Goal: Information Seeking & Learning: Check status

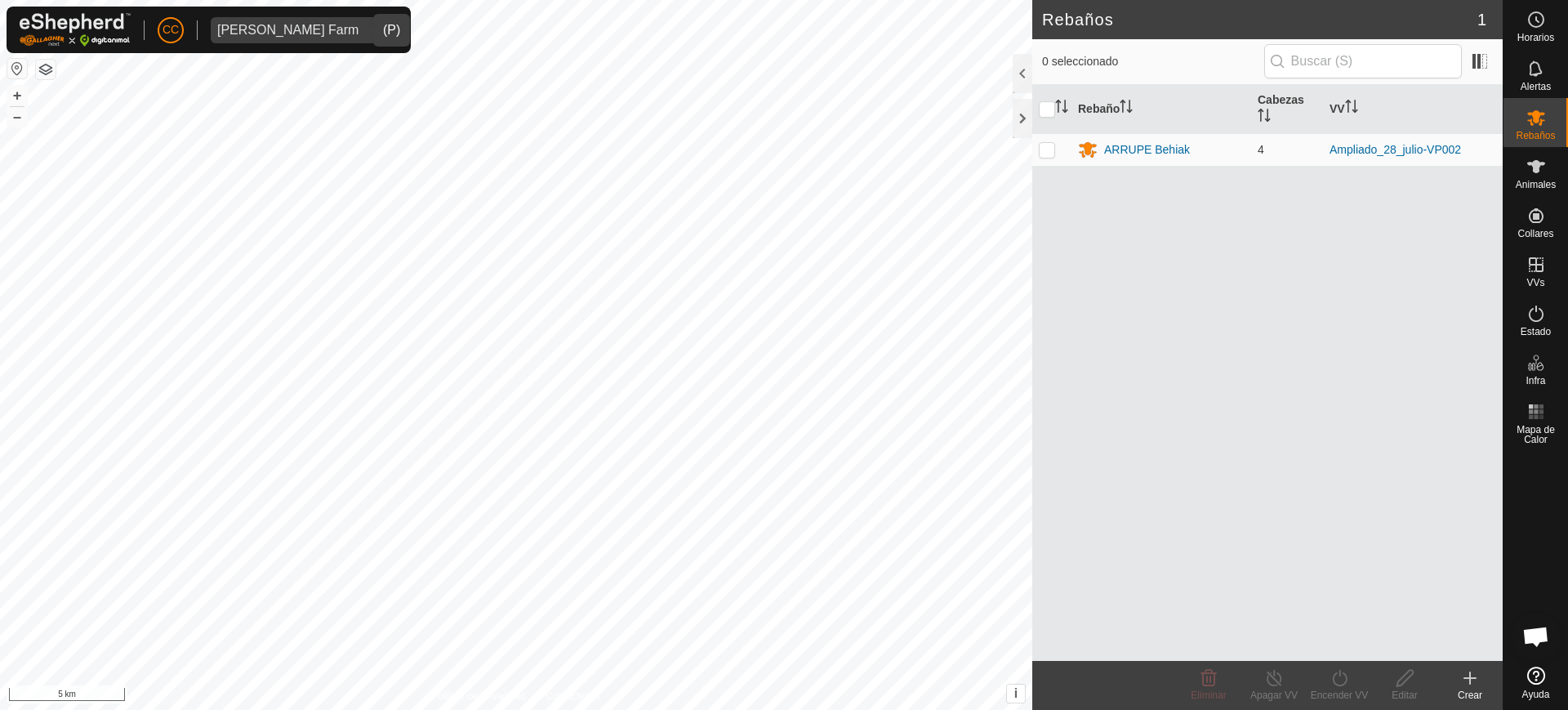
click at [313, 28] on div "[PERSON_NAME] Farm" at bounding box center [288, 29] width 141 height 13
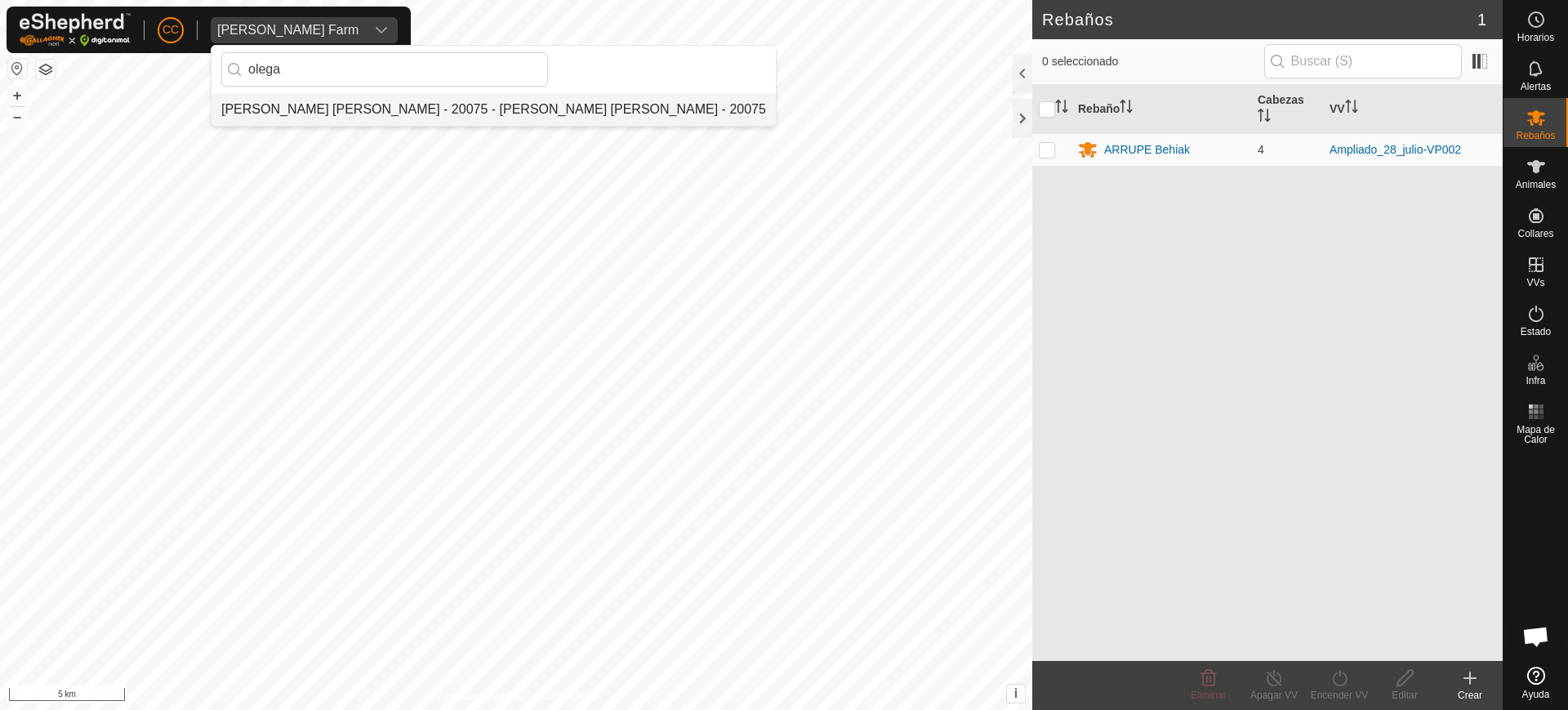
type input "olega"
drag, startPoint x: 336, startPoint y: 104, endPoint x: 342, endPoint y: 75, distance: 29.6
click at [336, 102] on li "[PERSON_NAME] [PERSON_NAME] - 20075 - [PERSON_NAME] [PERSON_NAME] - 20075" at bounding box center [493, 109] width 565 height 33
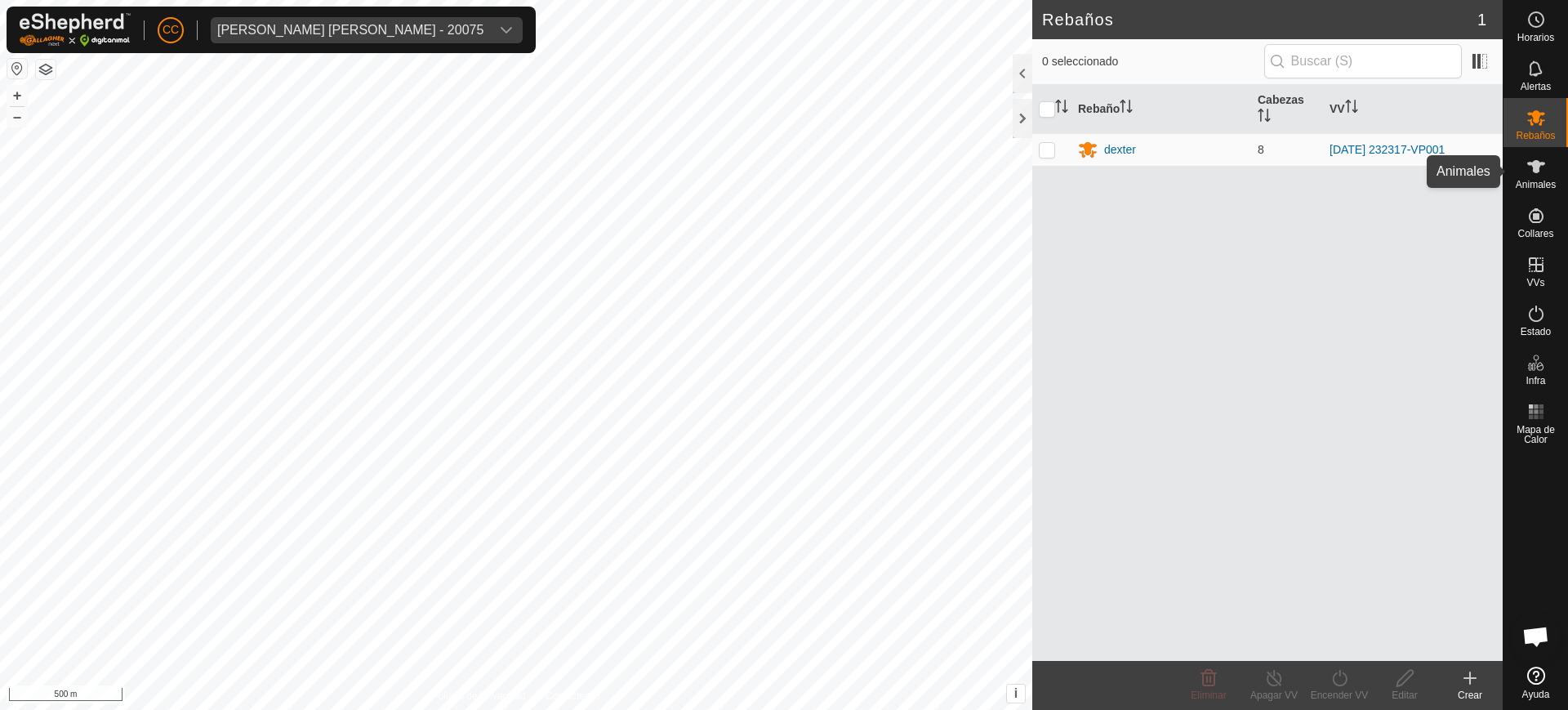
click at [1537, 170] on icon at bounding box center [1536, 166] width 18 height 13
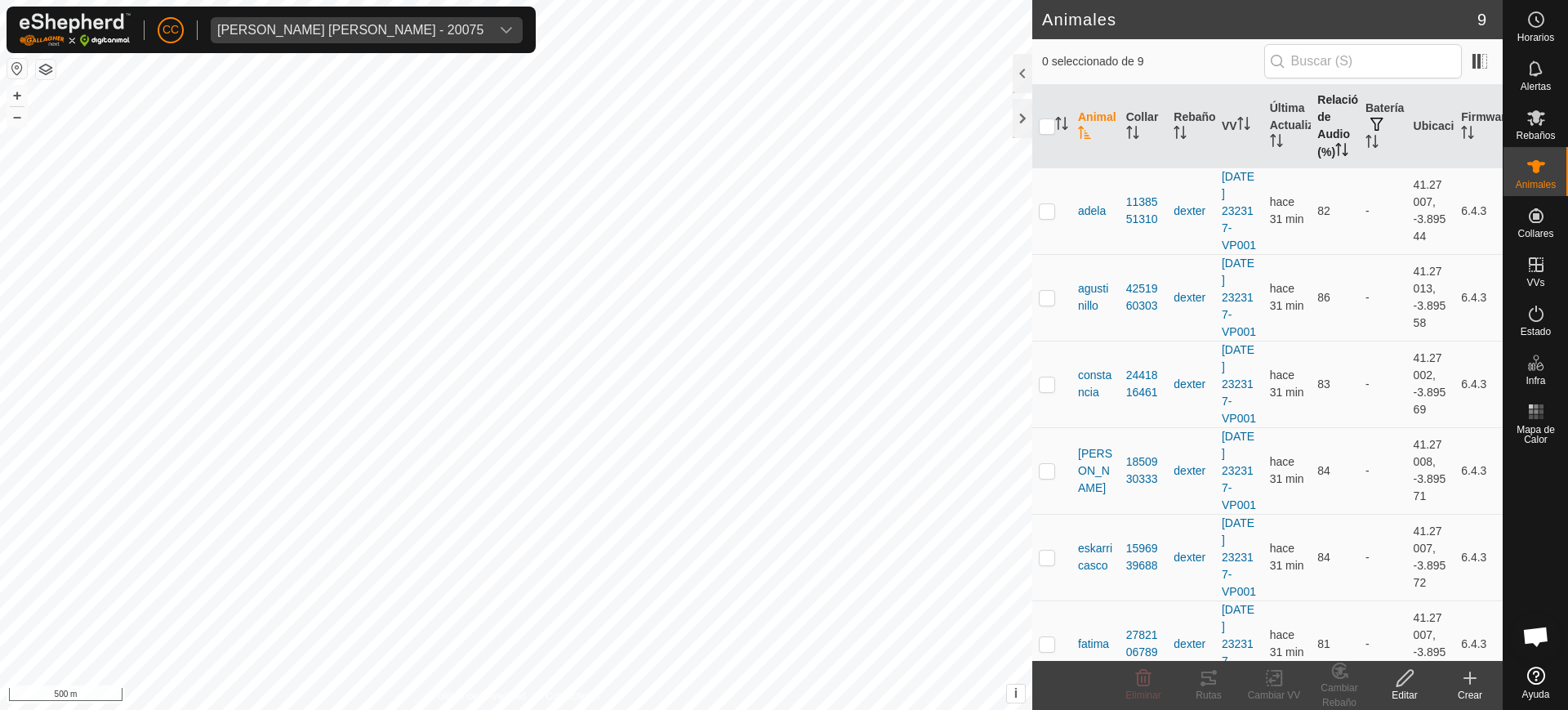
click at [1336, 156] on icon "Activar para ordenar" at bounding box center [1341, 149] width 13 height 13
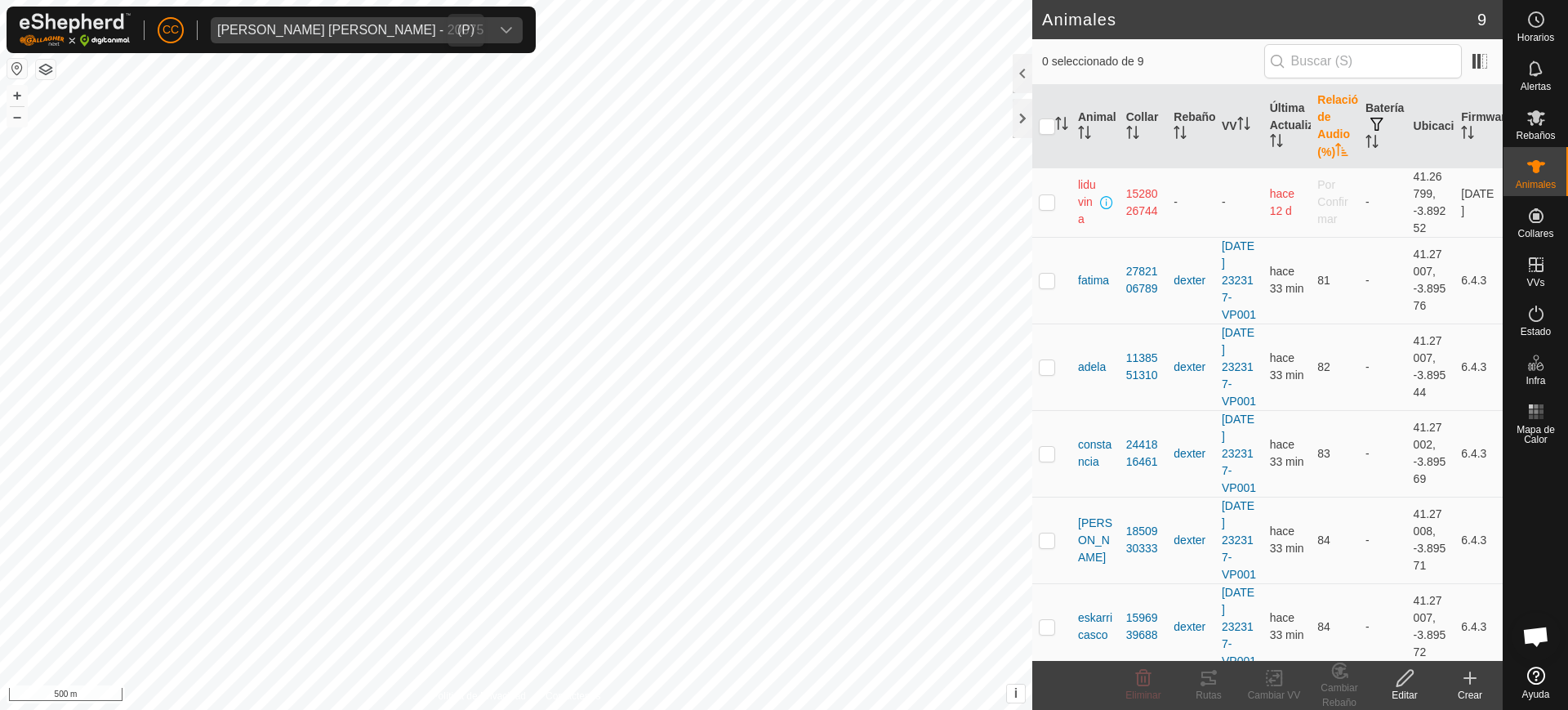
click at [342, 17] on span "[PERSON_NAME] [PERSON_NAME] - 20075" at bounding box center [351, 30] width 279 height 26
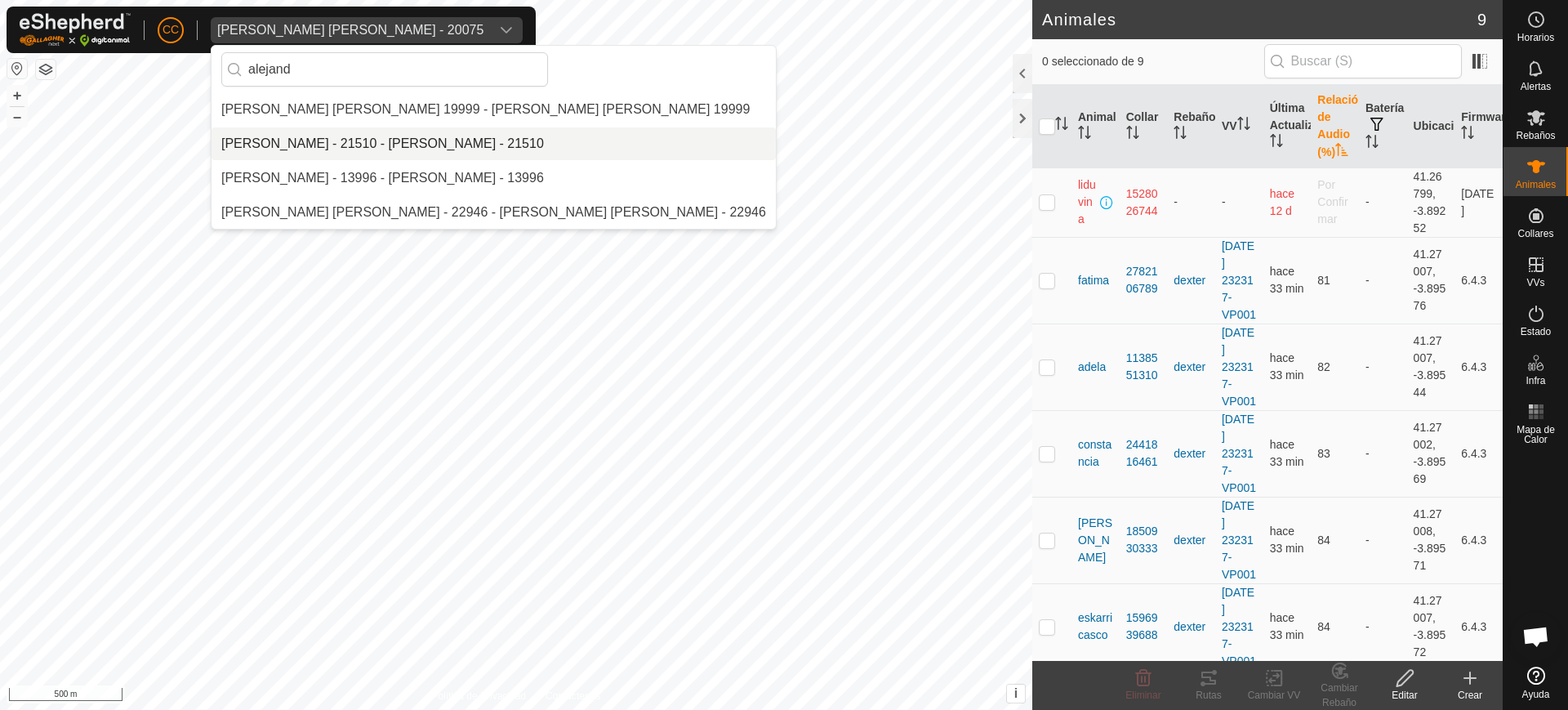
type input "alejand"
click at [404, 139] on li "[PERSON_NAME] - 21510 - [PERSON_NAME] - 21510" at bounding box center [493, 144] width 565 height 33
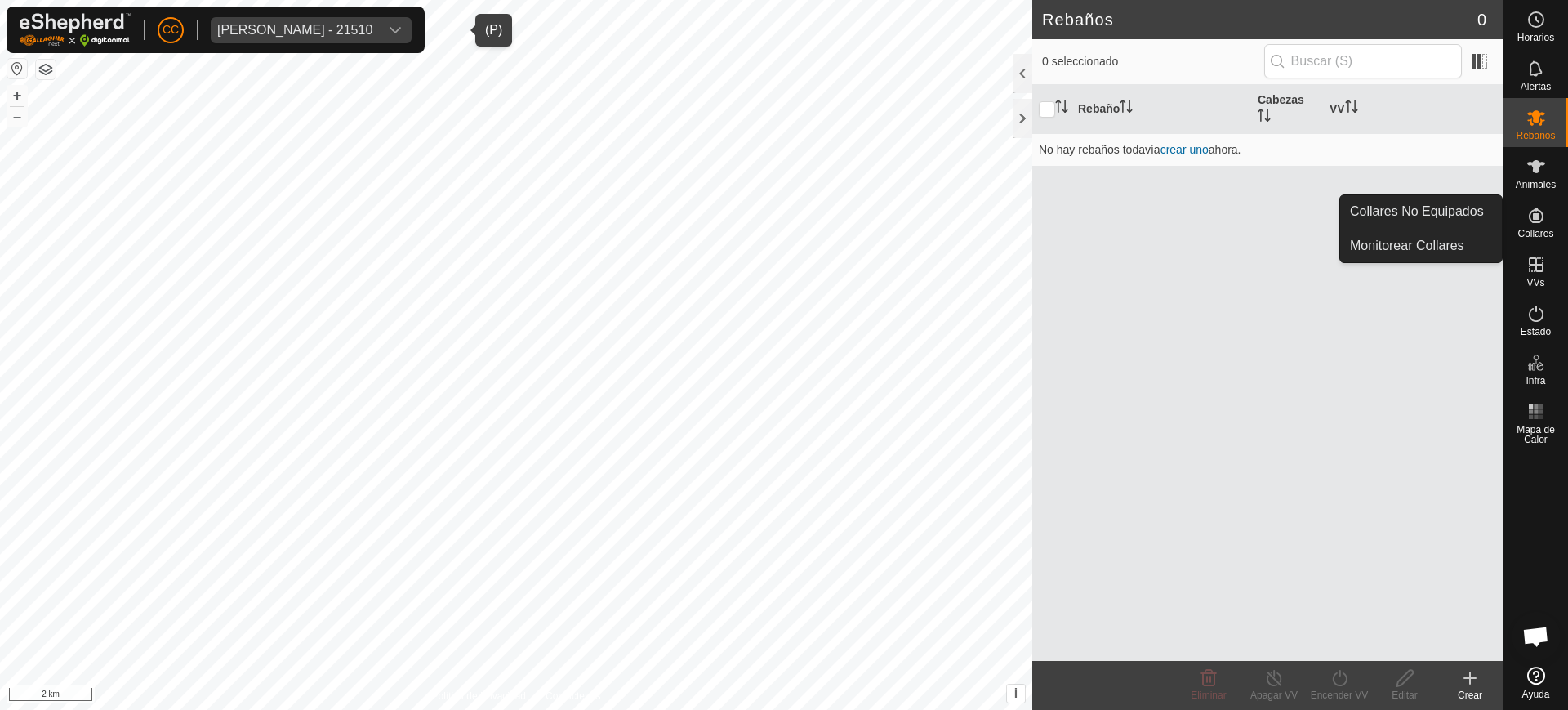
click at [1530, 208] on icon at bounding box center [1536, 216] width 19 height 19
click at [1473, 207] on link "Collares No Equipados" at bounding box center [1421, 212] width 162 height 33
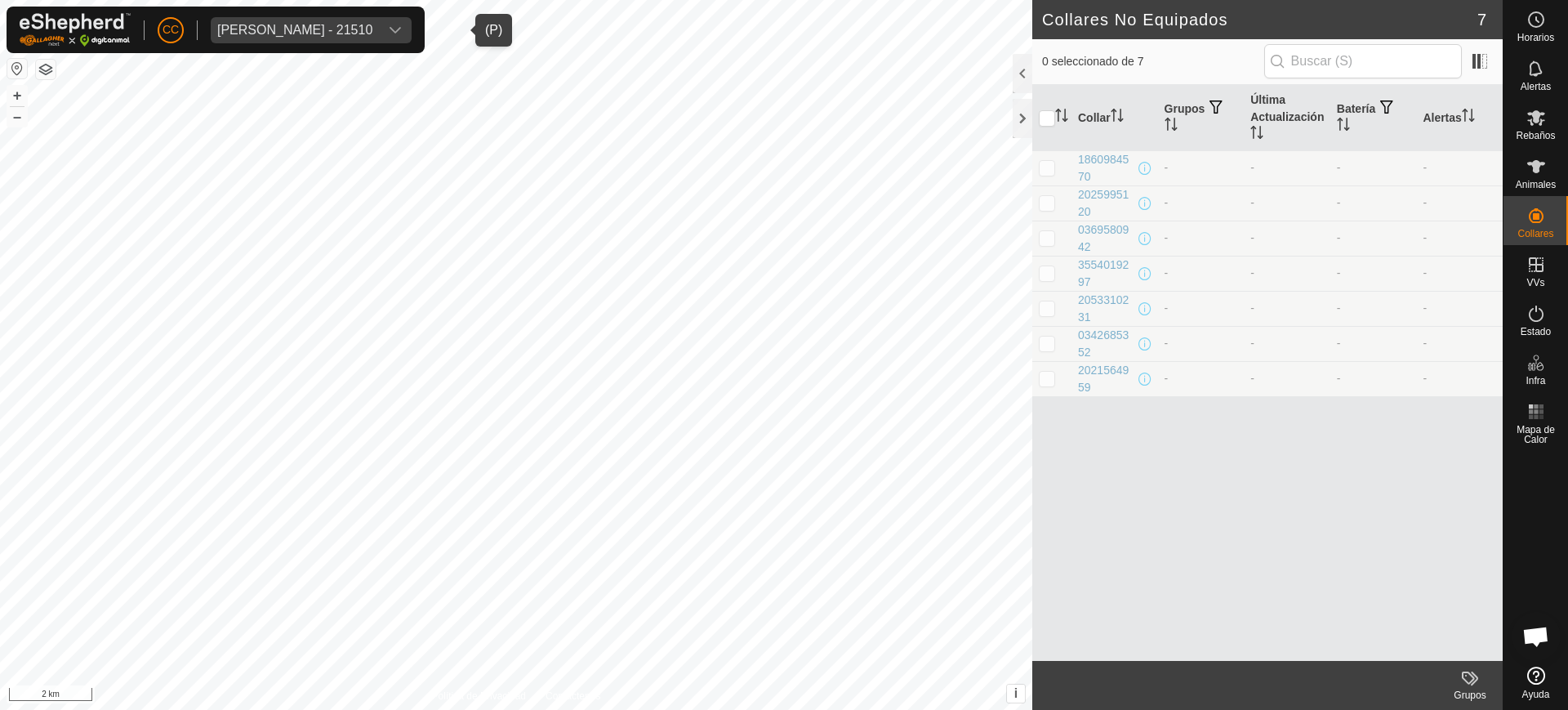
click at [295, 37] on span "[PERSON_NAME] - 21510" at bounding box center [295, 30] width 169 height 26
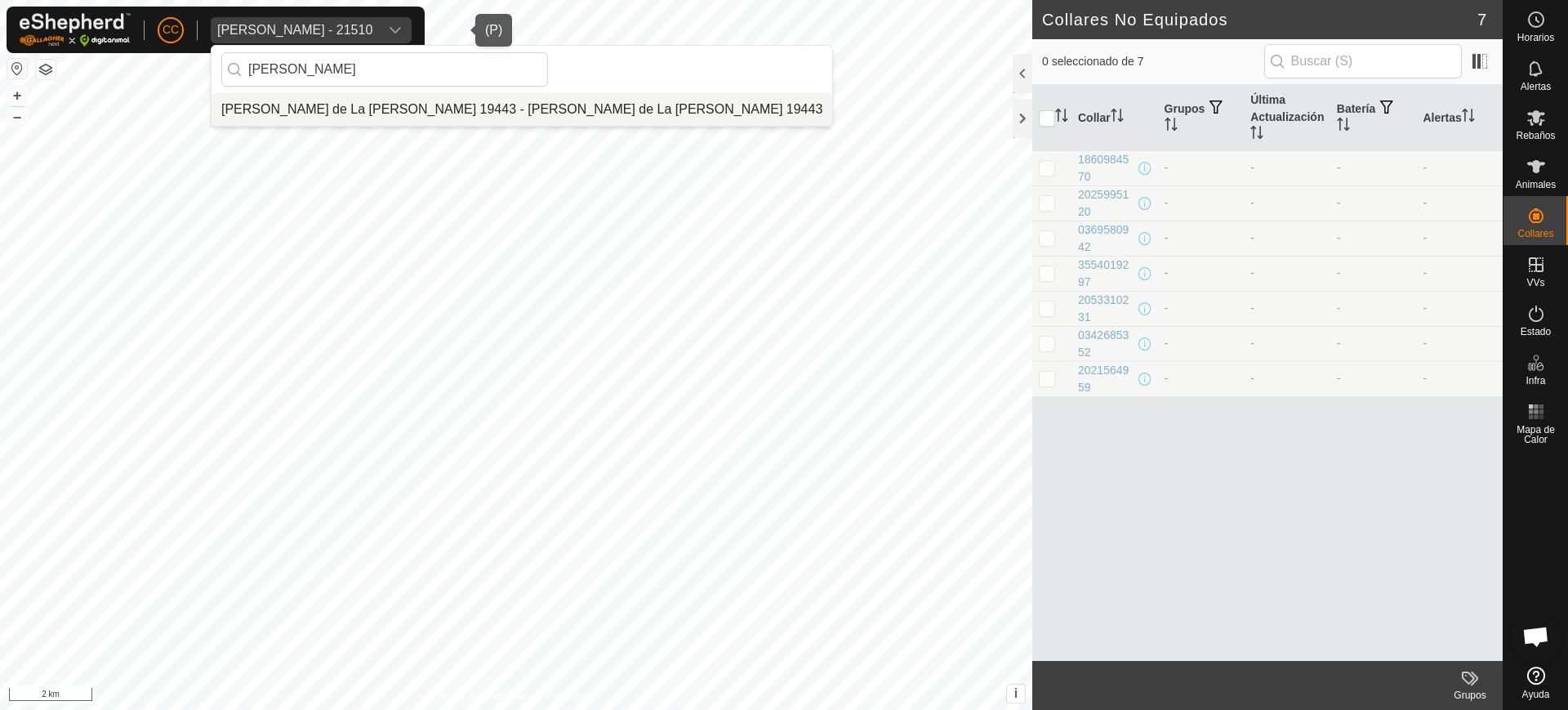
type input "[PERSON_NAME]"
click at [362, 109] on li "[PERSON_NAME] de La [PERSON_NAME] 19443 - [PERSON_NAME] de La [PERSON_NAME] 194…" at bounding box center [521, 109] width 621 height 33
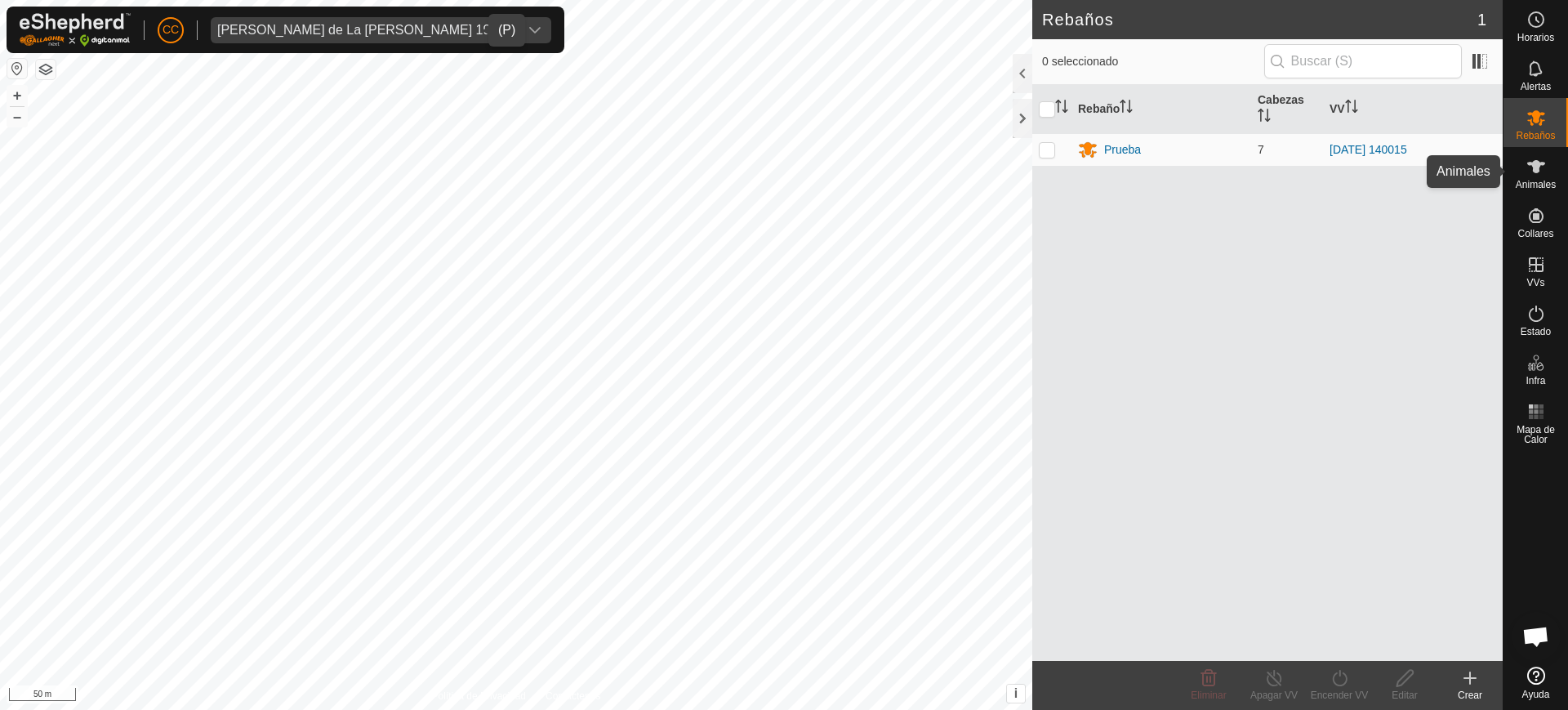
click at [1540, 170] on icon at bounding box center [1536, 167] width 19 height 19
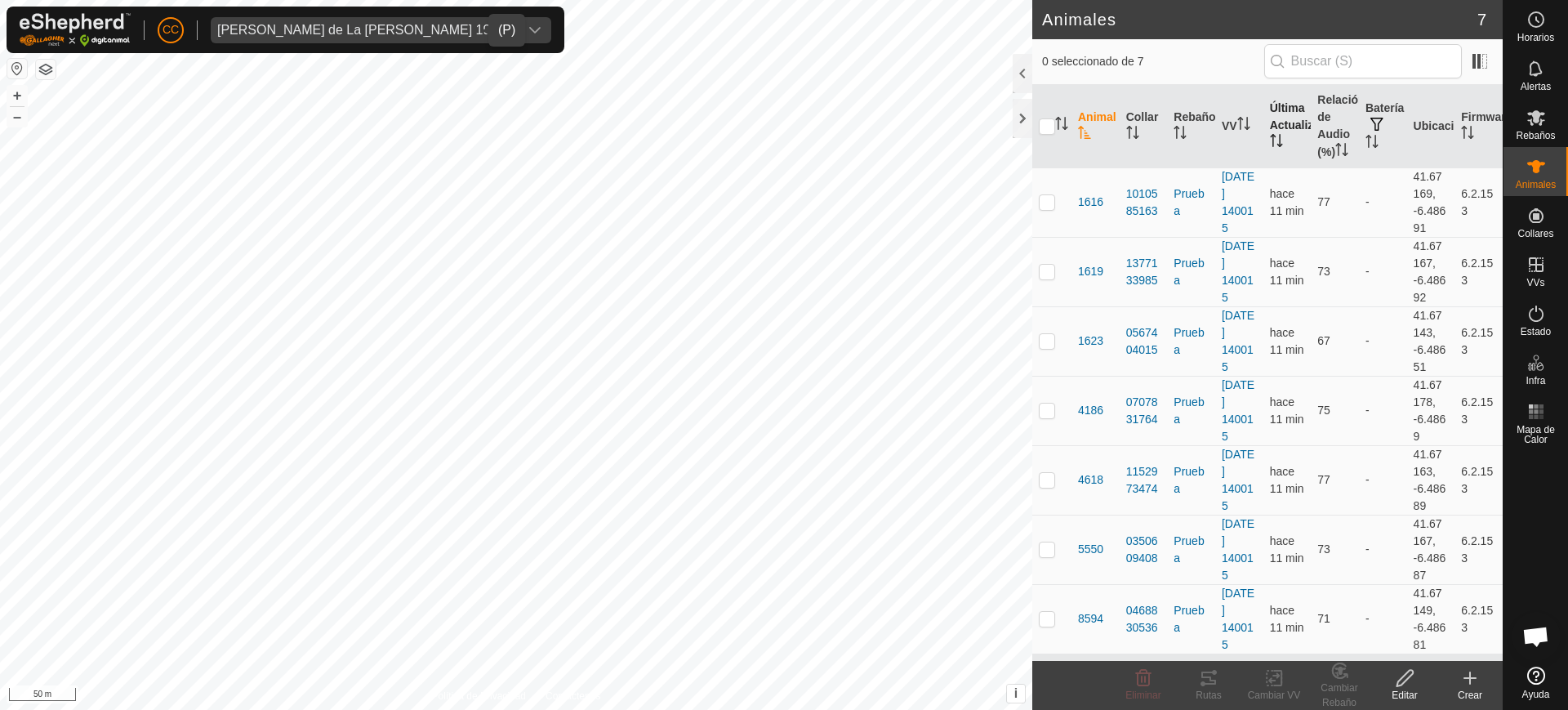
click at [1264, 124] on th "Última Actualización" at bounding box center [1288, 127] width 48 height 83
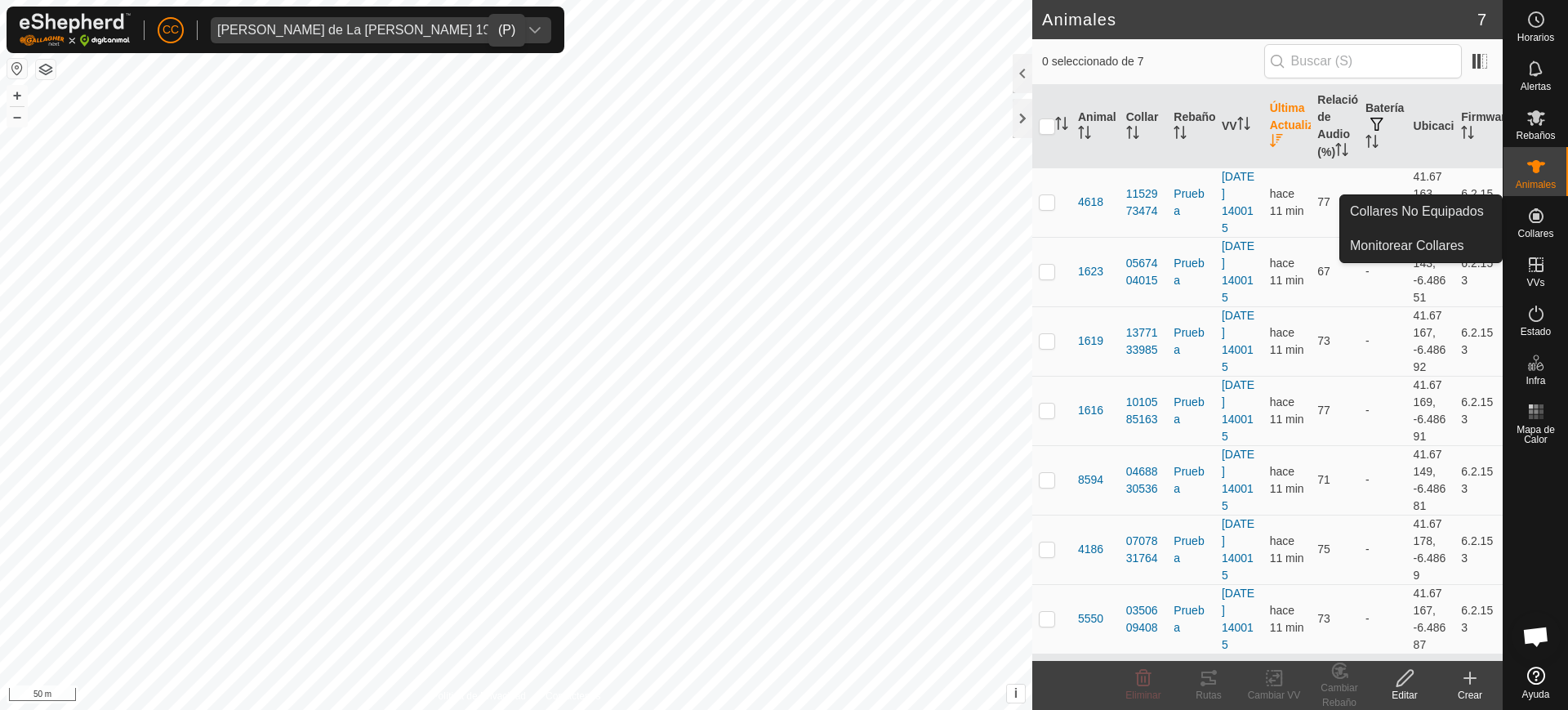
drag, startPoint x: 1550, startPoint y: 240, endPoint x: 1555, endPoint y: 232, distance: 9.4
click at [1555, 232] on div "Collares" at bounding box center [1536, 220] width 65 height 49
click at [1475, 218] on link "Collares No Equipados" at bounding box center [1421, 212] width 162 height 33
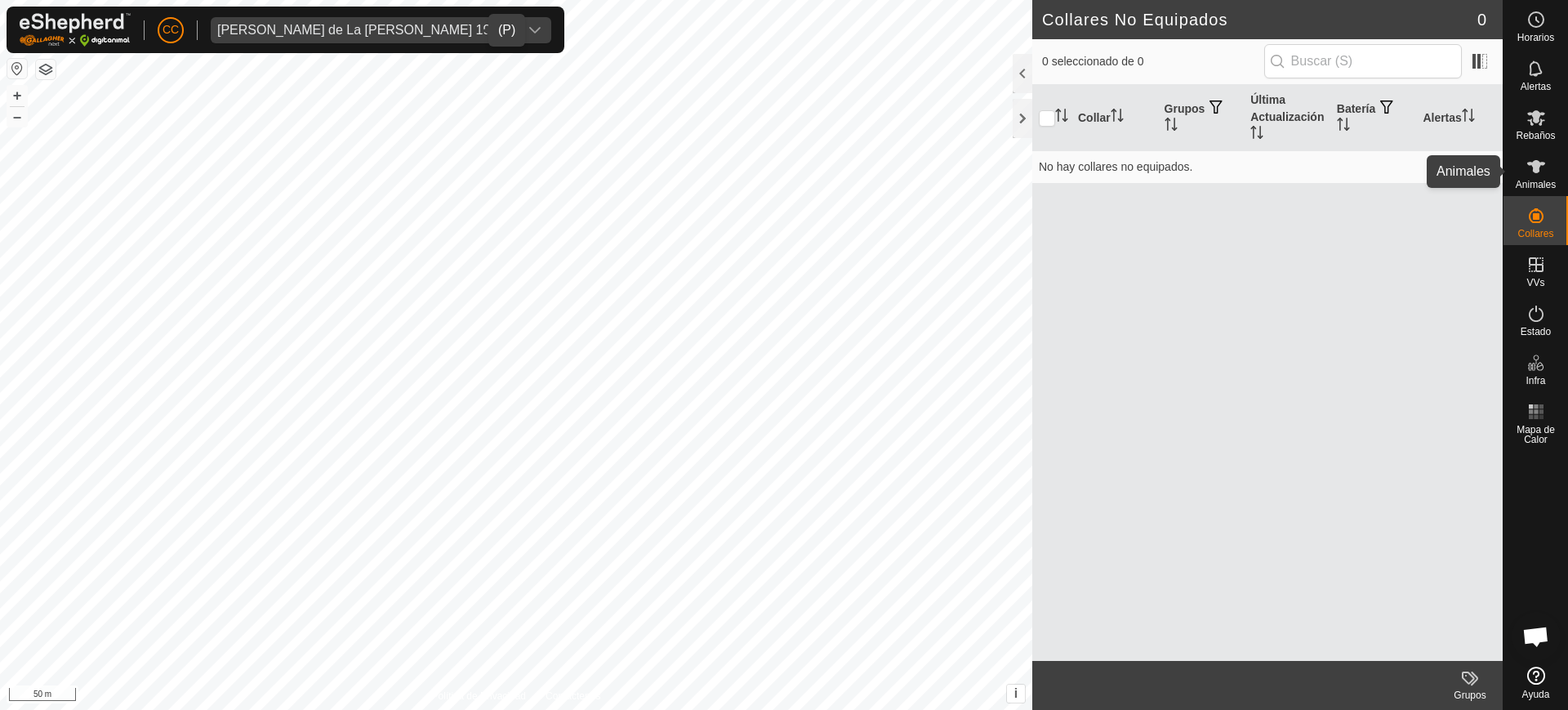
click at [1523, 170] on es-animals-svg-icon at bounding box center [1536, 167] width 29 height 26
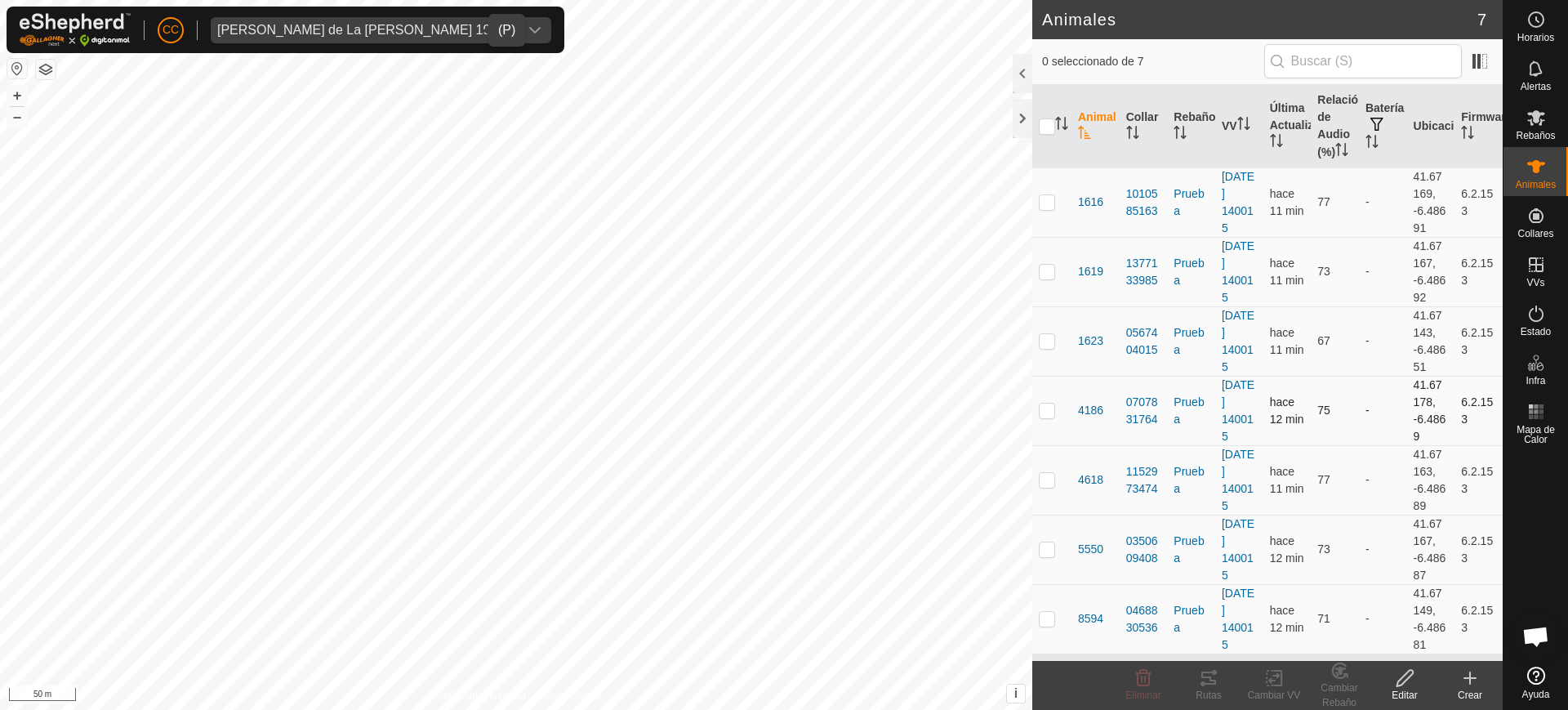
scroll to position [11, 0]
click at [299, 23] on div "[PERSON_NAME] de La [PERSON_NAME] 19443" at bounding box center [364, 29] width 294 height 13
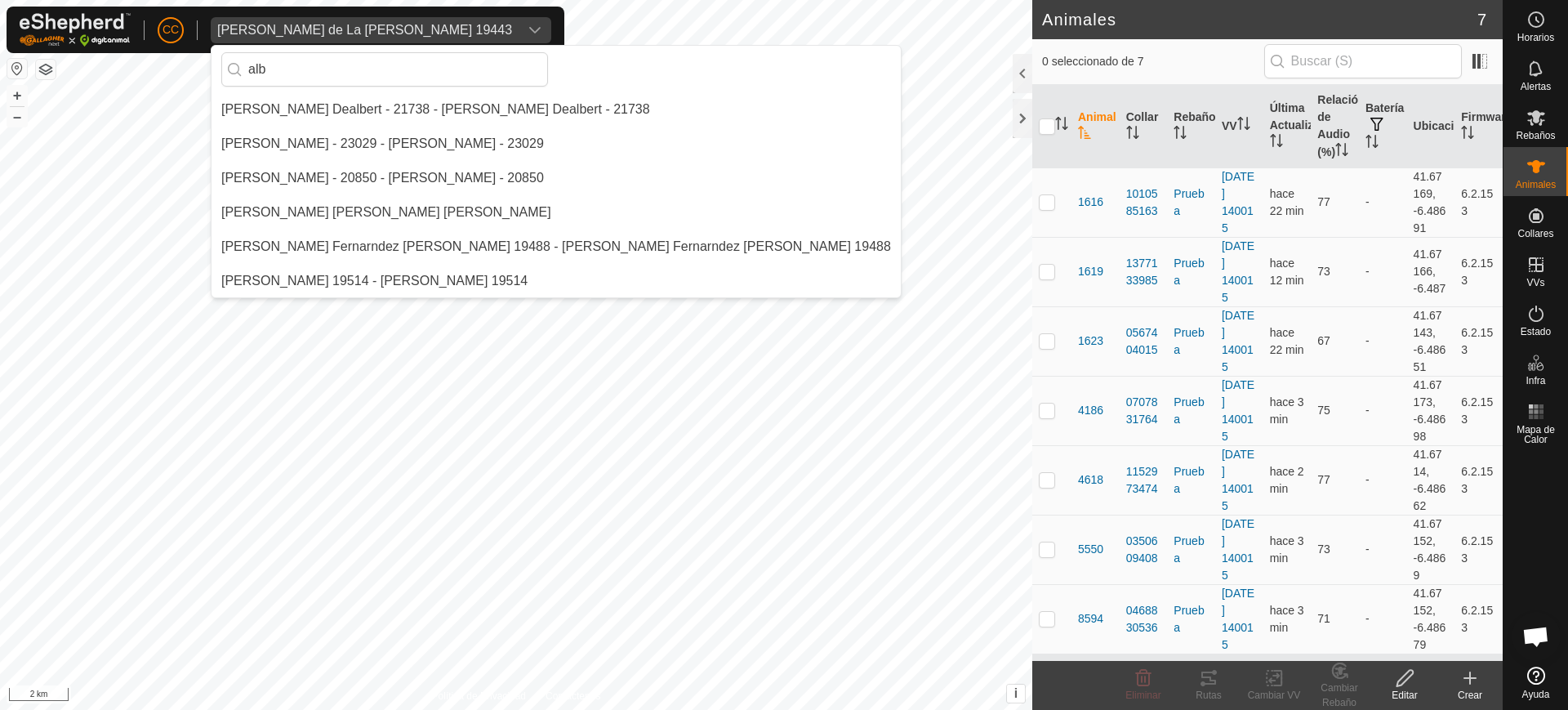
scroll to position [0, 0]
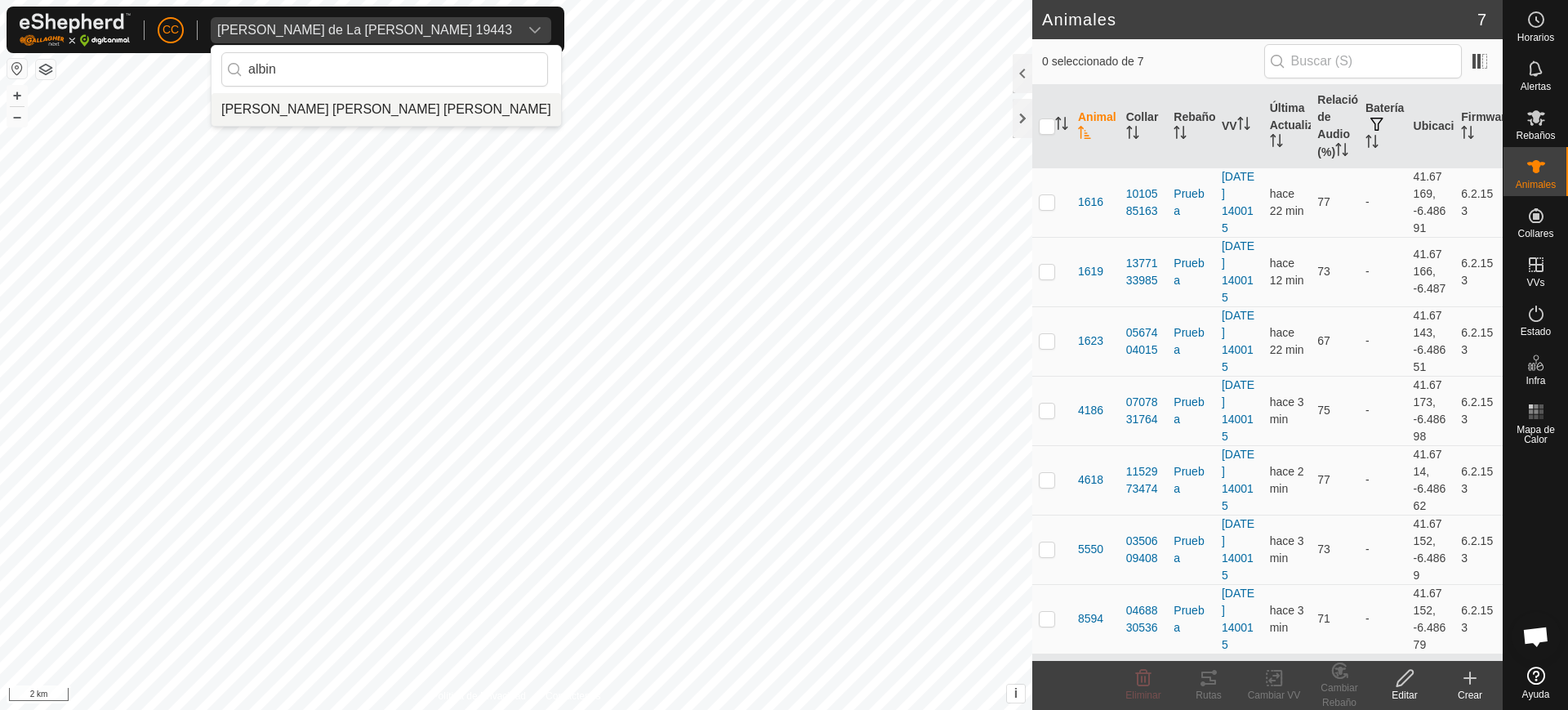
type input "albin"
click at [322, 100] on li "[PERSON_NAME] [PERSON_NAME] [PERSON_NAME]" at bounding box center [385, 109] width 350 height 33
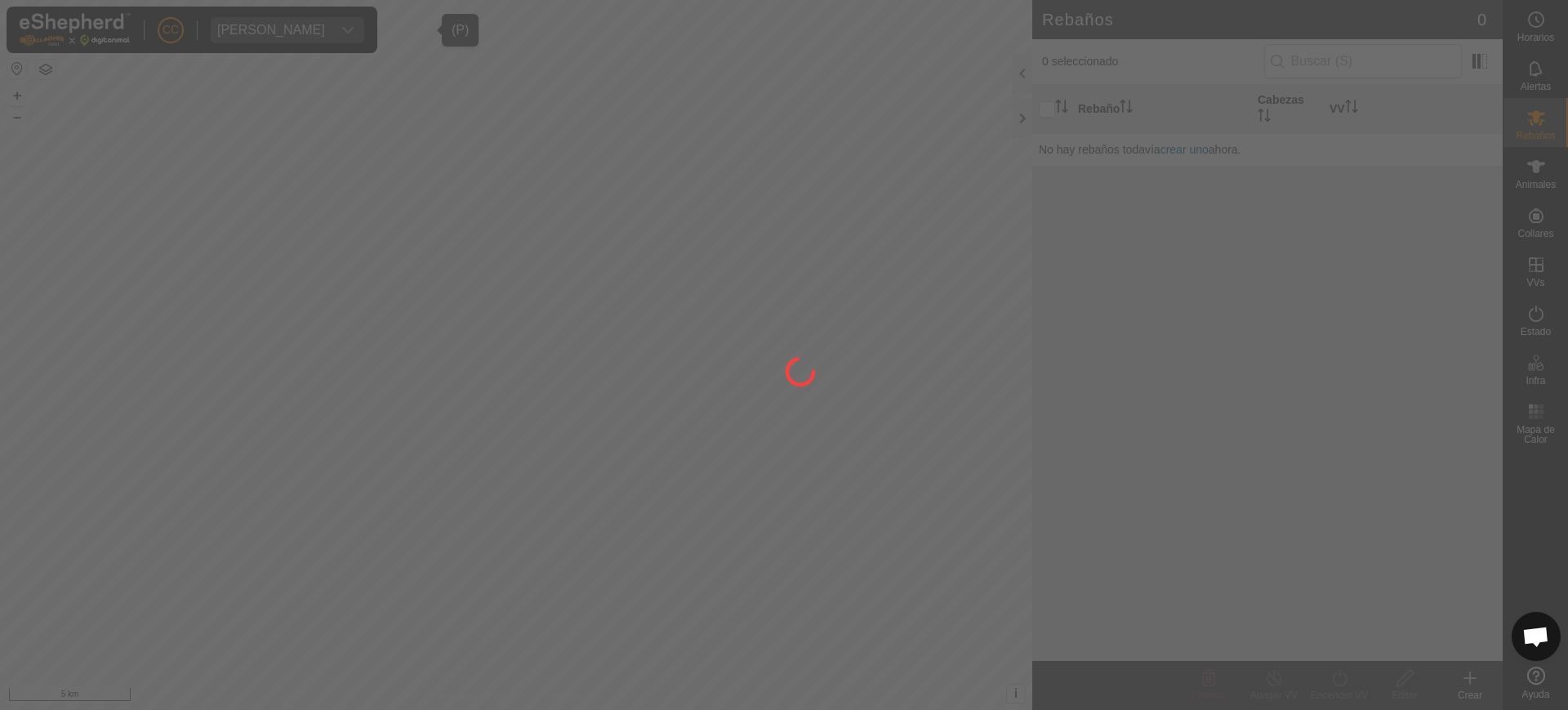
click at [441, 317] on div at bounding box center [784, 355] width 1568 height 710
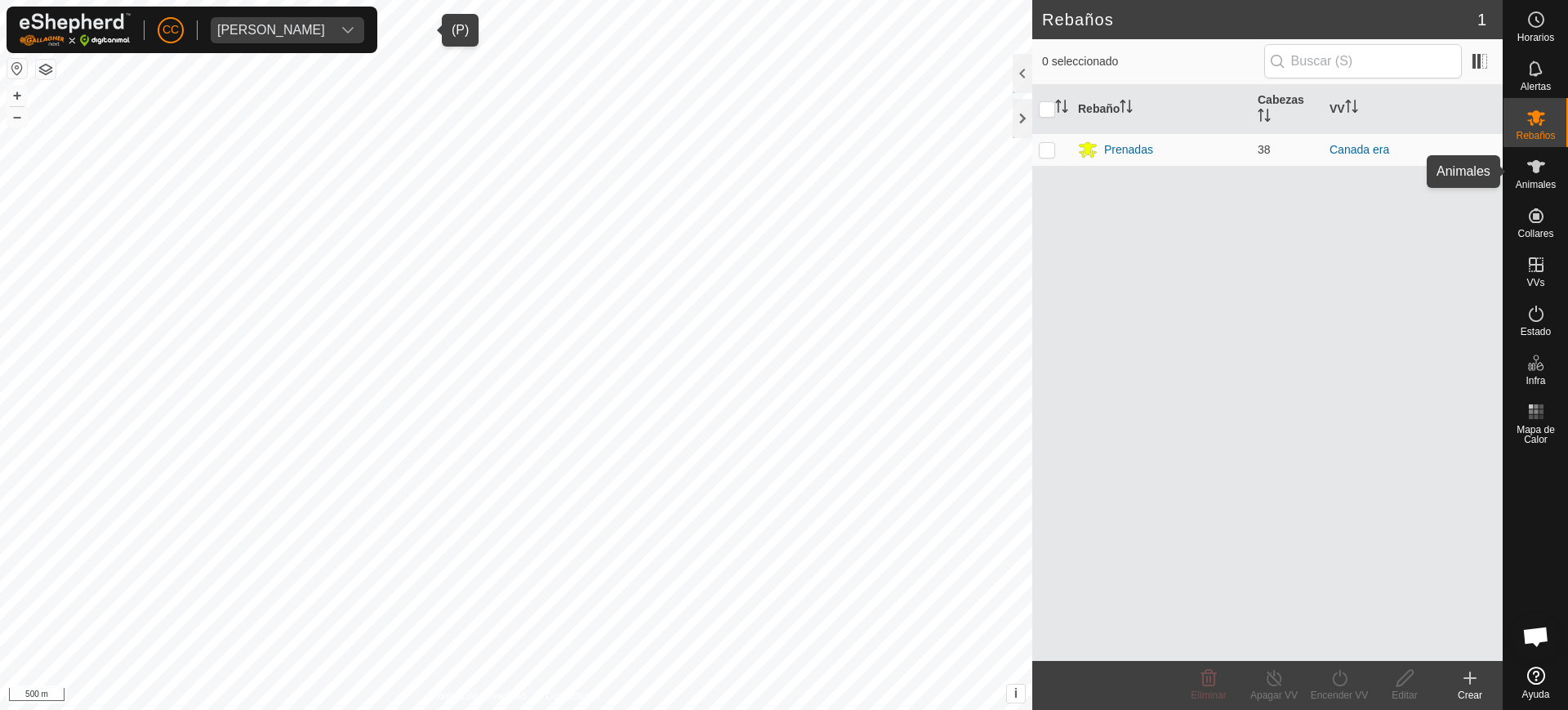
click at [1543, 170] on icon at bounding box center [1536, 167] width 19 height 19
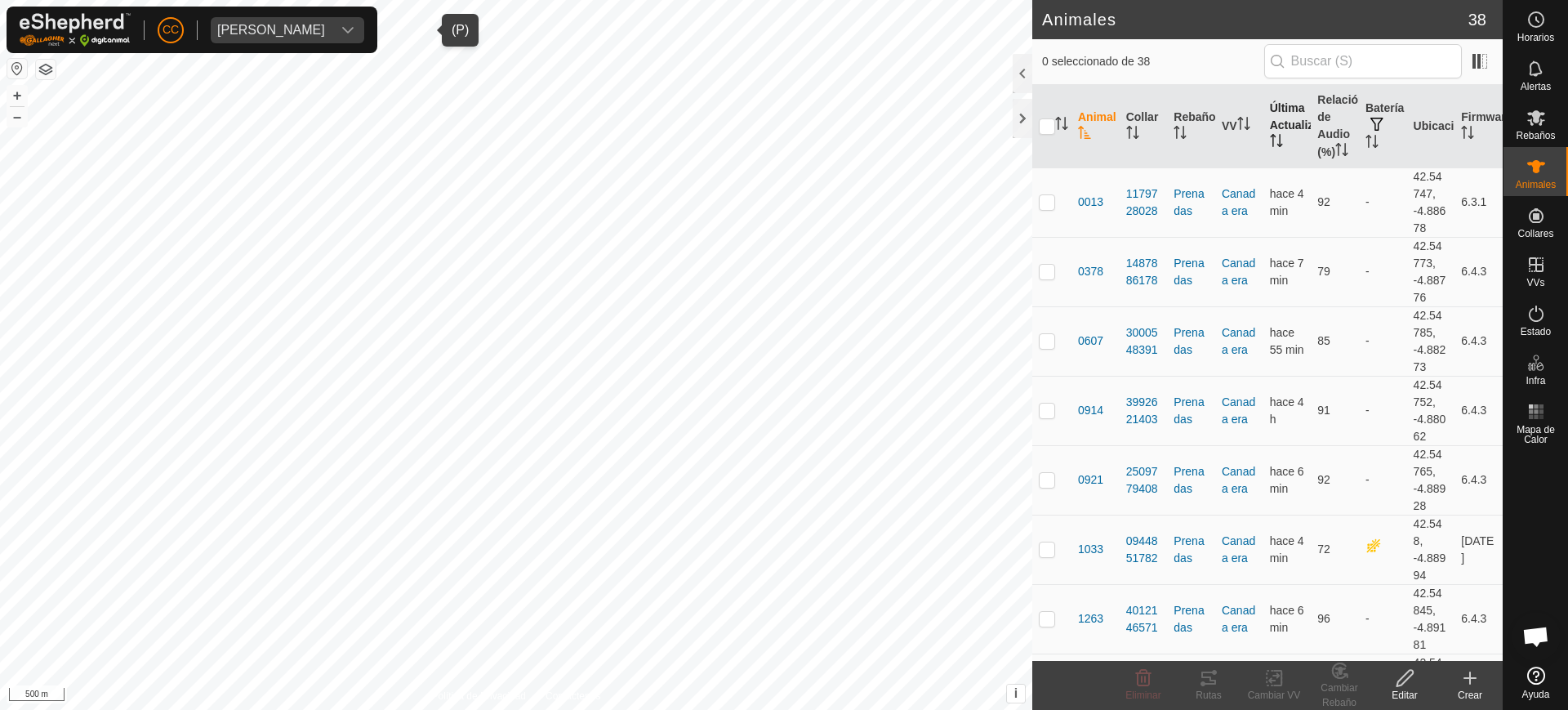
click at [1285, 137] on th "Última Actualización" at bounding box center [1288, 127] width 48 height 83
click at [325, 31] on div "[PERSON_NAME]" at bounding box center [270, 29] width 108 height 13
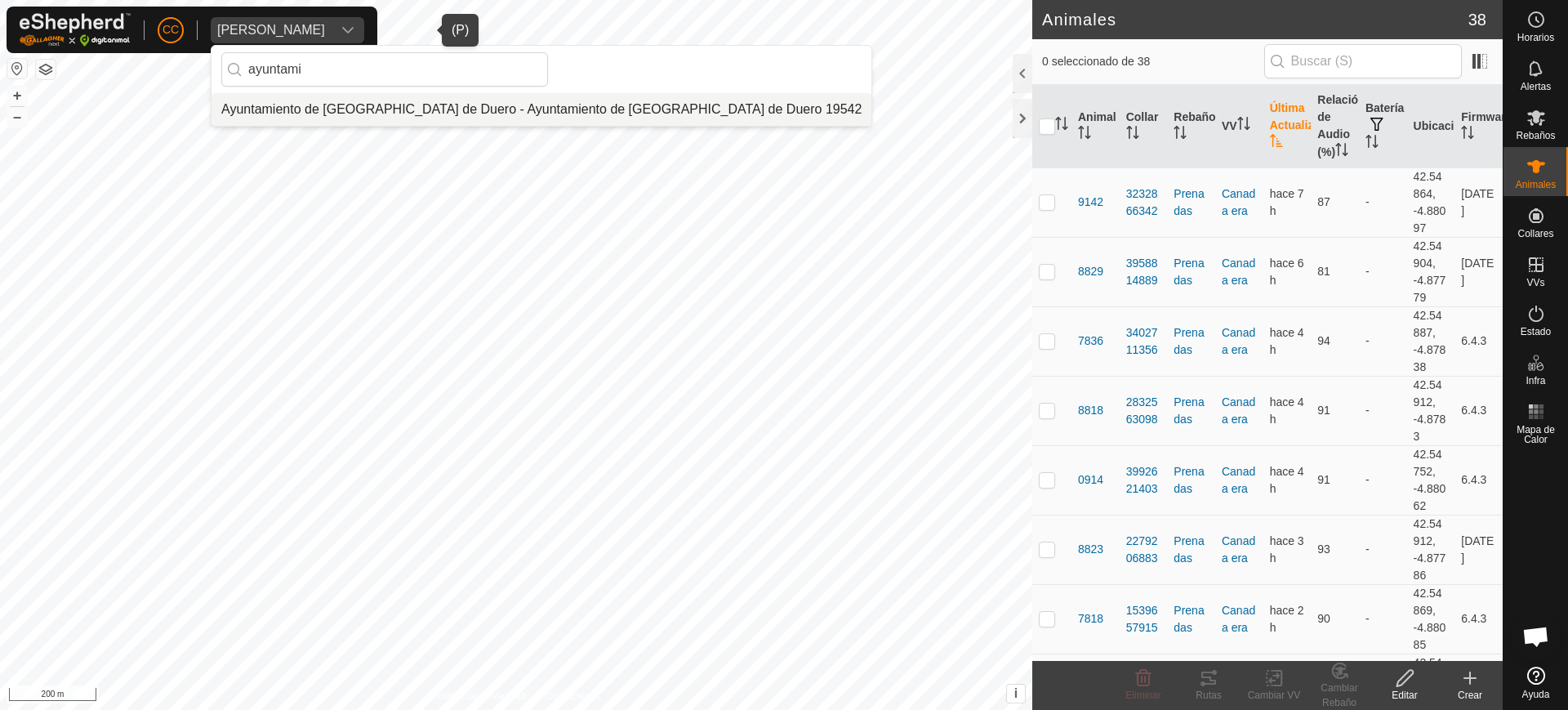
type input "ayuntami"
click at [402, 106] on li "Ayuntamiento de [GEOGRAPHIC_DATA] de Duero - Ayuntamiento de [GEOGRAPHIC_DATA] …" at bounding box center [540, 109] width 660 height 33
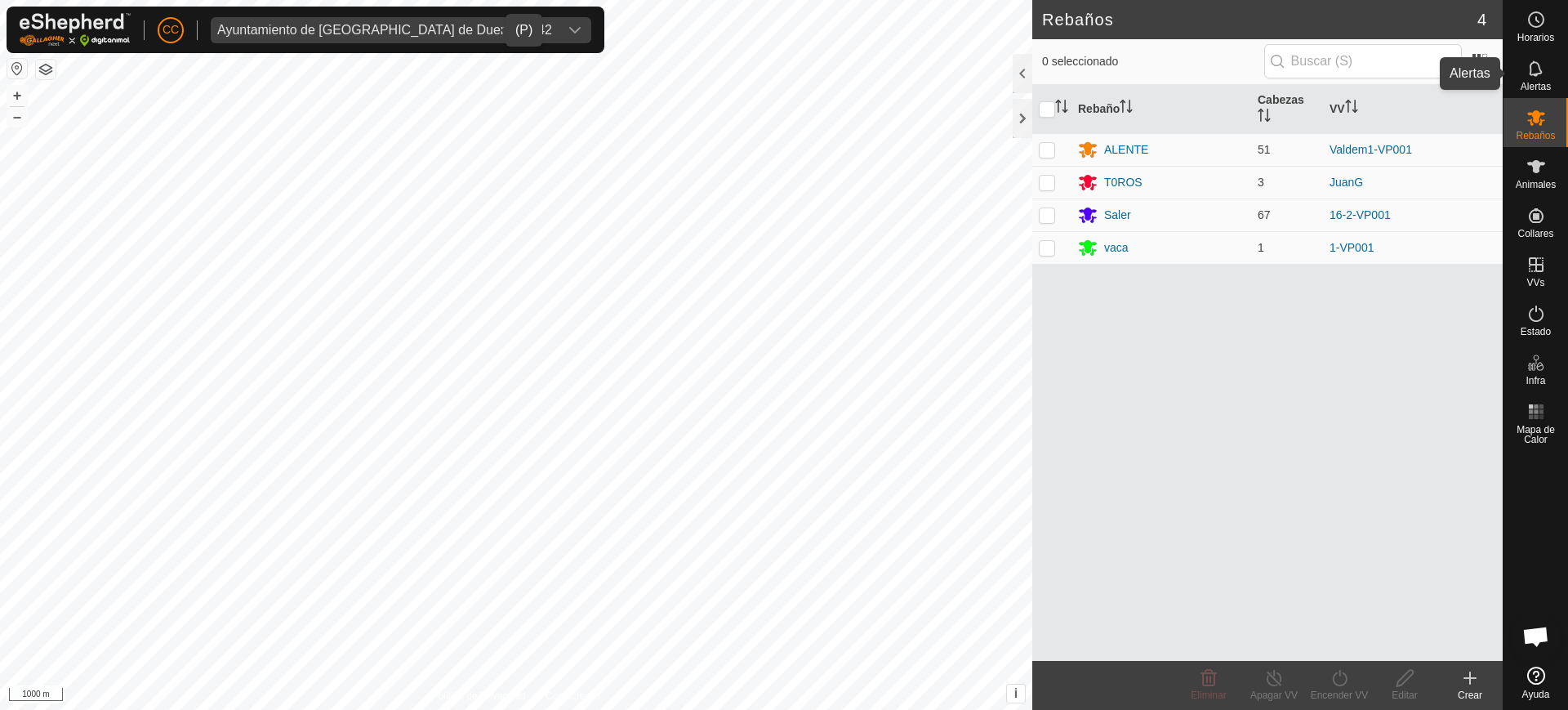
click at [1522, 77] on es-notification-svg-icon at bounding box center [1536, 68] width 29 height 26
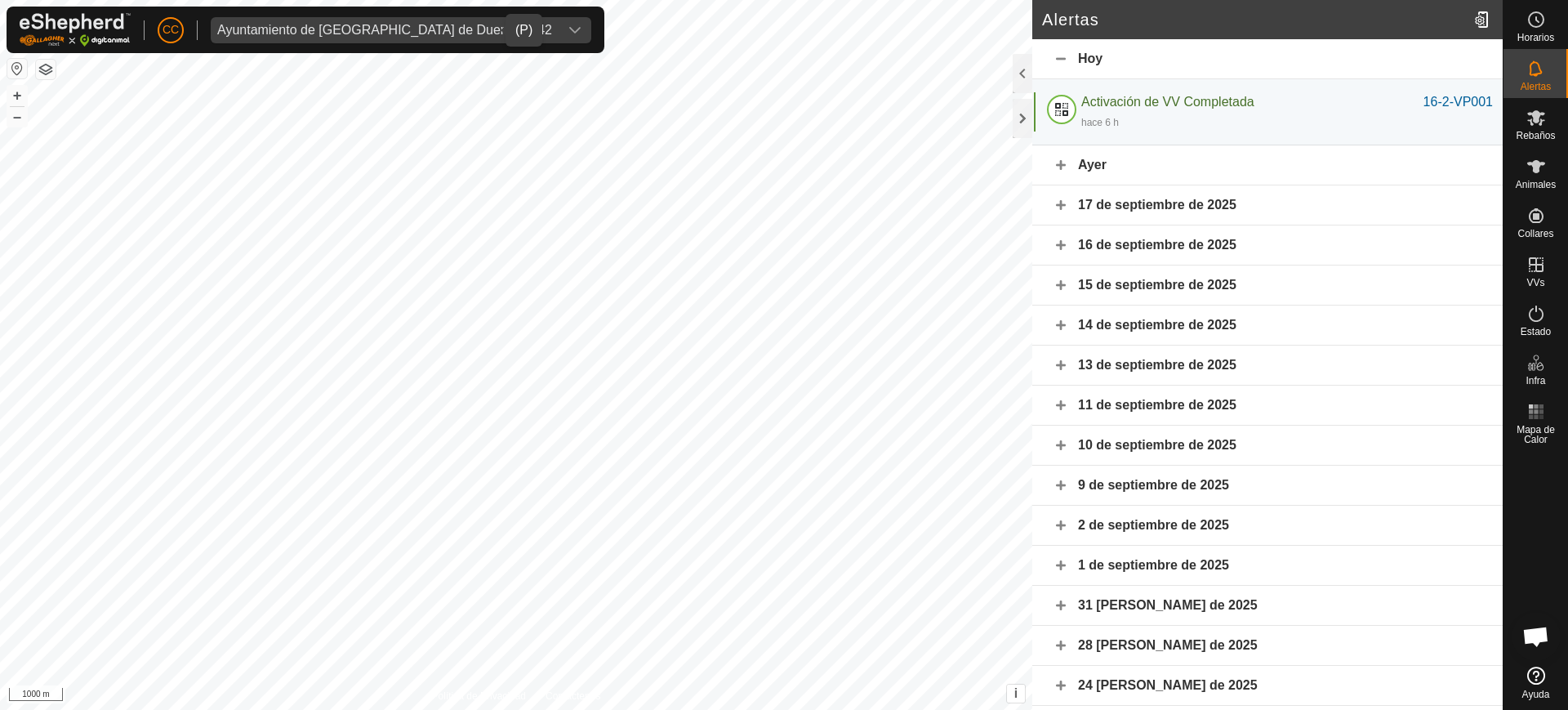
click at [1079, 168] on div "Ayer" at bounding box center [1268, 165] width 471 height 40
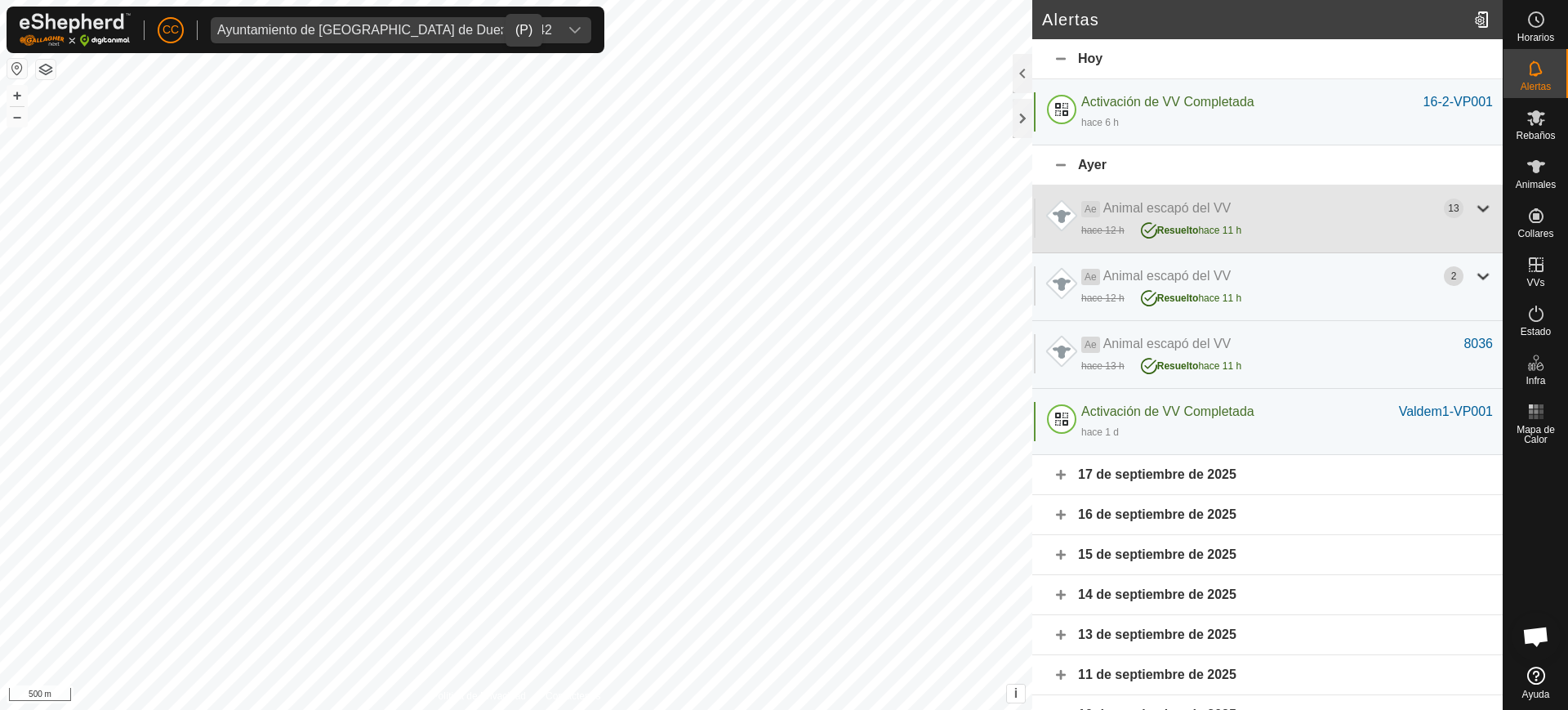
click at [1467, 219] on div "hace 12 h Resuelto hace 11 h" at bounding box center [1287, 229] width 412 height 21
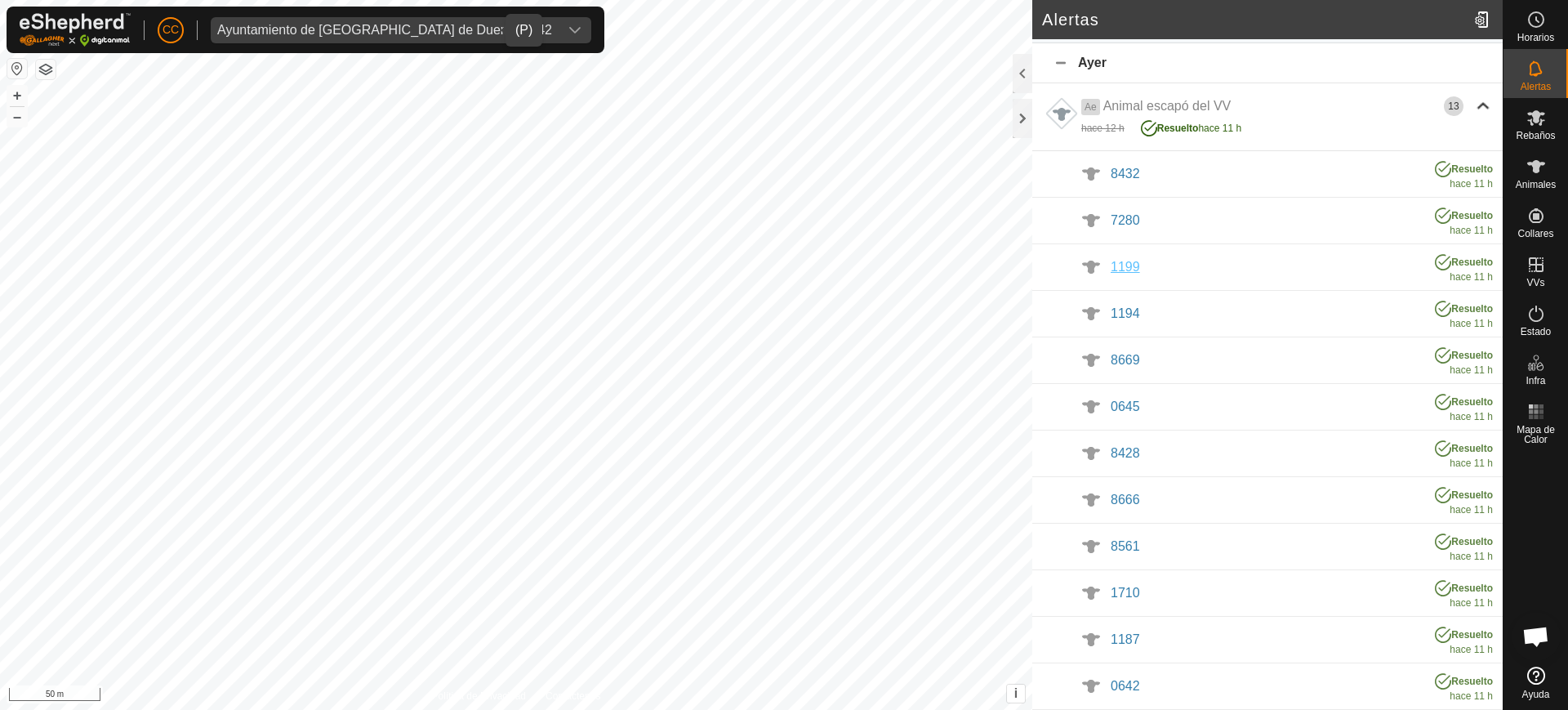
scroll to position [409, 0]
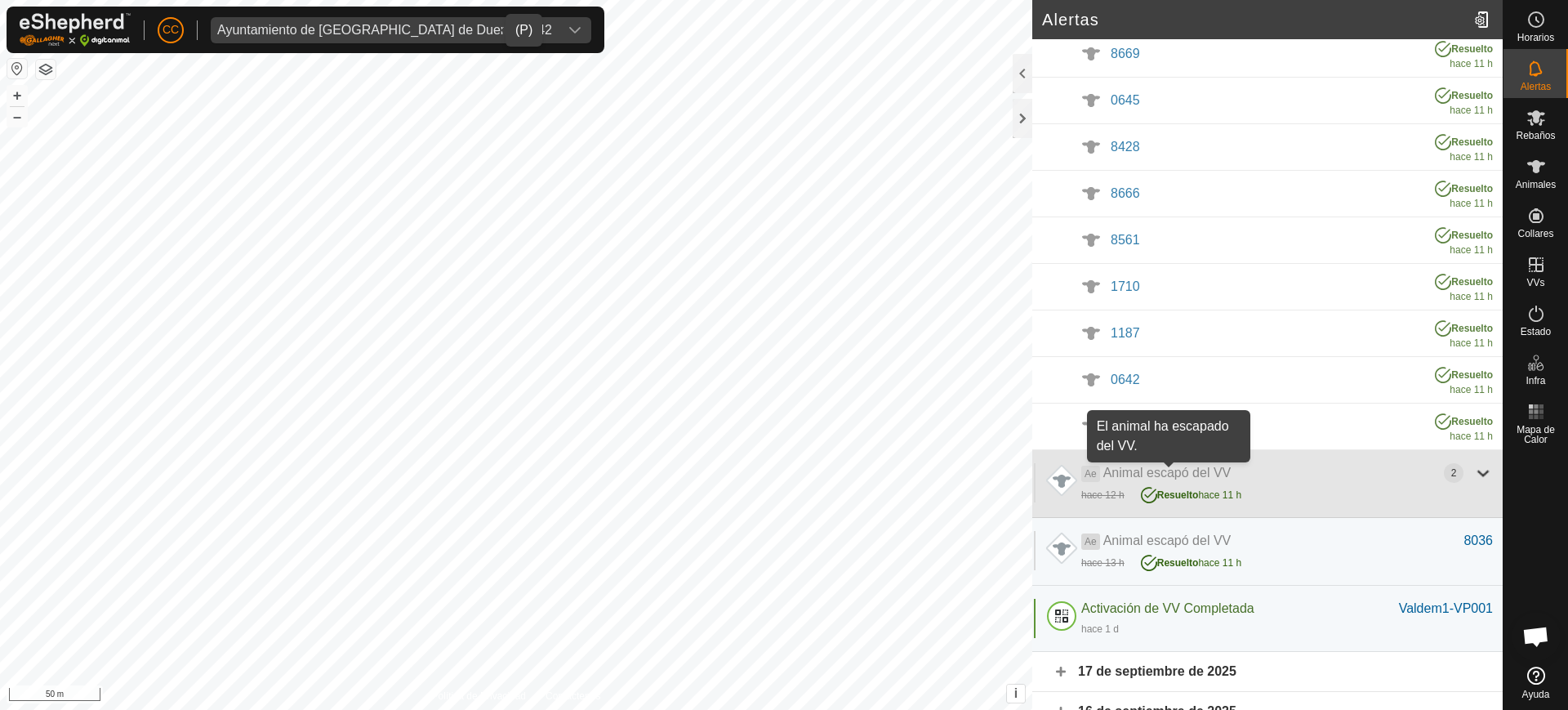
click at [1120, 467] on span "Animal escapó del VV" at bounding box center [1167, 473] width 128 height 14
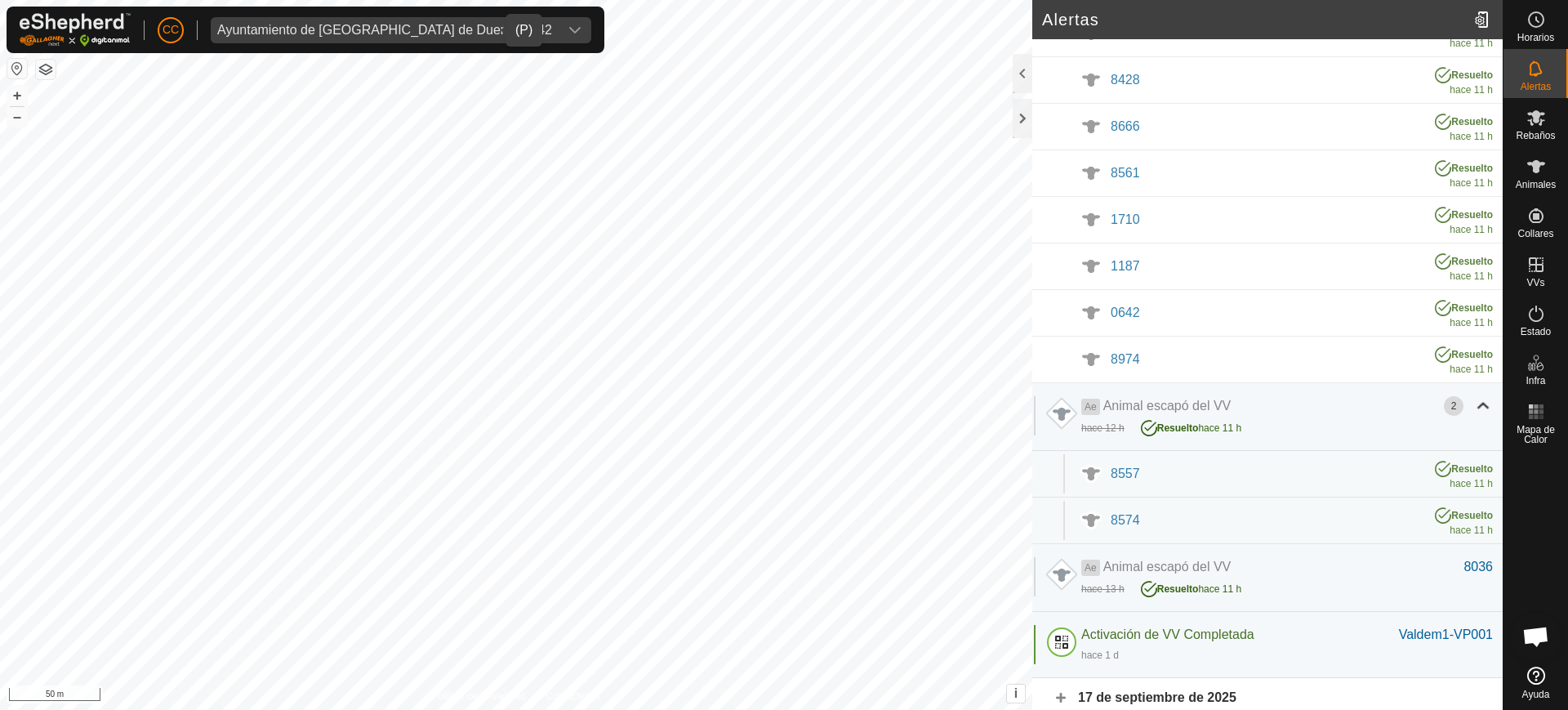
scroll to position [510, 0]
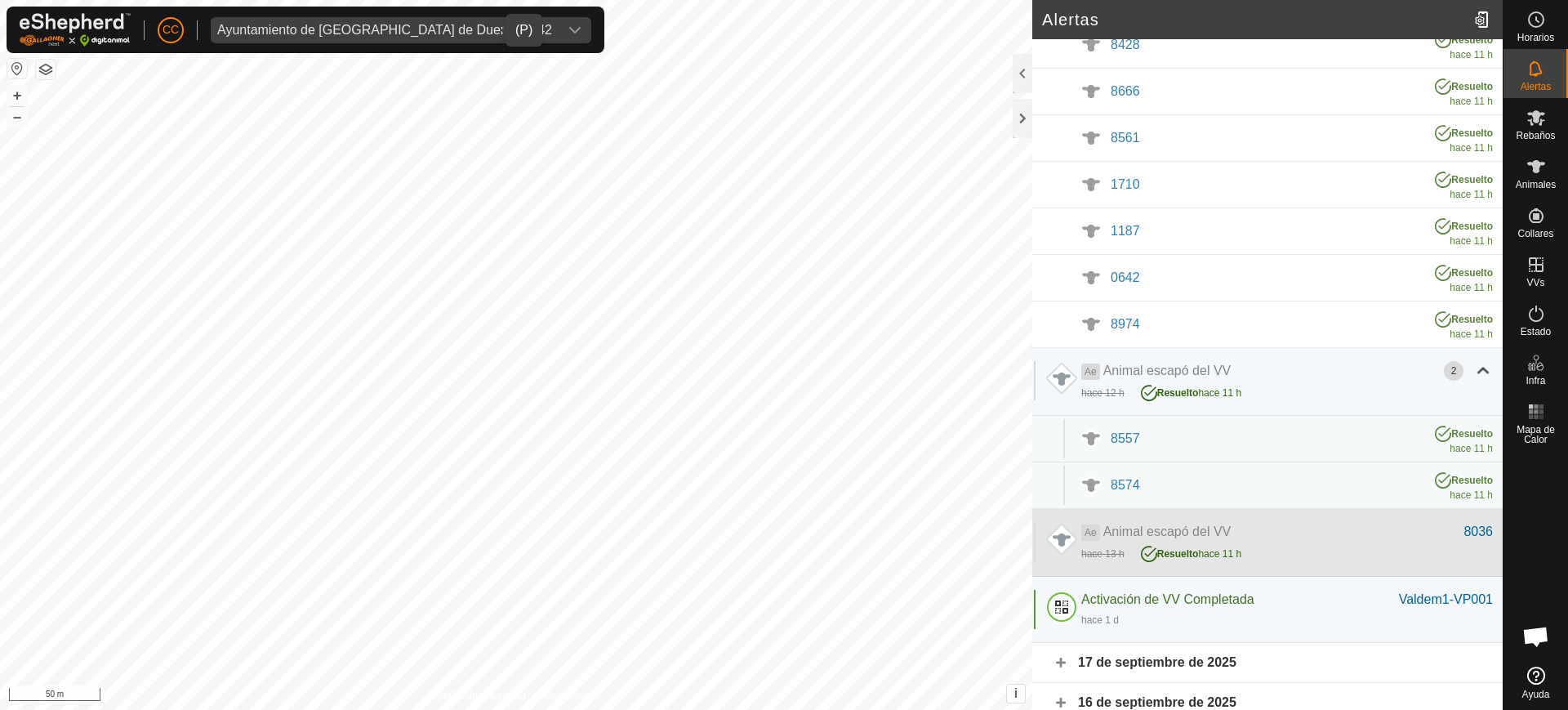
click at [1295, 562] on div "hace 13 h [PERSON_NAME] hace 11 h" at bounding box center [1287, 552] width 412 height 21
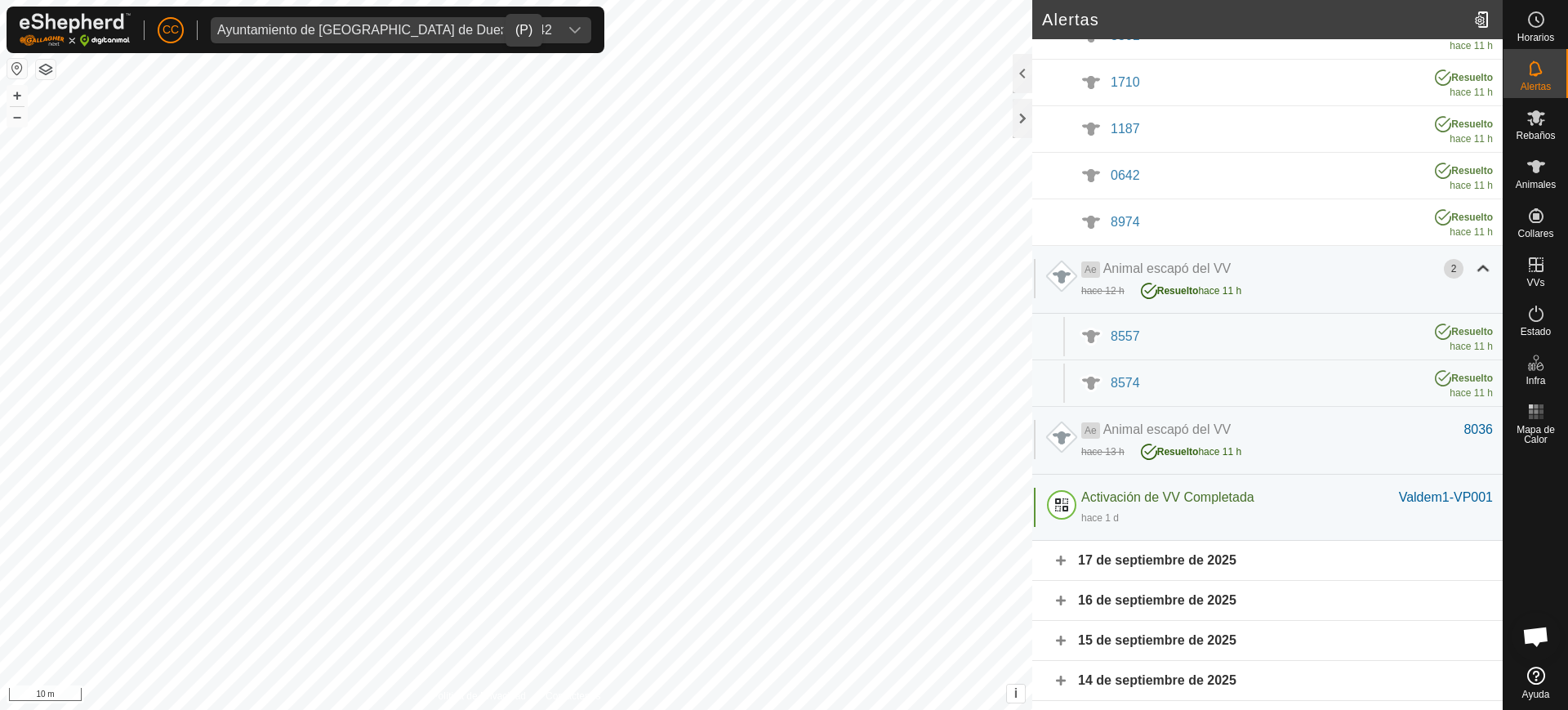
click at [1212, 555] on div "17 de septiembre de 2025" at bounding box center [1268, 560] width 471 height 40
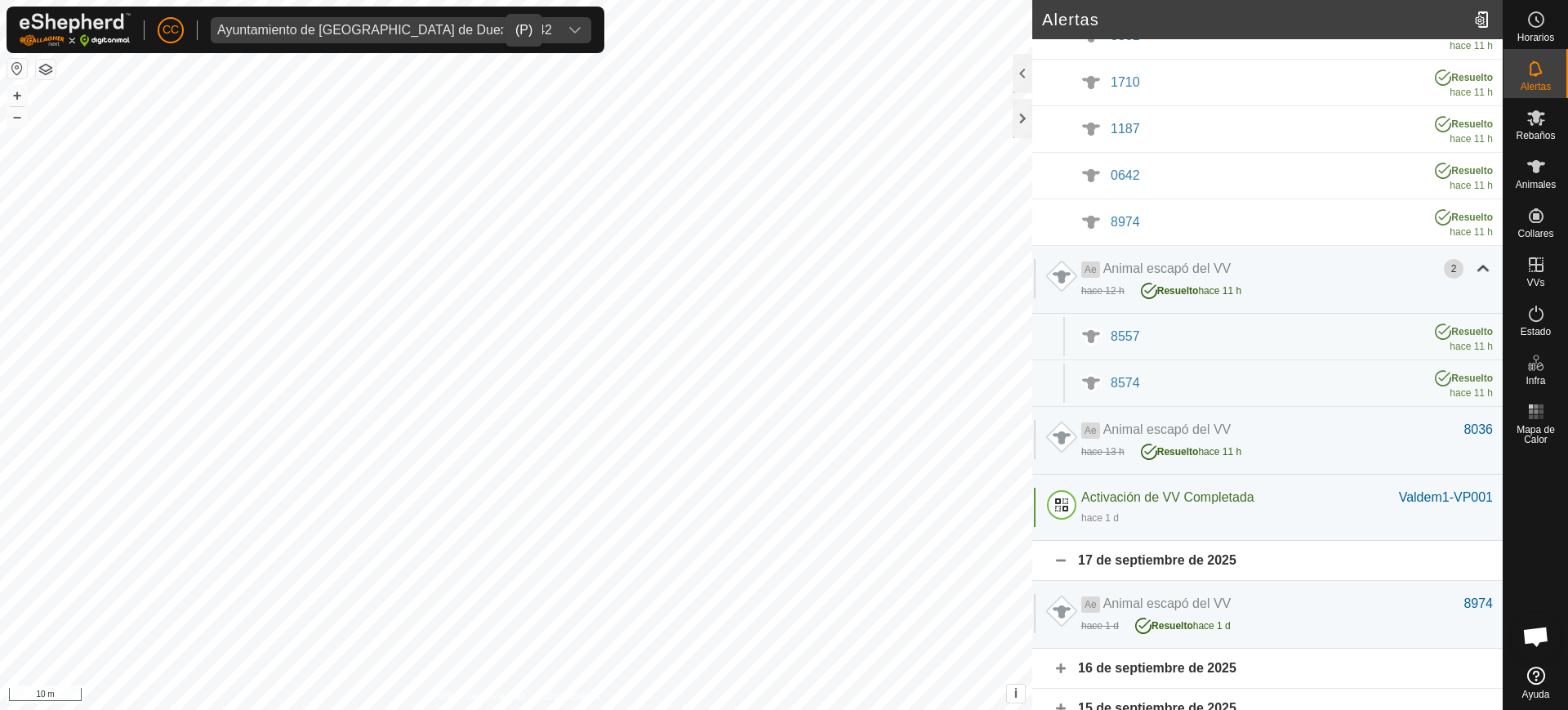
scroll to position [817, 0]
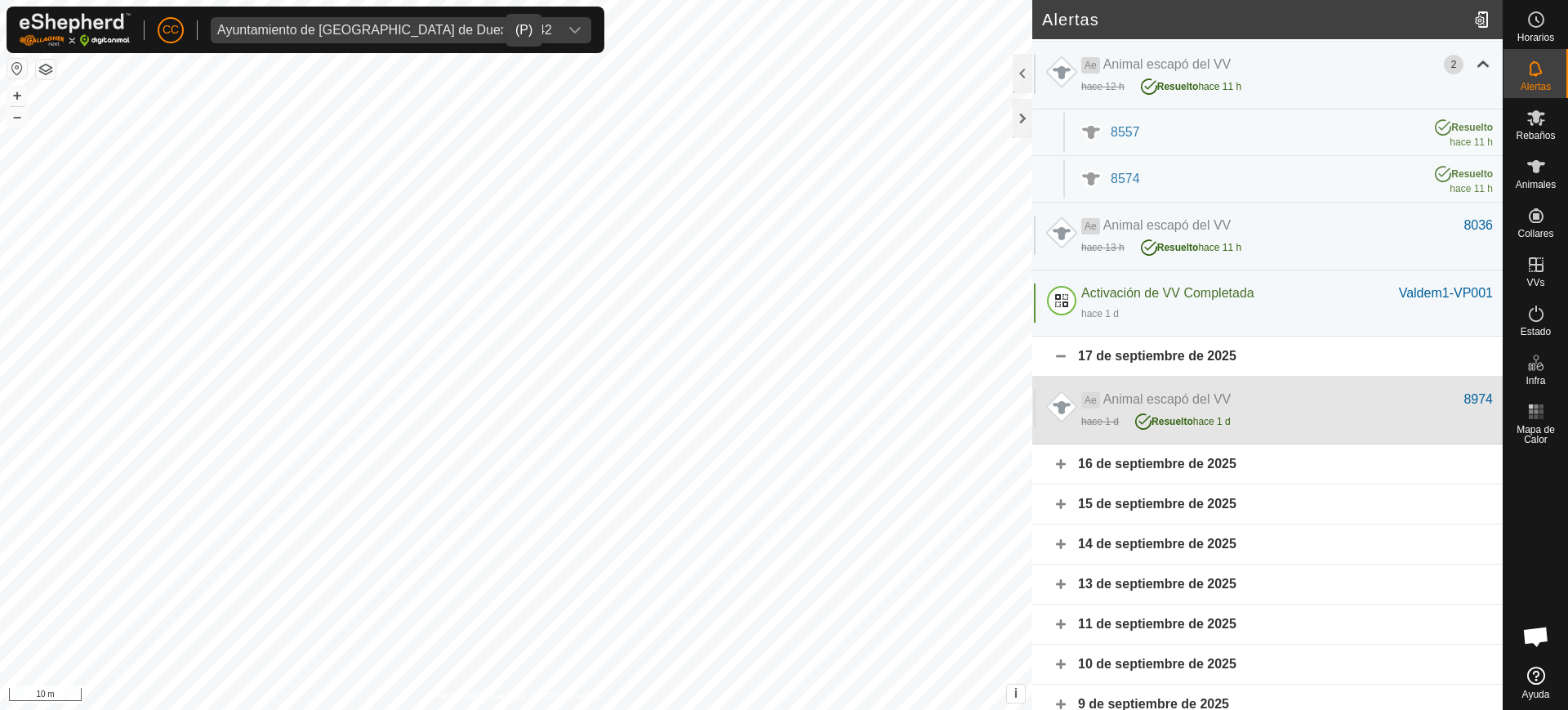
click at [1289, 410] on div "hace 1 d Resuelto hace 1 d" at bounding box center [1287, 420] width 412 height 21
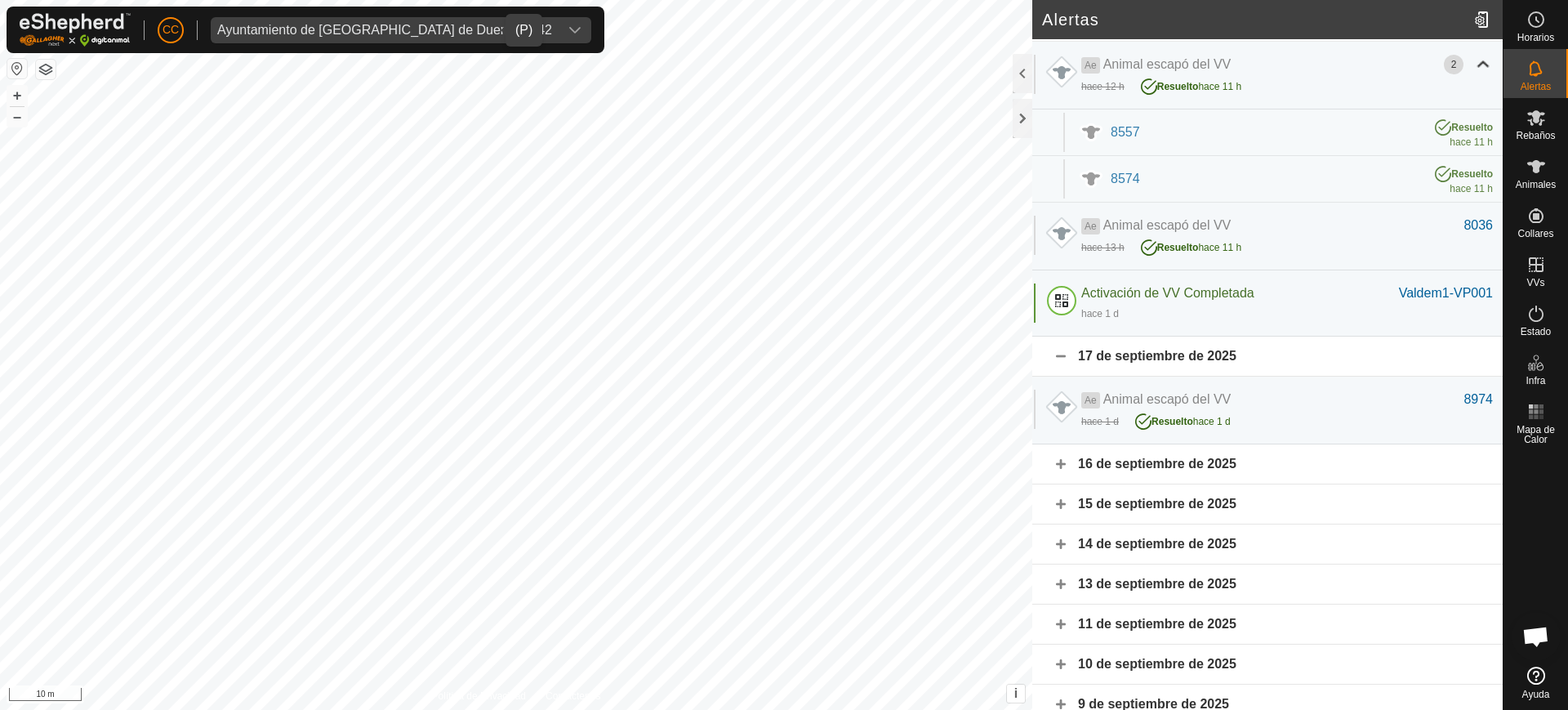
click at [1246, 468] on div "16 de septiembre de 2025" at bounding box center [1268, 464] width 471 height 40
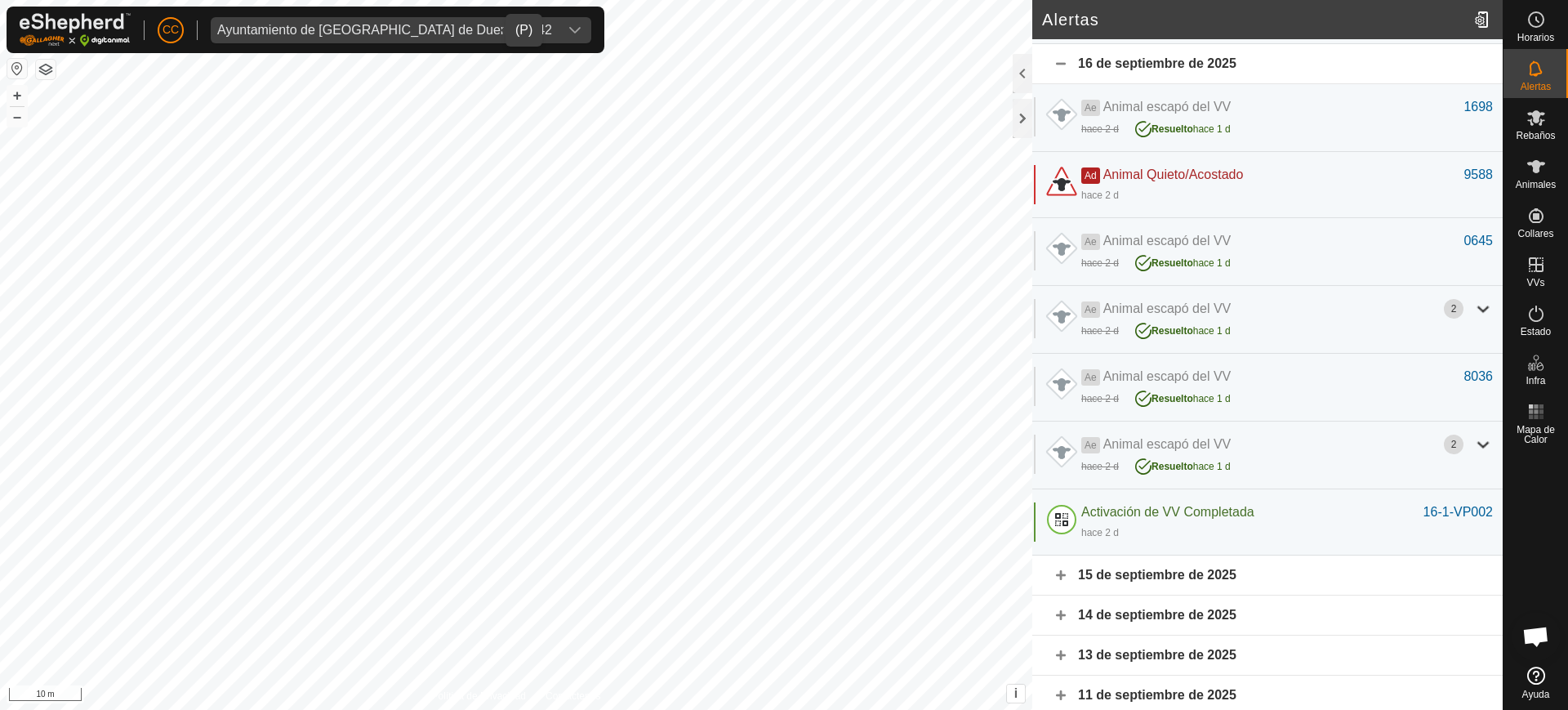
scroll to position [1225, 0]
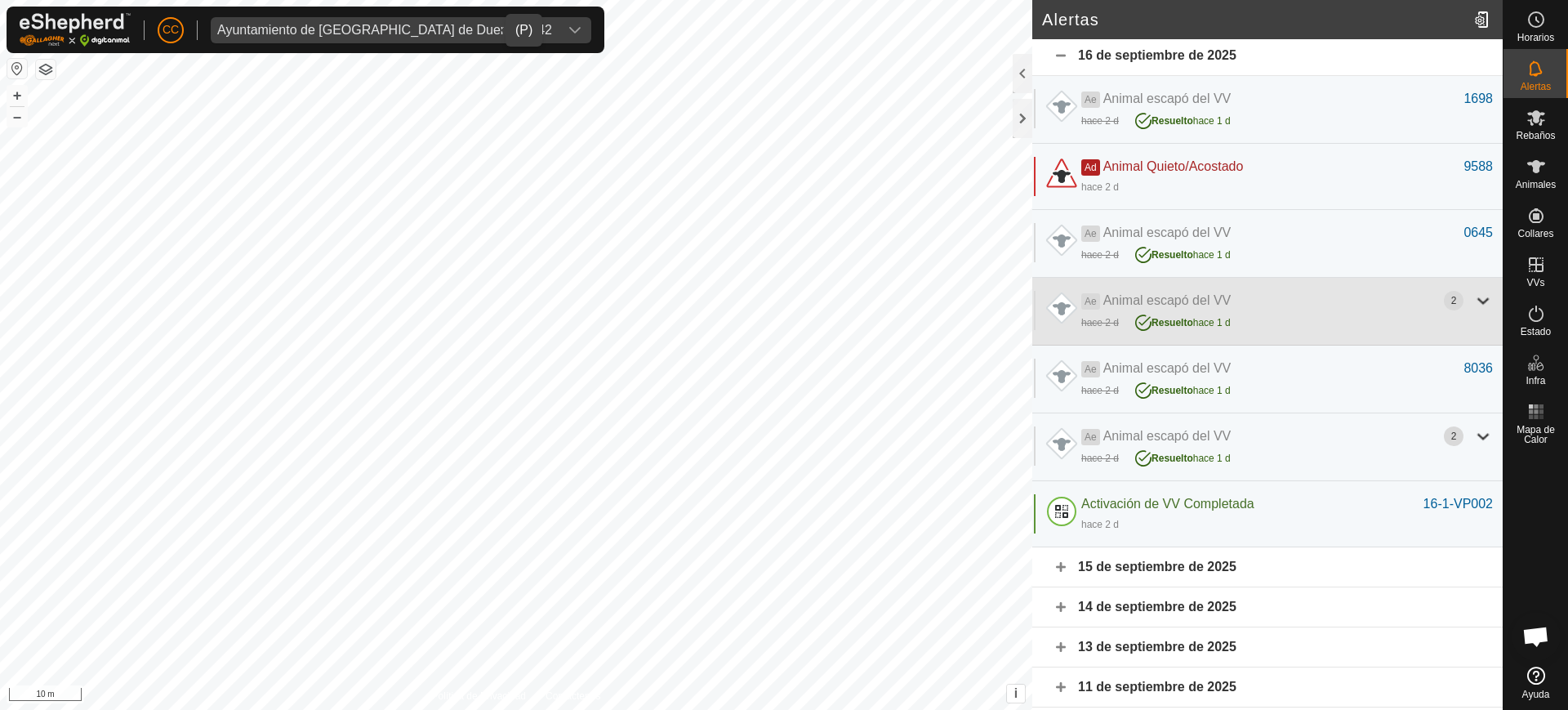
click at [1299, 306] on div "Ae Animal escapó del VV" at bounding box center [1263, 300] width 362 height 19
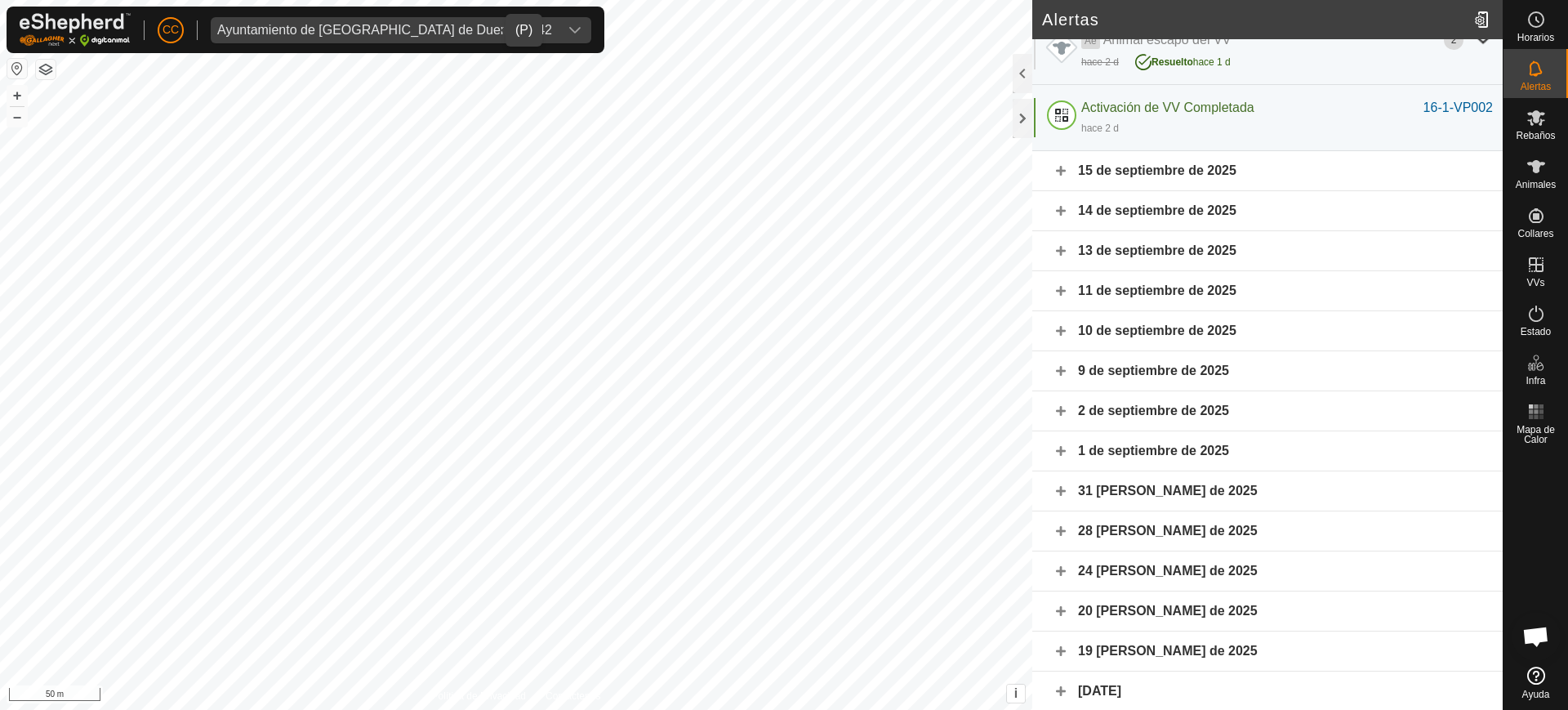
scroll to position [1716, 0]
click at [1087, 169] on div "15 de septiembre de 2025" at bounding box center [1268, 169] width 471 height 40
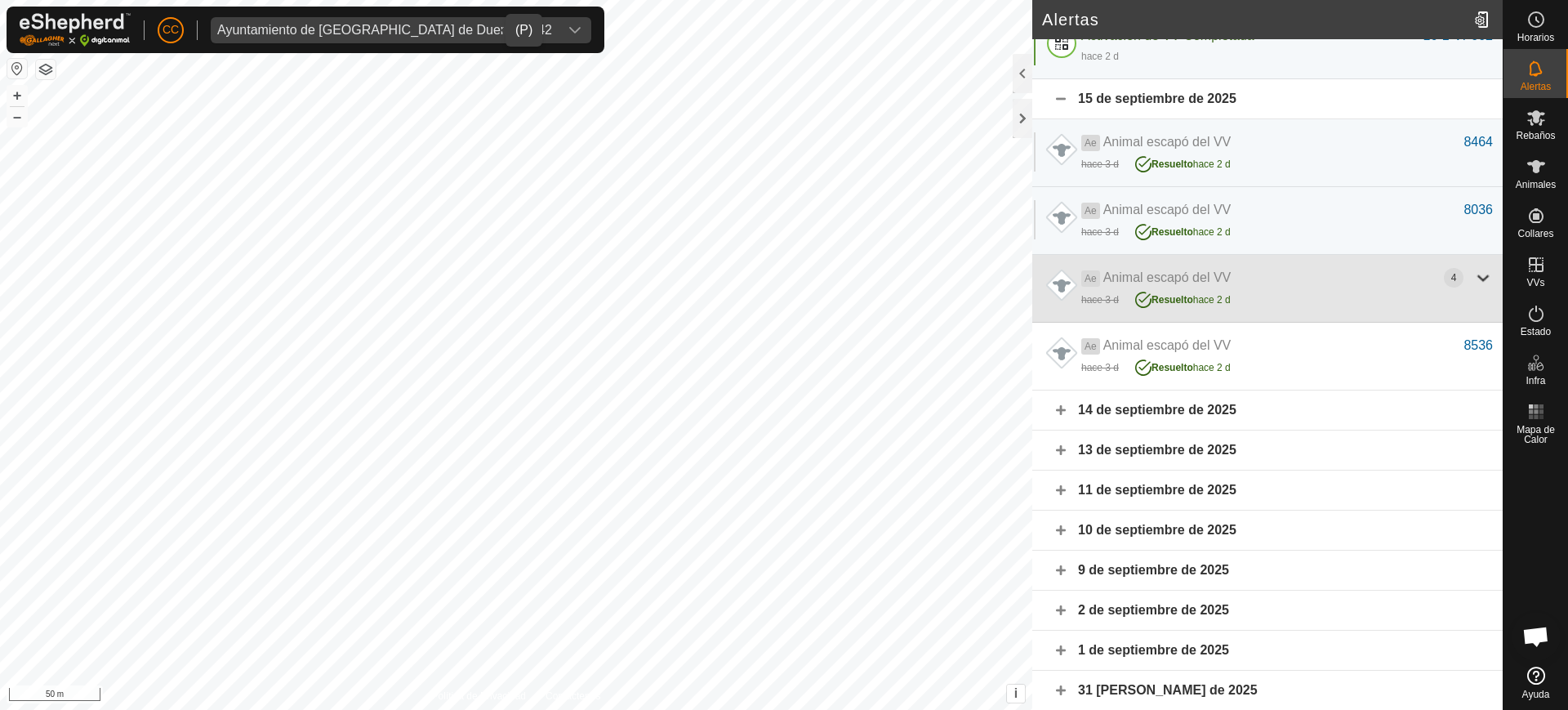
scroll to position [1818, 0]
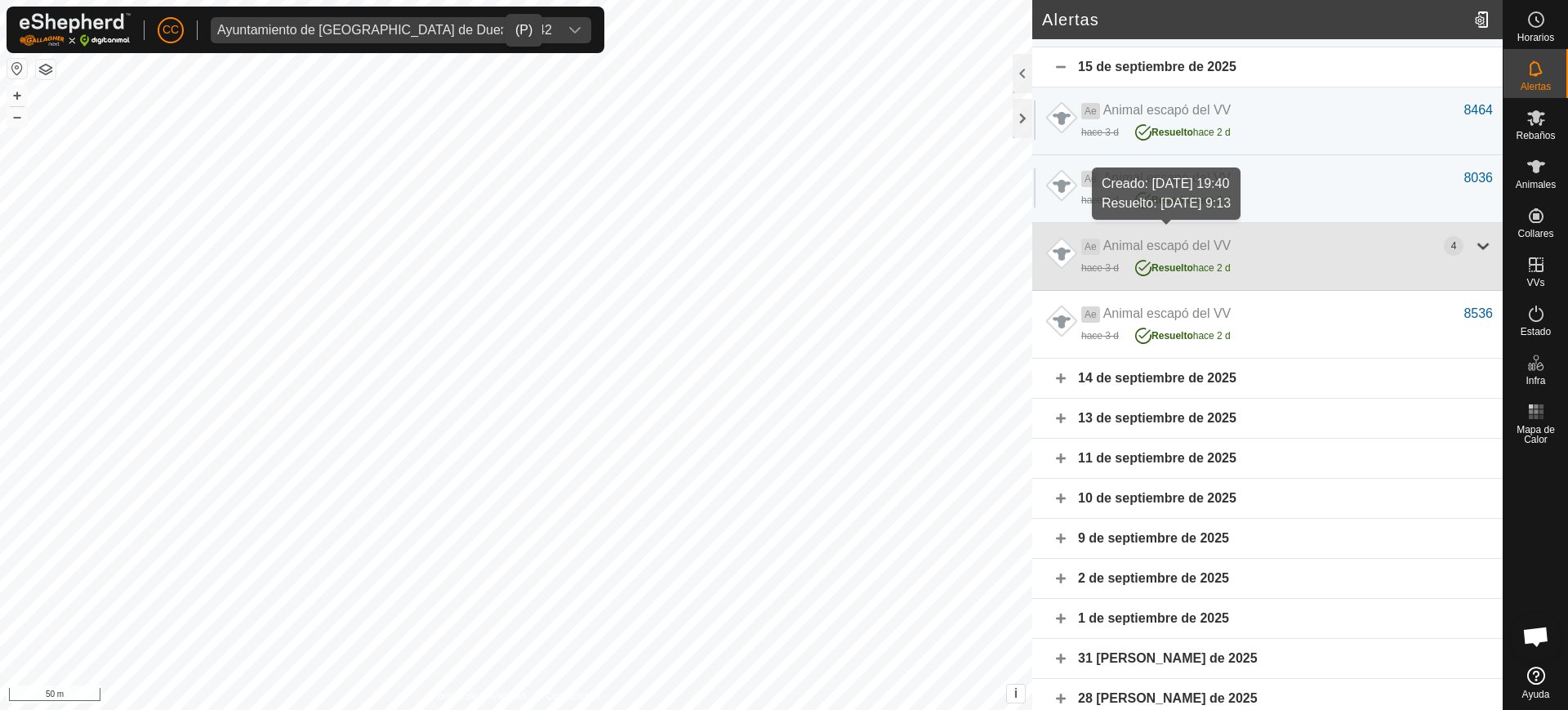
click at [1164, 265] on span "Resuelto" at bounding box center [1172, 268] width 42 height 12
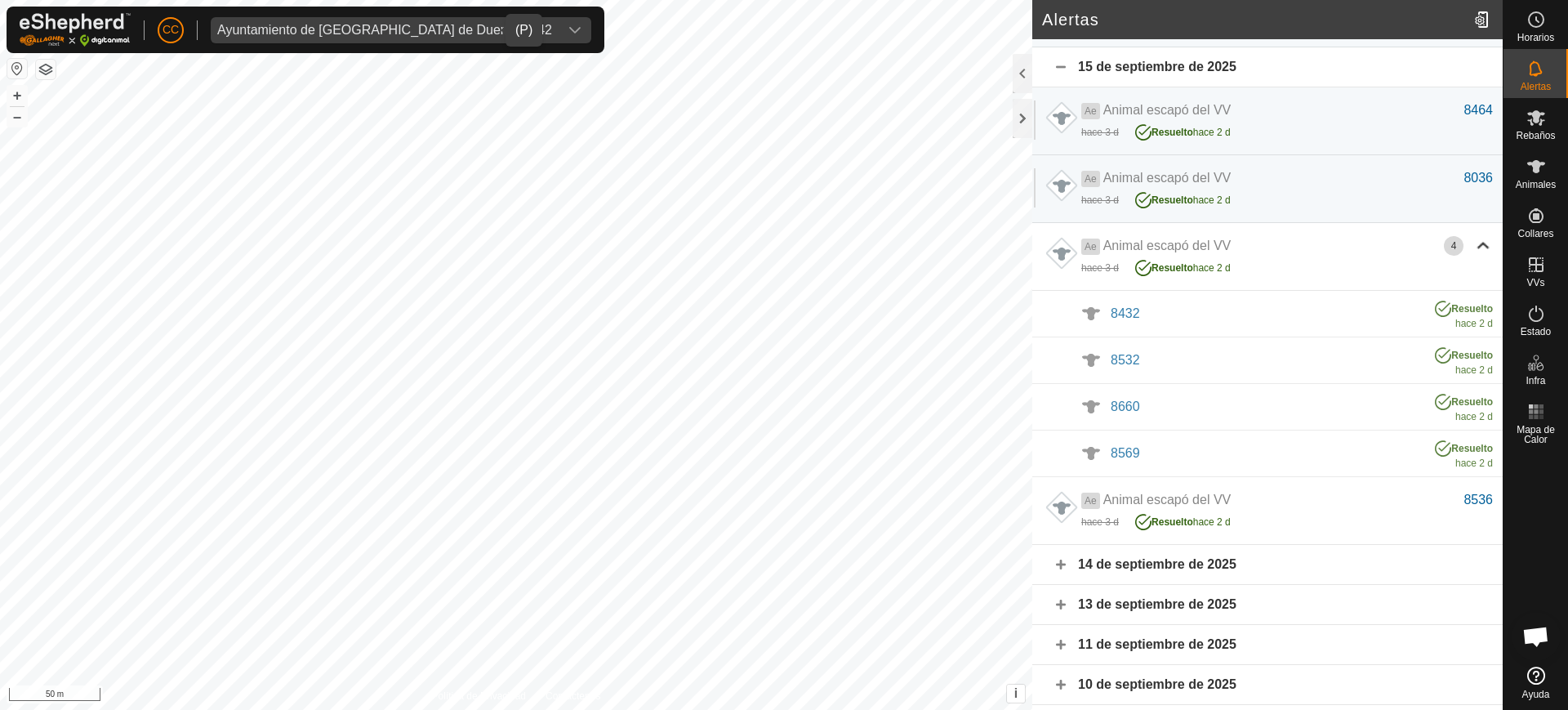
click at [1111, 566] on div "14 de septiembre de 2025" at bounding box center [1268, 565] width 471 height 40
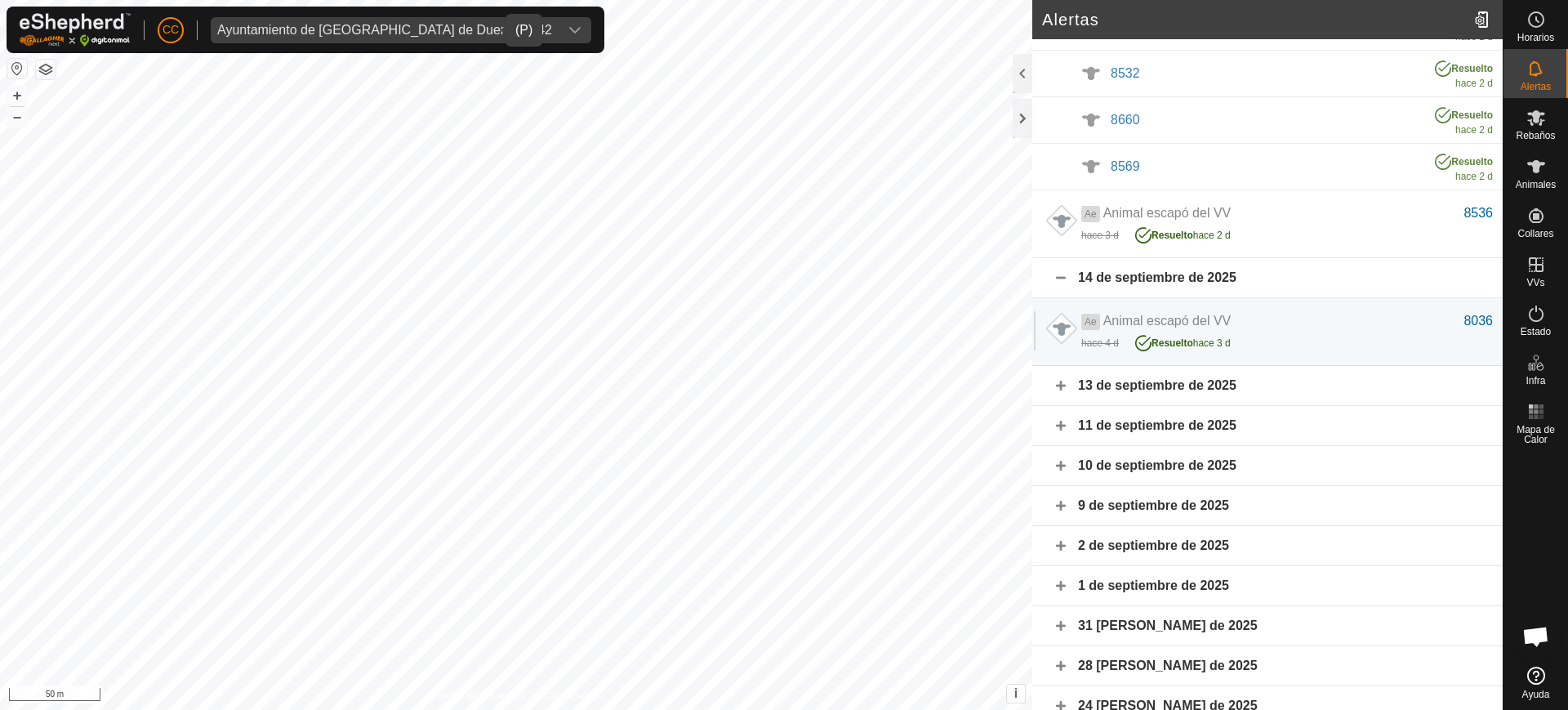
scroll to position [2125, 0]
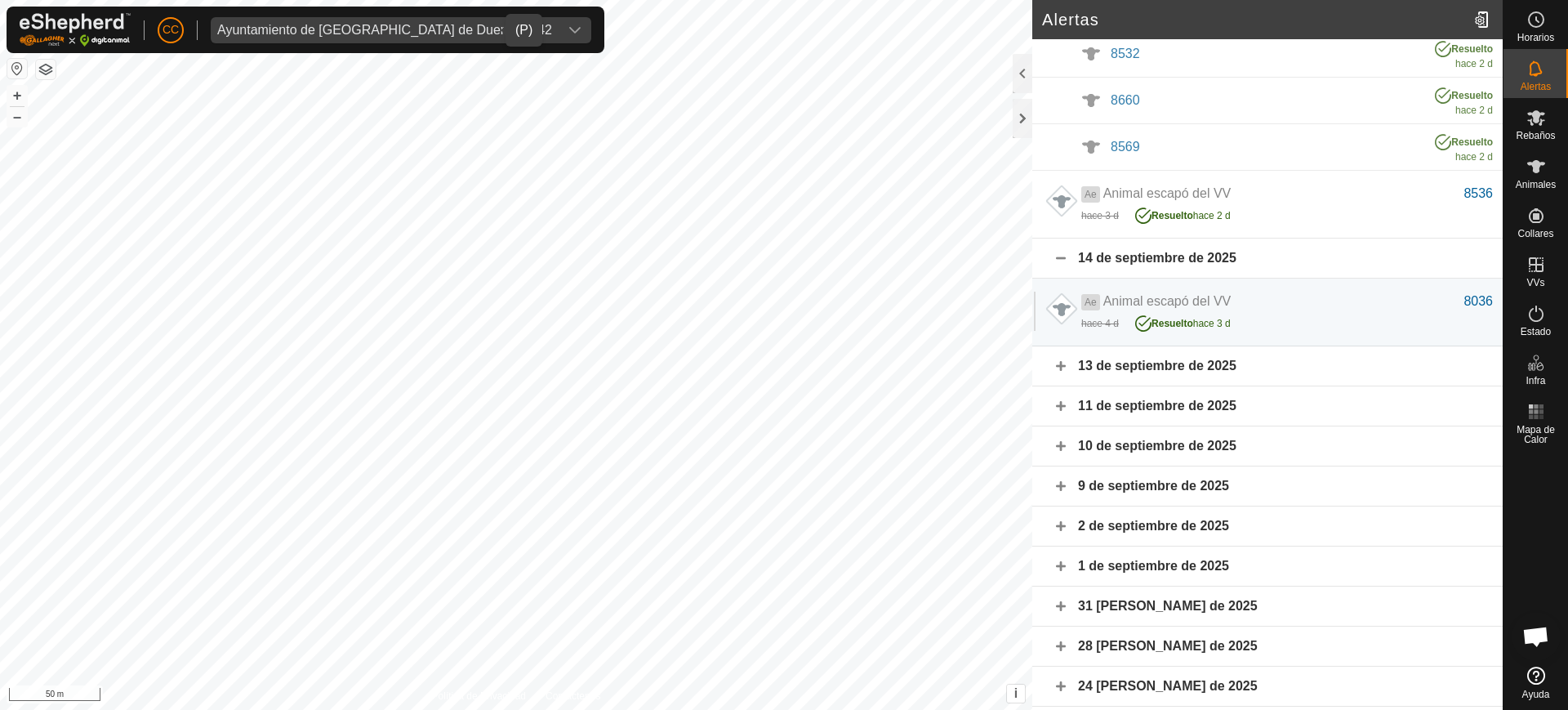
click at [1151, 365] on div "13 de septiembre de 2025" at bounding box center [1268, 366] width 471 height 40
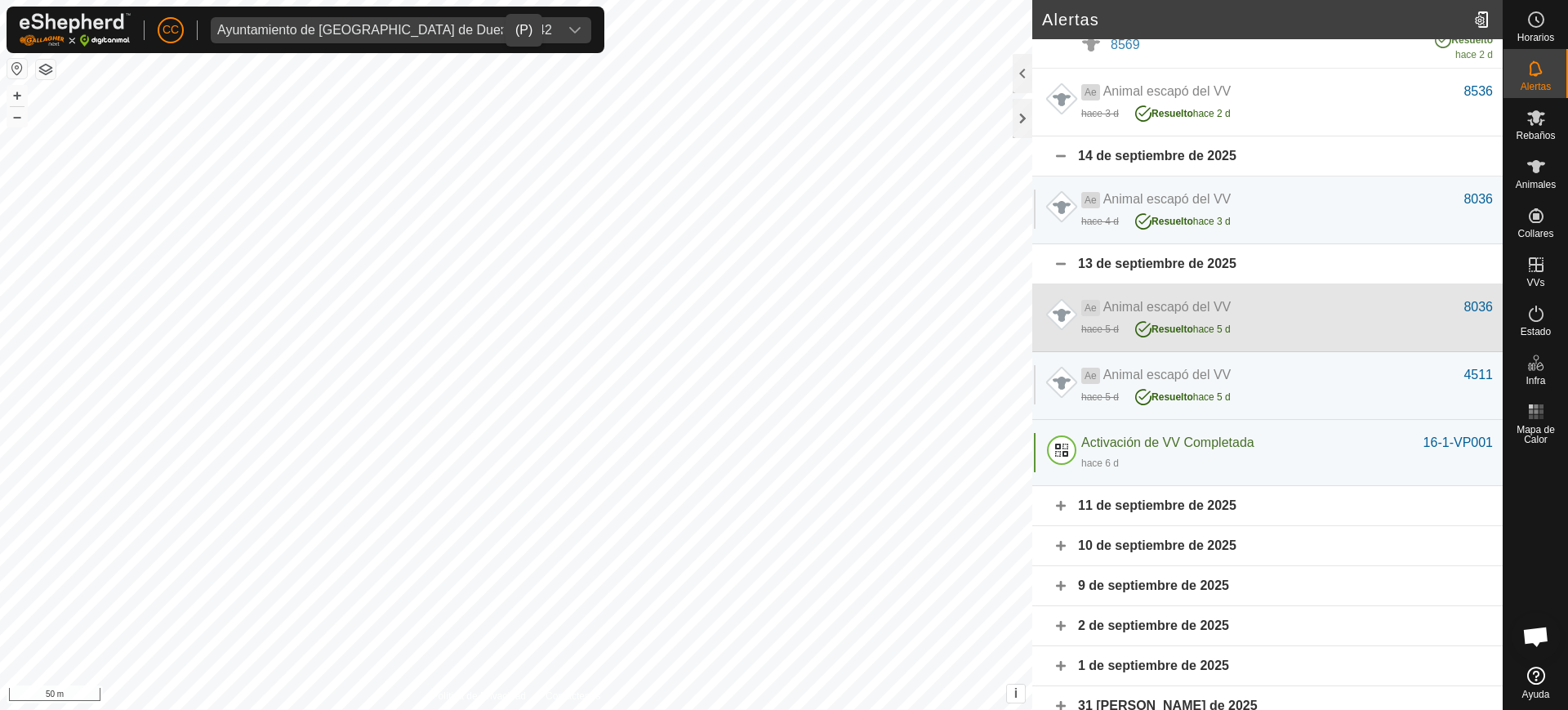
scroll to position [2329, 0]
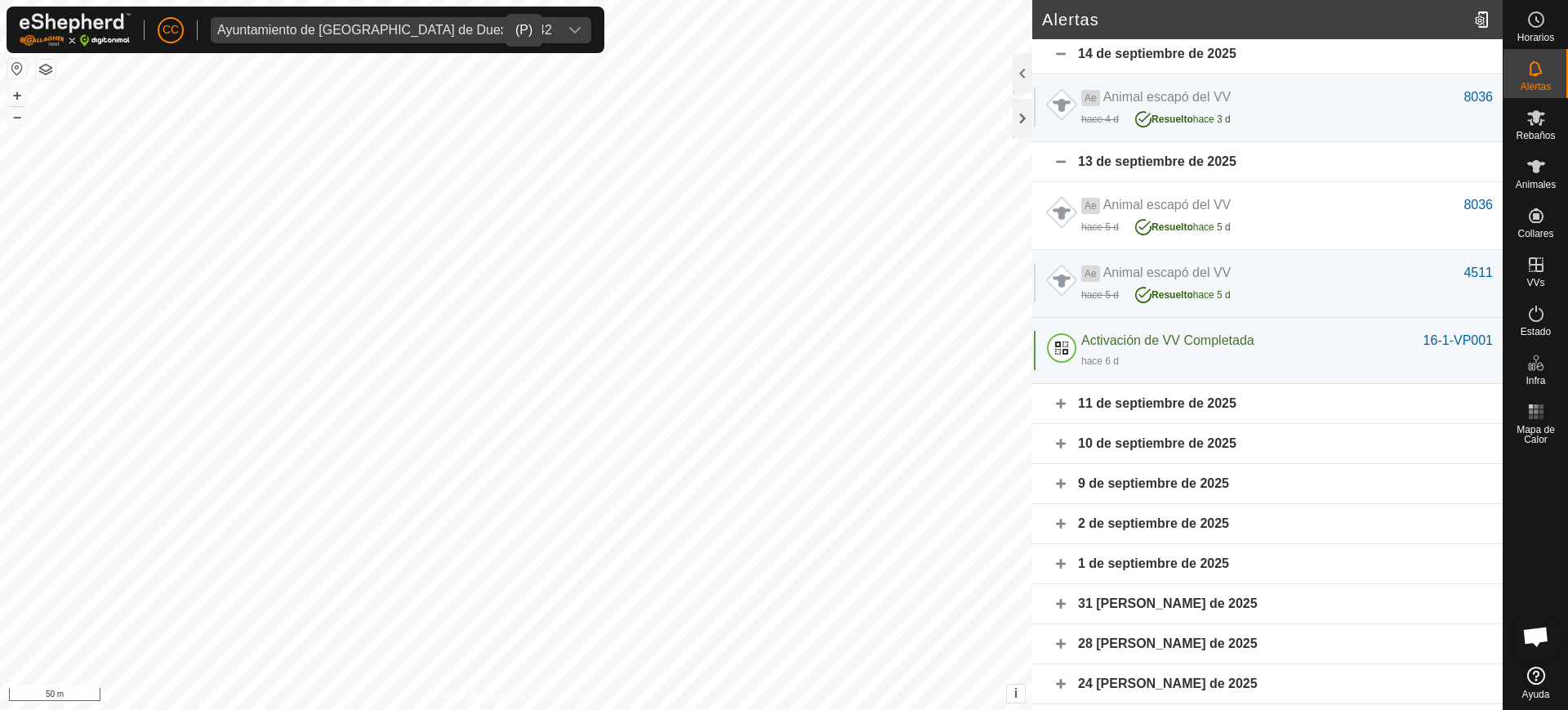
click at [1183, 404] on div "11 de septiembre de 2025" at bounding box center [1268, 403] width 471 height 40
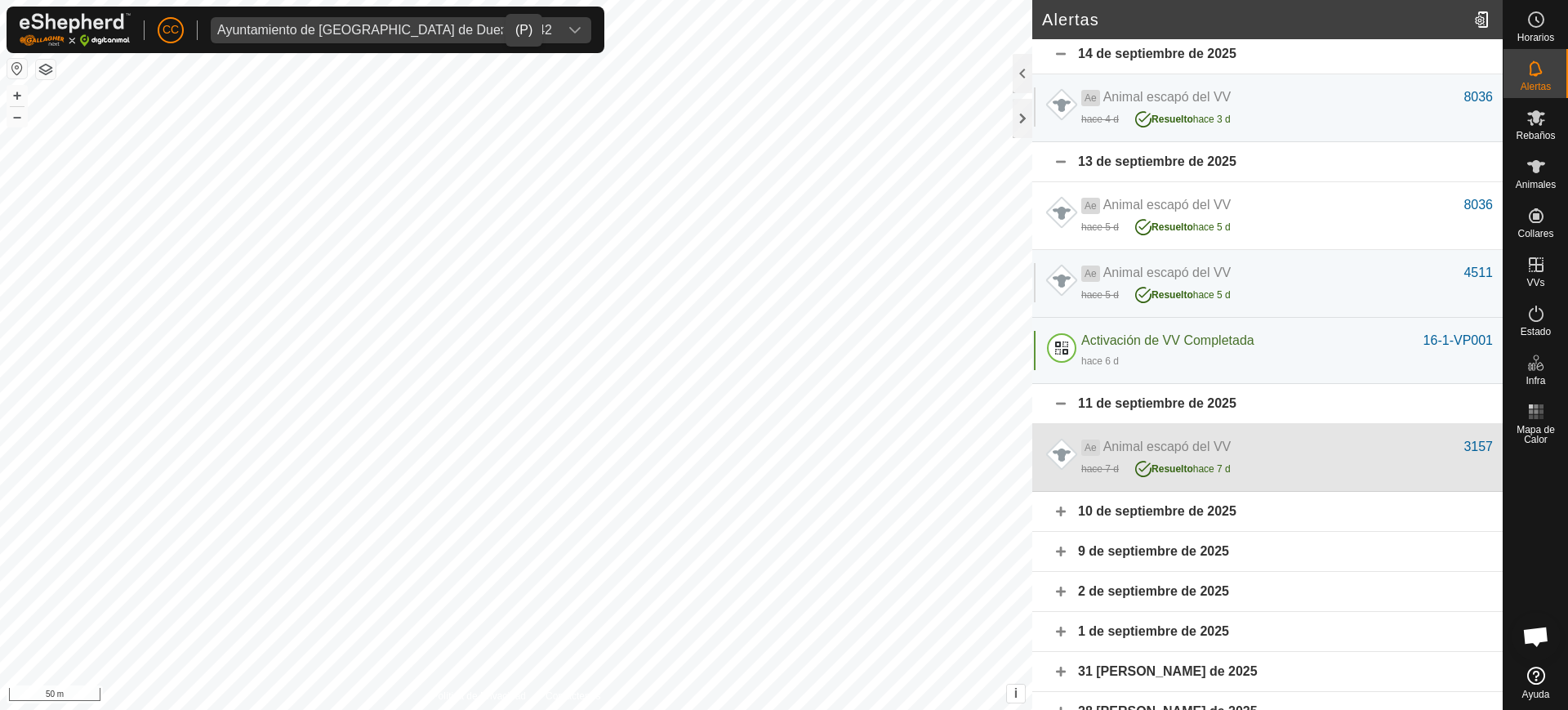
scroll to position [2431, 0]
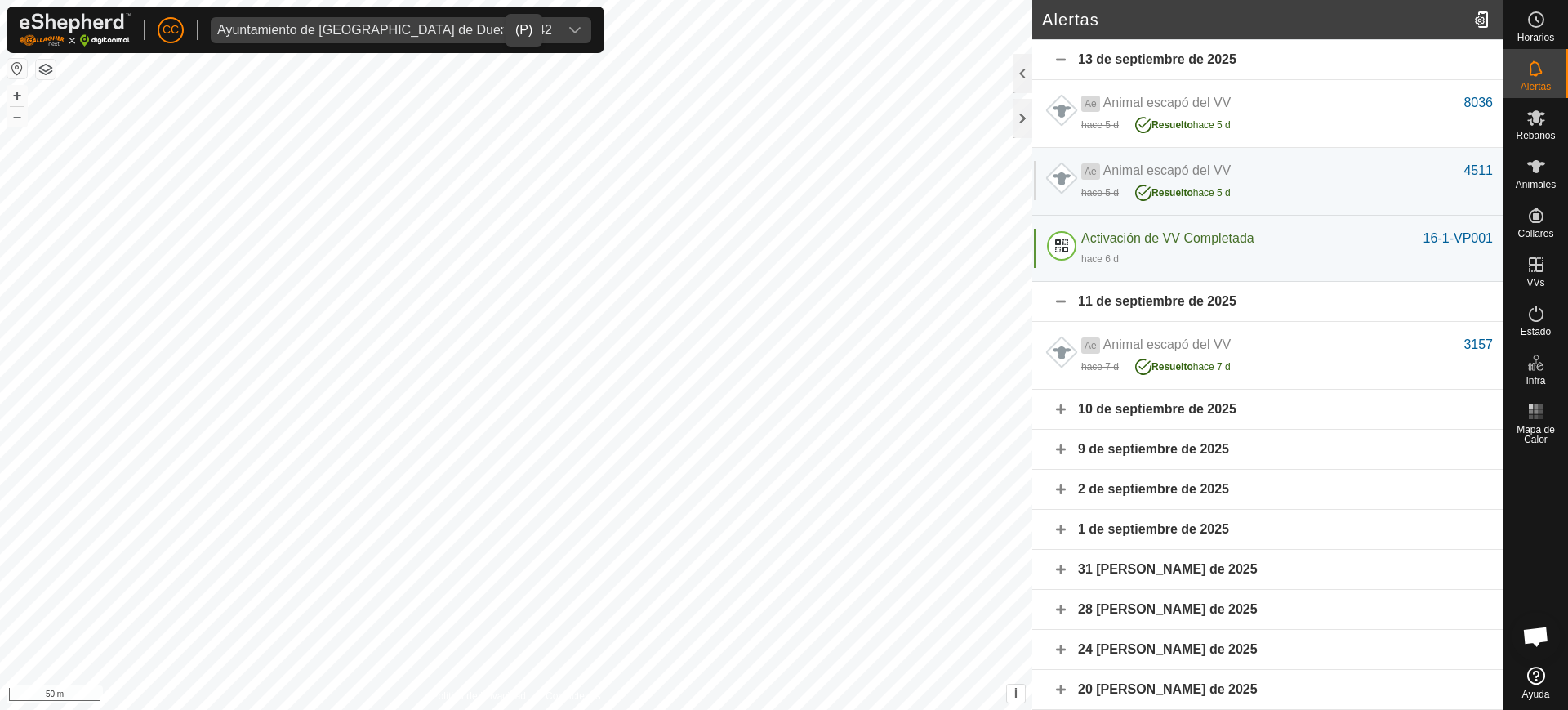
click at [1175, 418] on div "10 de septiembre de 2025" at bounding box center [1268, 409] width 471 height 40
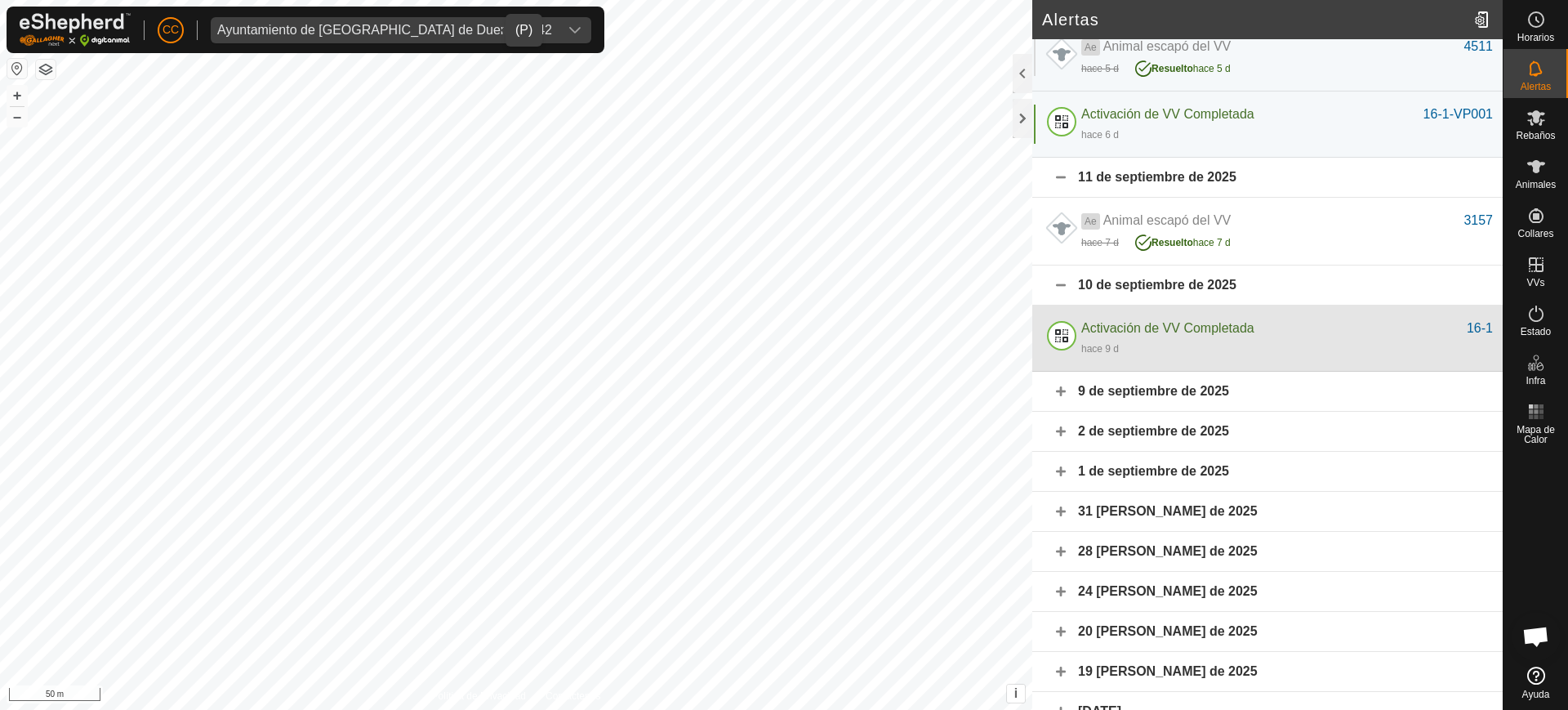
scroll to position [2578, 0]
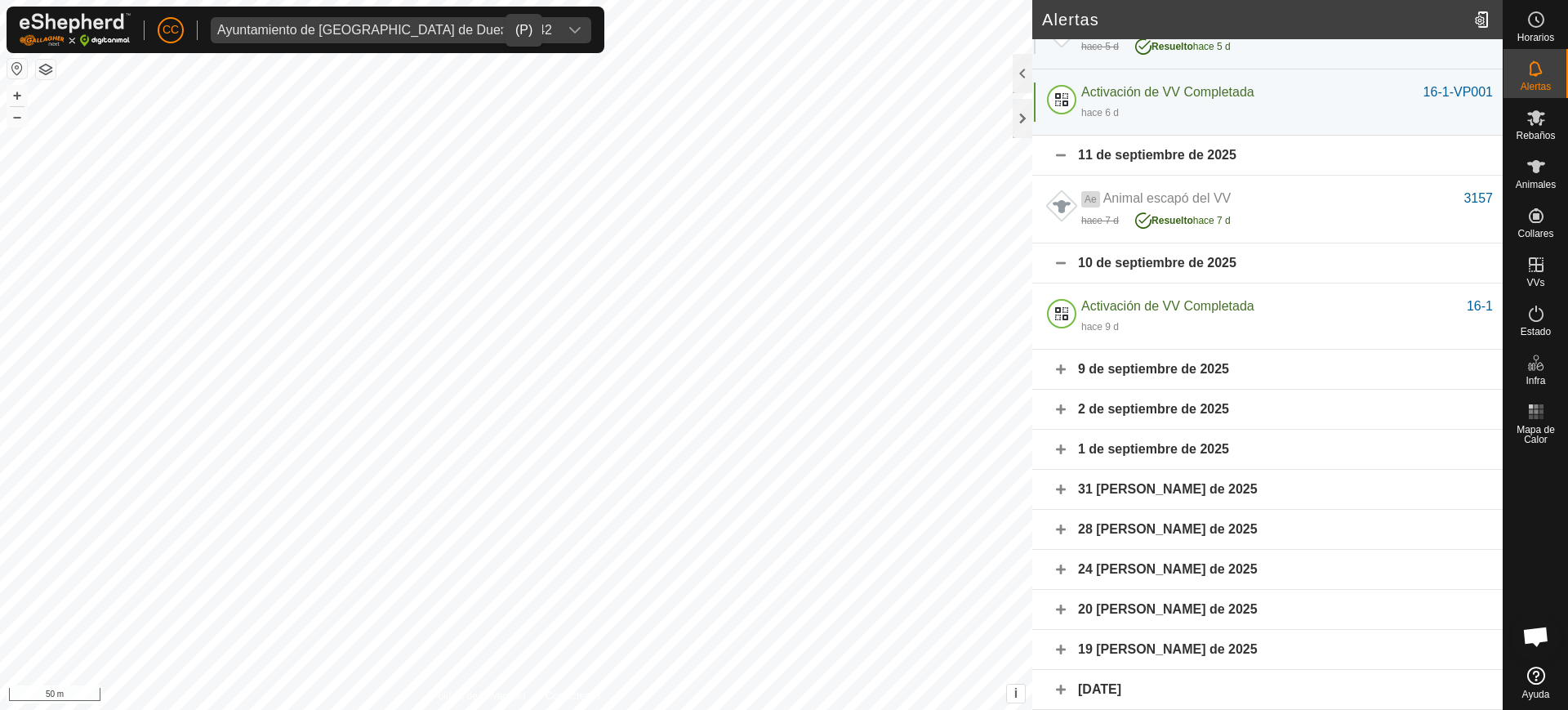
click at [1284, 368] on div "9 de septiembre de 2025" at bounding box center [1268, 369] width 471 height 40
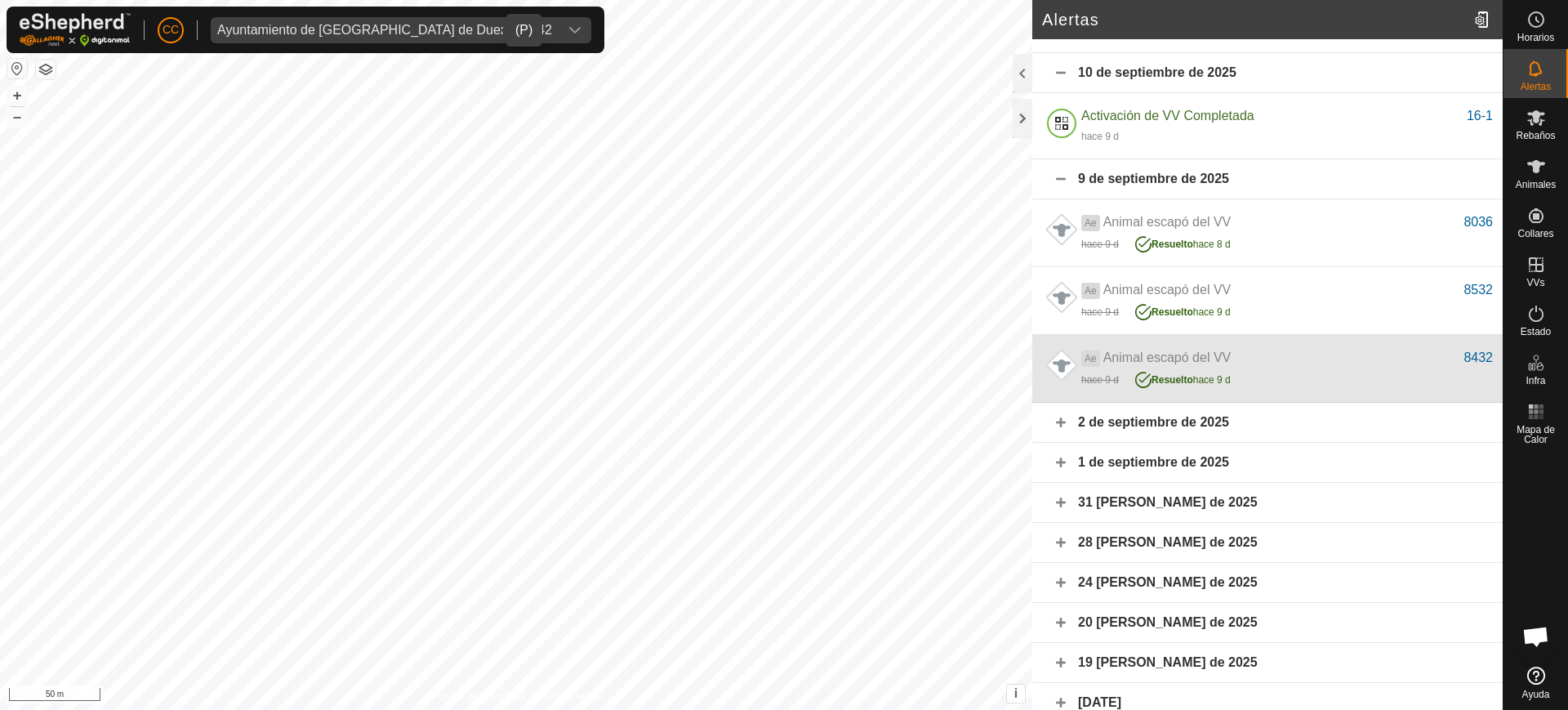
scroll to position [2781, 0]
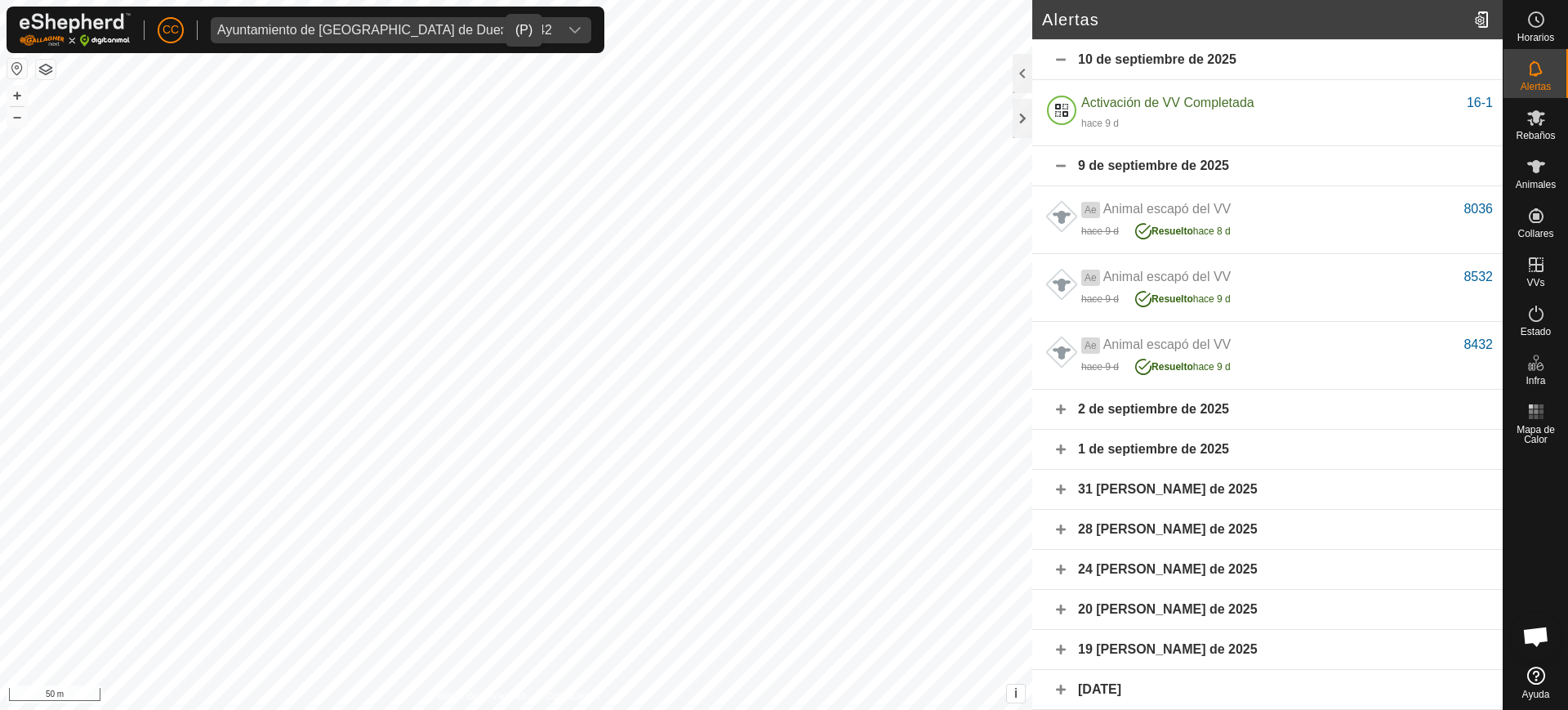
click at [1291, 406] on div "2 de septiembre de 2025" at bounding box center [1268, 409] width 471 height 40
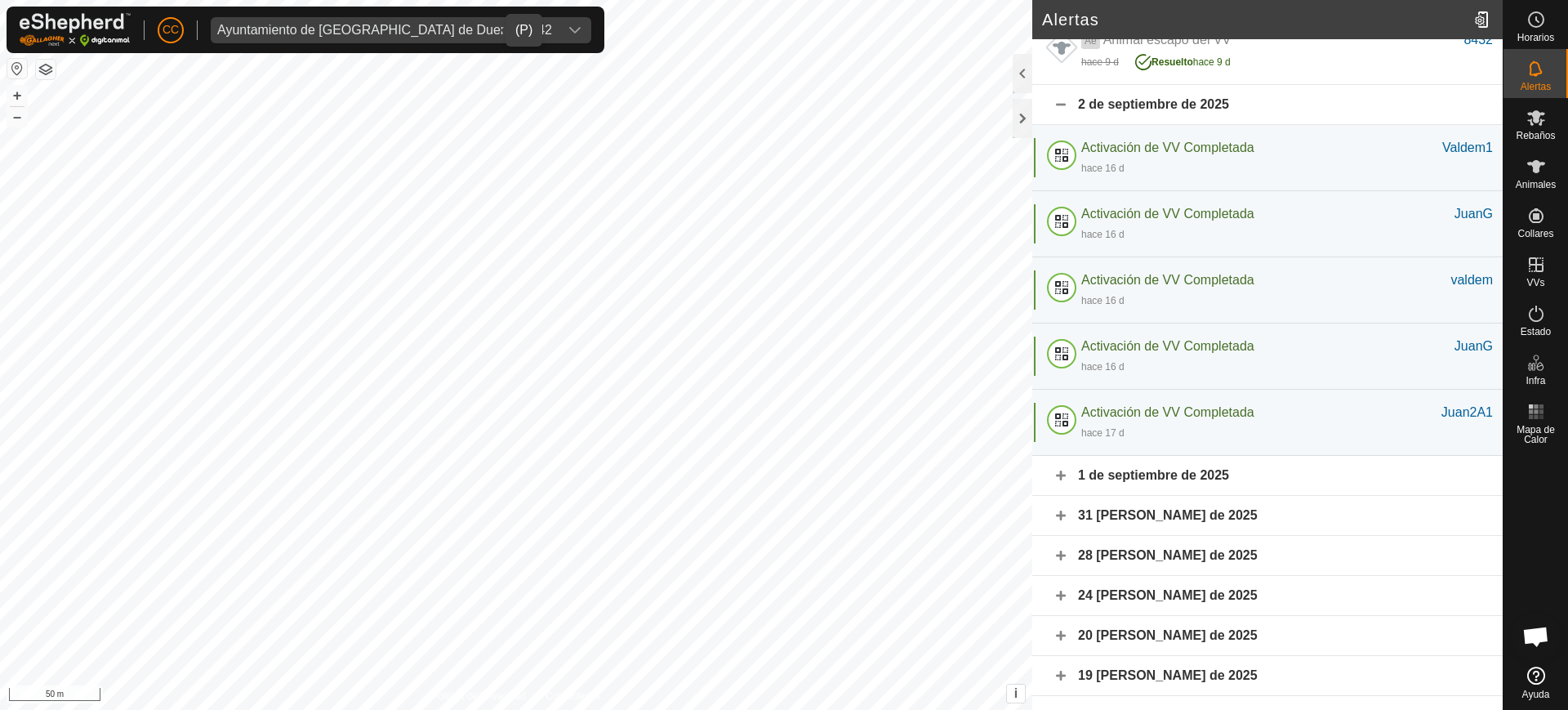
scroll to position [3087, 0]
click at [1215, 468] on div "1 de septiembre de 2025" at bounding box center [1268, 474] width 471 height 40
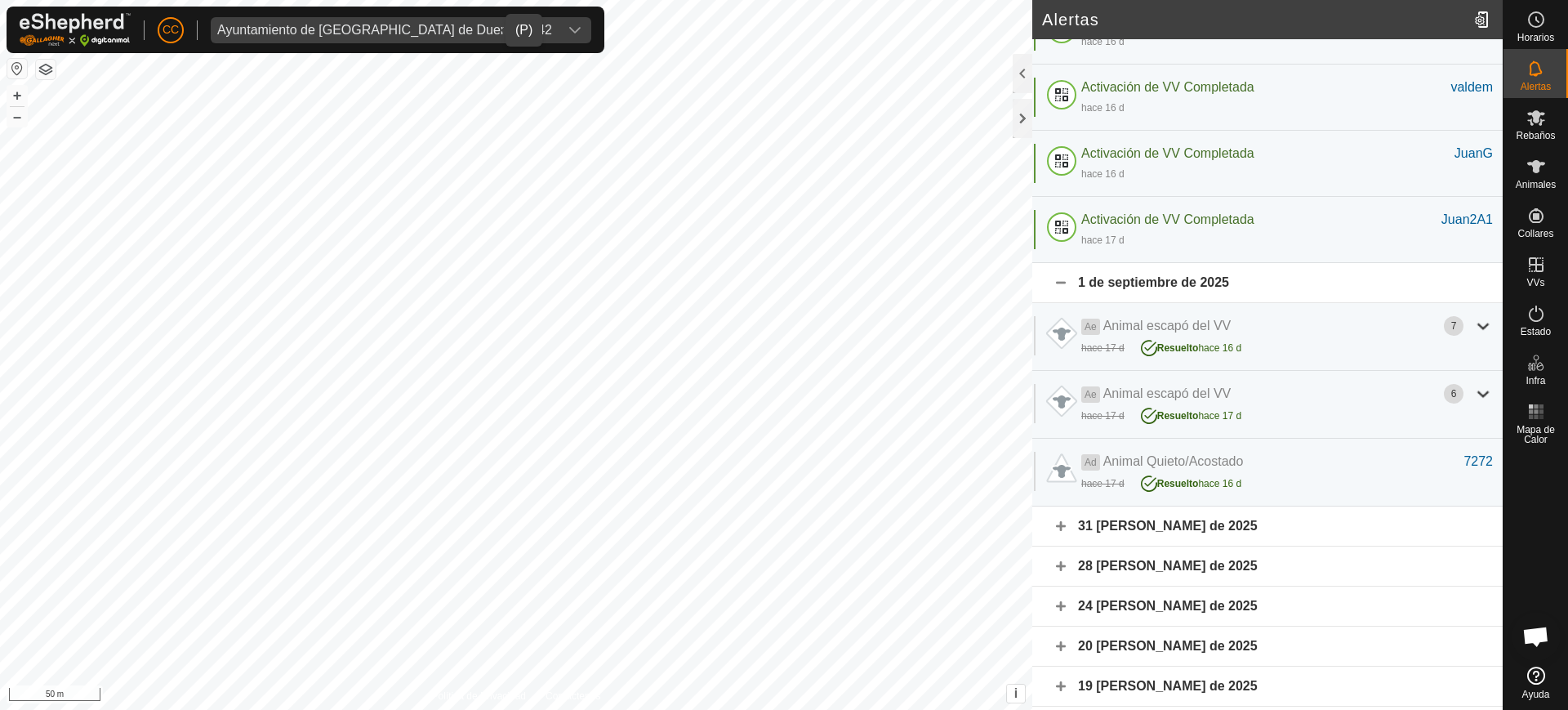
scroll to position [3291, 0]
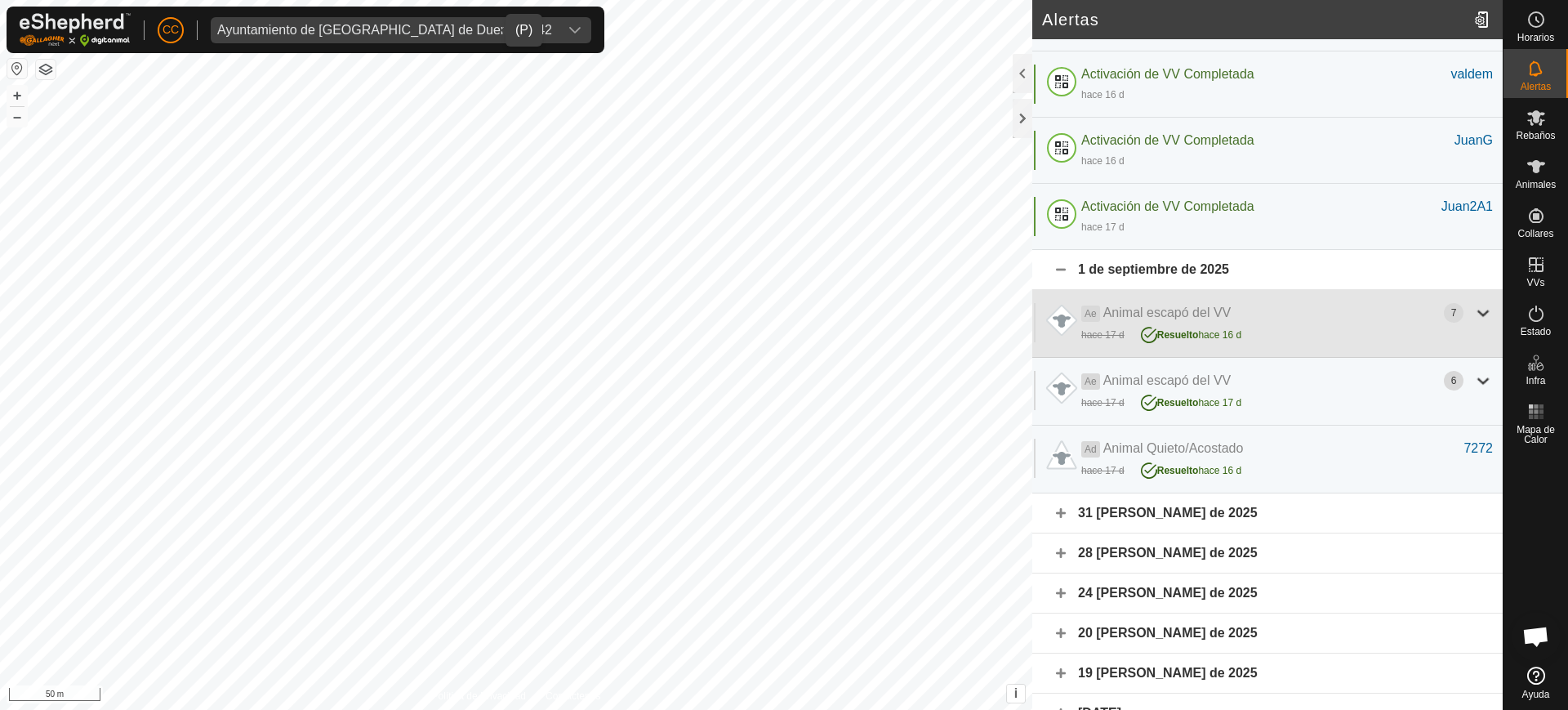
click at [1348, 345] on div "Ae Animal escapó del VV 7 hace 17 d [PERSON_NAME] hace 16 d" at bounding box center [1268, 324] width 471 height 68
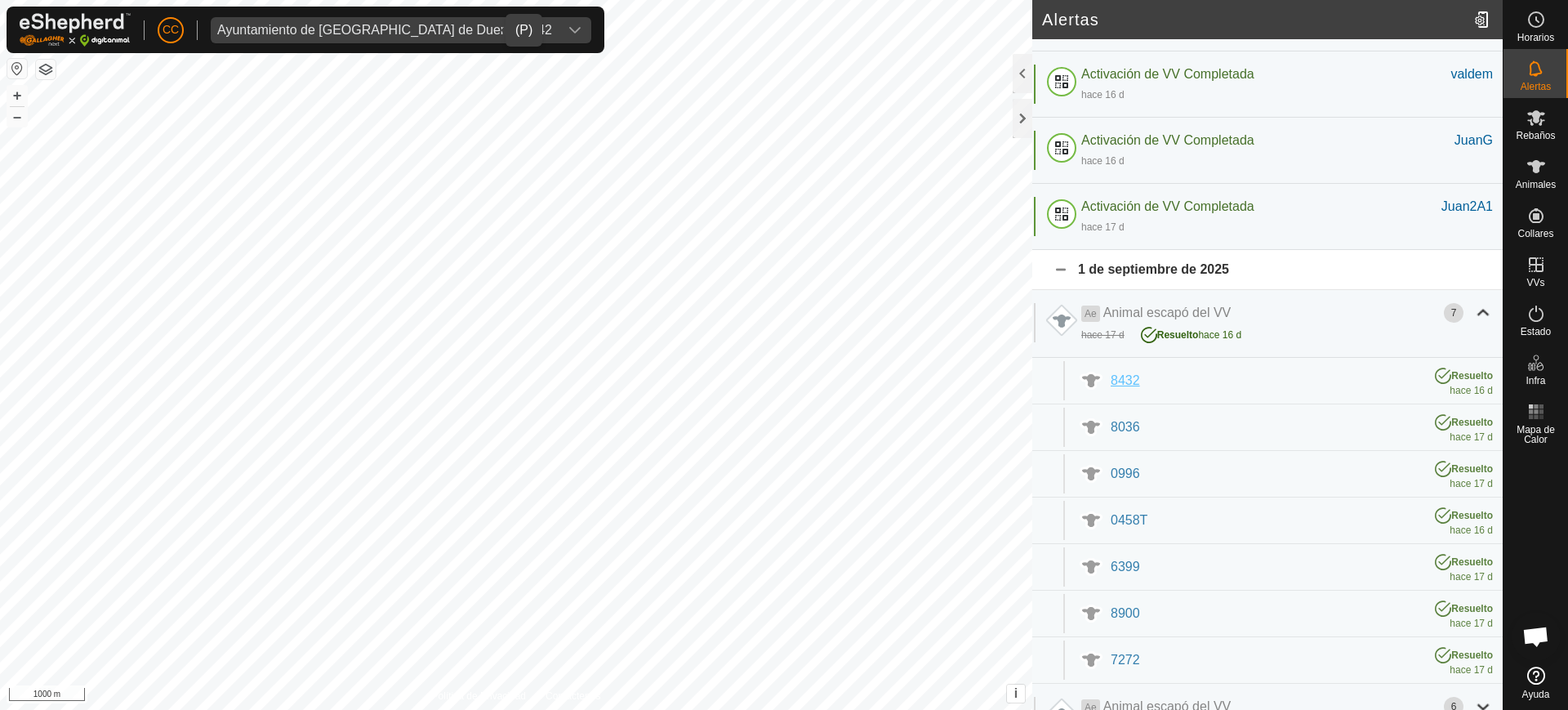
scroll to position [3393, 0]
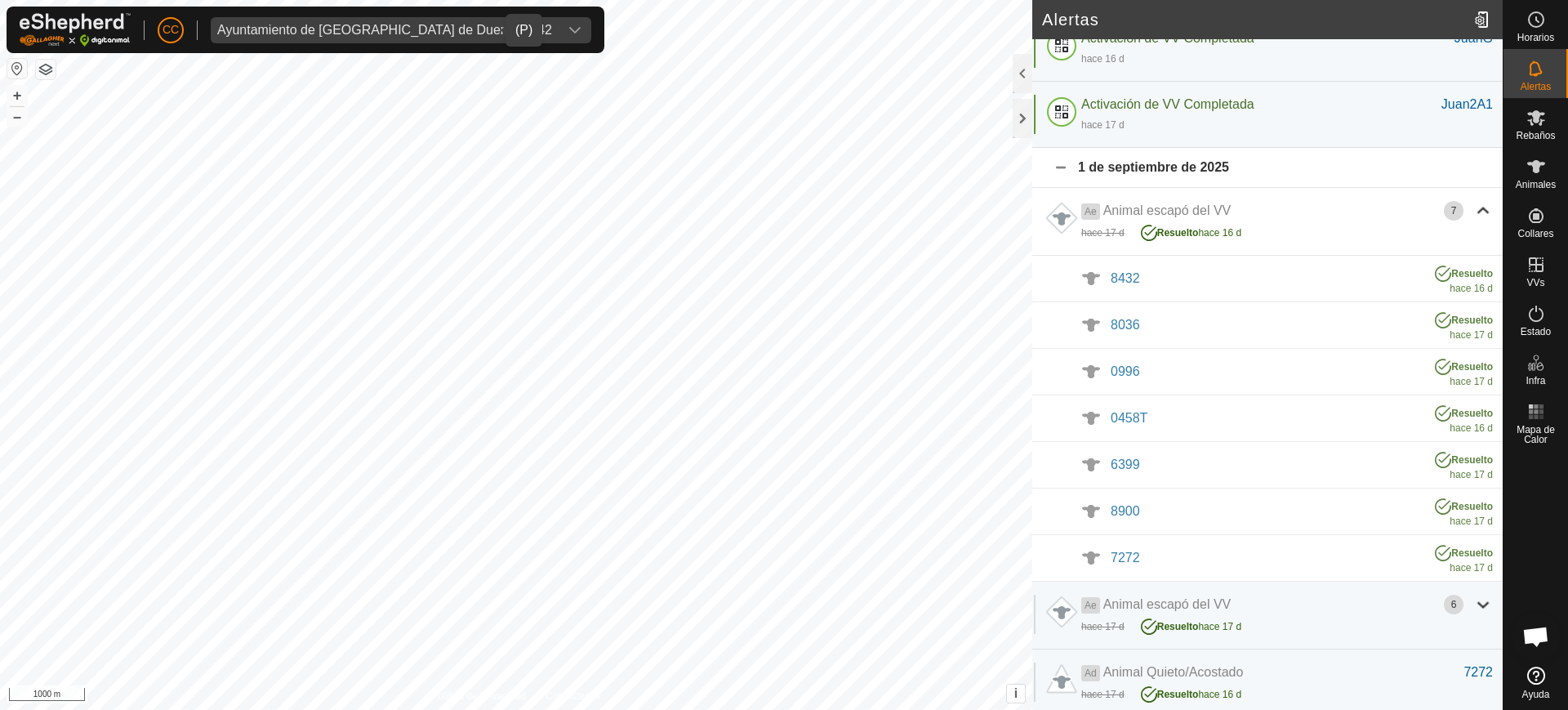
click at [268, 27] on div "Ayuntamiento de [GEOGRAPHIC_DATA] de Duero 19542" at bounding box center [384, 29] width 335 height 13
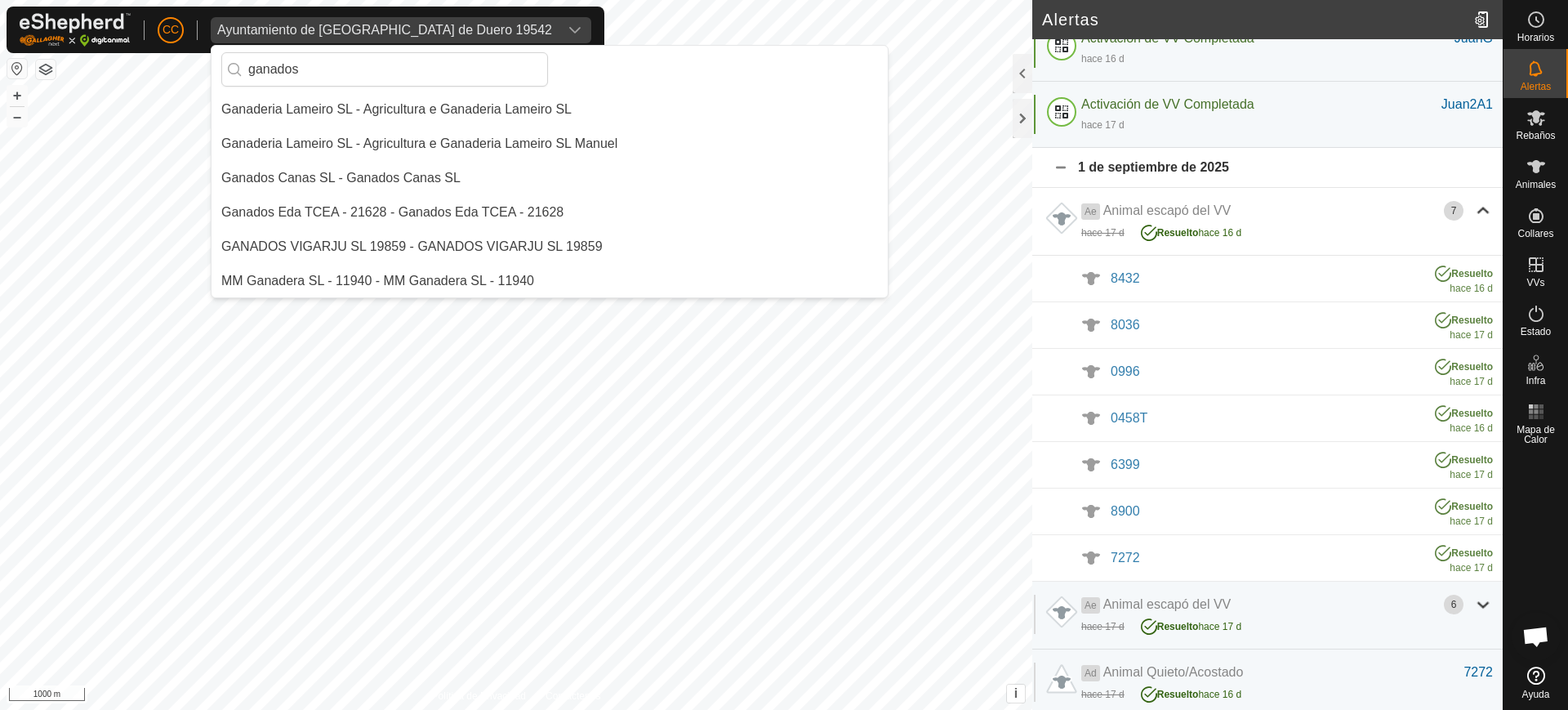
scroll to position [0, 0]
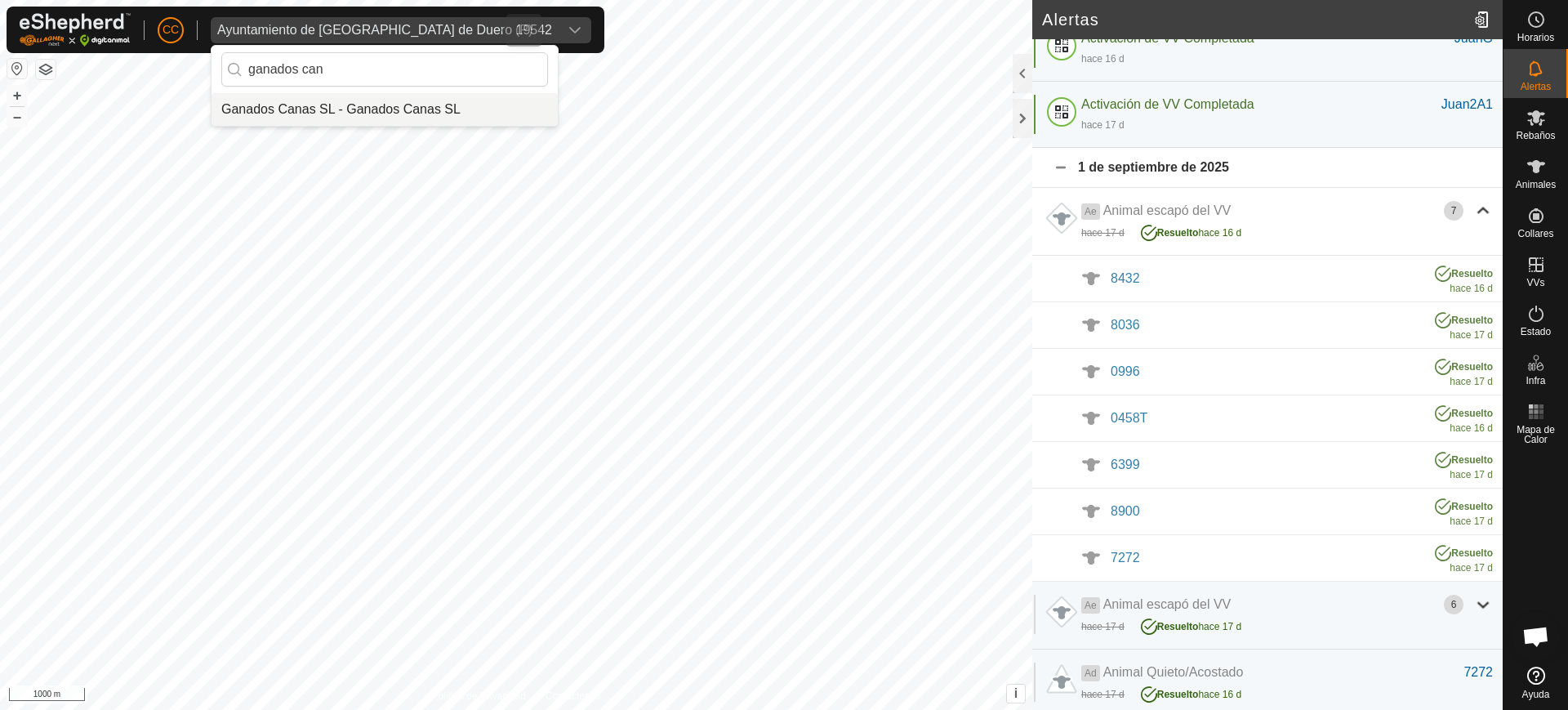
type input "ganados can"
click at [332, 105] on li "Ganados Canas SL - Ganados Canas SL" at bounding box center [384, 109] width 347 height 33
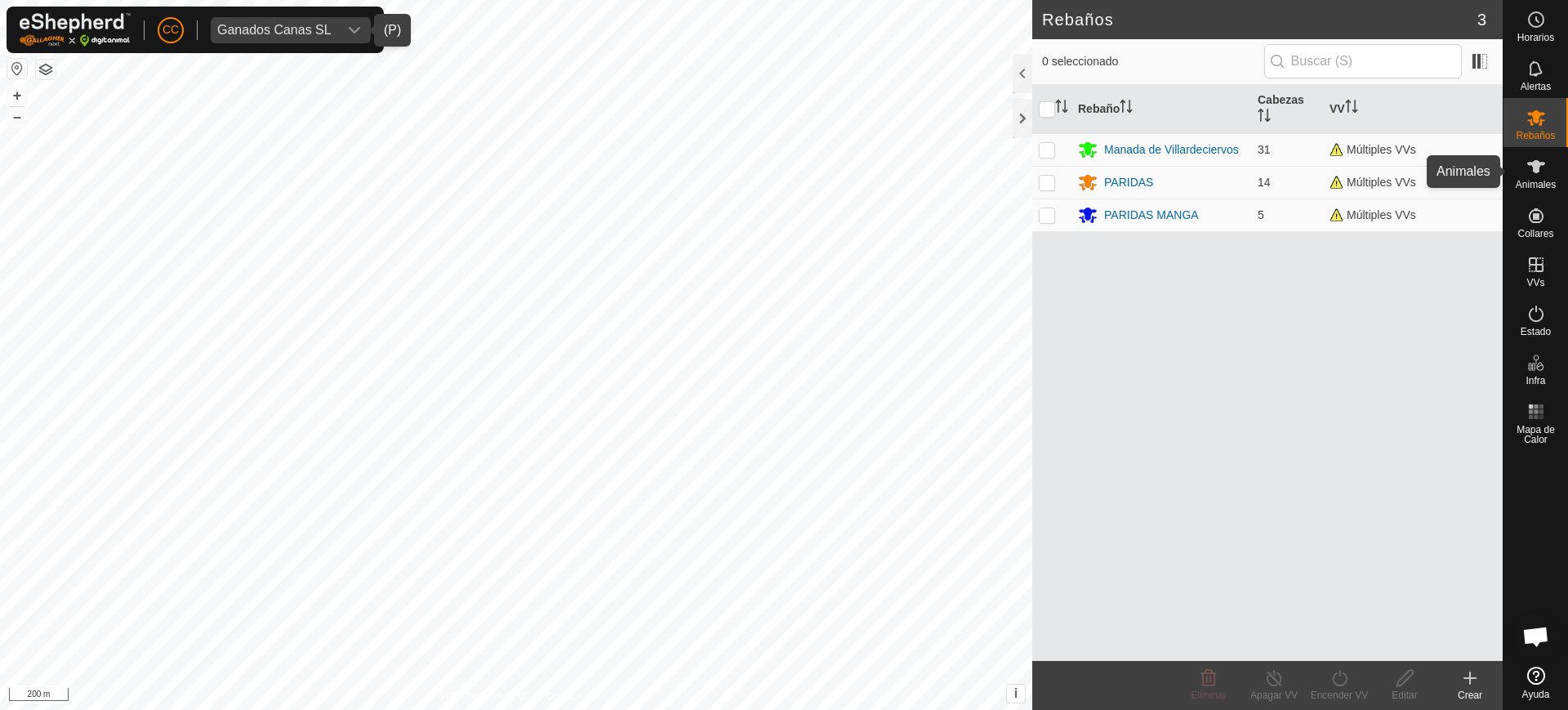
click at [1553, 195] on div "Animales" at bounding box center [1536, 171] width 65 height 49
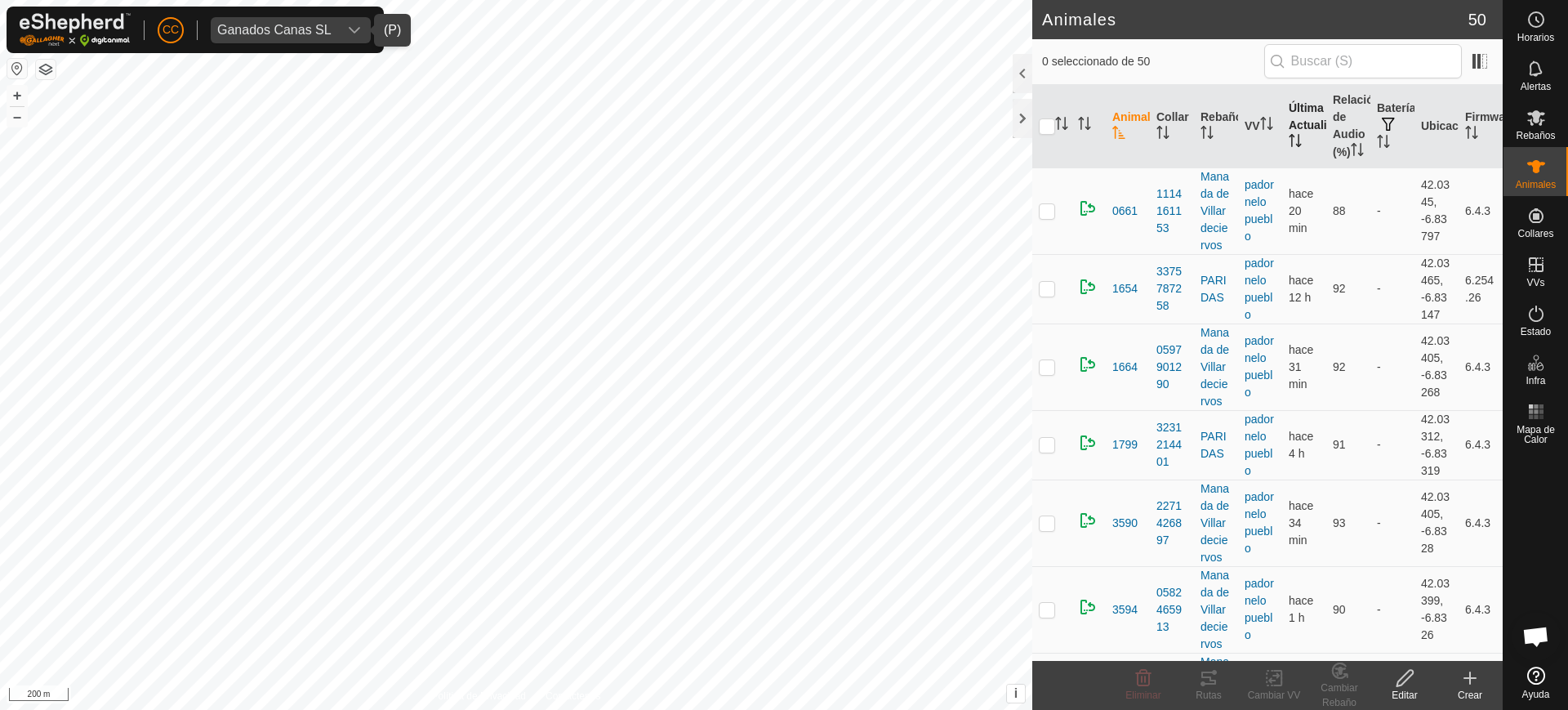
click at [1295, 139] on th "Última Actualización" at bounding box center [1305, 127] width 45 height 83
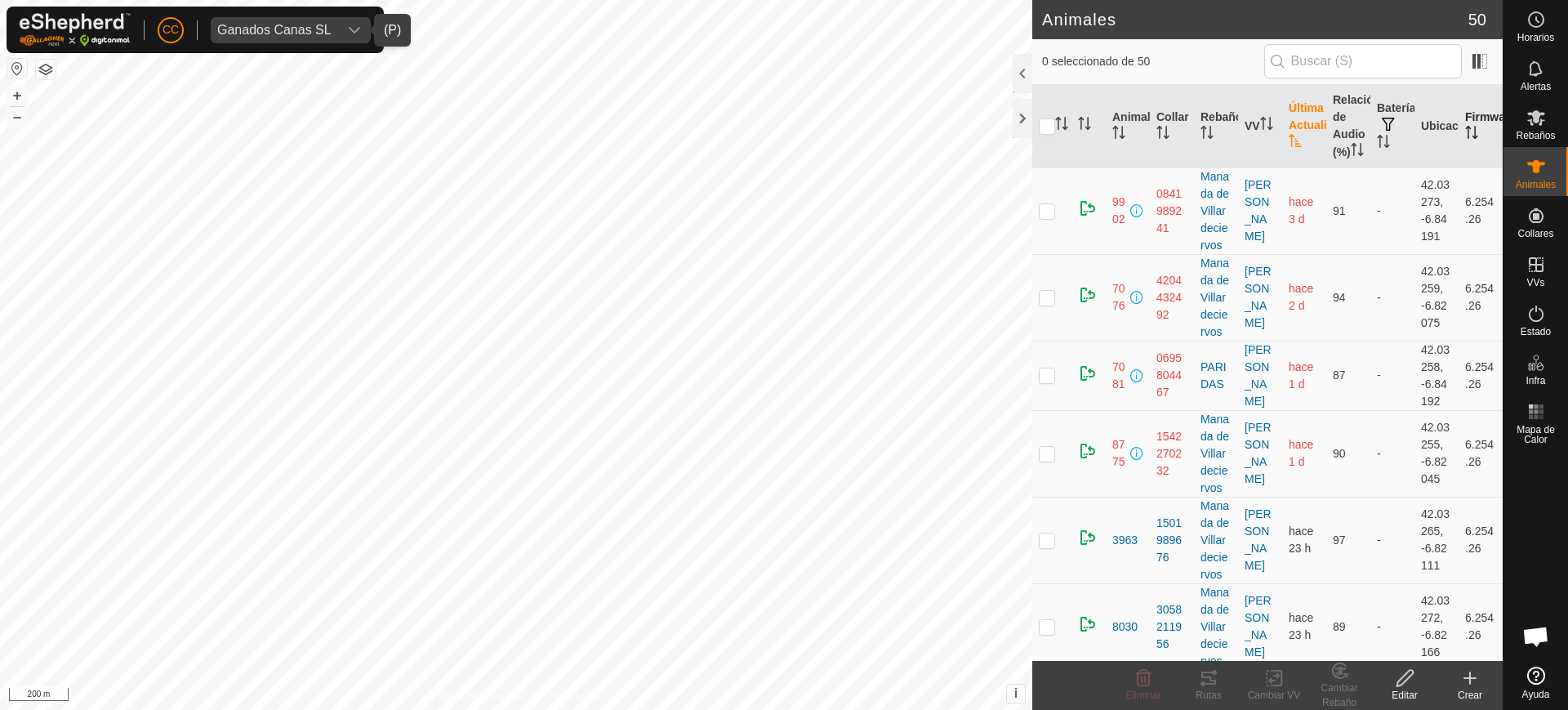
click at [1459, 127] on th "Firmware" at bounding box center [1481, 127] width 45 height 83
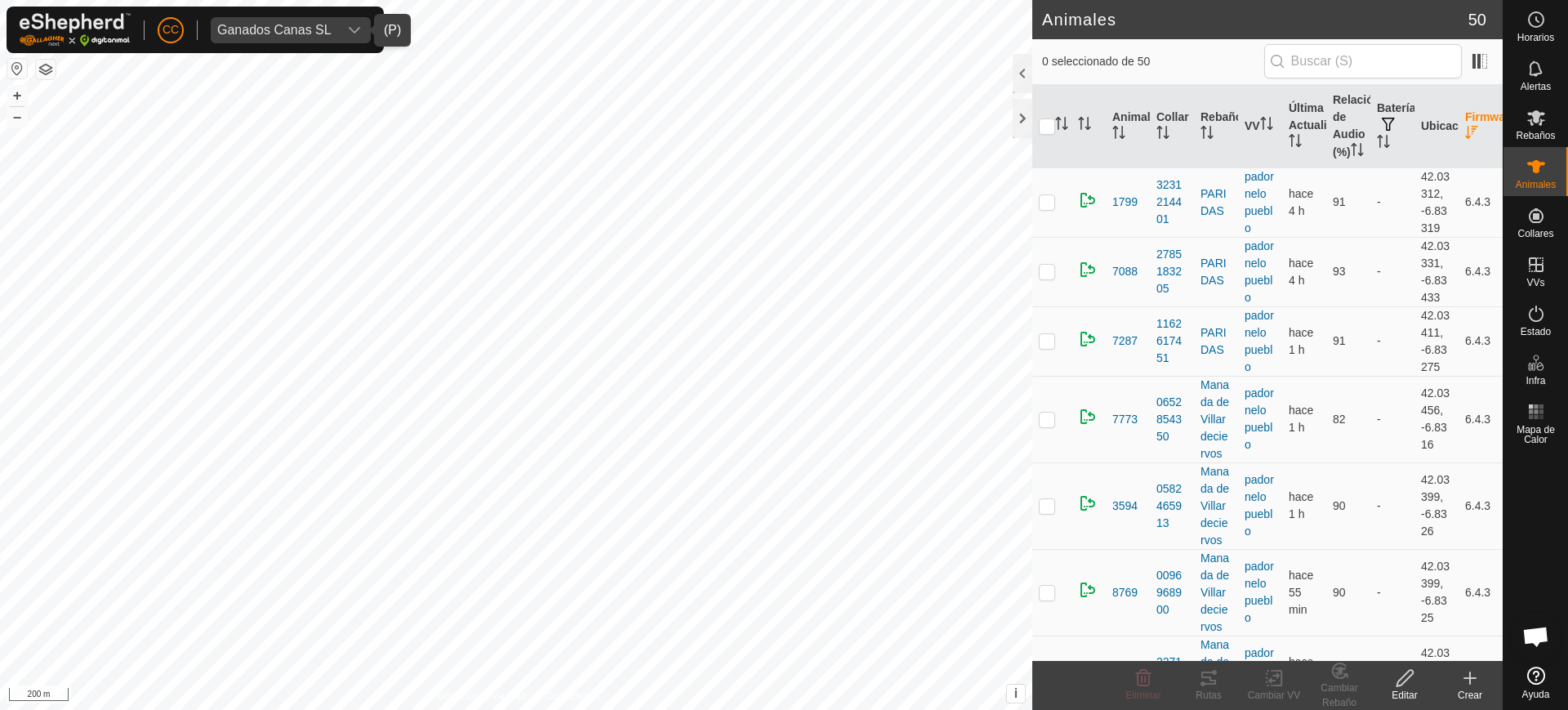
click at [1459, 127] on th "Firmware" at bounding box center [1481, 127] width 45 height 83
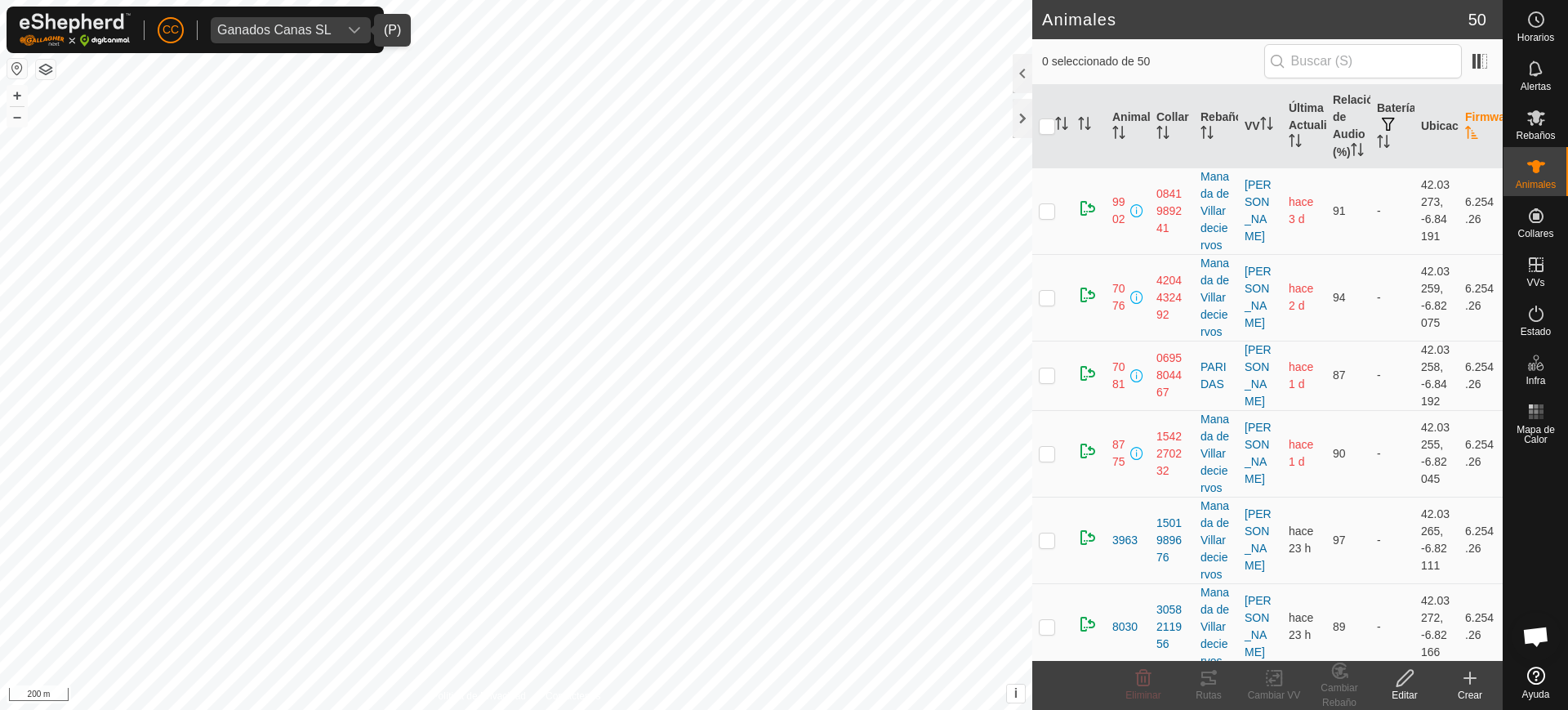
click at [1459, 127] on th "Firmware" at bounding box center [1481, 127] width 45 height 83
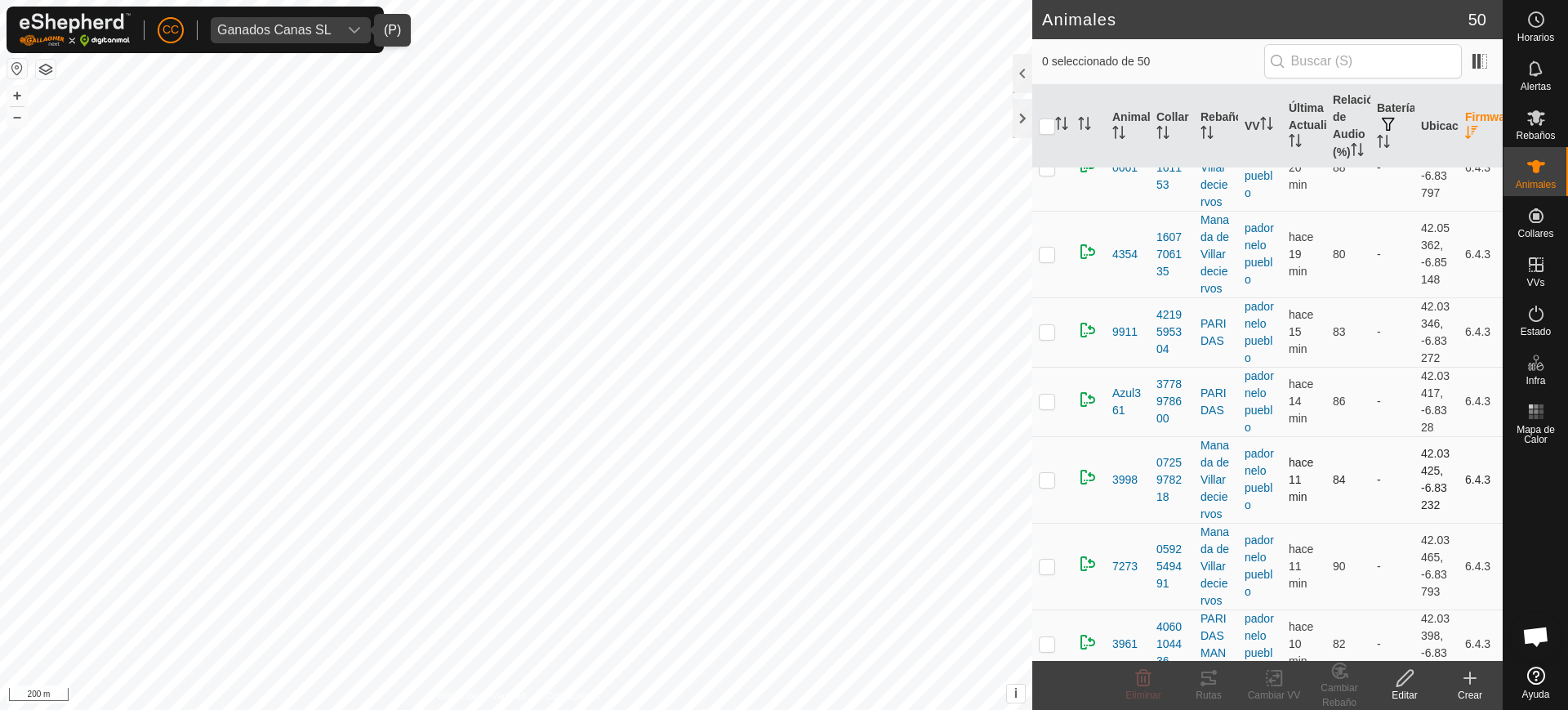
scroll to position [824, 0]
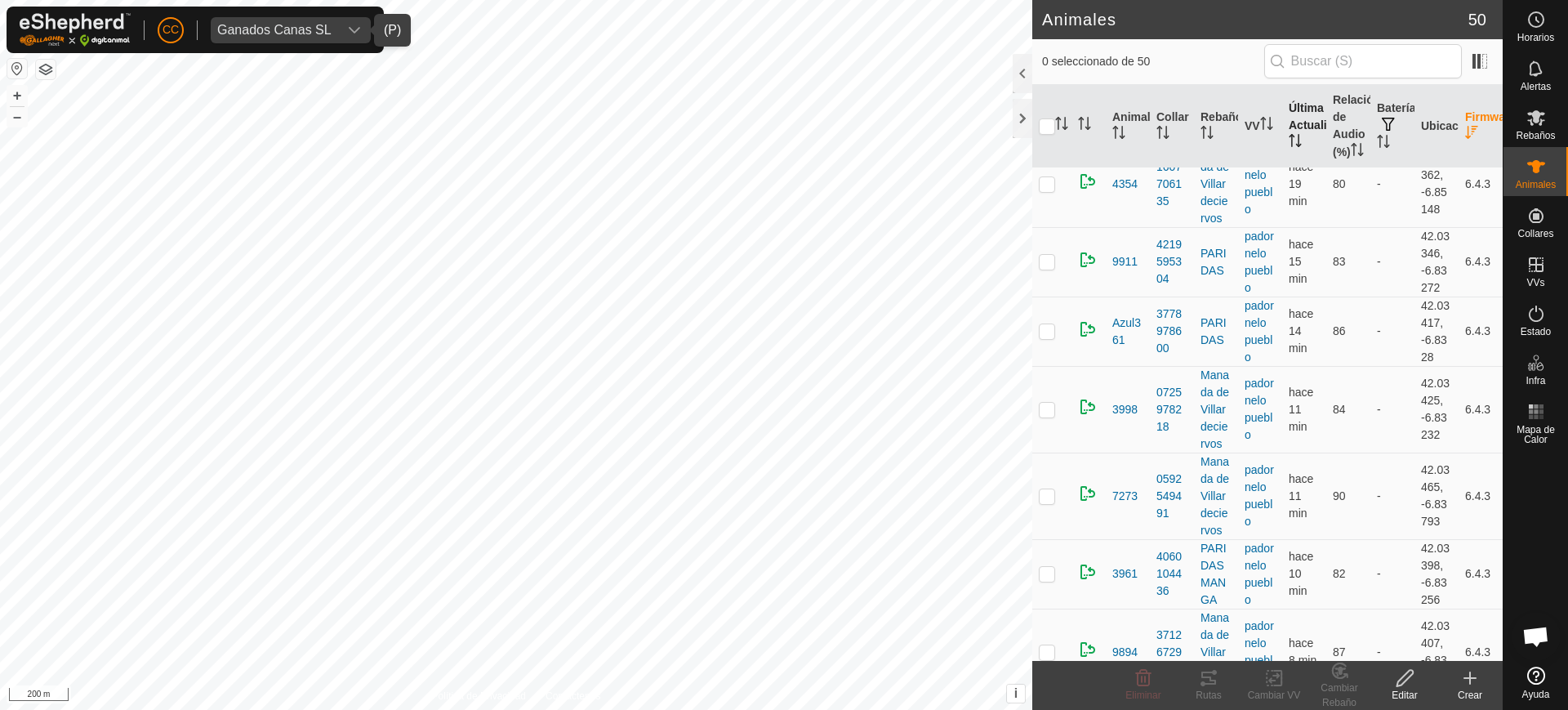
click at [1290, 141] on th "Última Actualización" at bounding box center [1305, 127] width 45 height 83
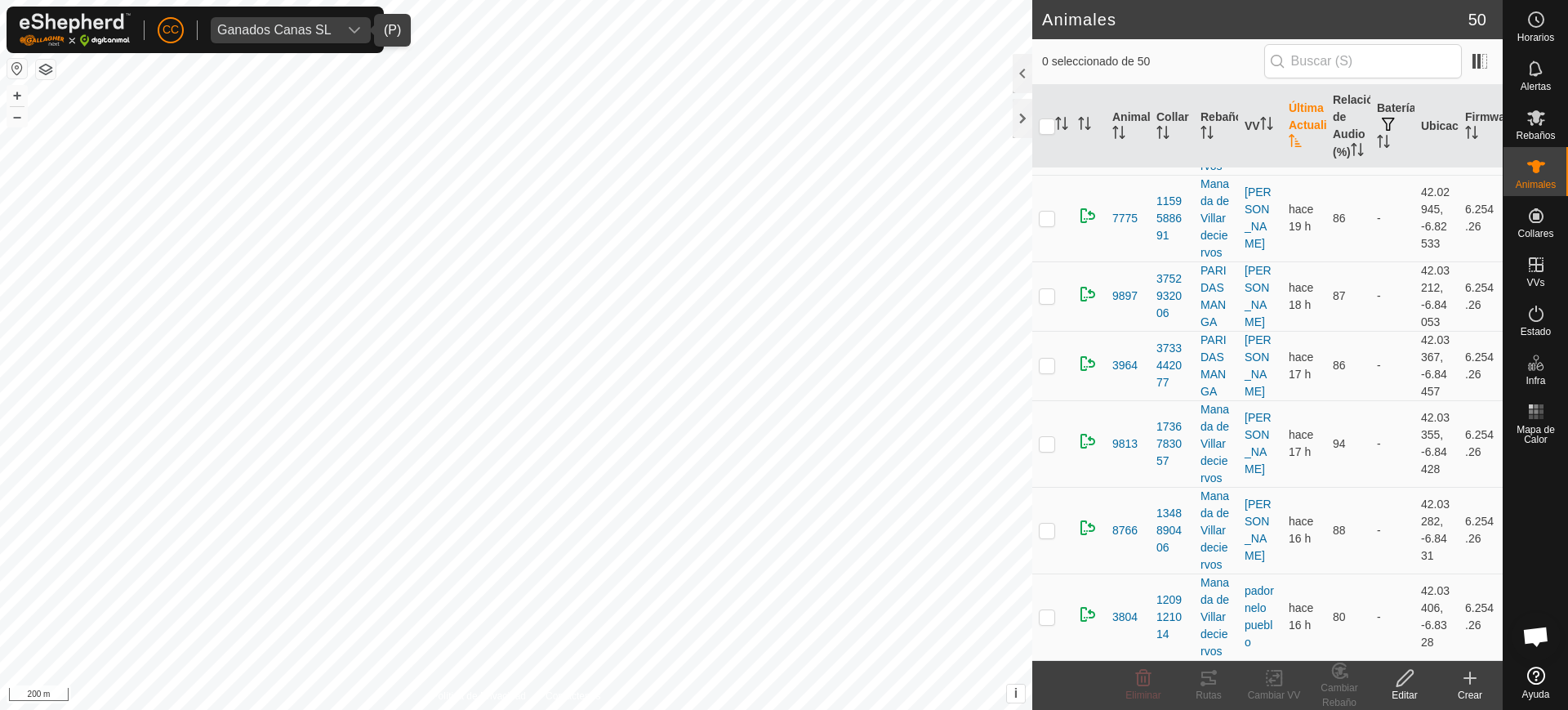
scroll to position [0, 0]
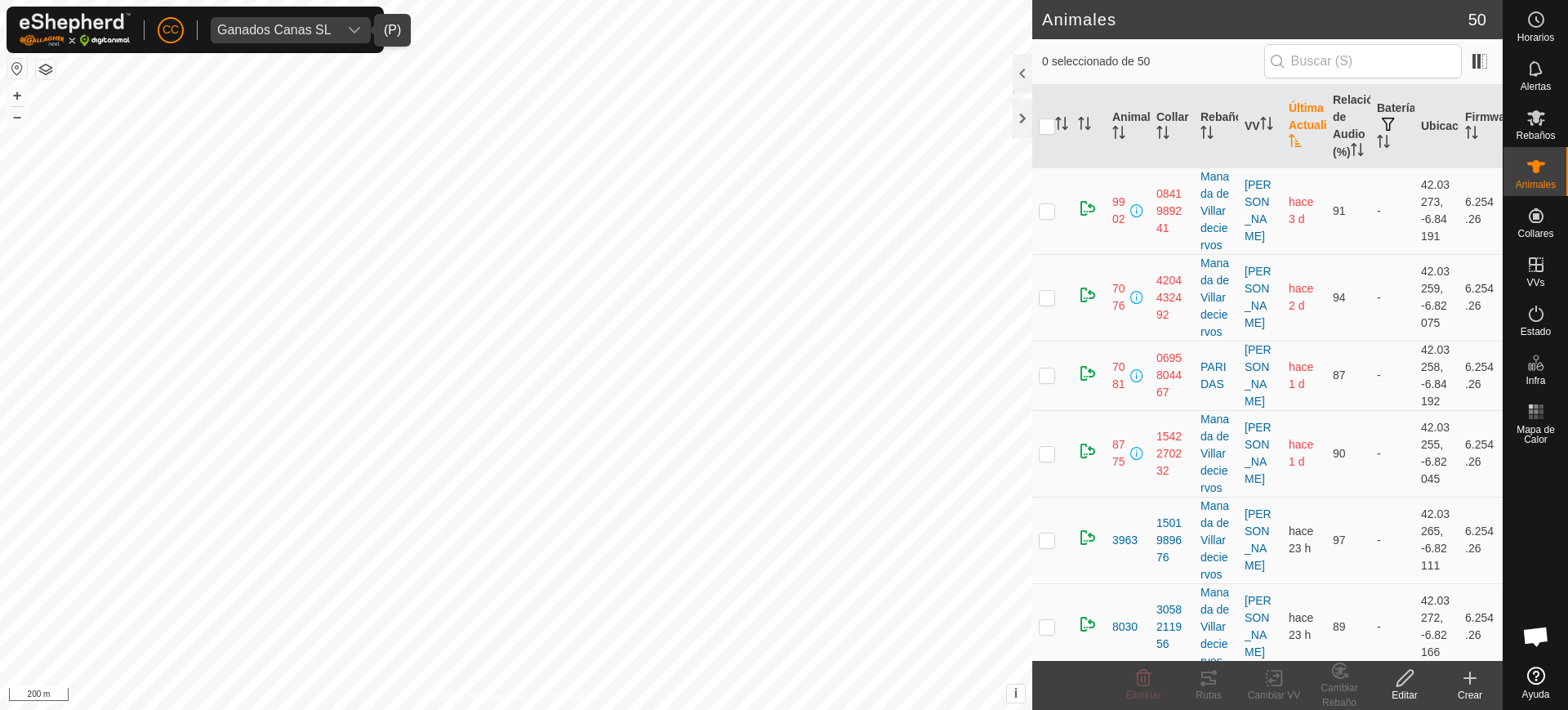
click at [305, 28] on div "Ganados Canas SL" at bounding box center [274, 29] width 114 height 13
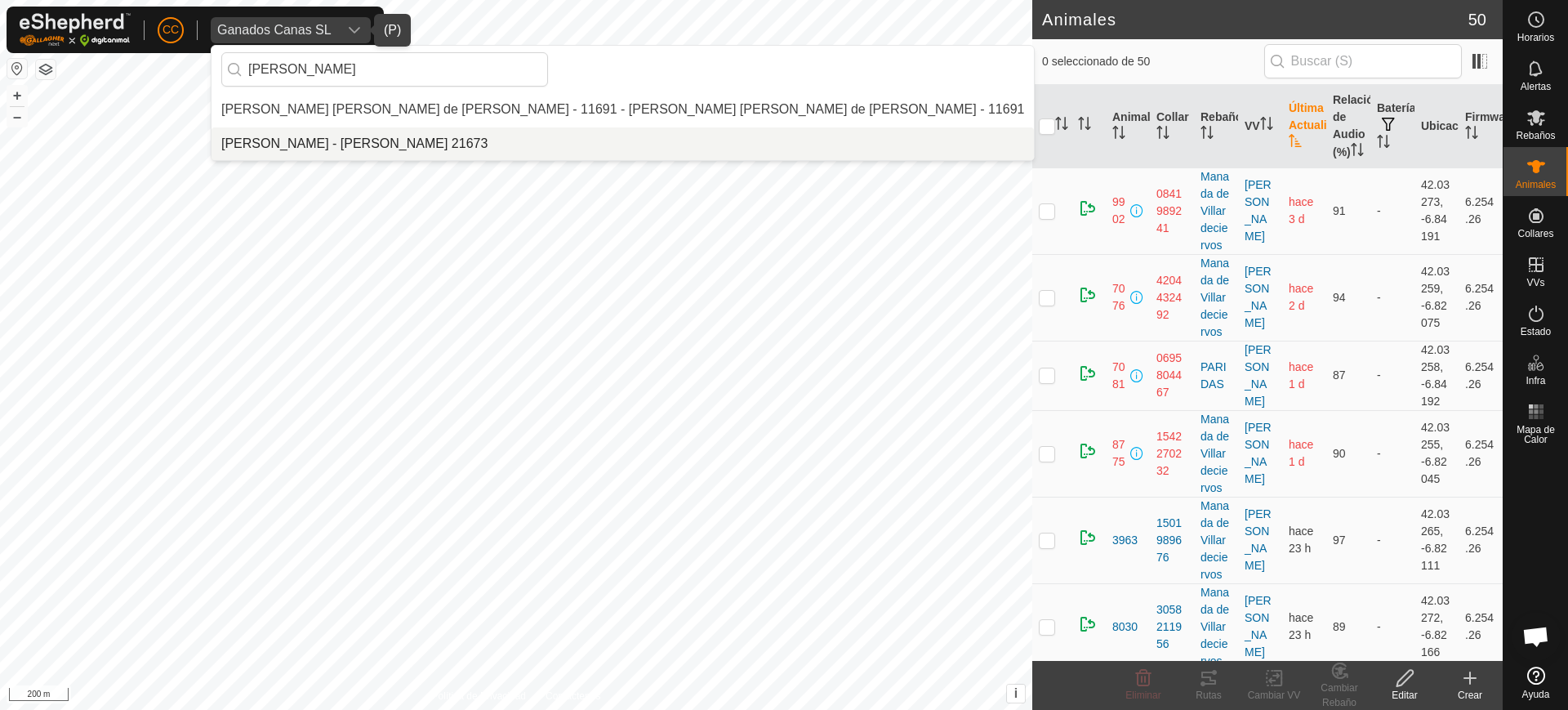
type input "[PERSON_NAME]"
click at [324, 152] on li "[PERSON_NAME] - [PERSON_NAME] 21673" at bounding box center [622, 144] width 822 height 33
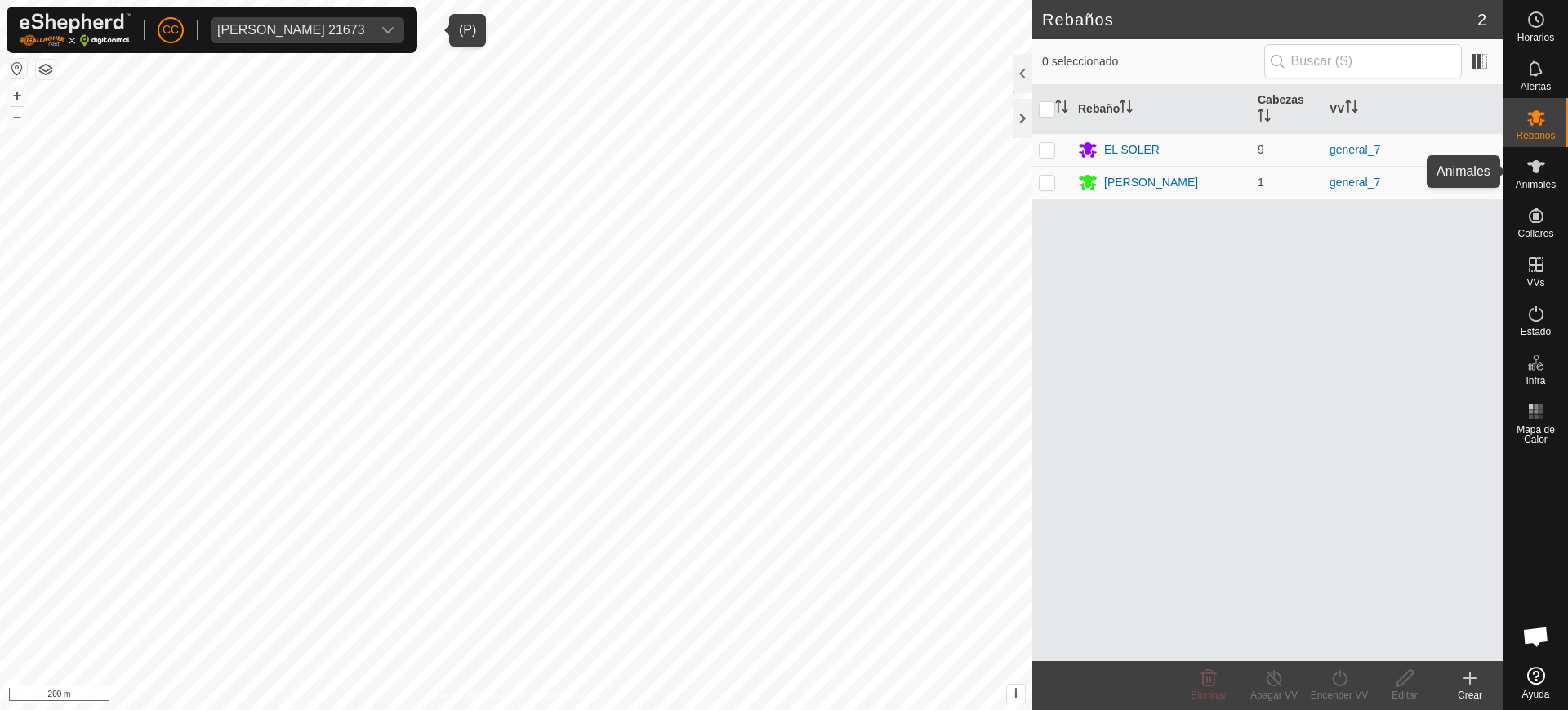
click at [1520, 177] on div "Animales" at bounding box center [1536, 171] width 65 height 49
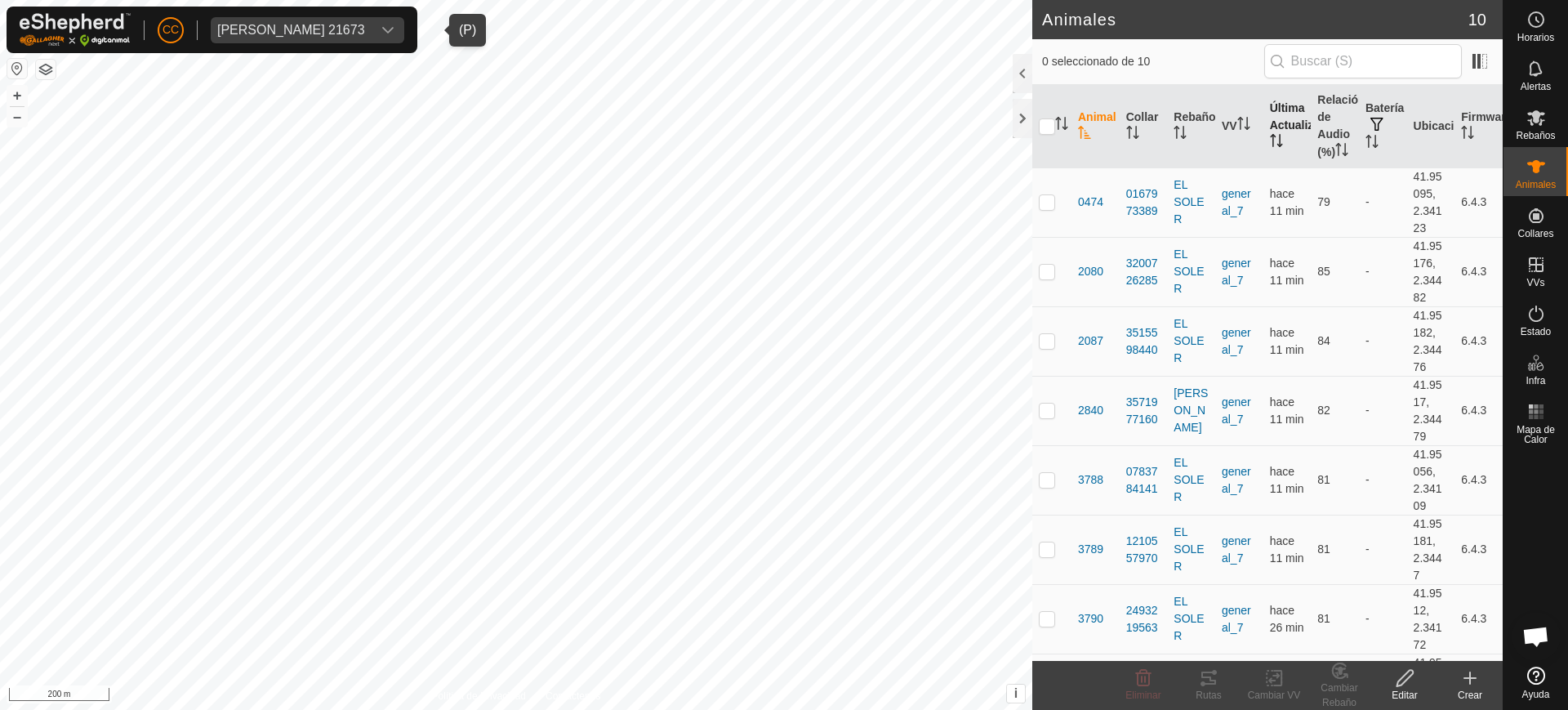
click at [1285, 159] on th "Última Actualización" at bounding box center [1288, 127] width 48 height 83
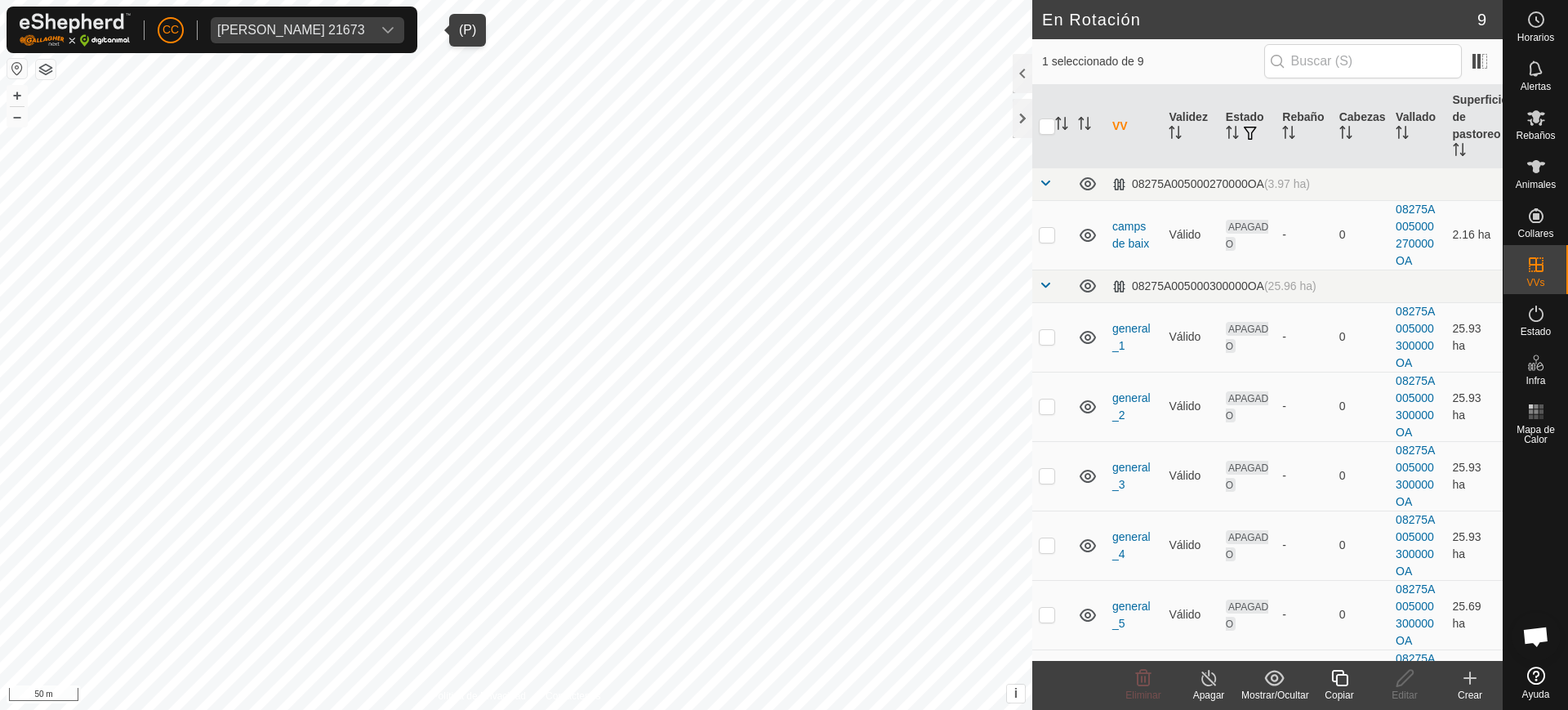
checkbox input "false"
checkbox input "true"
click at [360, 20] on span "[PERSON_NAME] 21673" at bounding box center [292, 30] width 161 height 26
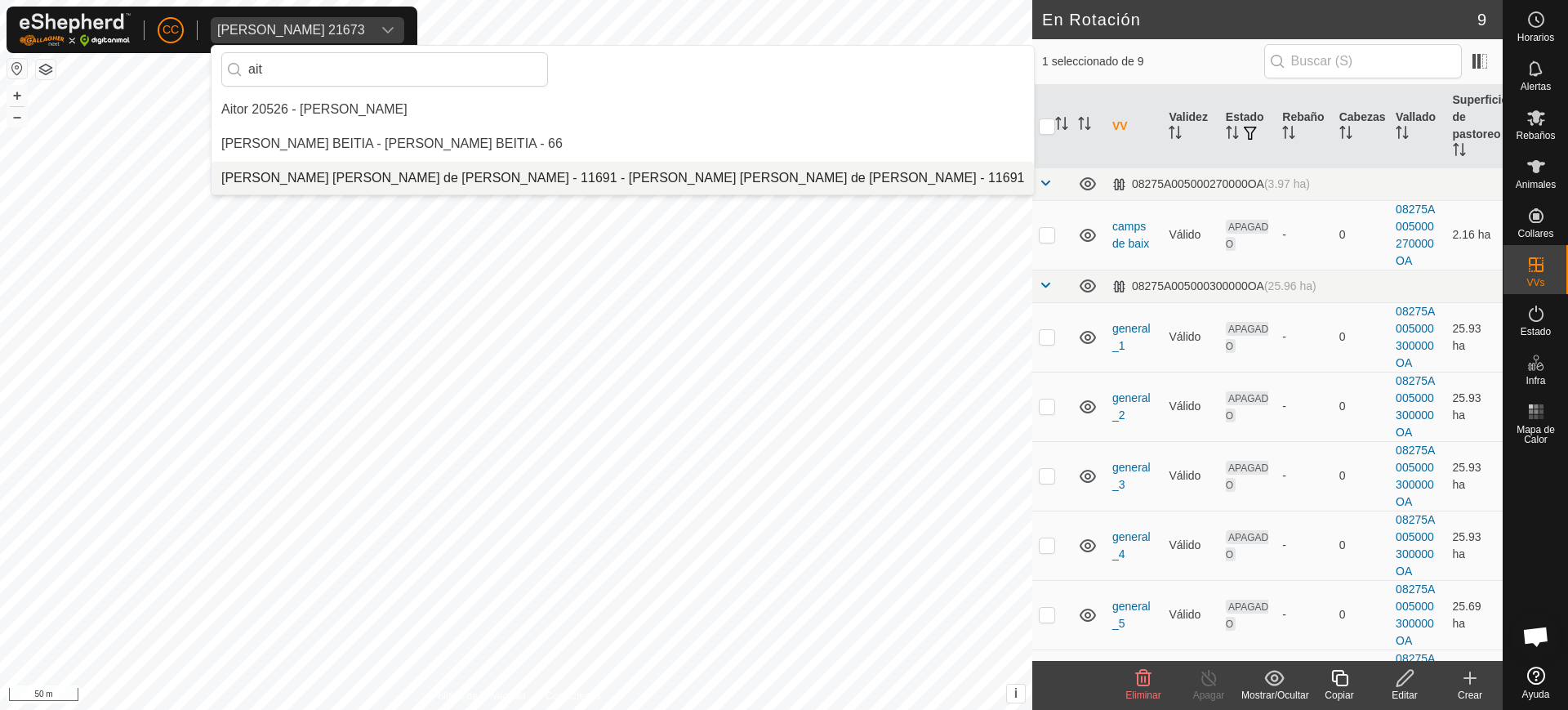
type input "ait"
click at [419, 181] on li "[PERSON_NAME] [PERSON_NAME] de [PERSON_NAME] - 11691 - [PERSON_NAME] [PERSON_NA…" at bounding box center [622, 178] width 822 height 33
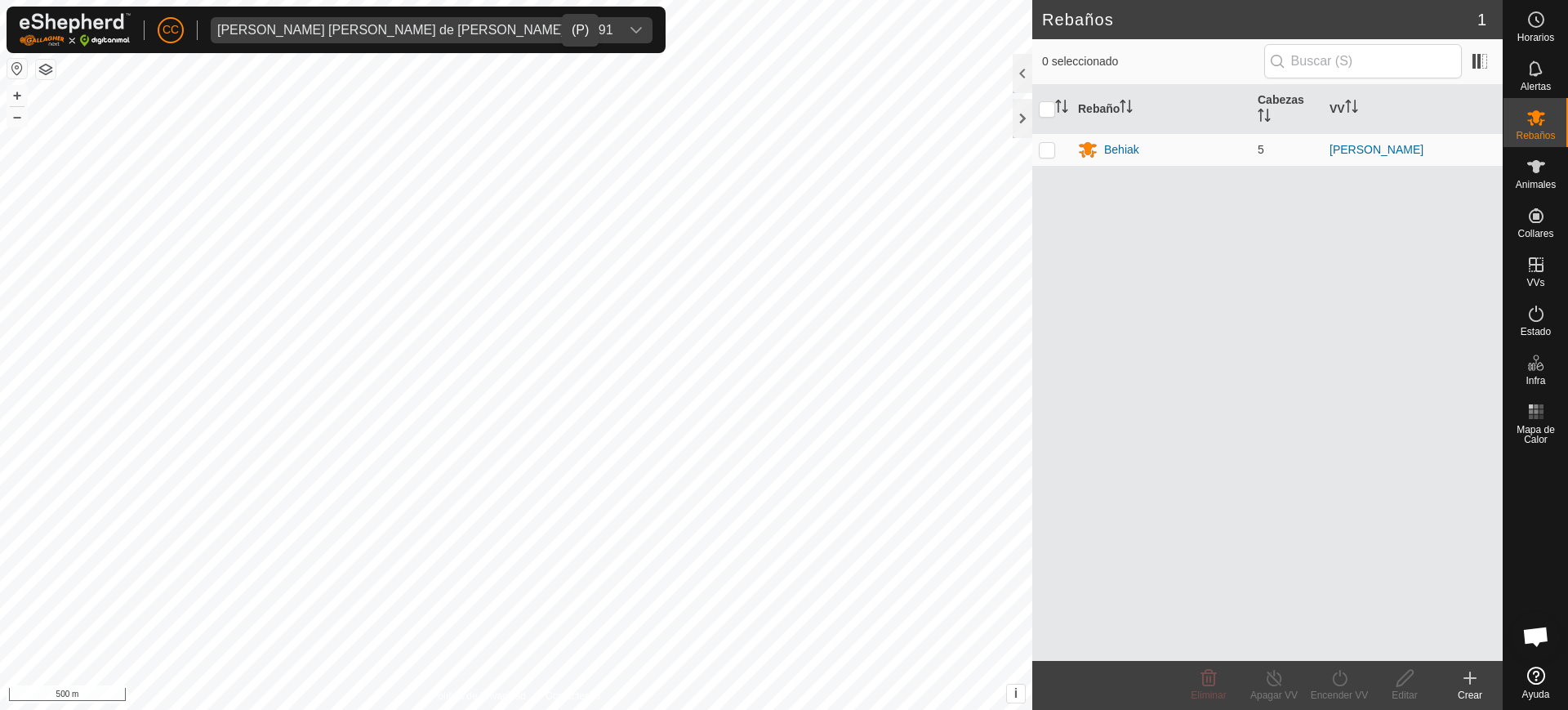
click at [457, 20] on span "[PERSON_NAME] [PERSON_NAME] de [PERSON_NAME] - 11691" at bounding box center [415, 30] width 410 height 26
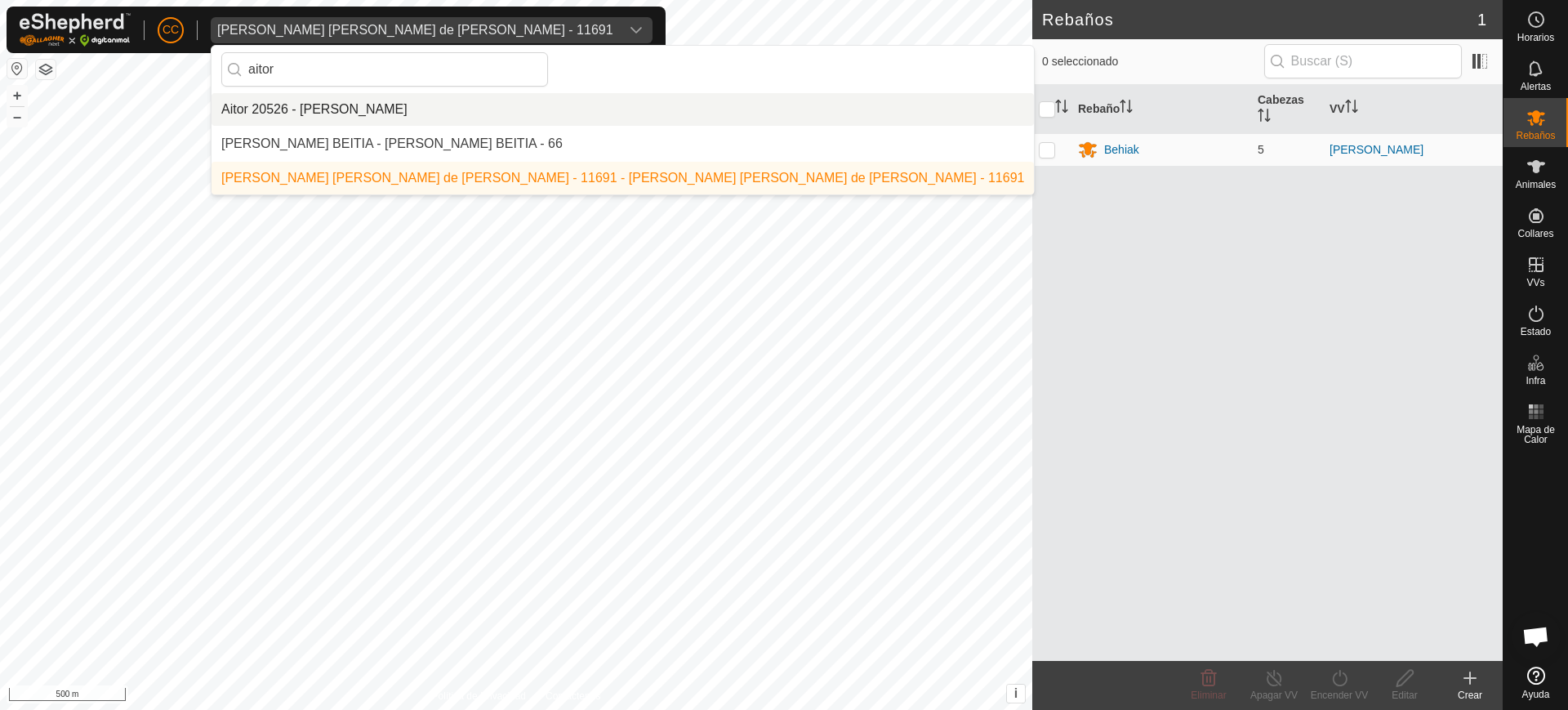
type input "aitor"
click at [431, 113] on li "Aitor 20526 - [PERSON_NAME]" at bounding box center [622, 109] width 822 height 33
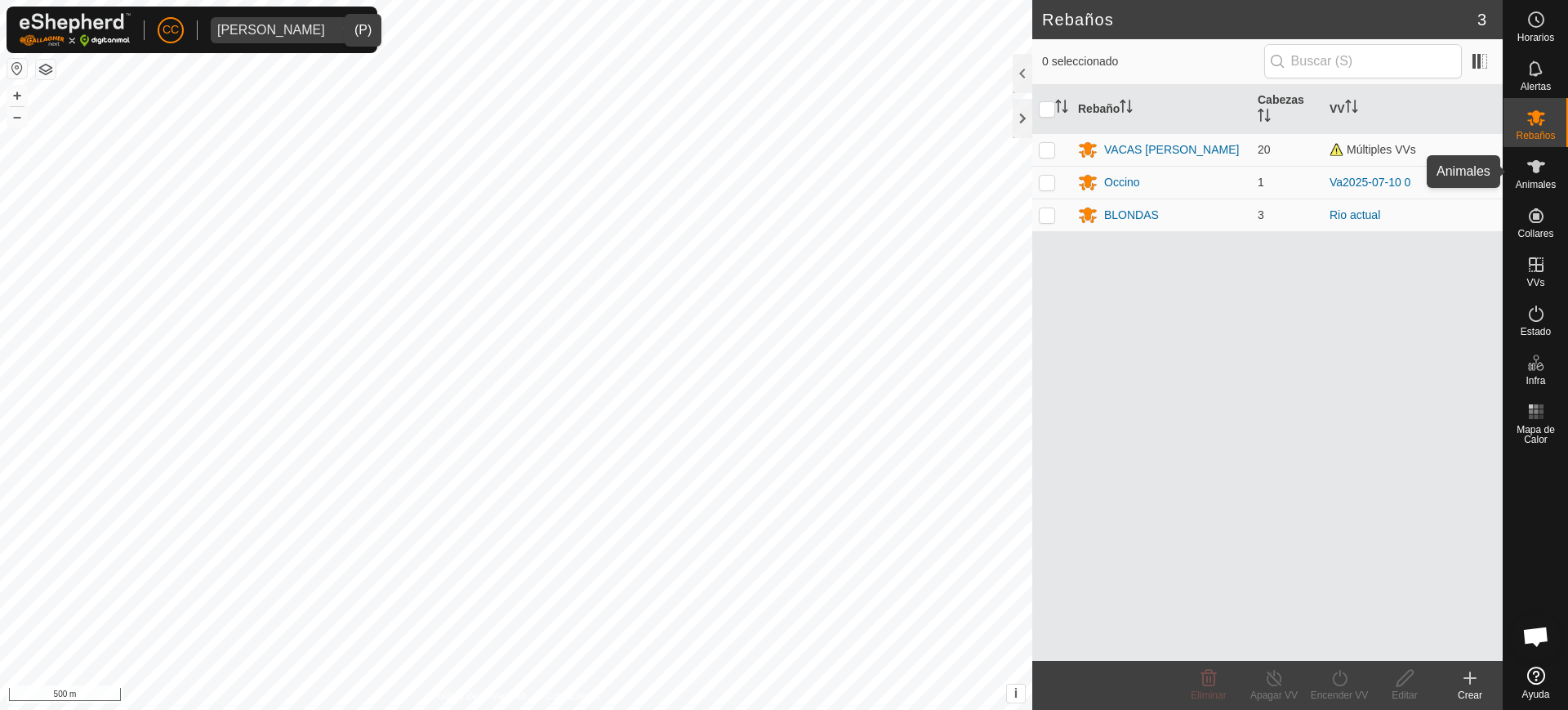
click at [1512, 189] on div "Animales" at bounding box center [1536, 171] width 65 height 49
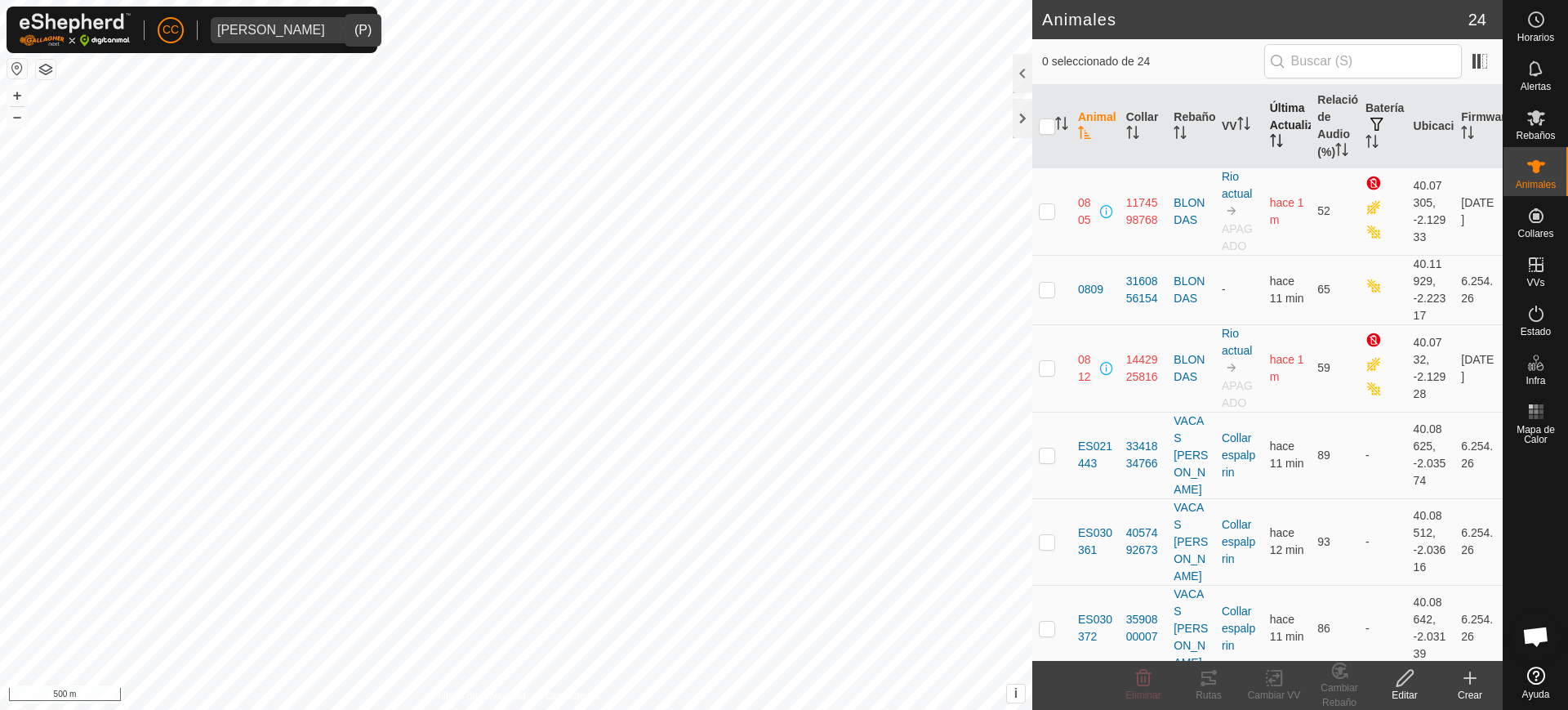
click at [1273, 147] on icon "Activar para ordenar" at bounding box center [1274, 139] width 2 height 13
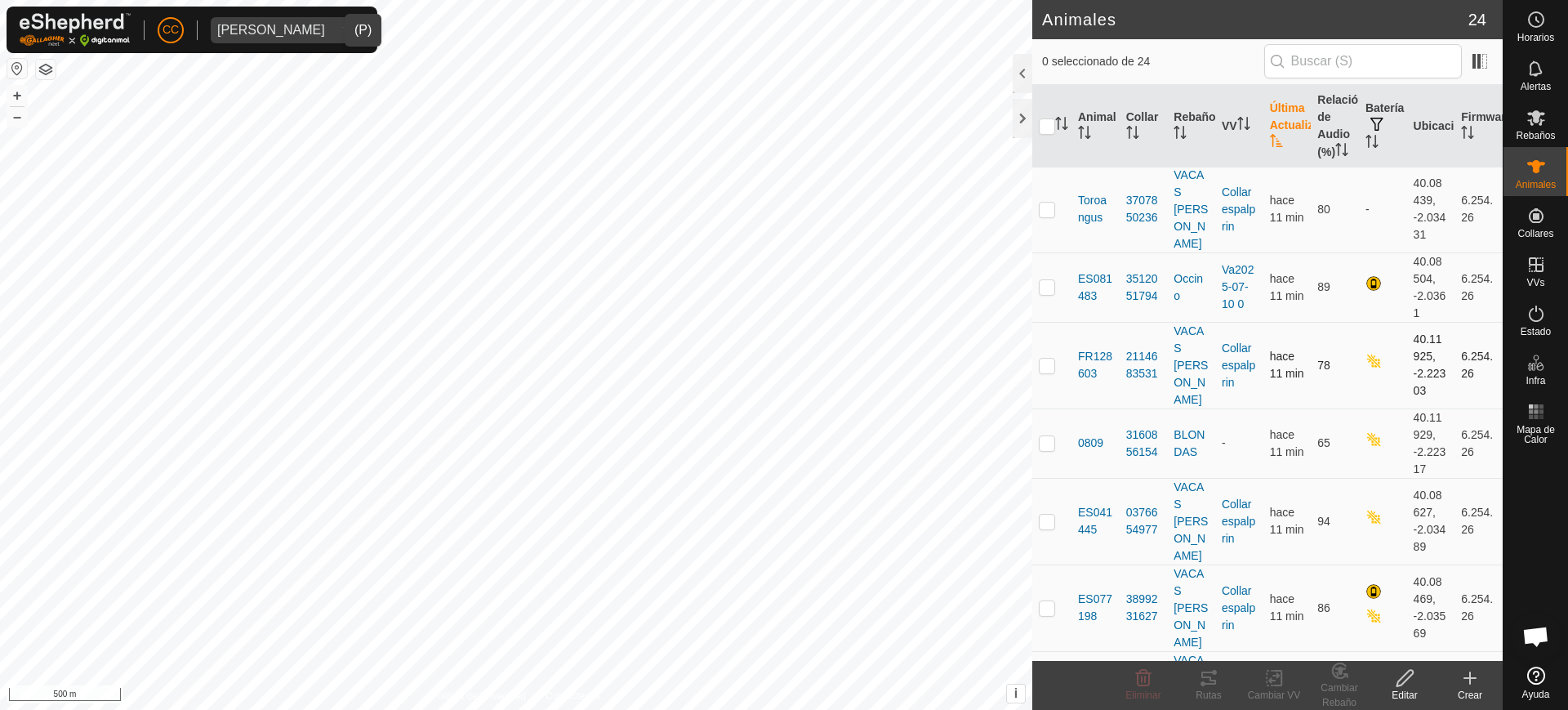
scroll to position [718, 0]
click at [26, 75] on button "button" at bounding box center [17, 69] width 19 height 19
checkbox input "true"
click at [893, 486] on div "FR129624 2753774460 VACAS [PERSON_NAME] Rio actual + – ⇧ i This application inc…" at bounding box center [516, 355] width 1032 height 710
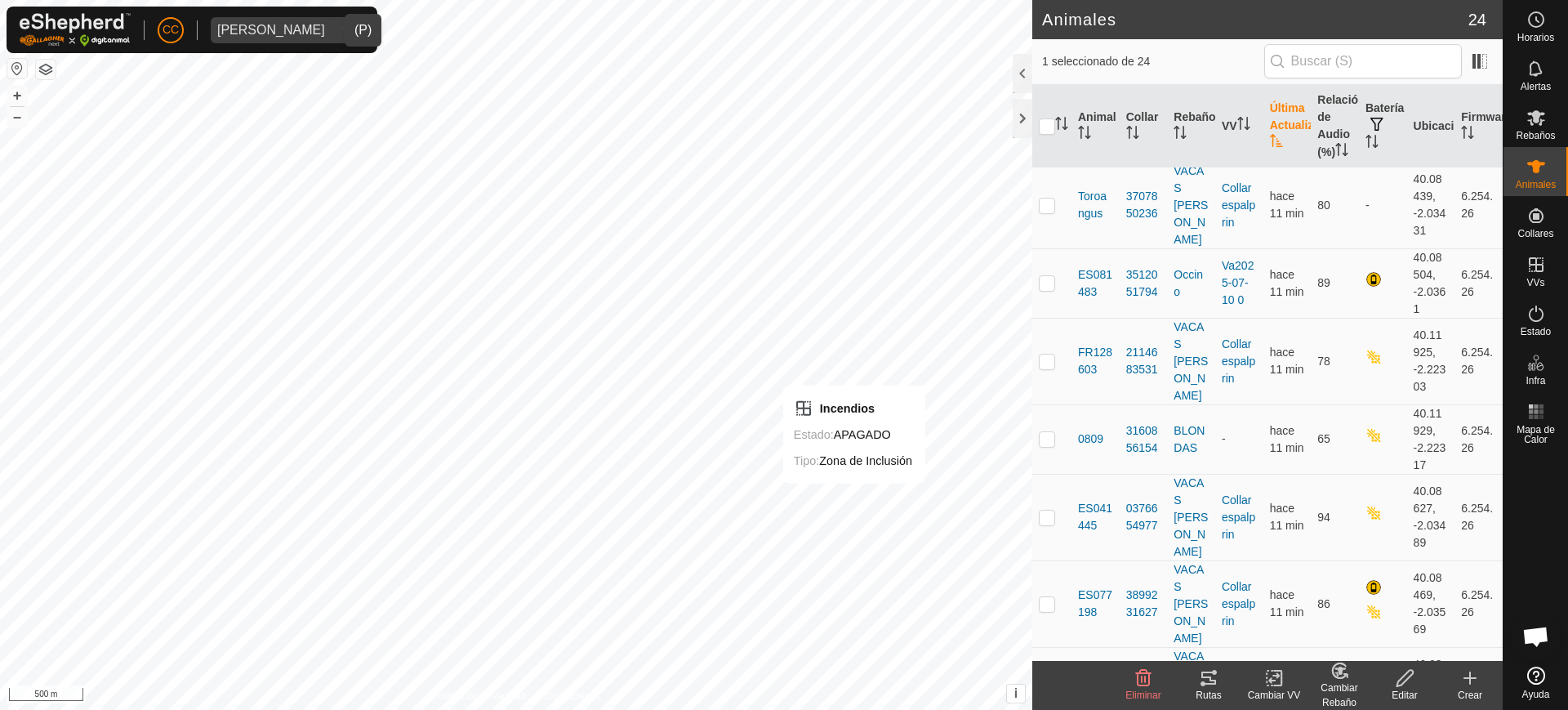
click at [853, 499] on div "Incendios Estado: APAGADO Tipo: Zona de Inclusión + – ⇧ i This application incl…" at bounding box center [516, 355] width 1032 height 710
click at [908, 486] on div "FR129624 2753774460 VACAS [PERSON_NAME] Rio actual + – ⇧ i This application inc…" at bounding box center [516, 355] width 1032 height 710
checkbox input "true"
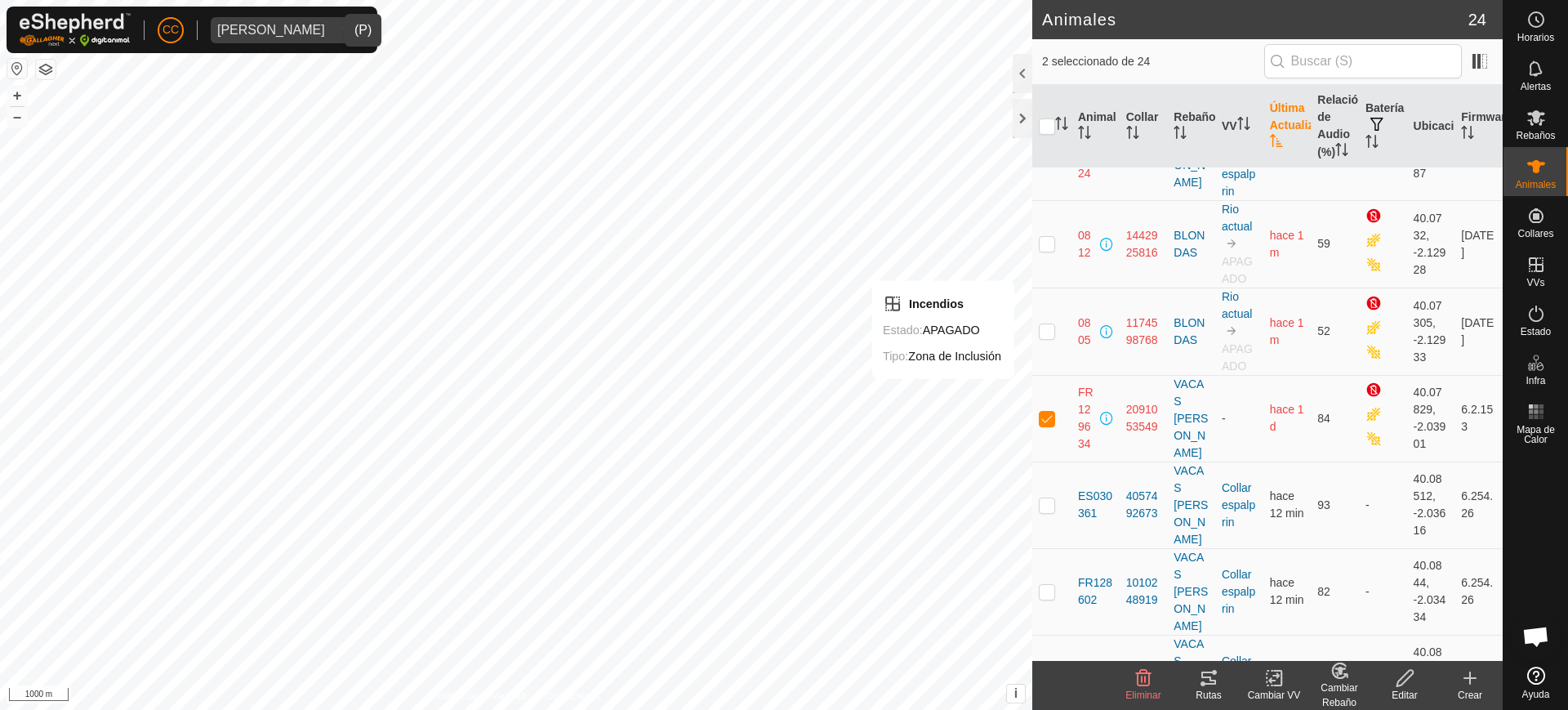
scroll to position [0, 0]
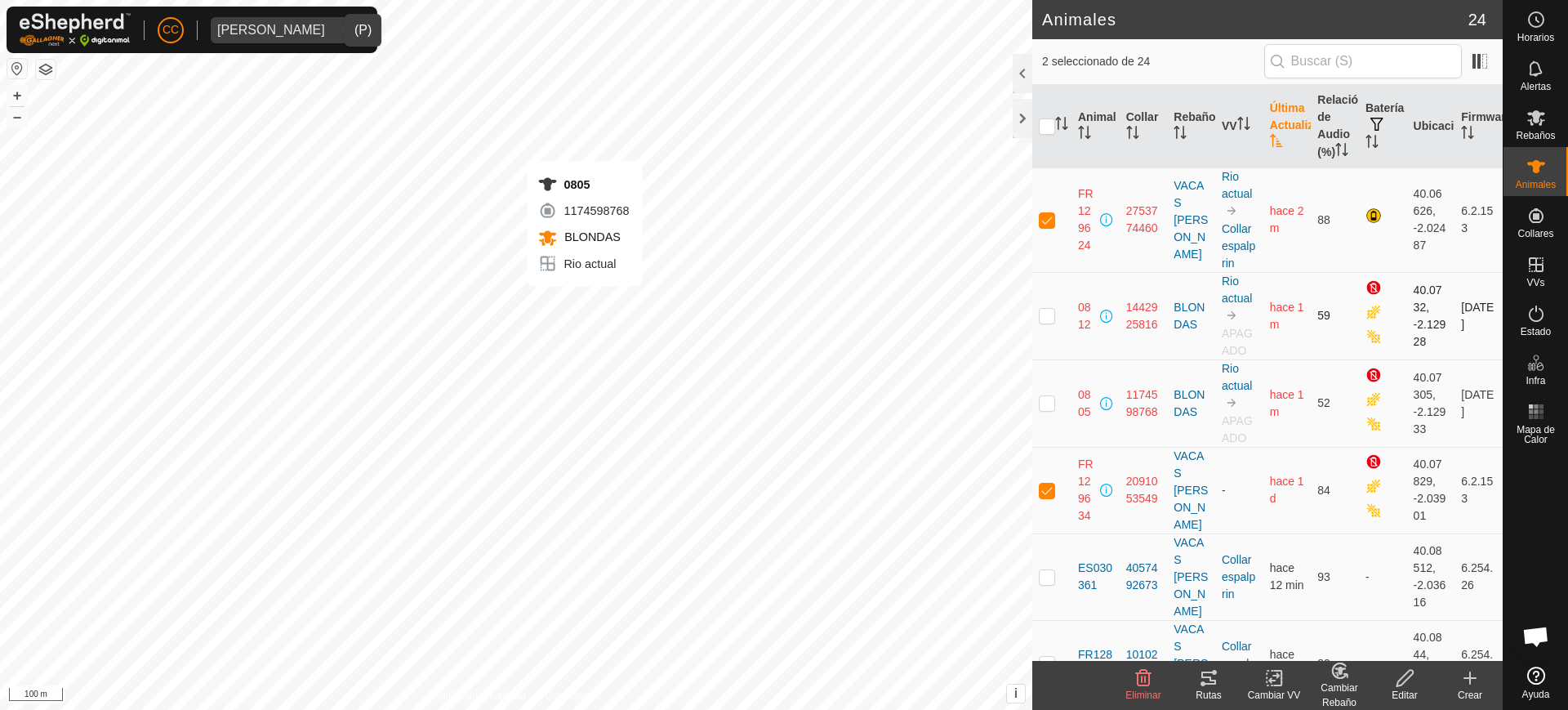
click at [585, 302] on div "0805 1174598768 BLONDAS Rio actual + – ⇧ i This application includes HERE Maps.…" at bounding box center [516, 355] width 1032 height 710
checkbox input "true"
click at [591, 293] on div "0812 1442925816 BLONDAS Rio actual + – ⇧ i This application includes HERE Maps.…" at bounding box center [516, 355] width 1032 height 710
checkbox input "true"
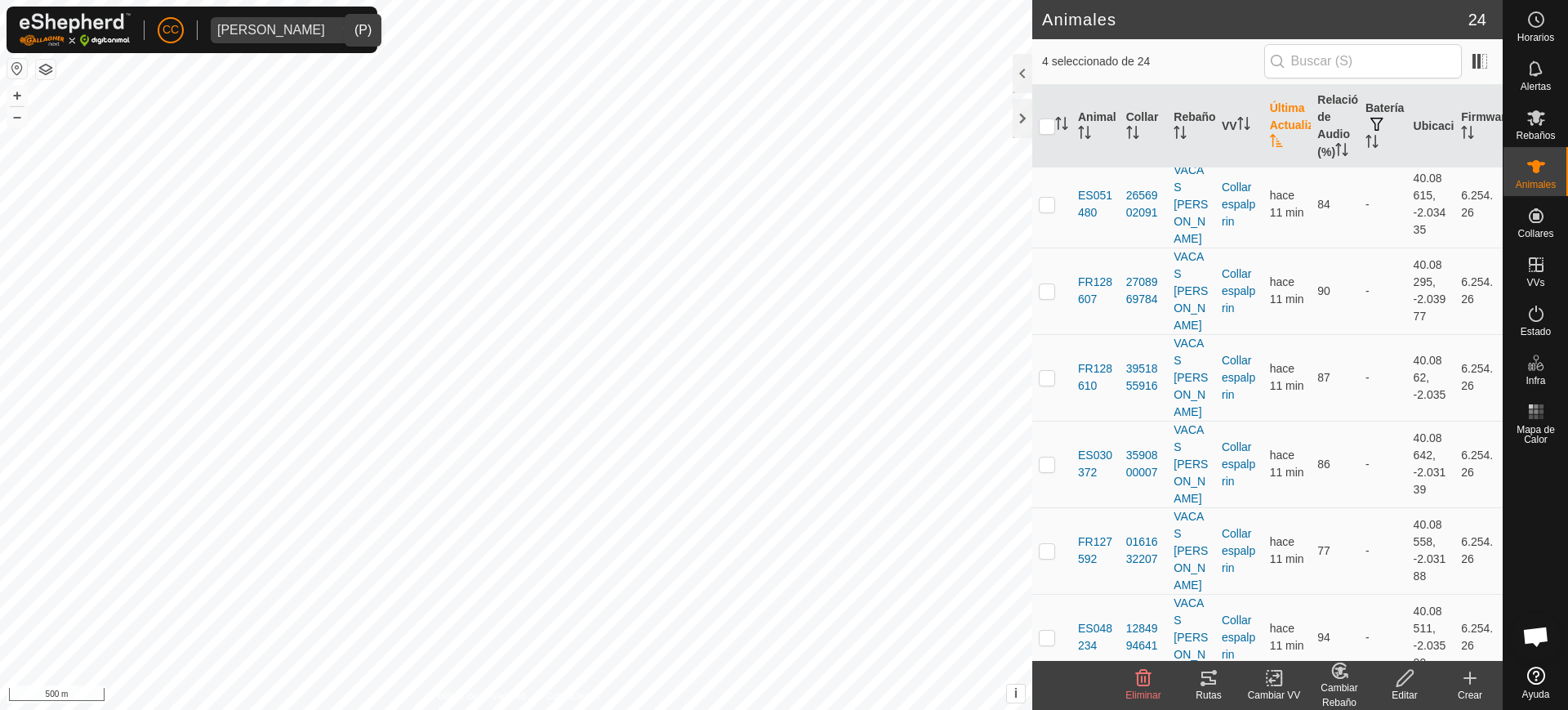
scroll to position [1588, 0]
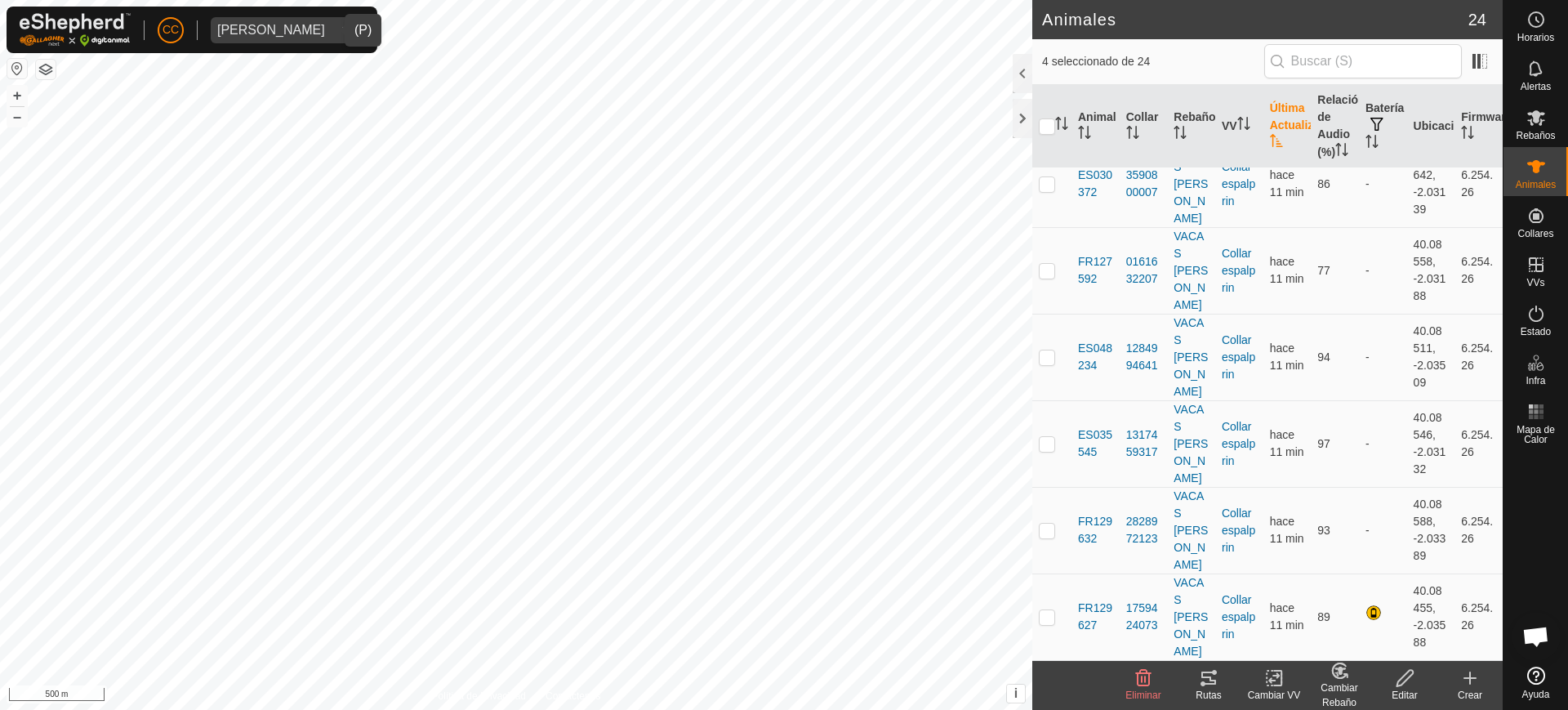
click at [283, 19] on span "[PERSON_NAME]" at bounding box center [271, 30] width 121 height 26
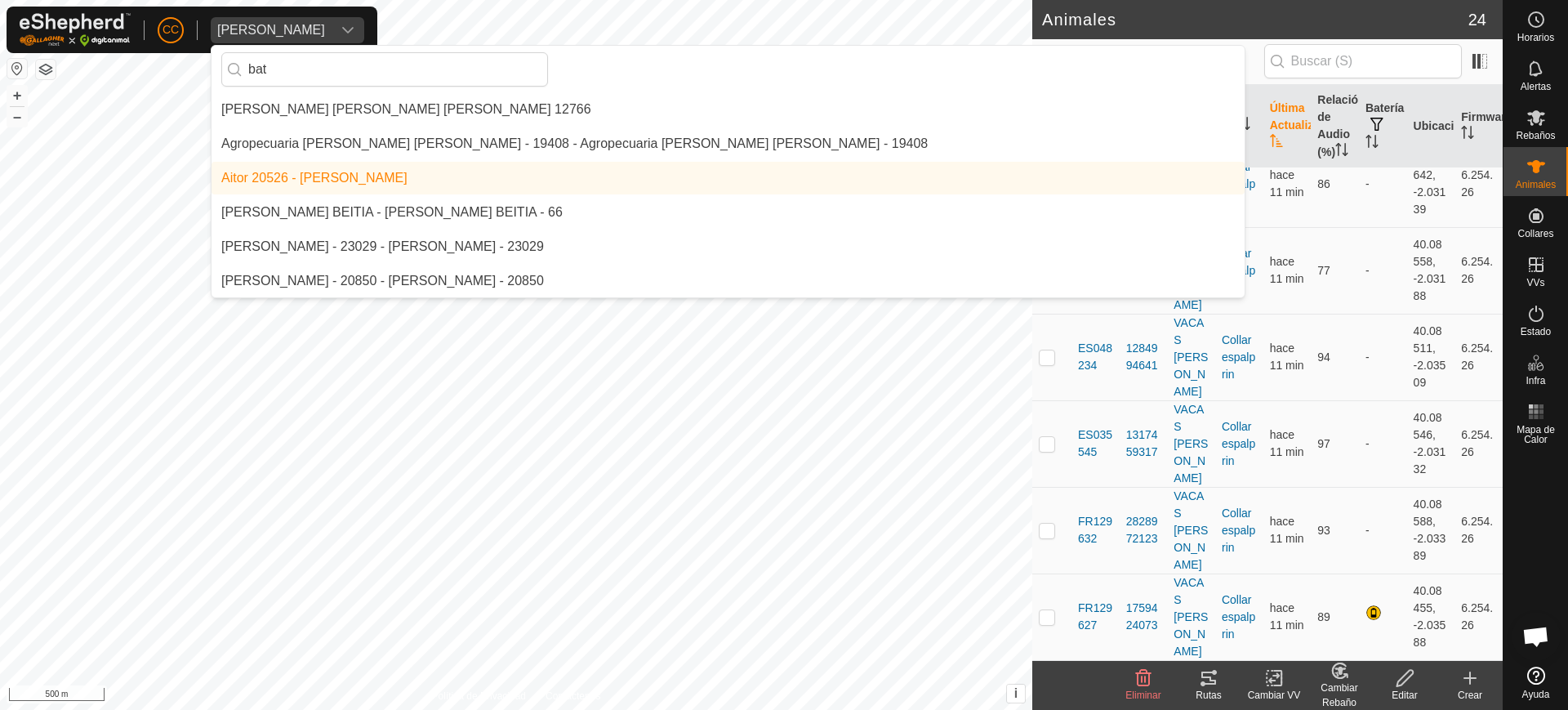
scroll to position [0, 0]
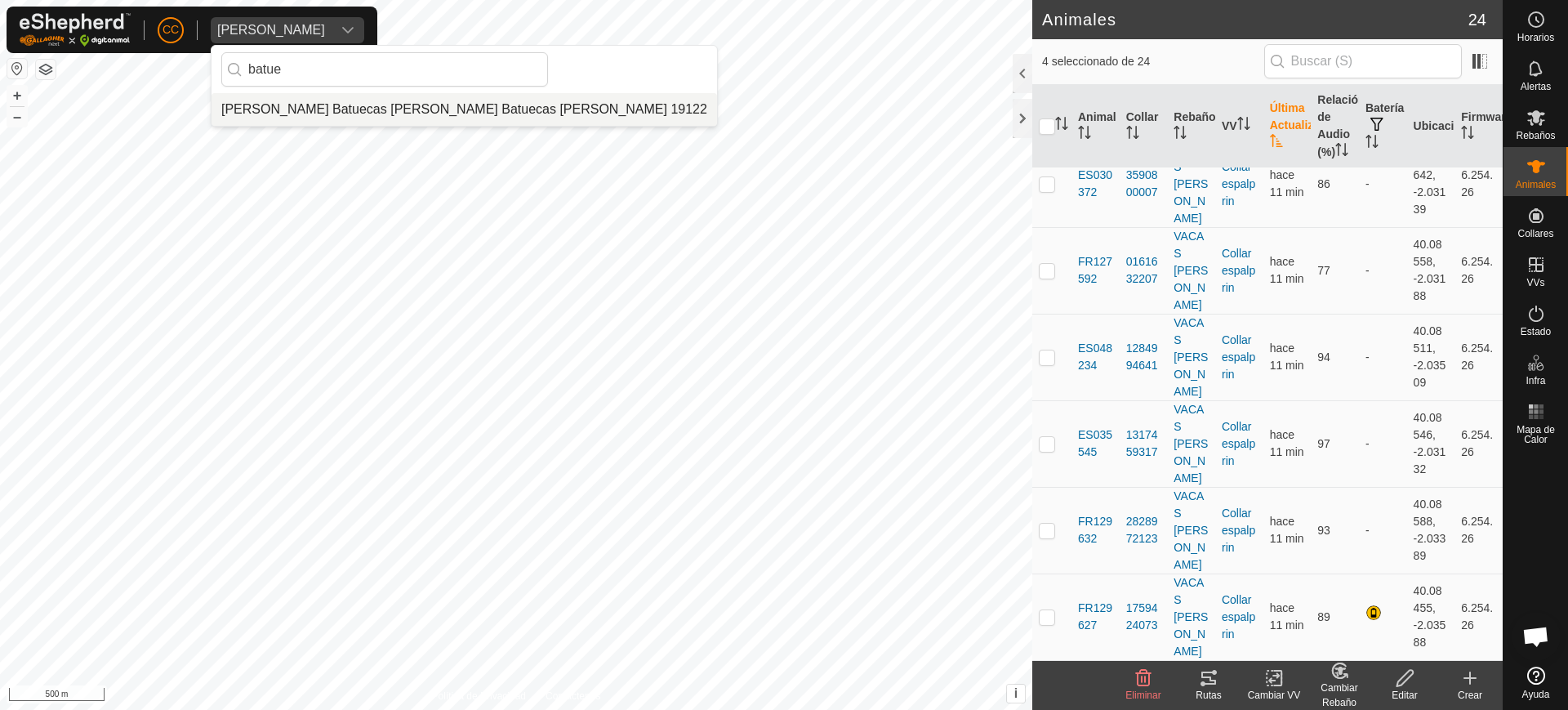
type input "batue"
click at [325, 109] on li "[PERSON_NAME] Batuecas [PERSON_NAME] Batuecas [PERSON_NAME] 19122" at bounding box center [464, 109] width 506 height 33
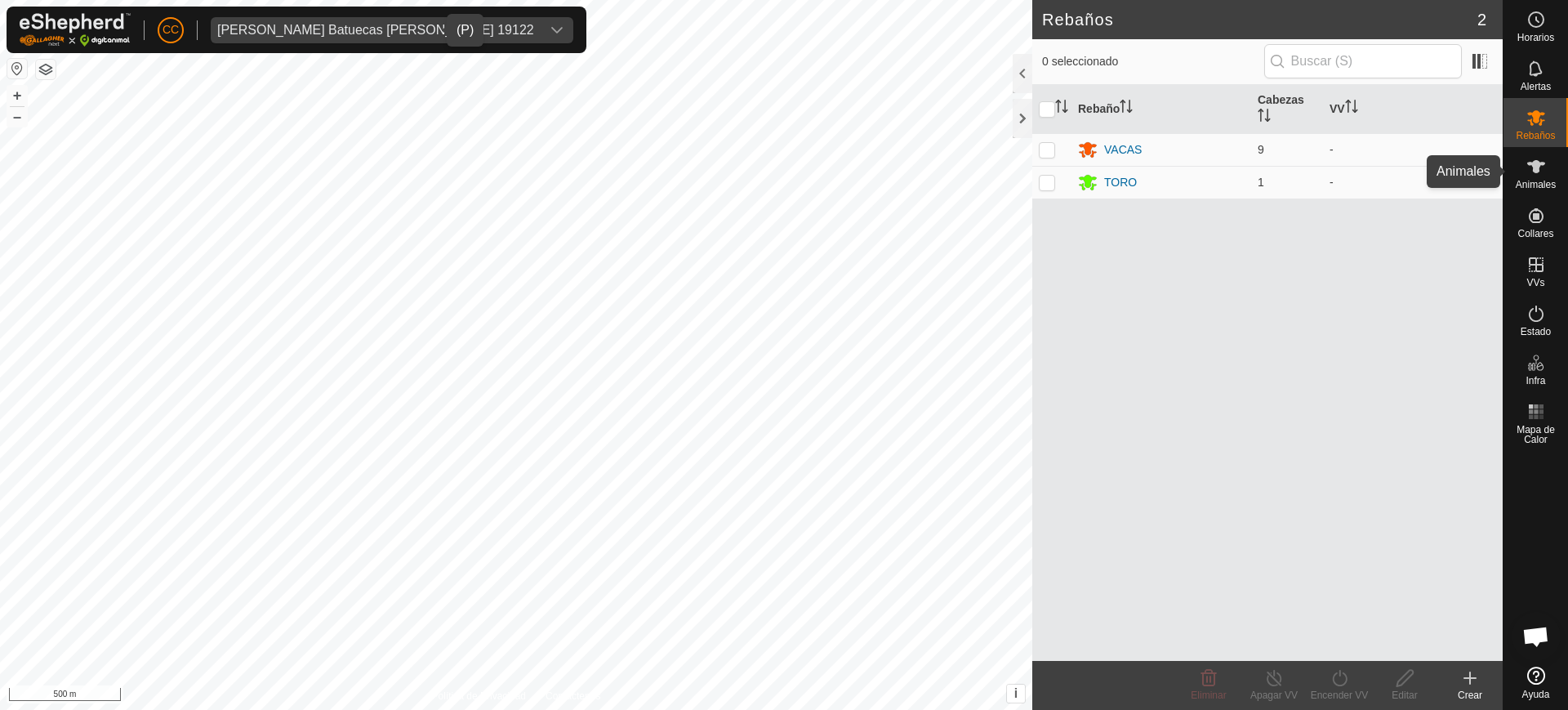
click at [1538, 168] on icon at bounding box center [1536, 166] width 18 height 13
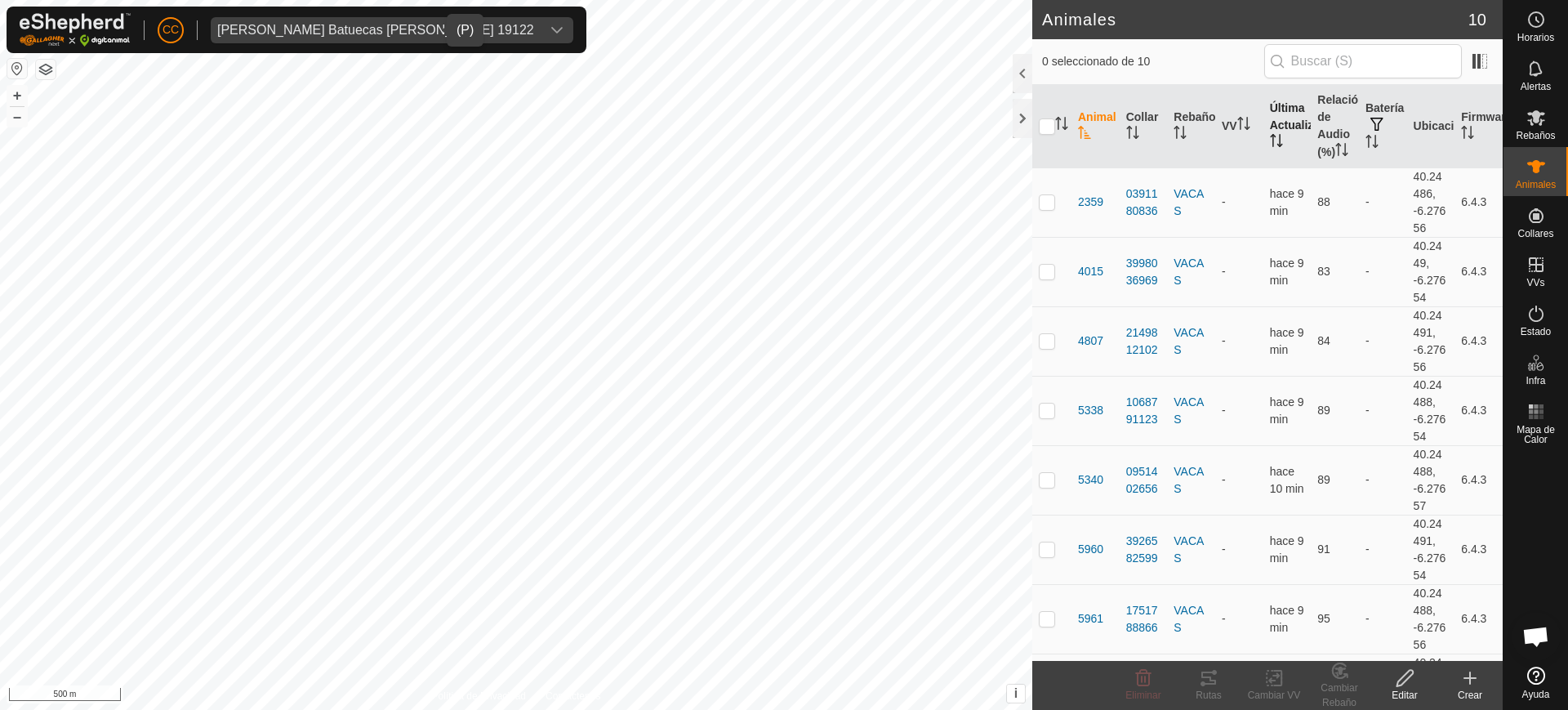
click at [1280, 168] on th "Última Actualización" at bounding box center [1288, 127] width 48 height 83
click at [328, 28] on div "[PERSON_NAME] Batuecas [PERSON_NAME] 19122" at bounding box center [375, 29] width 317 height 13
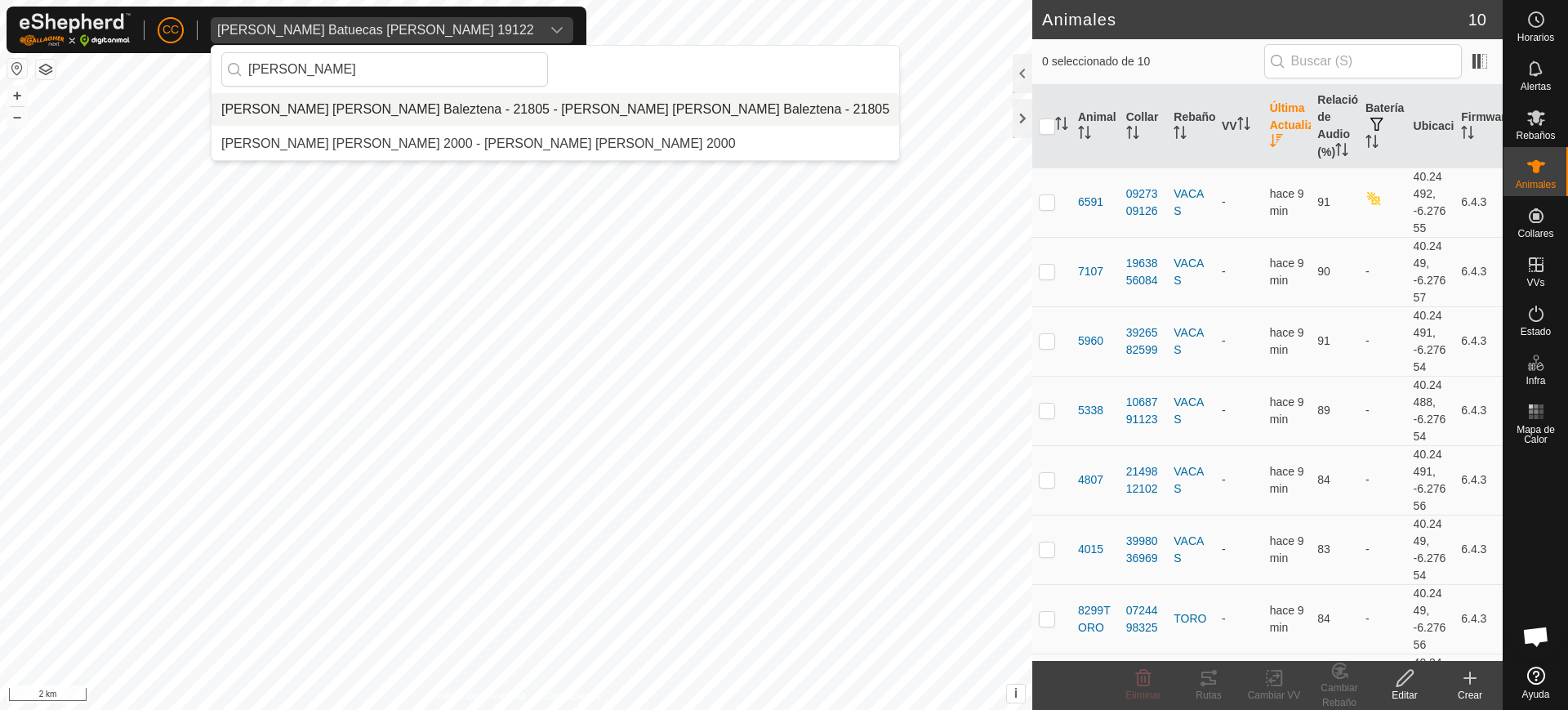
type input "[PERSON_NAME]"
click at [386, 101] on li "[PERSON_NAME] [PERSON_NAME] Baleztena - 21805 - [PERSON_NAME] [PERSON_NAME] Bal…" at bounding box center [555, 109] width 688 height 33
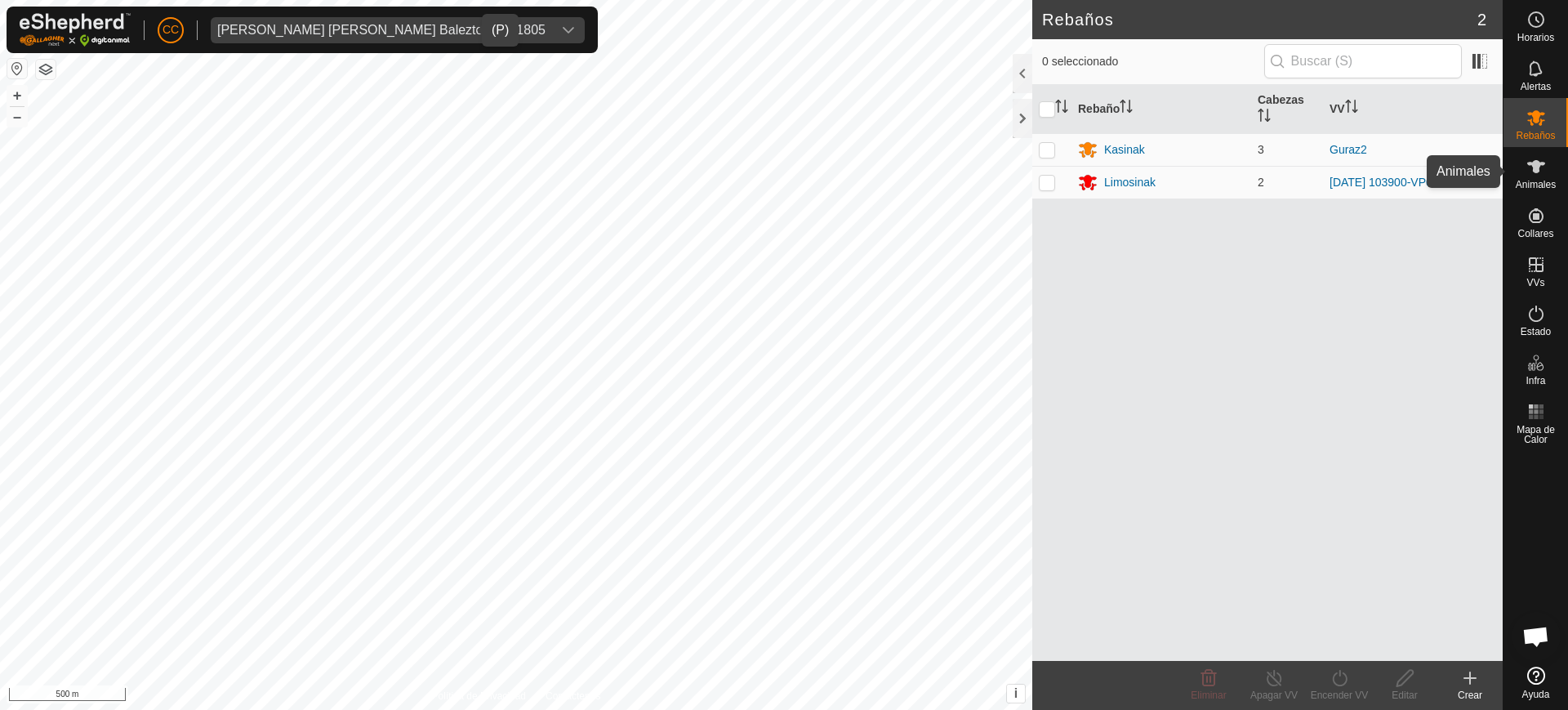
click at [1534, 174] on icon at bounding box center [1536, 167] width 19 height 19
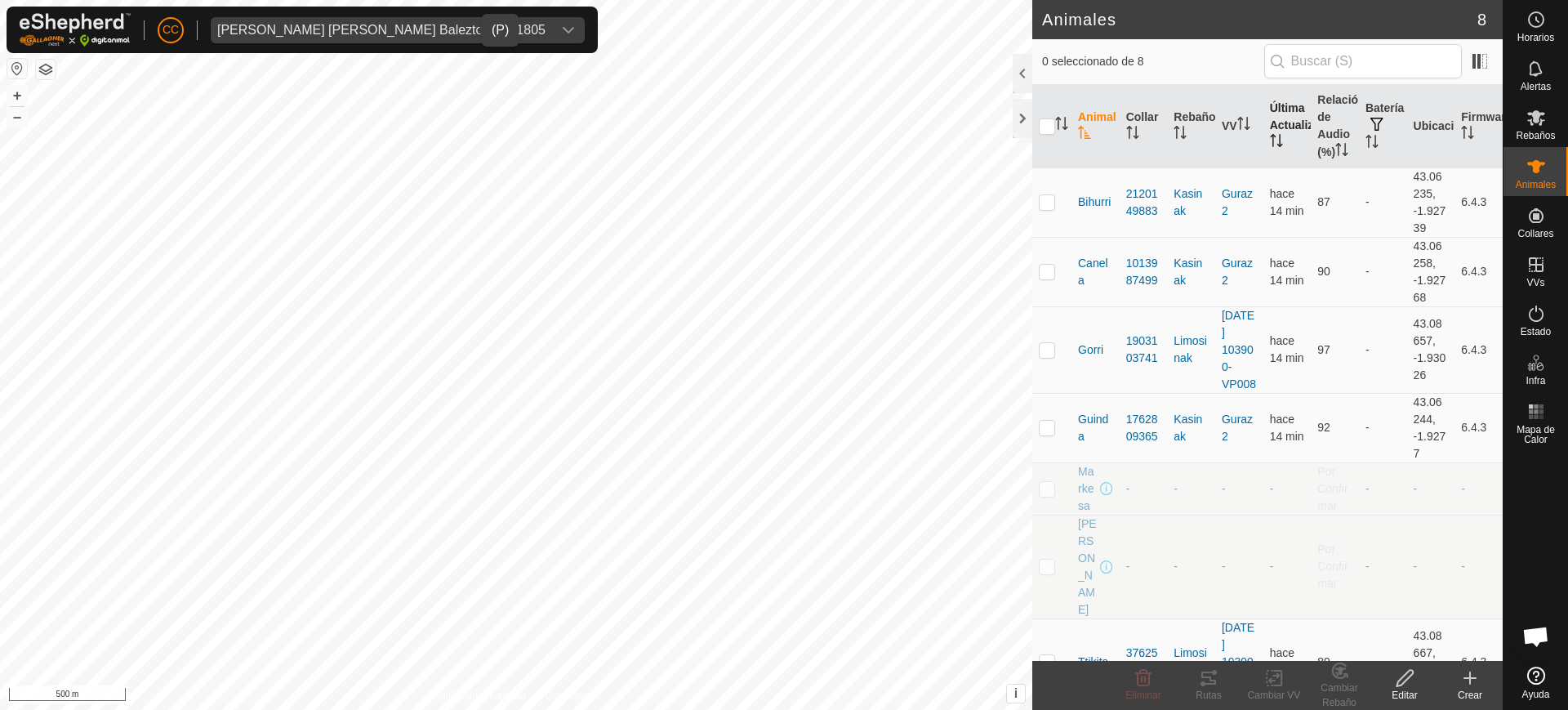
click at [1264, 149] on th "Última Actualización" at bounding box center [1288, 127] width 48 height 83
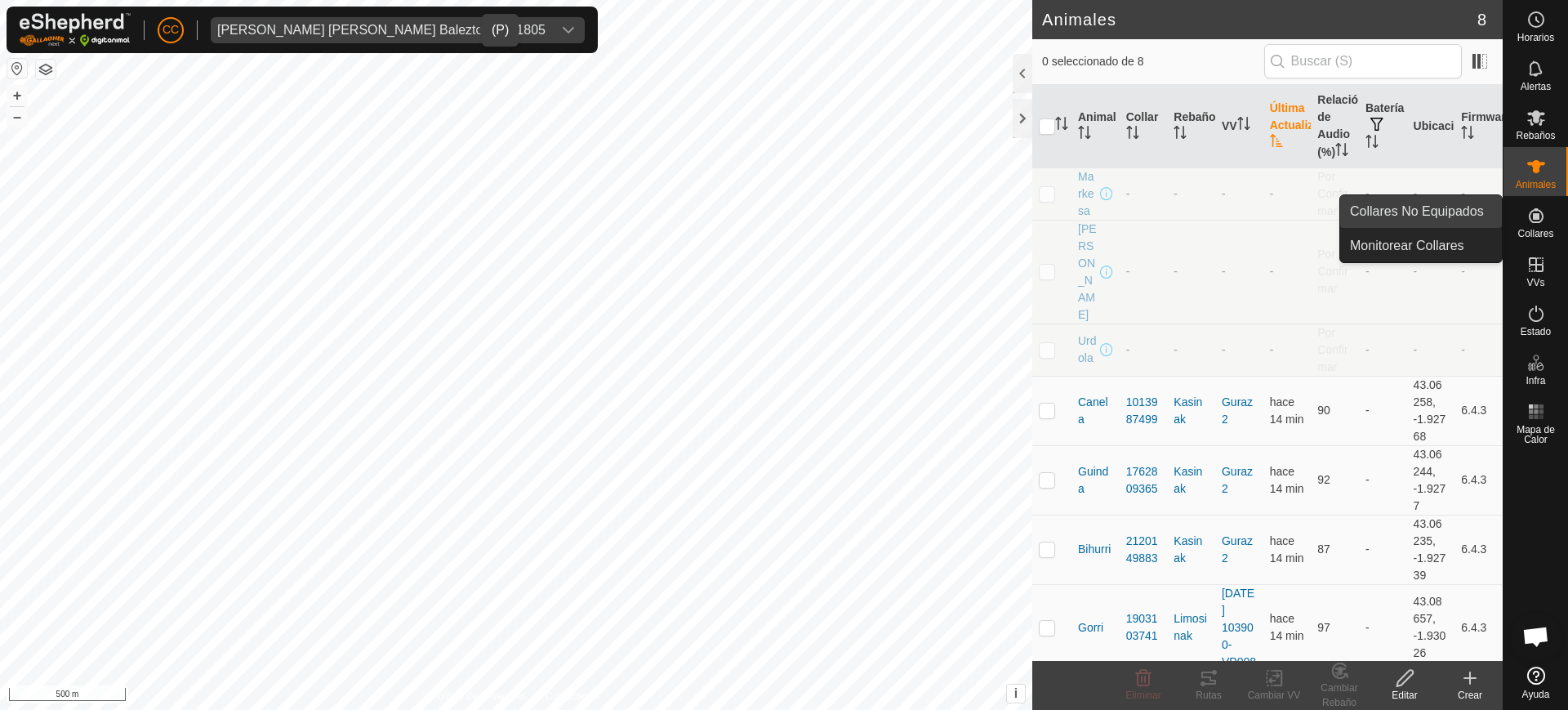
click at [1460, 215] on link "Collares No Equipados" at bounding box center [1421, 212] width 162 height 33
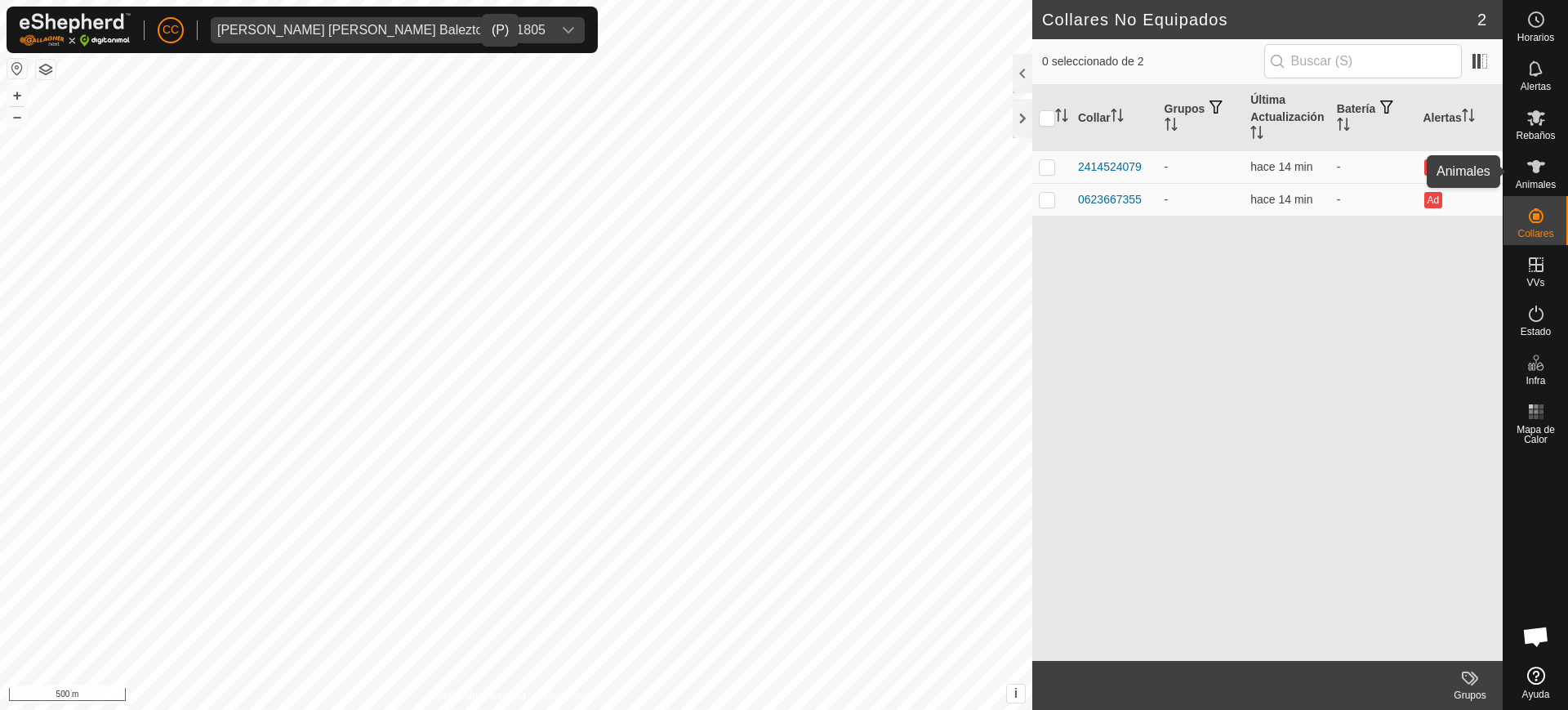
click at [1536, 177] on es-animals-svg-icon at bounding box center [1536, 167] width 29 height 26
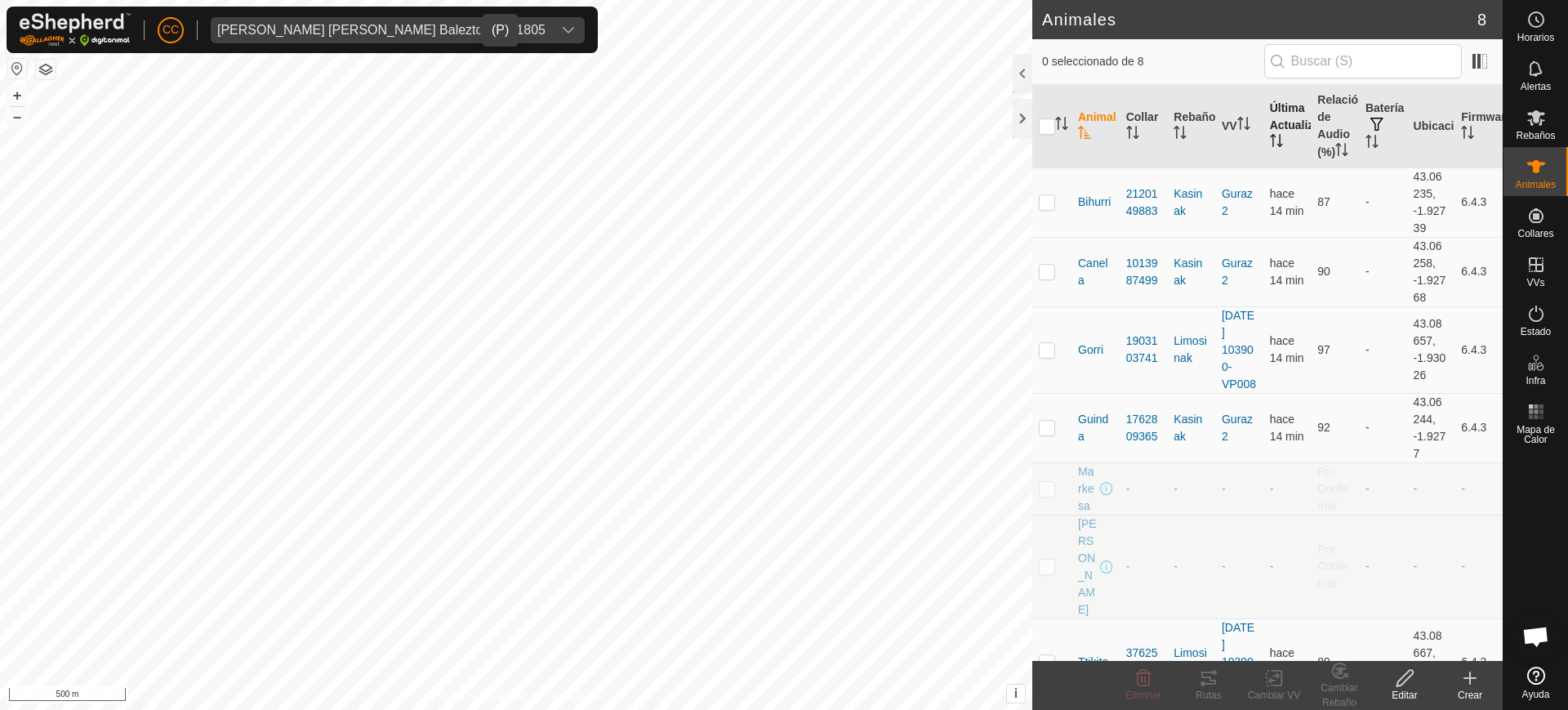
click at [1273, 147] on icon "Activar para ordenar" at bounding box center [1274, 139] width 2 height 13
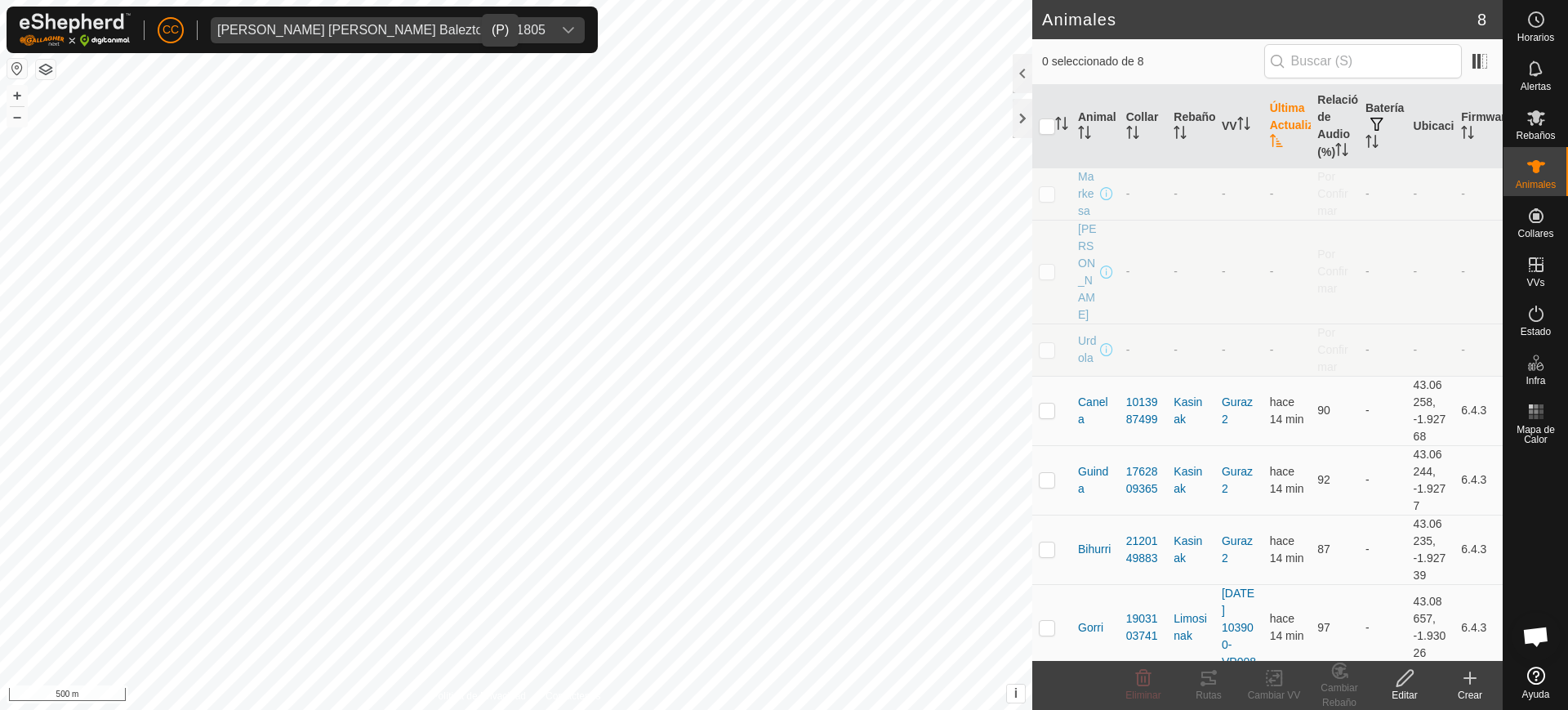
click at [1270, 147] on icon "Activar para ordenar" at bounding box center [1276, 139] width 13 height 13
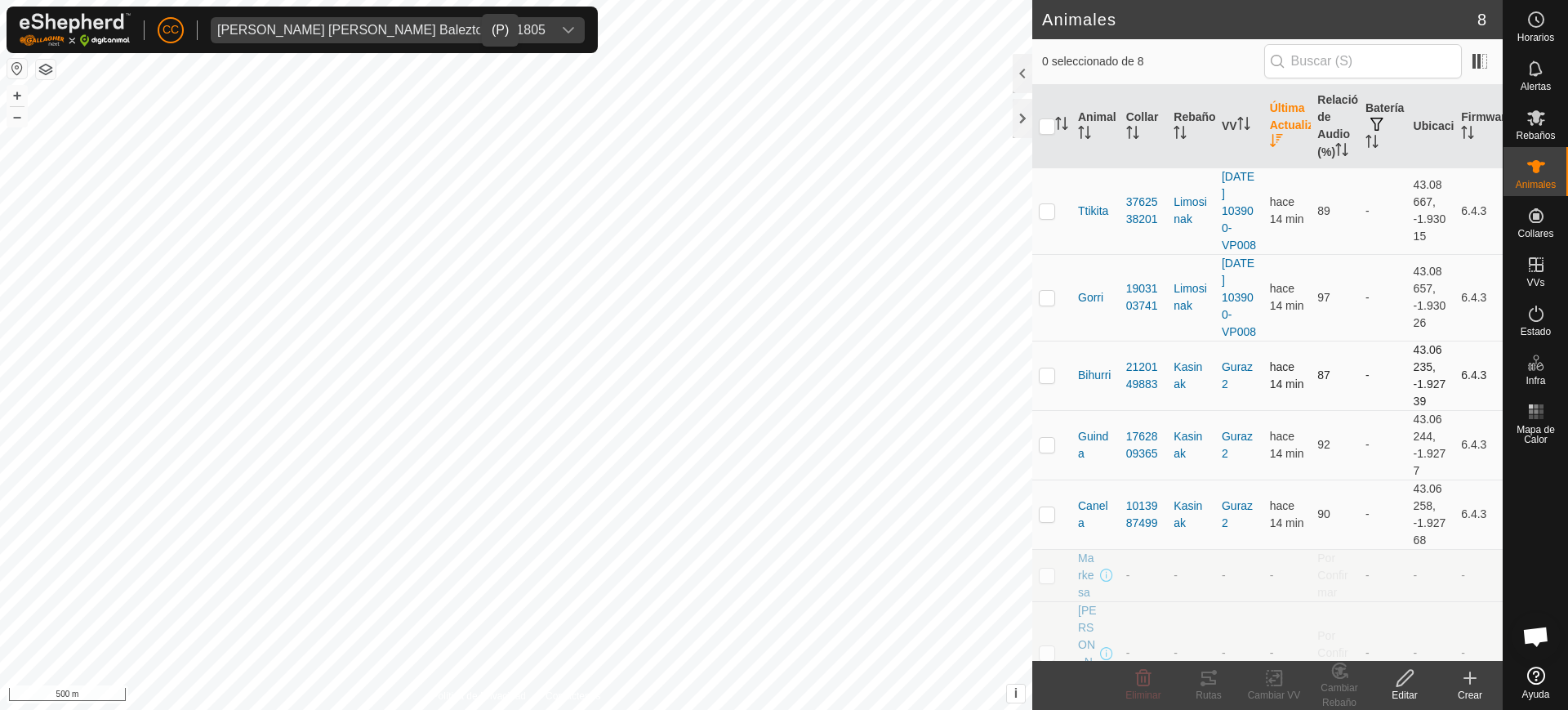
scroll to position [97, 0]
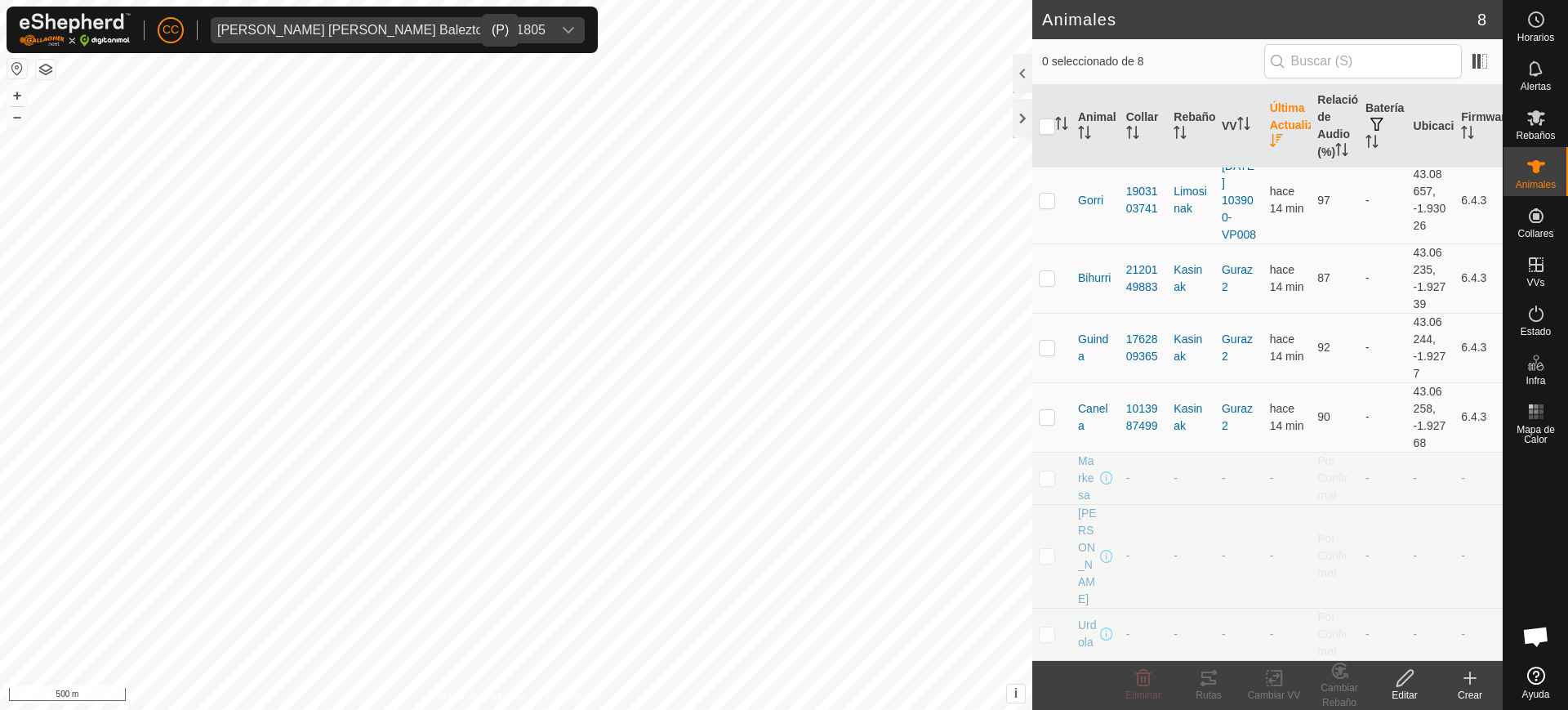
click at [347, 19] on span "[PERSON_NAME] [PERSON_NAME] Baleztena - 21805" at bounding box center [382, 30] width 342 height 26
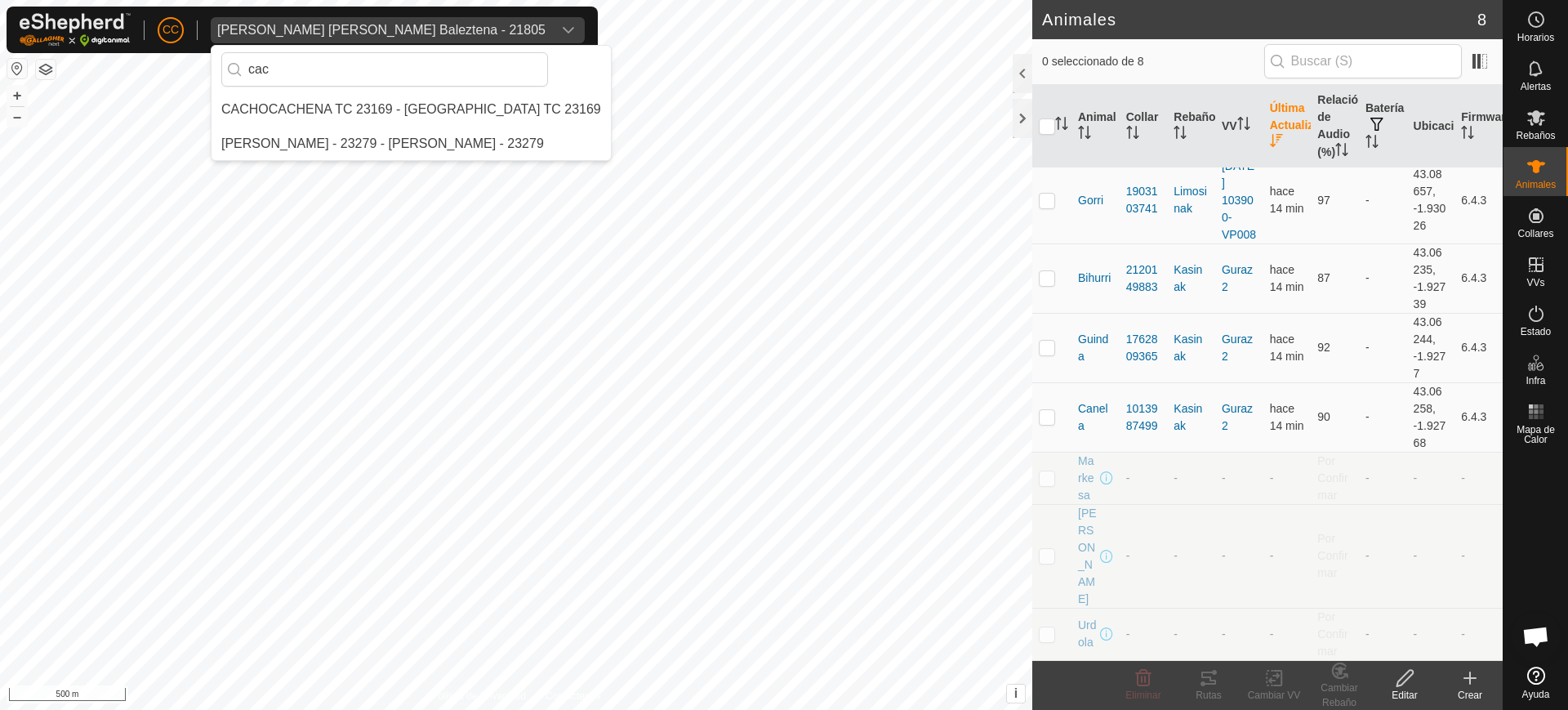
scroll to position [0, 0]
type input "cach"
click at [373, 105] on li "CACHOCACHENA TC 23169 - [GEOGRAPHIC_DATA] TC 23169" at bounding box center [411, 109] width 399 height 33
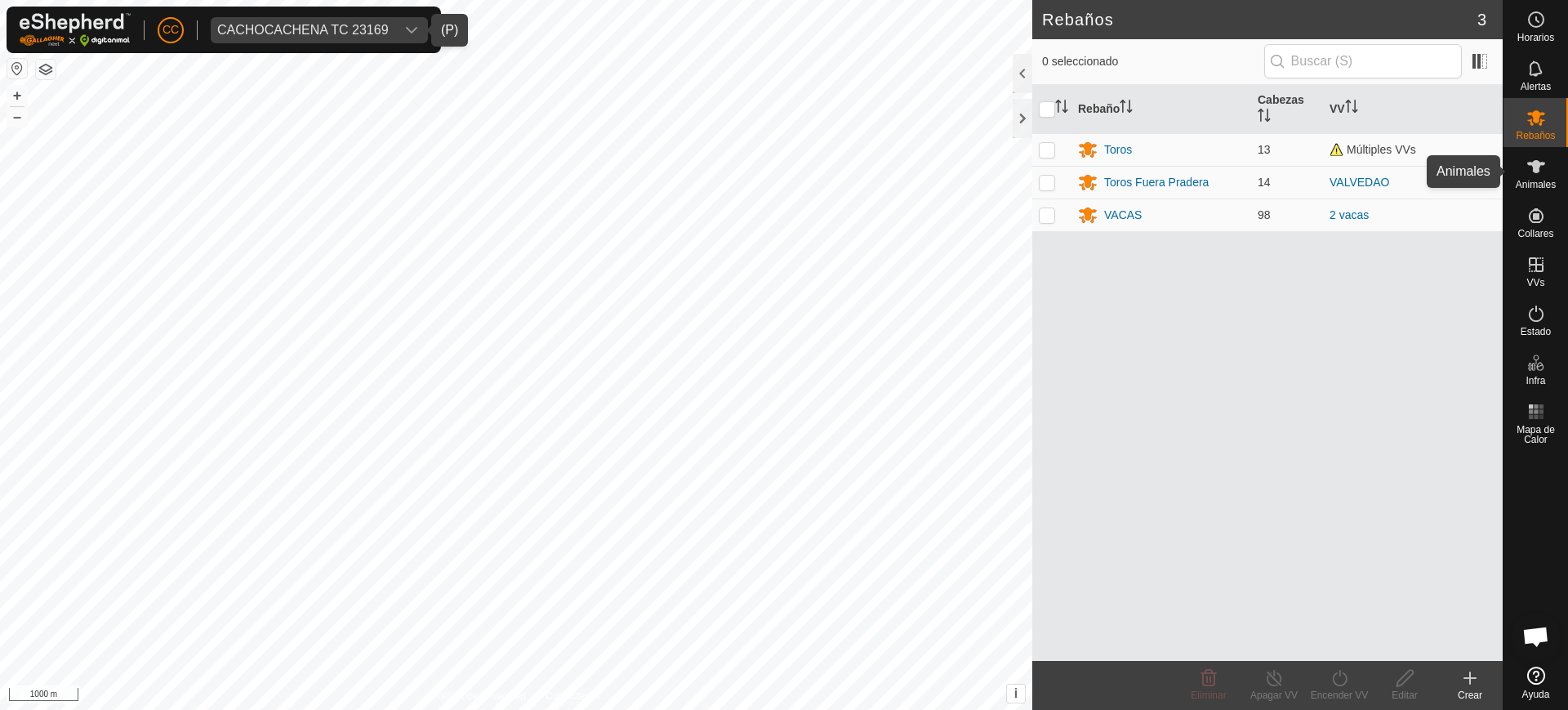
click at [1538, 176] on es-animals-svg-icon at bounding box center [1536, 167] width 29 height 26
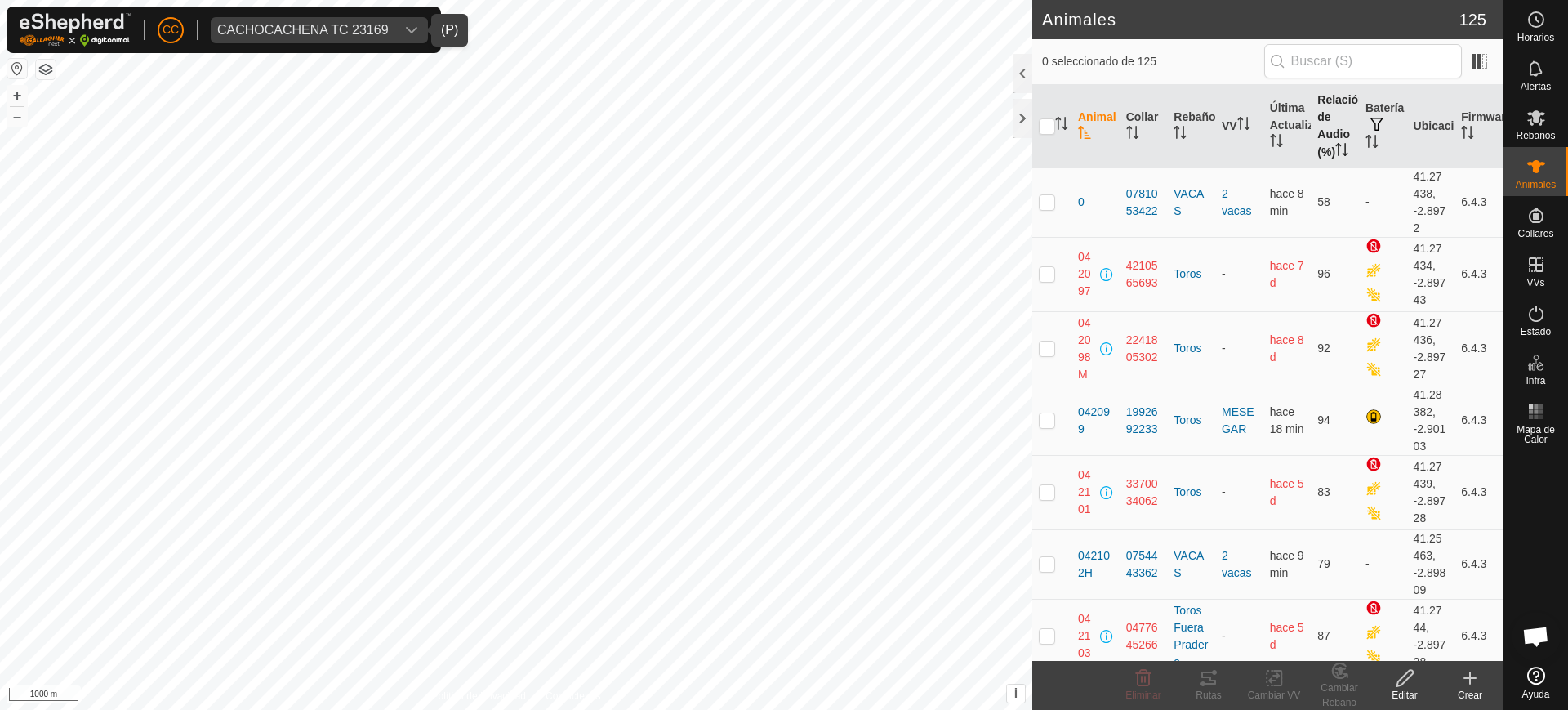
click at [1336, 156] on icon "Activar para ordenar" at bounding box center [1341, 149] width 13 height 13
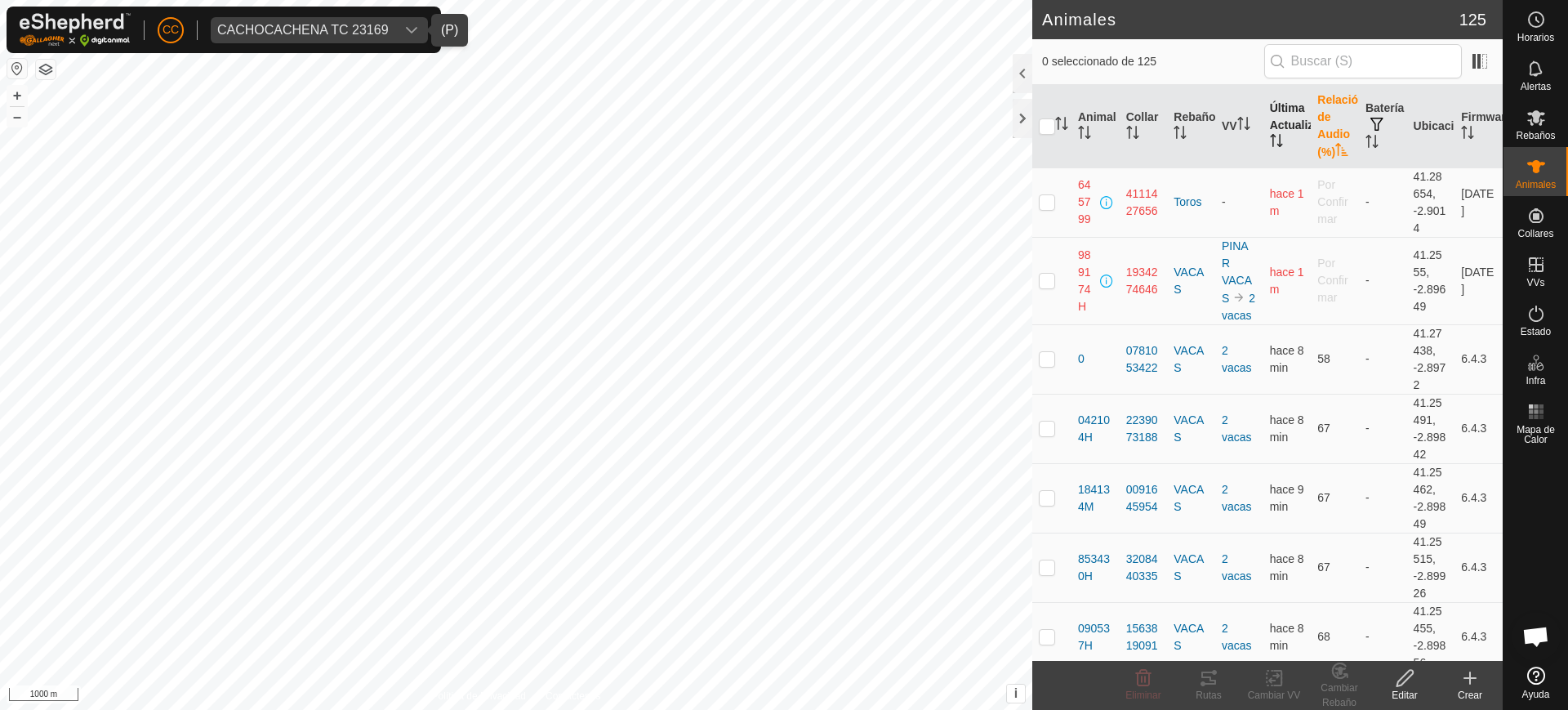
click at [1278, 153] on th "Última Actualización" at bounding box center [1288, 127] width 48 height 83
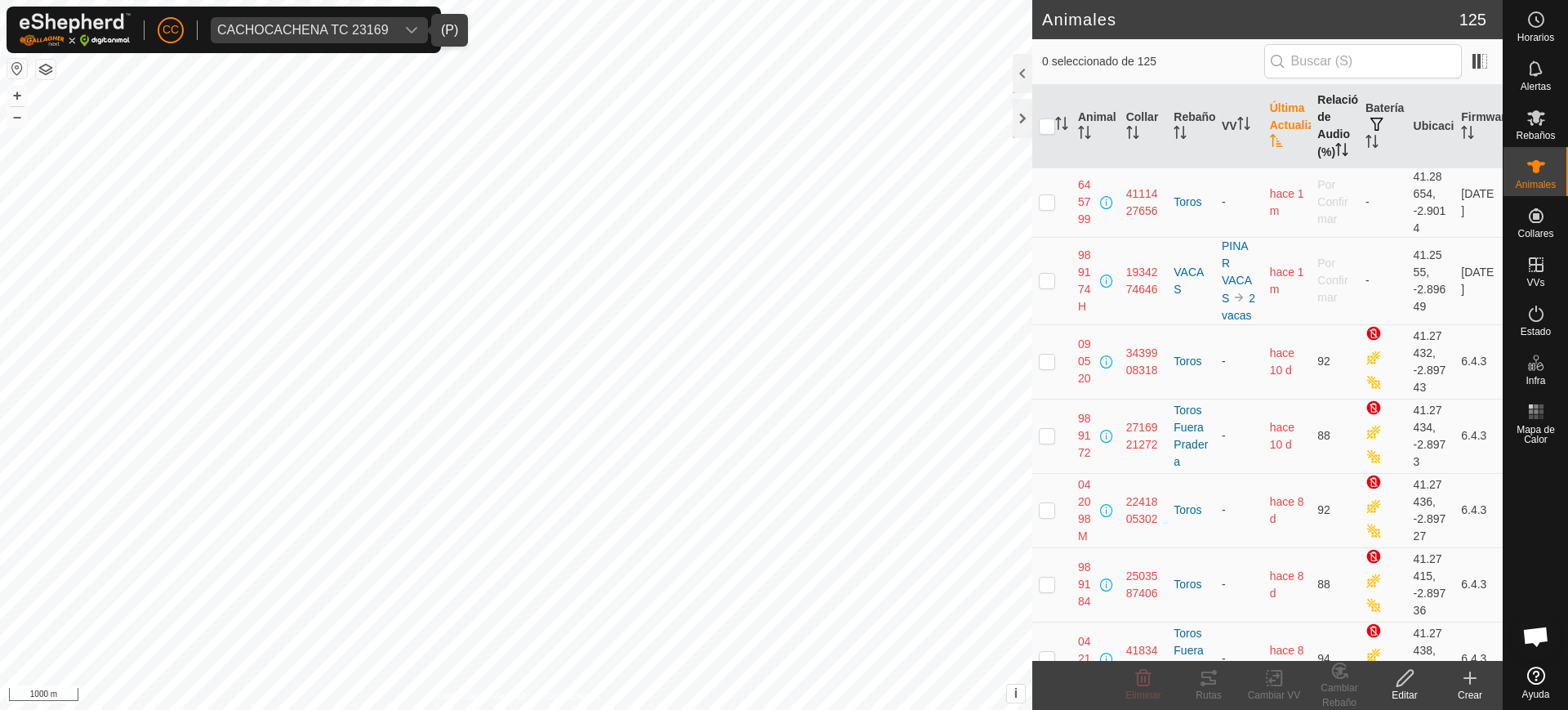
click at [1278, 153] on th "Última Actualización" at bounding box center [1288, 127] width 48 height 83
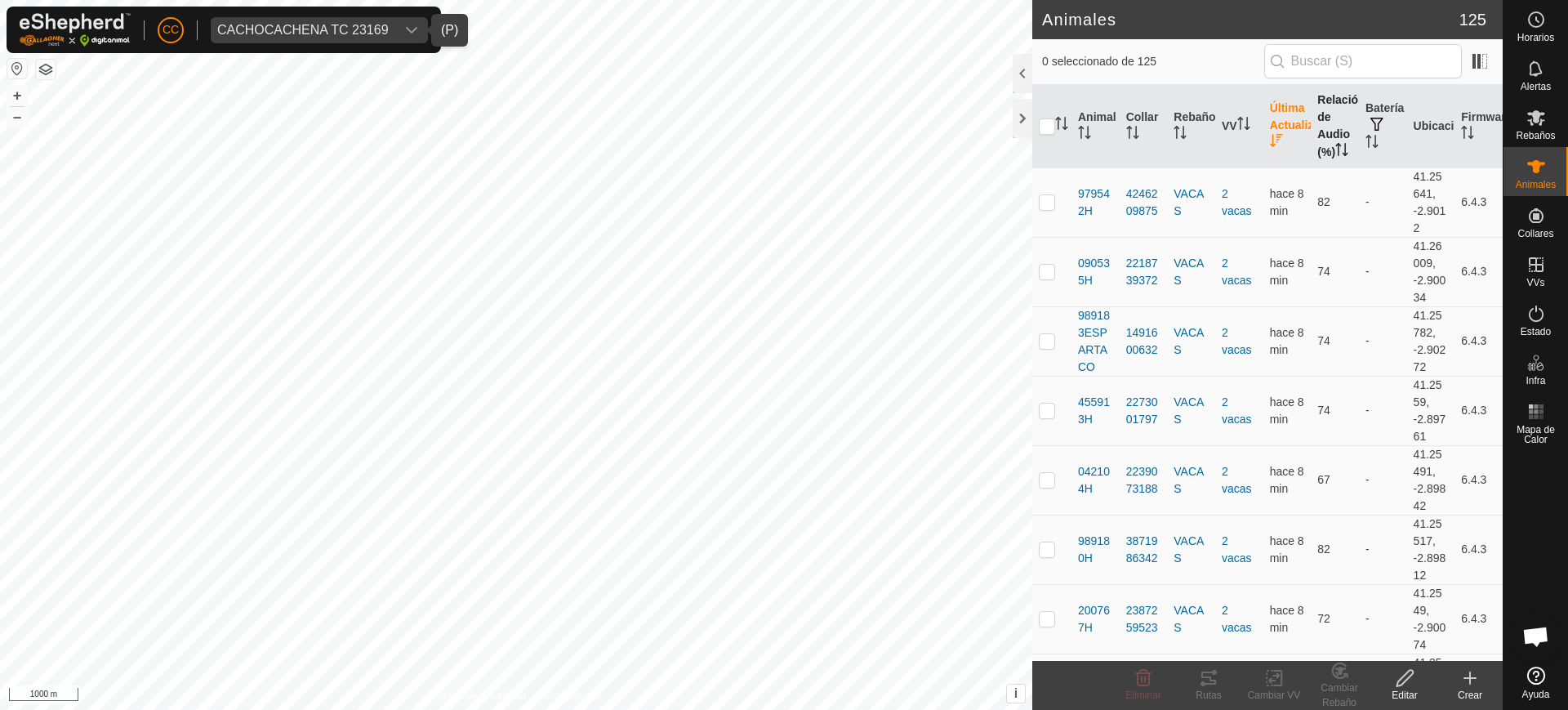
click at [1278, 153] on th "Última Actualización" at bounding box center [1288, 127] width 48 height 83
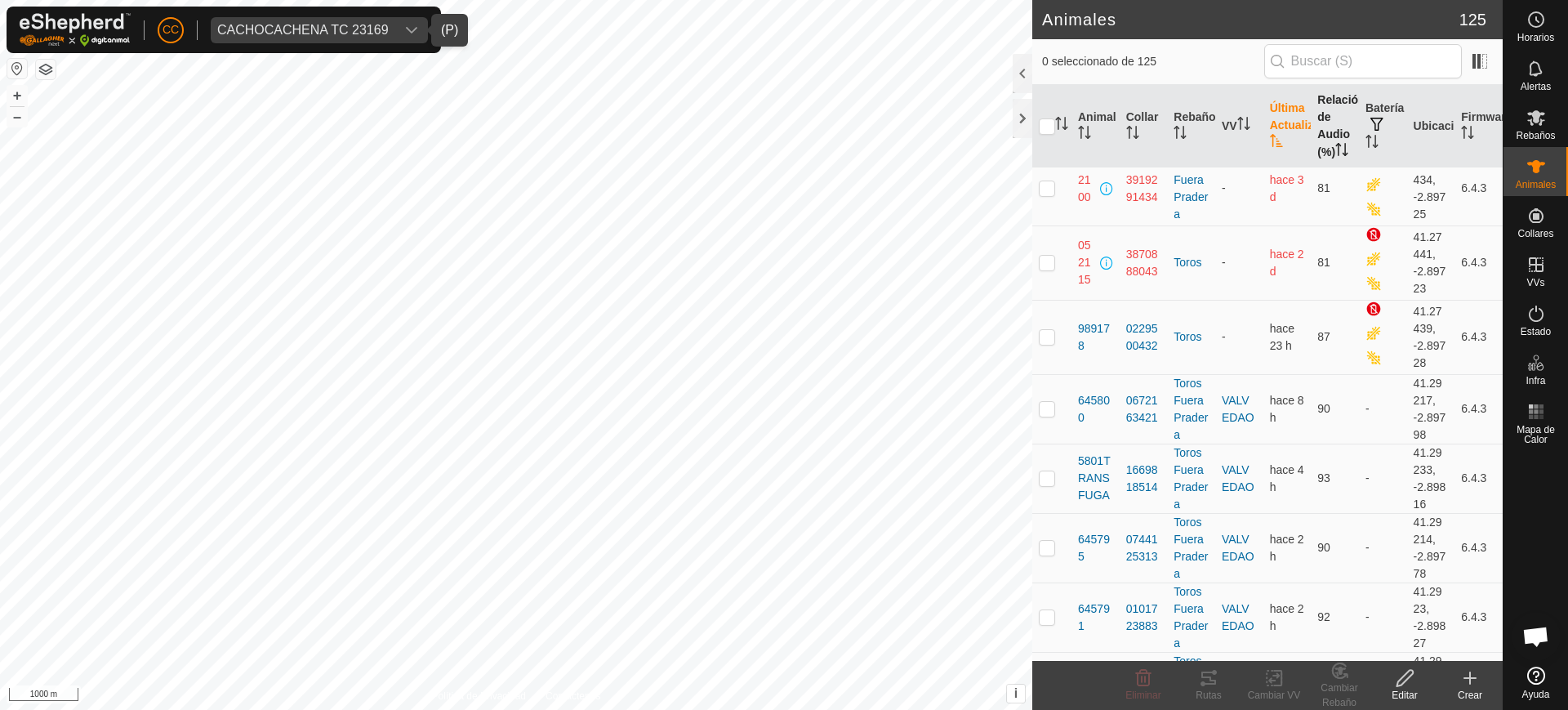
scroll to position [1155, 0]
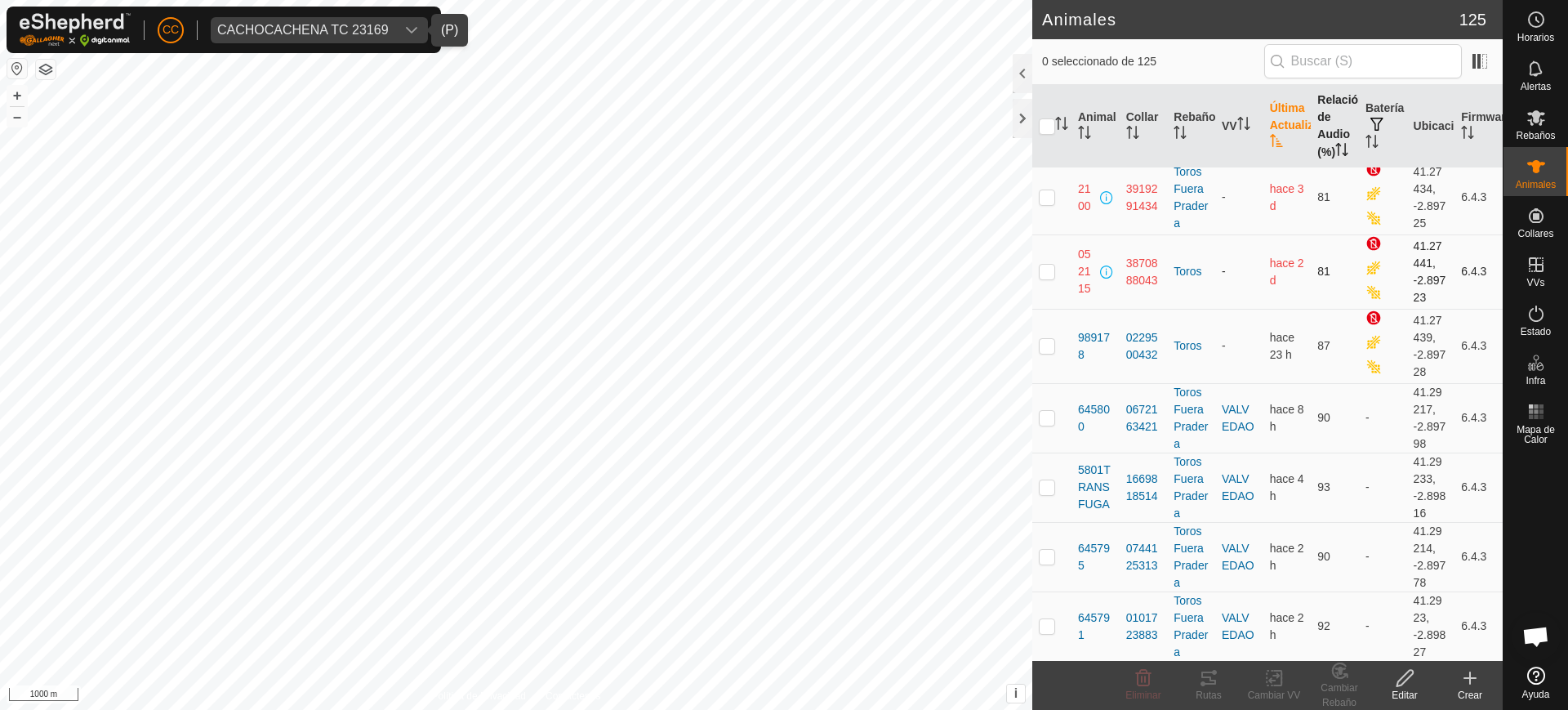
click at [1048, 309] on td at bounding box center [1052, 271] width 39 height 75
click at [1033, 309] on td at bounding box center [1052, 271] width 39 height 75
checkbox input "false"
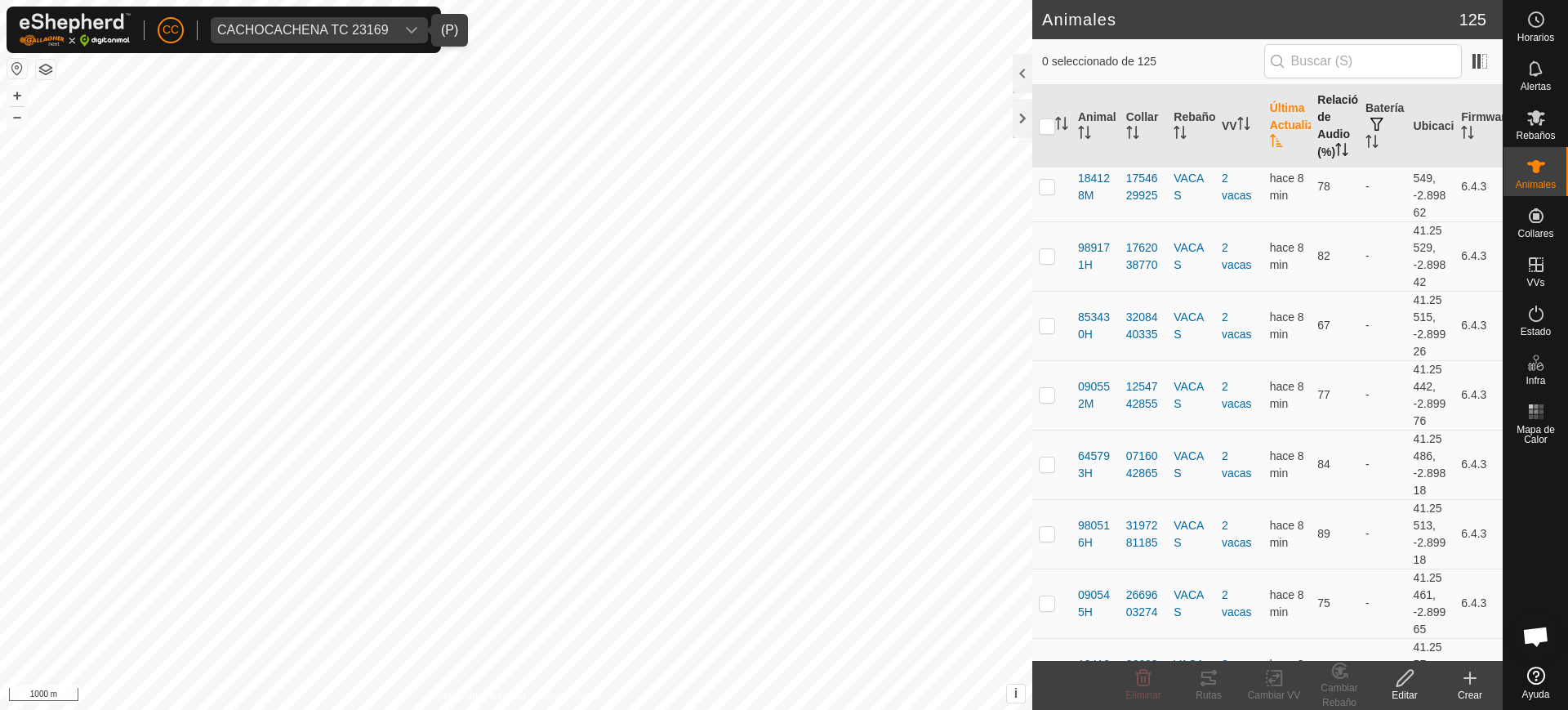
scroll to position [5770, 0]
click at [1191, 346] on td "VACAS" at bounding box center [1191, 324] width 48 height 70
click at [261, 23] on div "CACHOCACHENA TC 23169" at bounding box center [302, 29] width 171 height 13
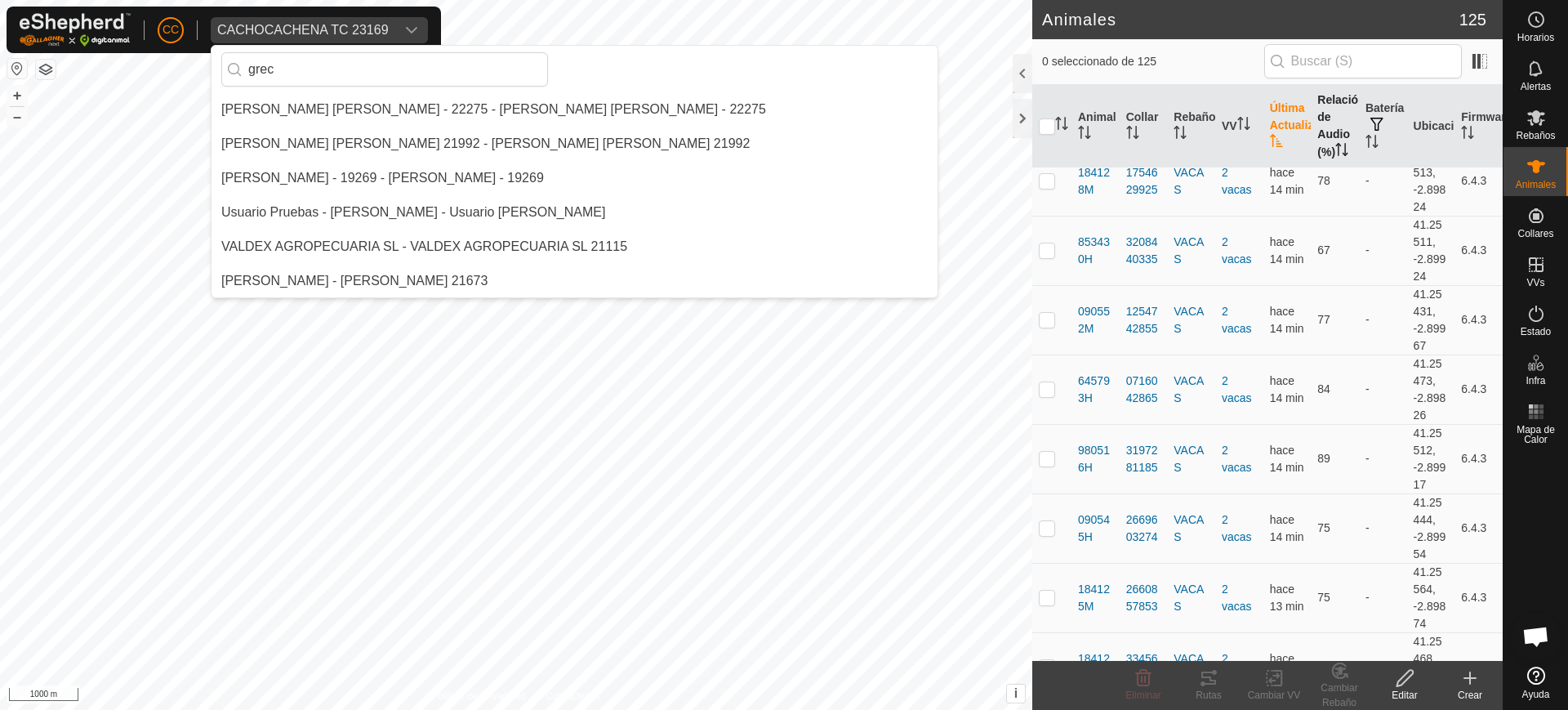
scroll to position [0, 0]
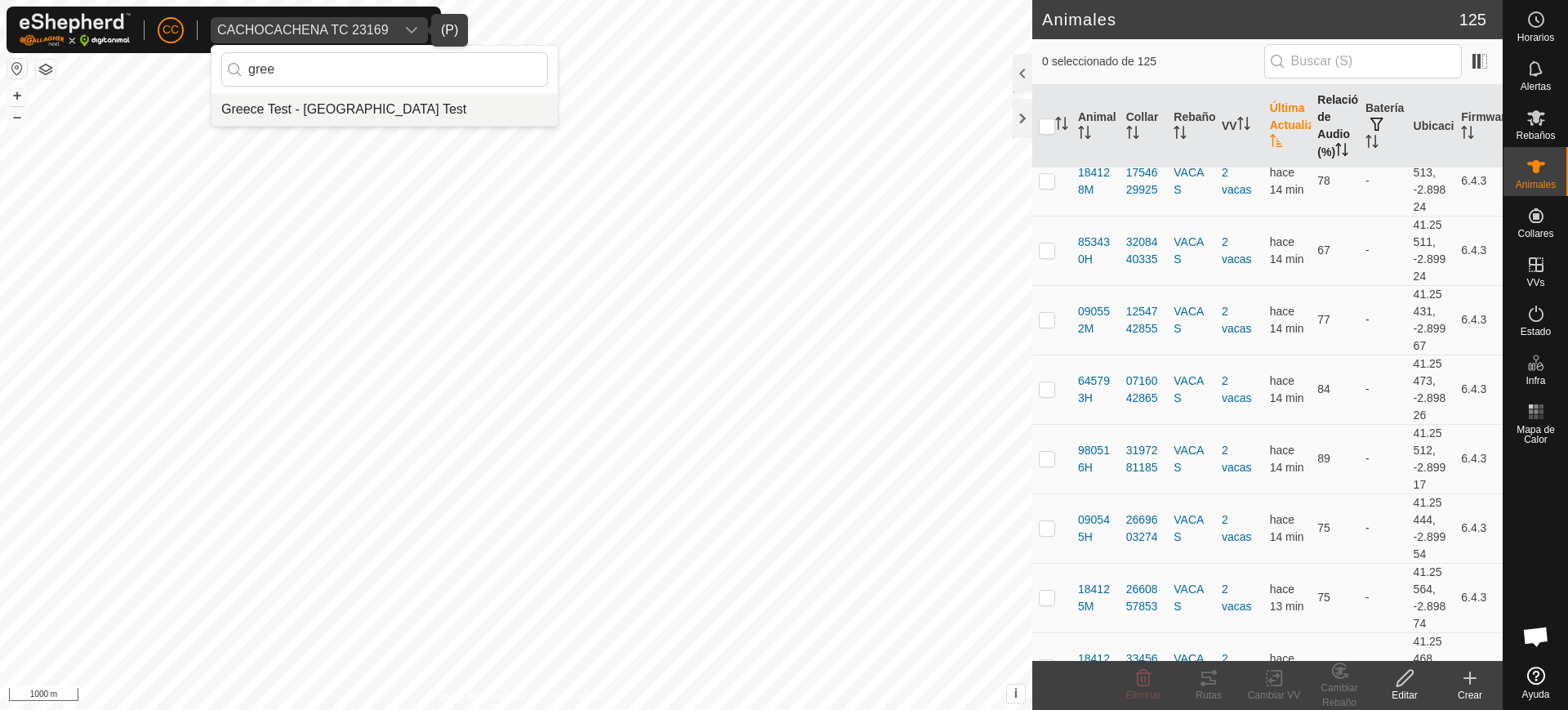
type input "gree"
click at [274, 111] on li "Greece Test - [GEOGRAPHIC_DATA] Test" at bounding box center [384, 109] width 347 height 33
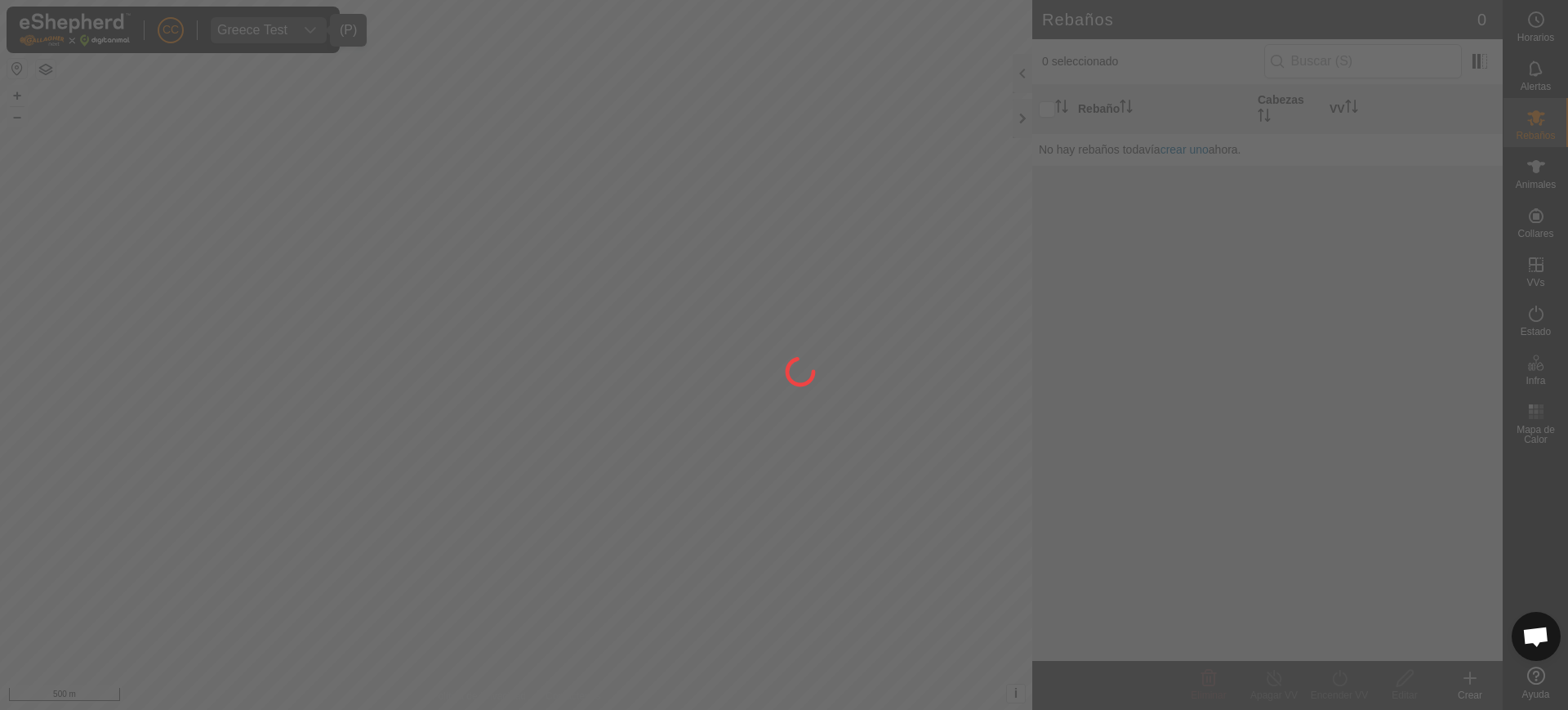
click at [1525, 184] on div at bounding box center [784, 355] width 1568 height 710
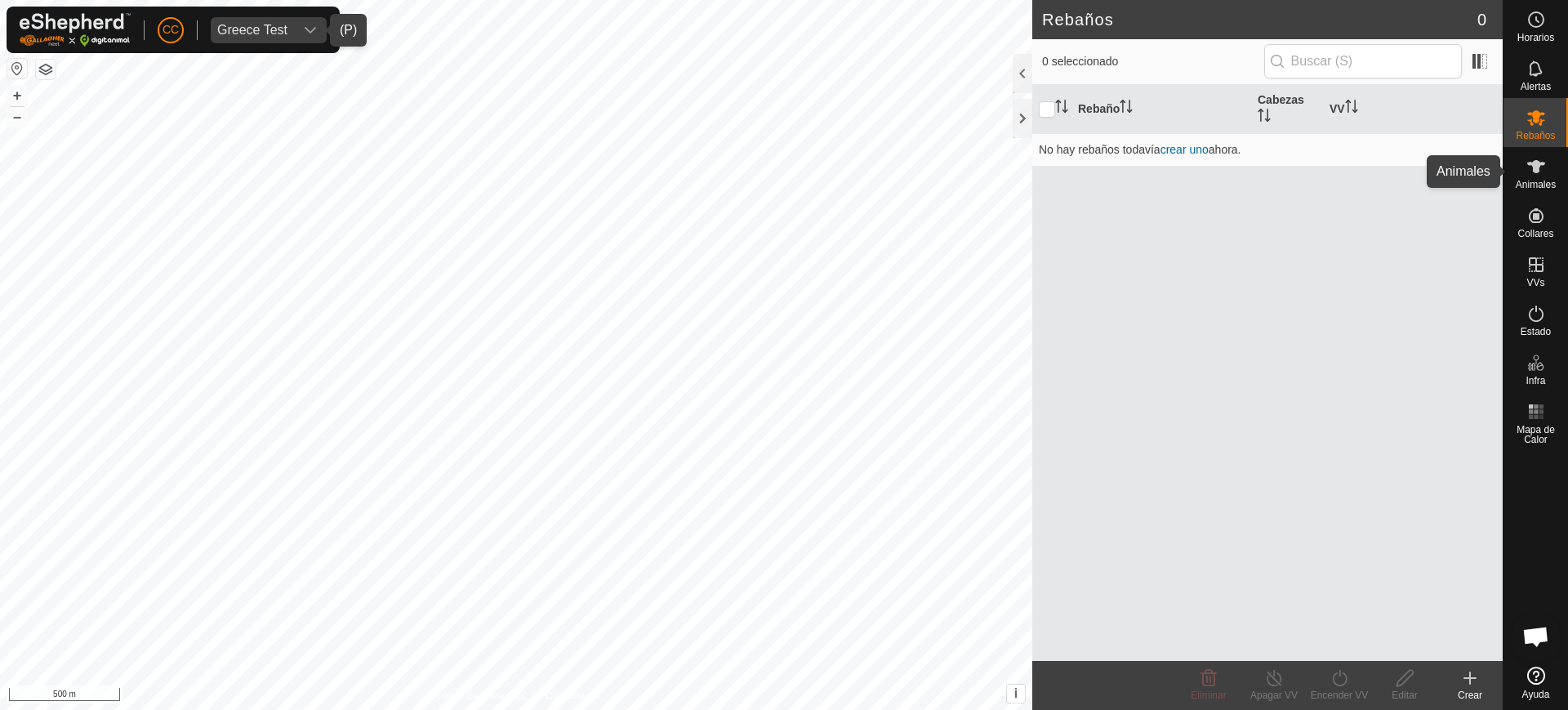
click at [1525, 184] on span "Animales" at bounding box center [1535, 185] width 40 height 10
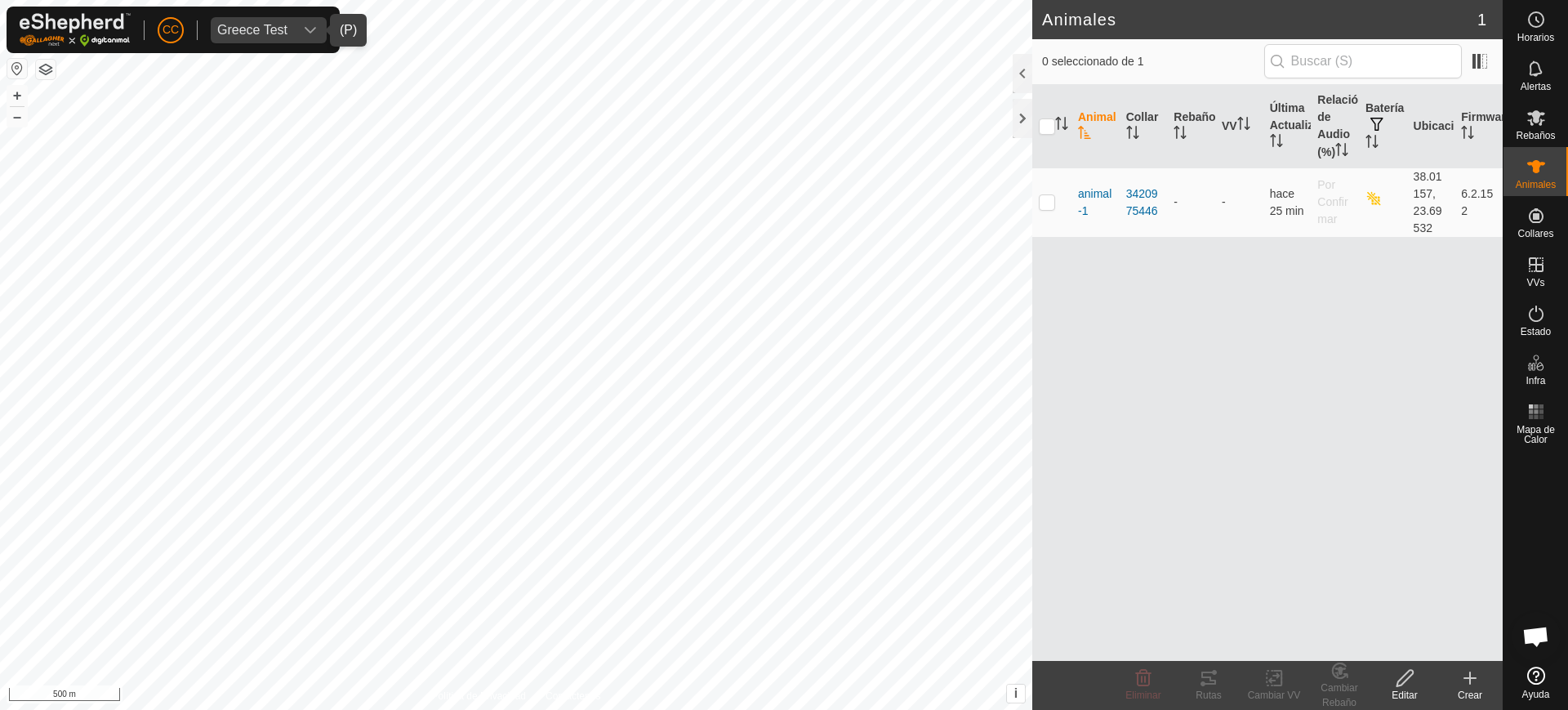
click at [13, 65] on button "button" at bounding box center [17, 69] width 19 height 19
click at [233, 34] on div "Greece Test" at bounding box center [252, 29] width 71 height 13
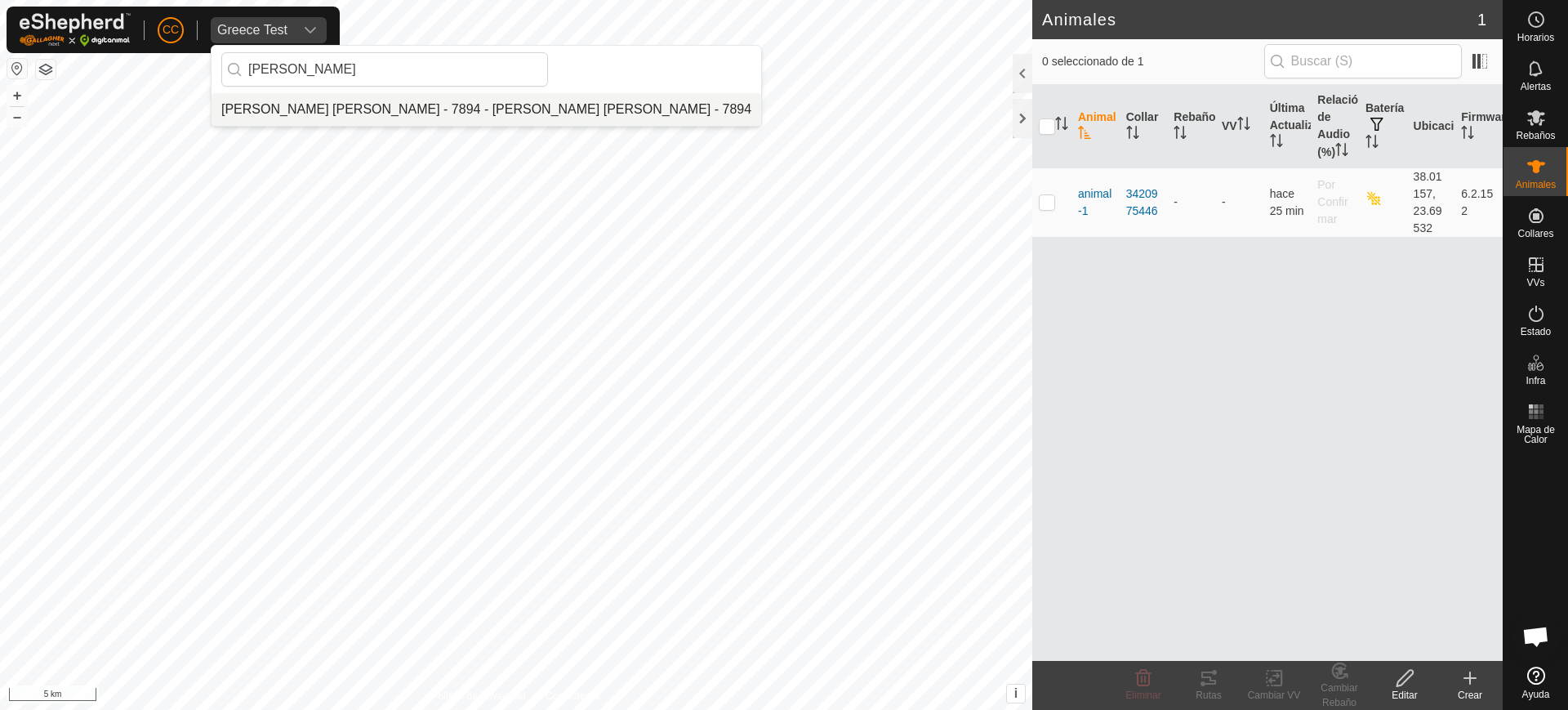
type input "[PERSON_NAME]"
click at [302, 109] on li "[PERSON_NAME] [PERSON_NAME] - 7894 - [PERSON_NAME] [PERSON_NAME] - 7894" at bounding box center [486, 109] width 550 height 33
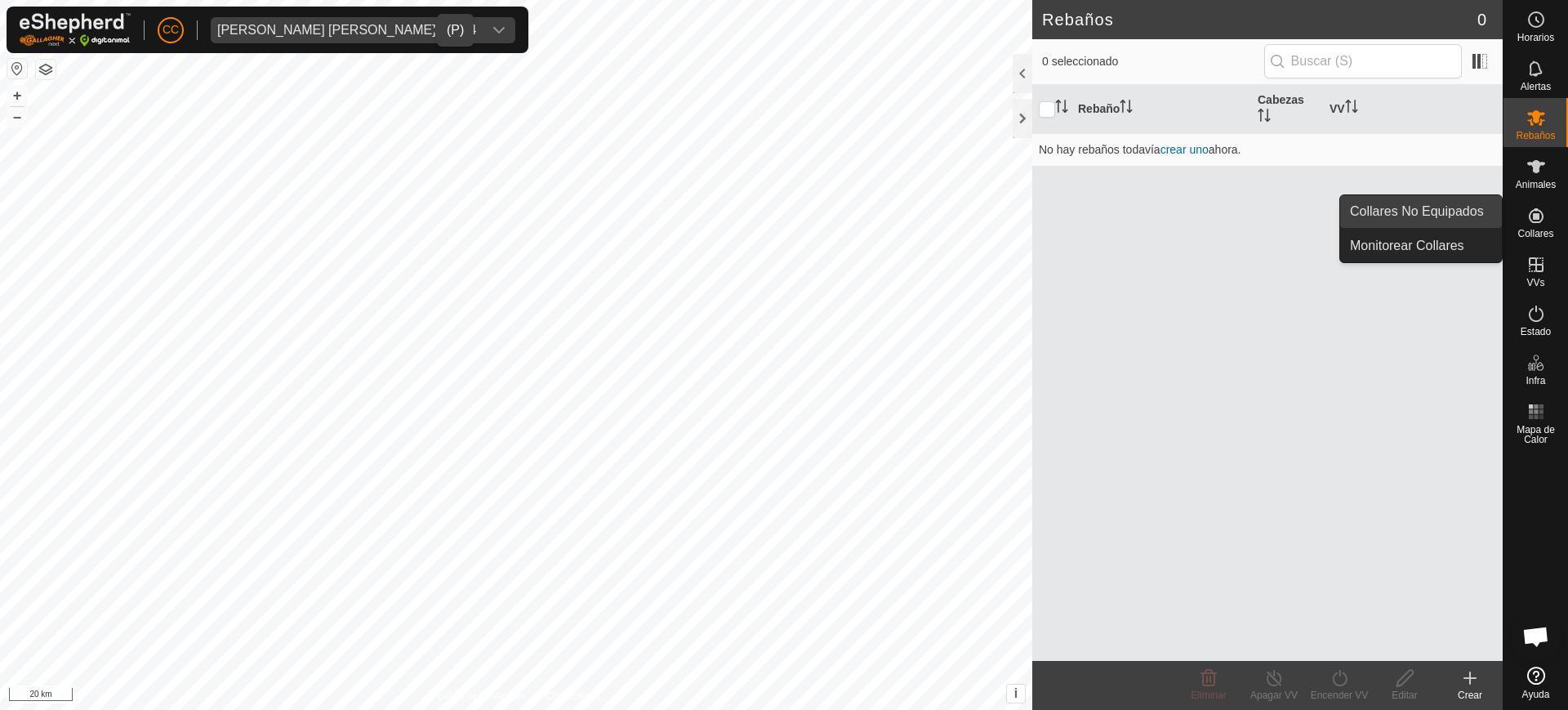
click at [1473, 213] on link "Collares No Equipados" at bounding box center [1421, 212] width 162 height 33
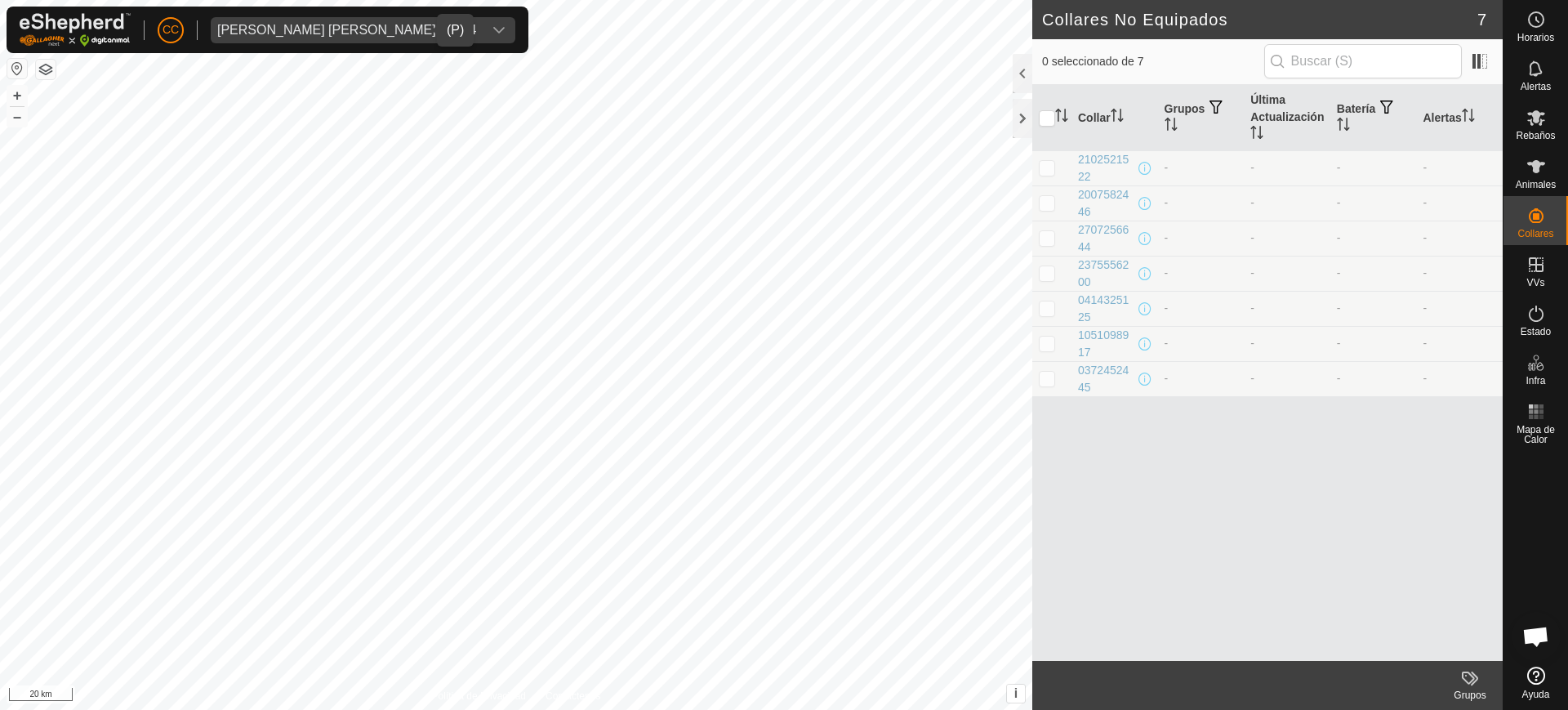
click at [216, 30] on span "[PERSON_NAME] [PERSON_NAME] - 7894" at bounding box center [347, 30] width 272 height 26
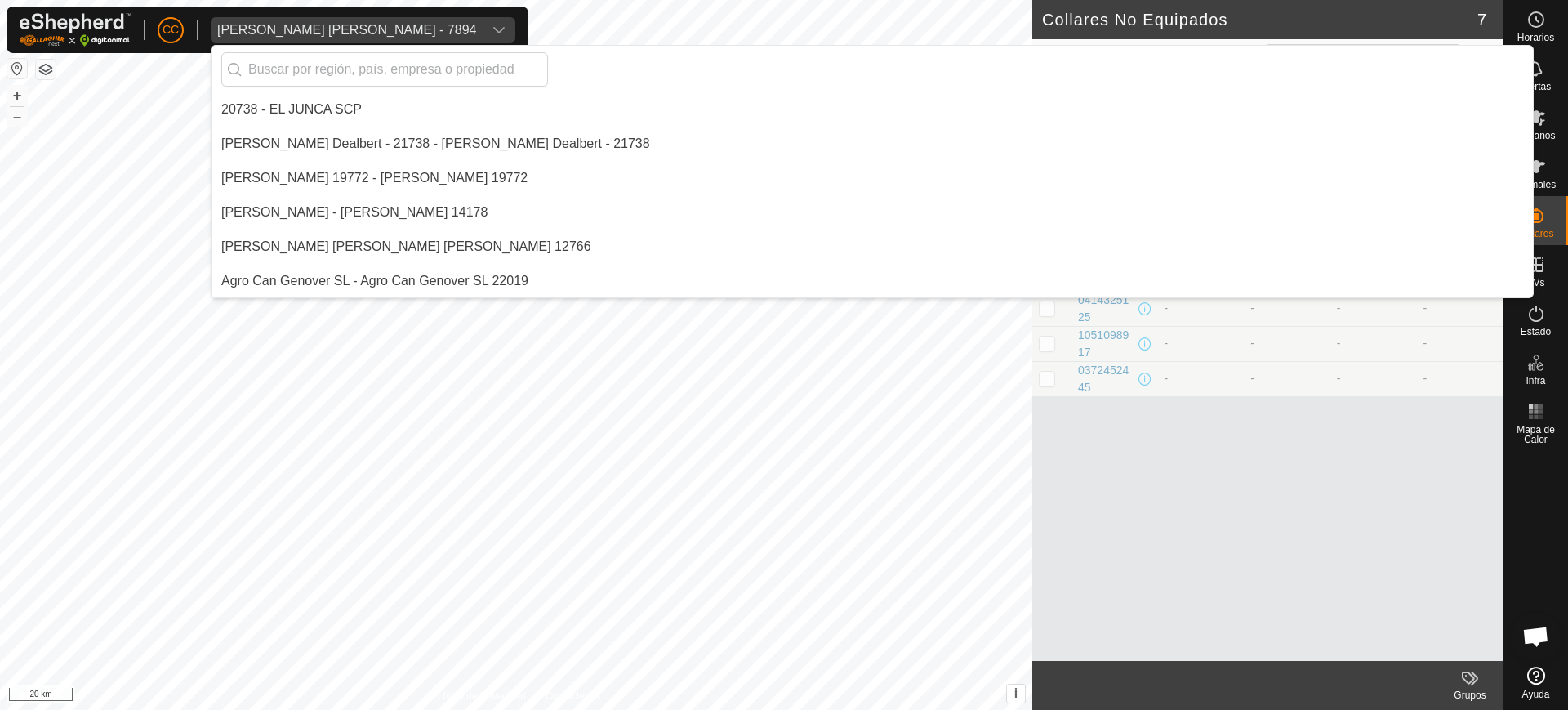
scroll to position [5009, 0]
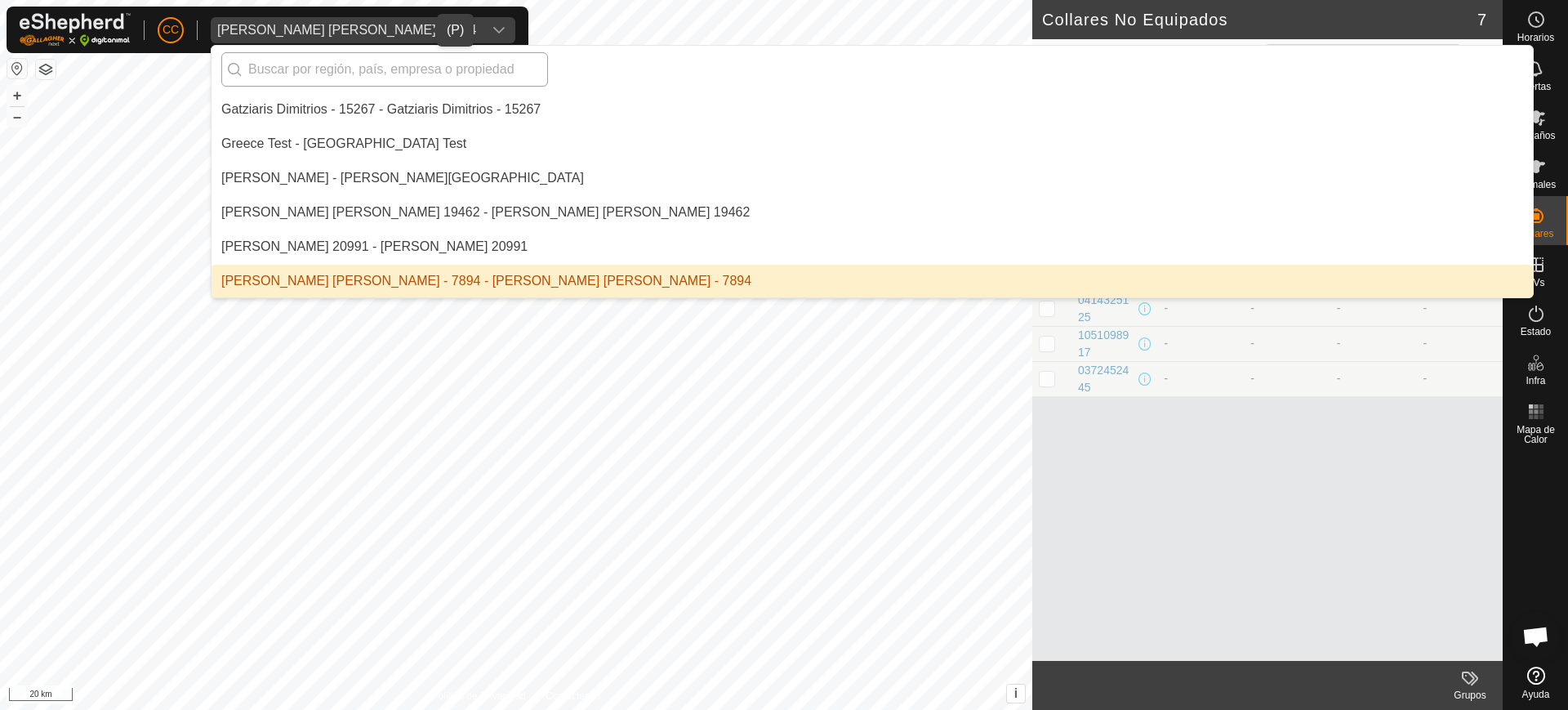
click at [259, 71] on input "text" at bounding box center [384, 69] width 326 height 34
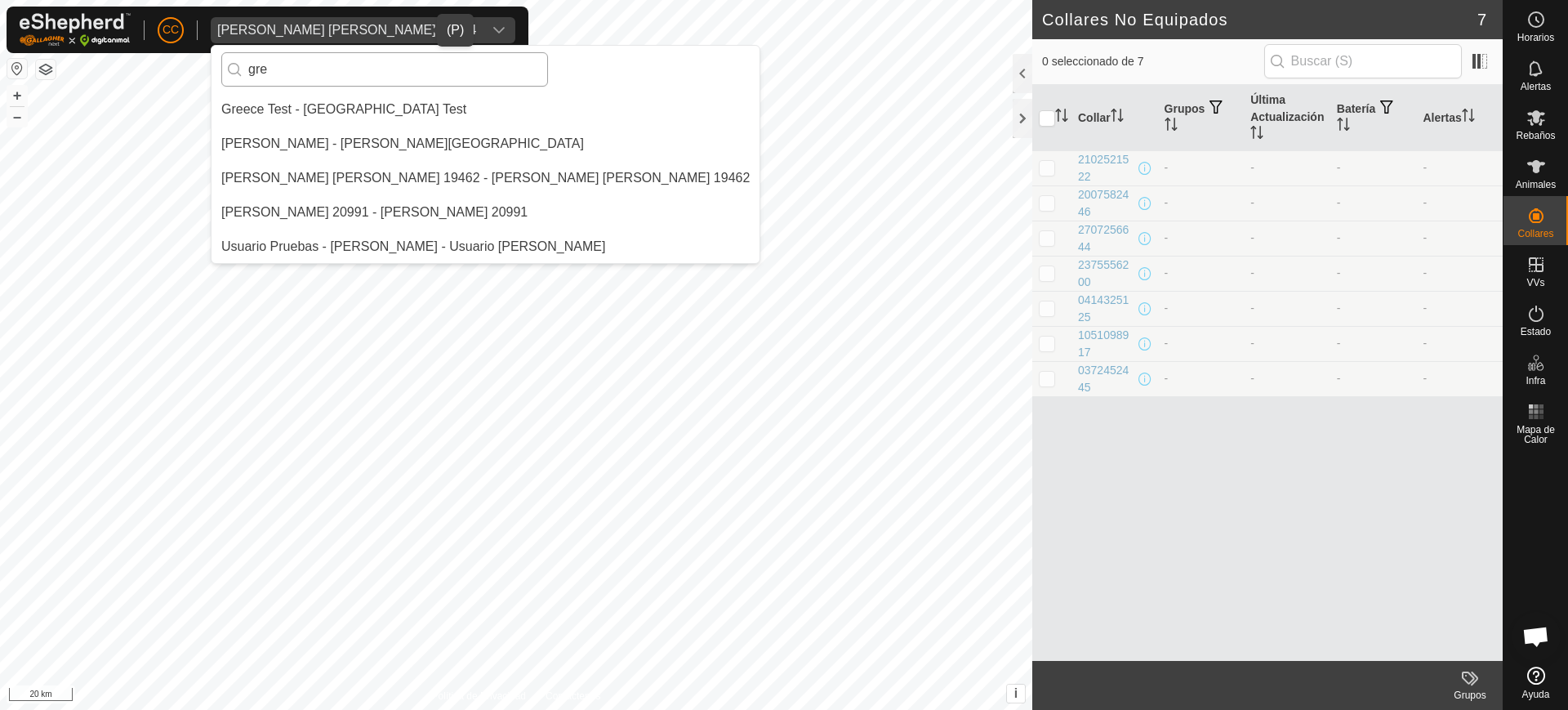
scroll to position [0, 0]
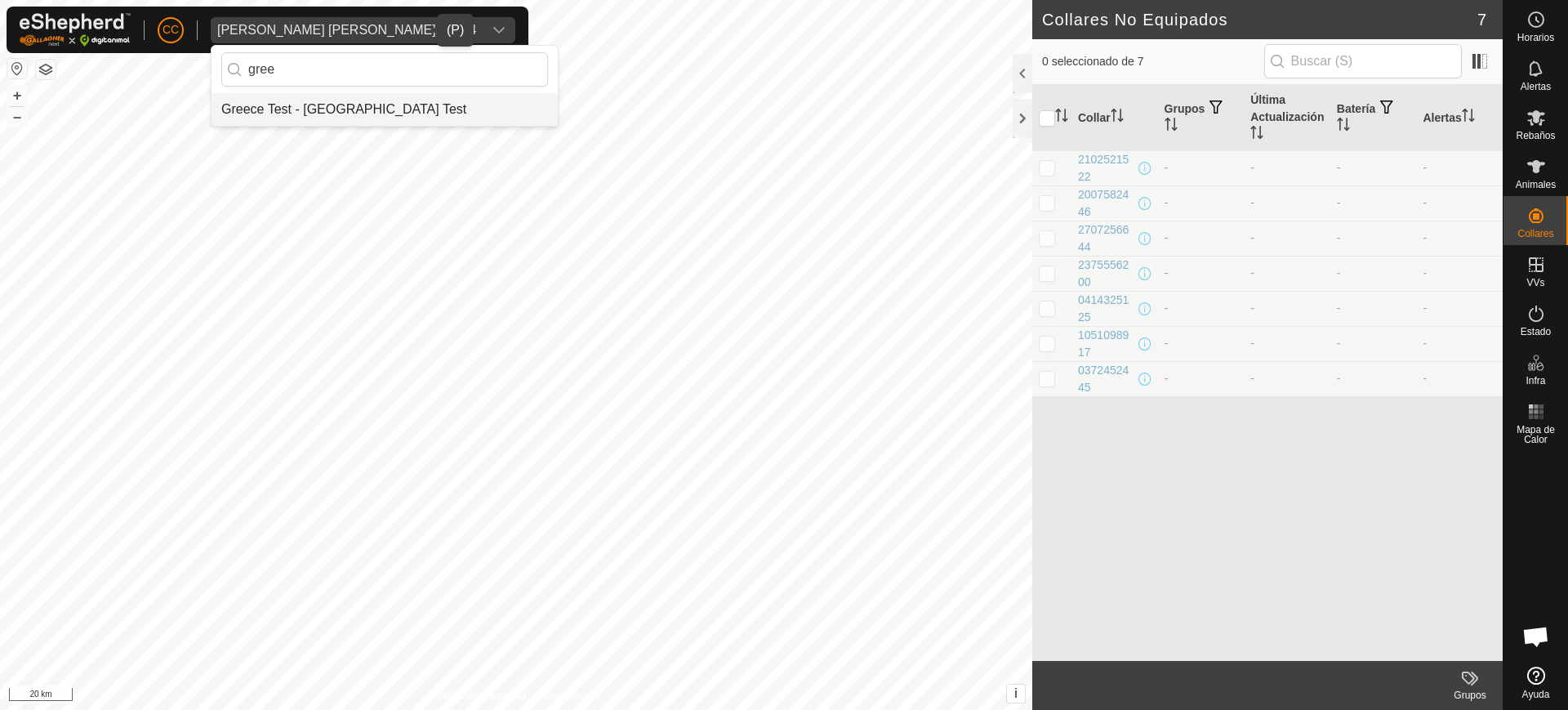
type input "gree"
click at [292, 107] on li "Greece Test - [GEOGRAPHIC_DATA] Test" at bounding box center [384, 109] width 347 height 33
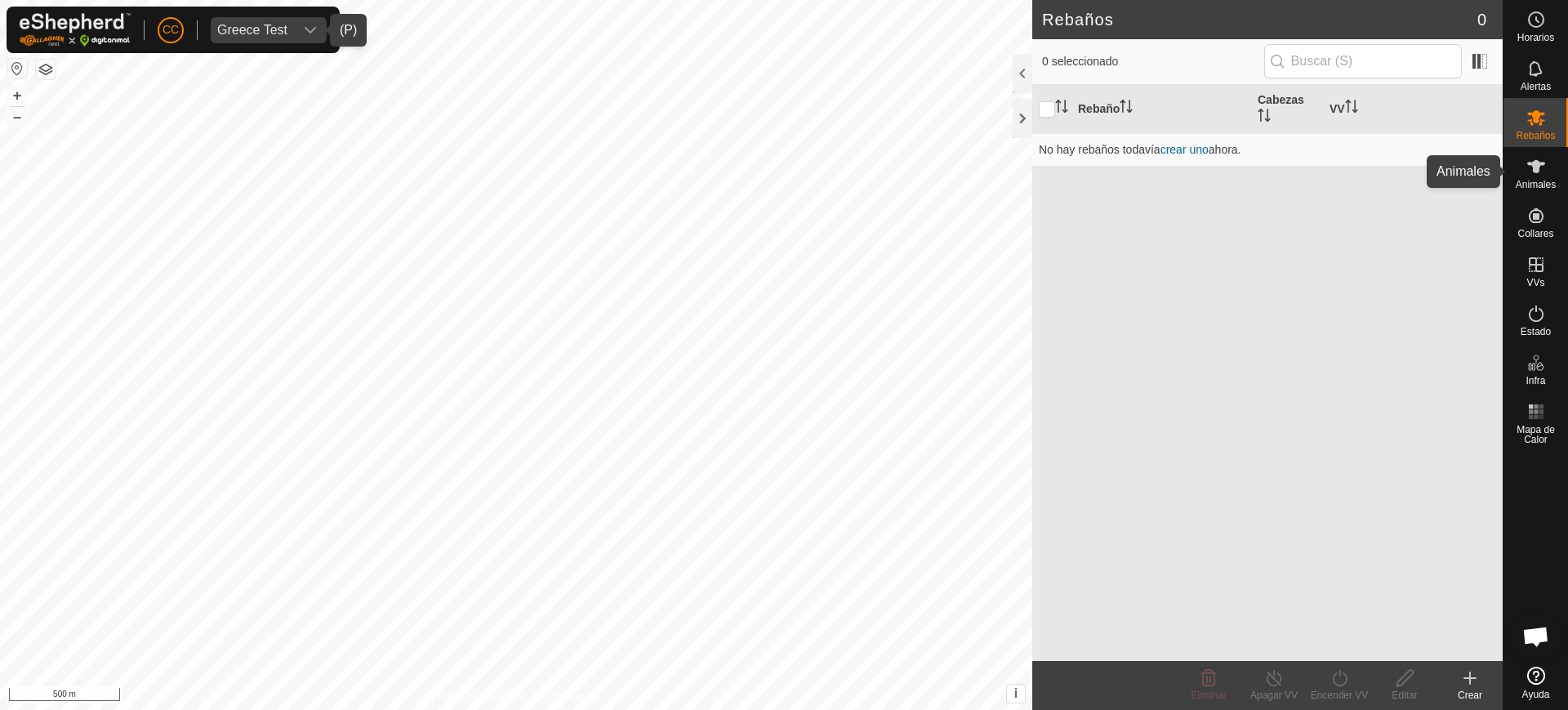
click at [1520, 167] on div "Animales" at bounding box center [1536, 171] width 65 height 49
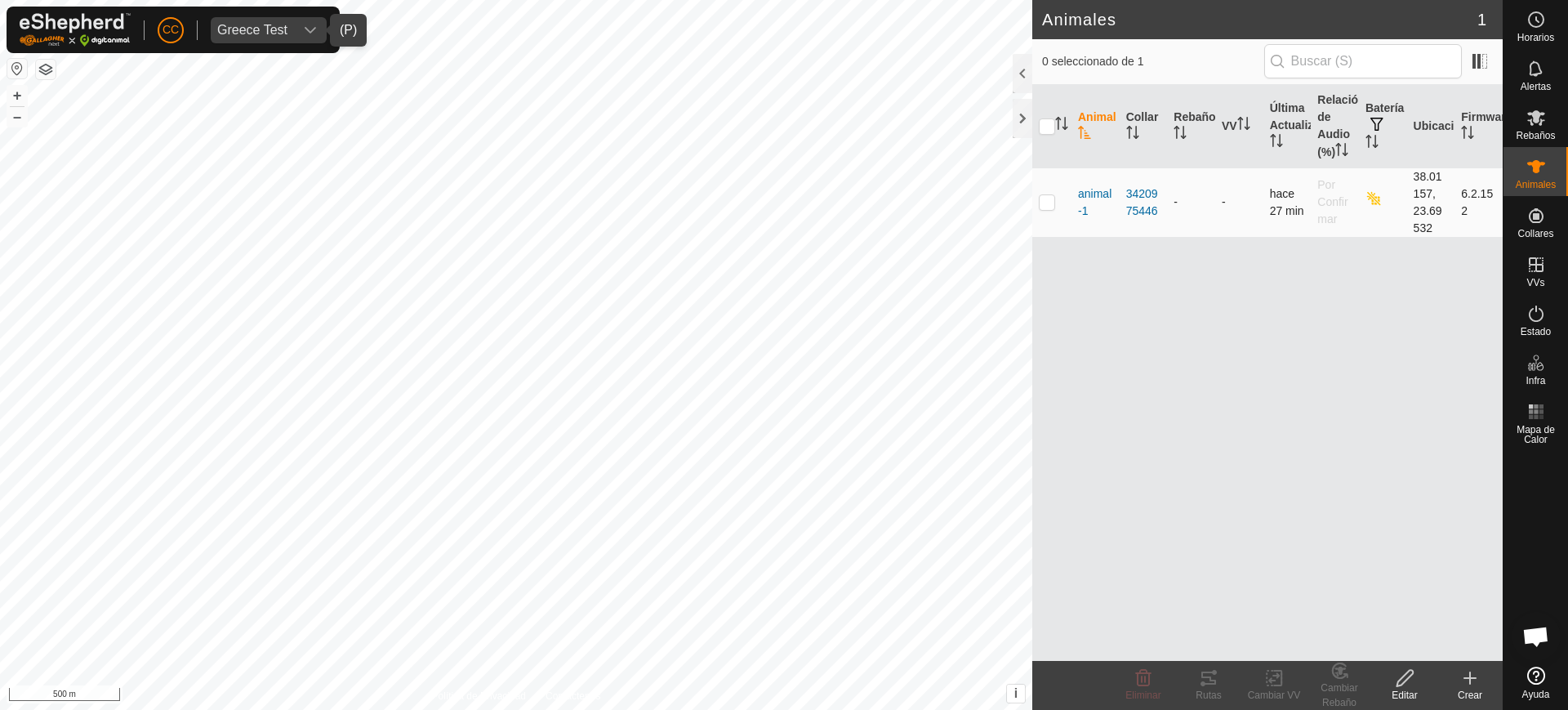
click at [1040, 202] on p-checkbox at bounding box center [1047, 201] width 16 height 13
checkbox input "true"
click at [1213, 677] on icon at bounding box center [1209, 678] width 19 height 19
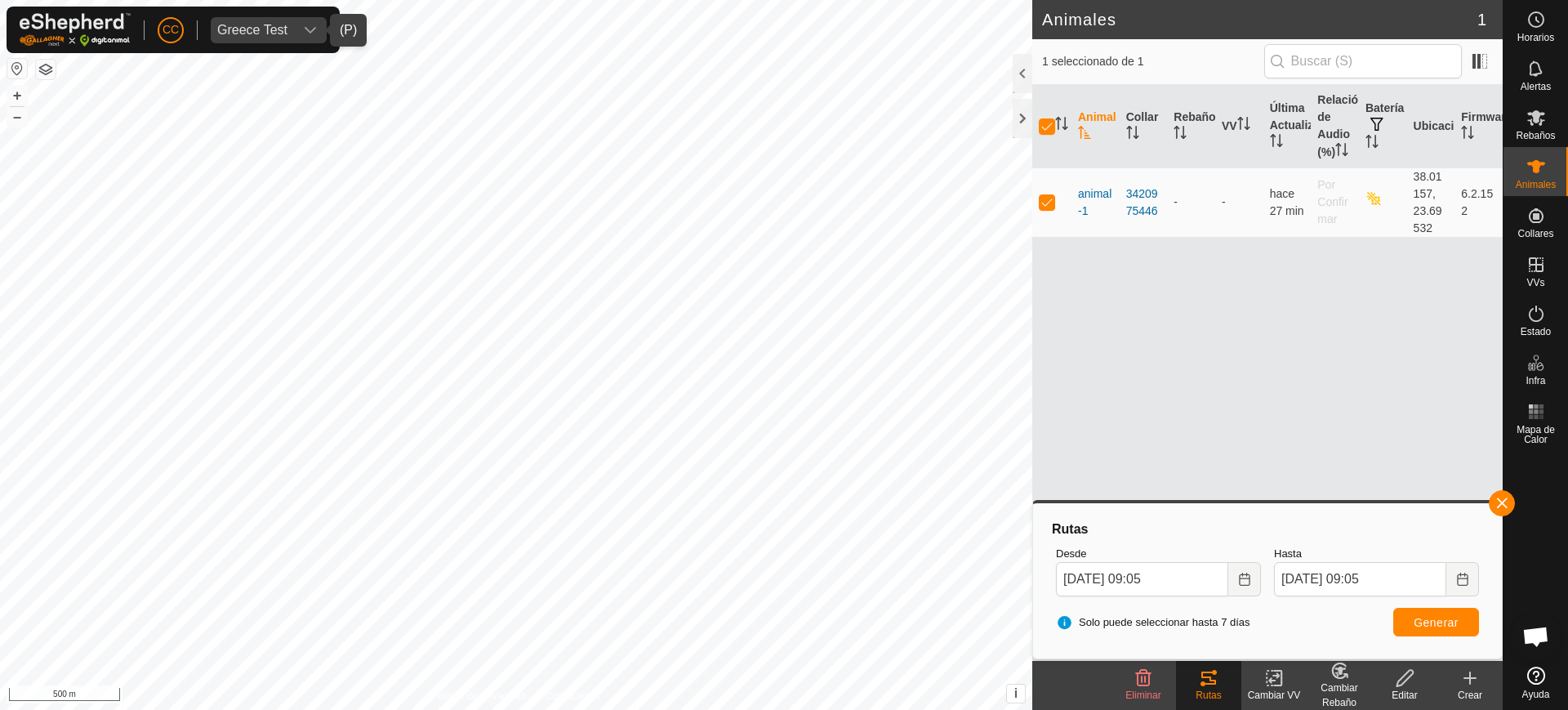
click at [11, 68] on button "button" at bounding box center [17, 69] width 19 height 19
click at [18, 71] on button "button" at bounding box center [17, 69] width 19 height 19
click at [12, 68] on button "button" at bounding box center [17, 69] width 19 height 19
click at [1247, 576] on icon "Choose Date" at bounding box center [1245, 578] width 13 height 13
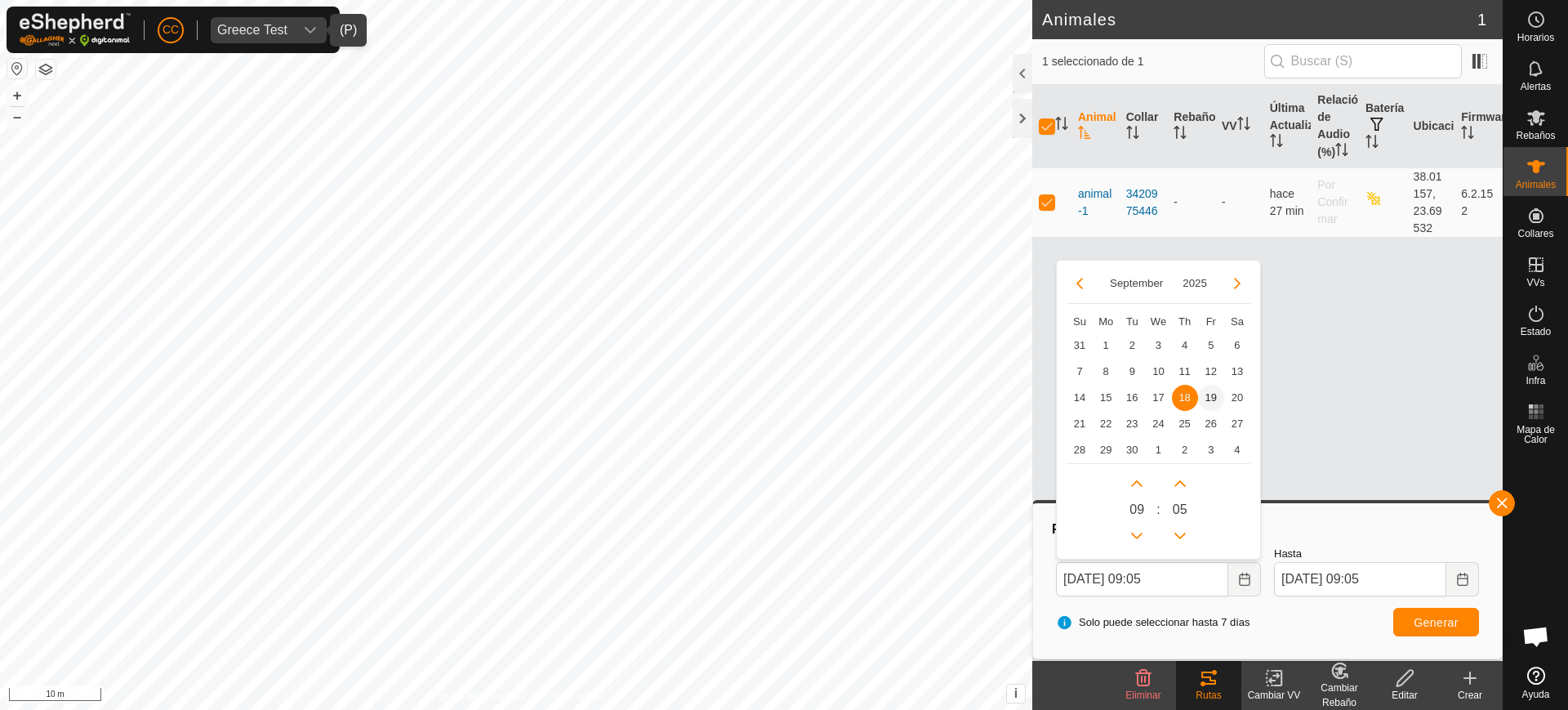
click at [1209, 400] on span "19" at bounding box center [1211, 397] width 26 height 26
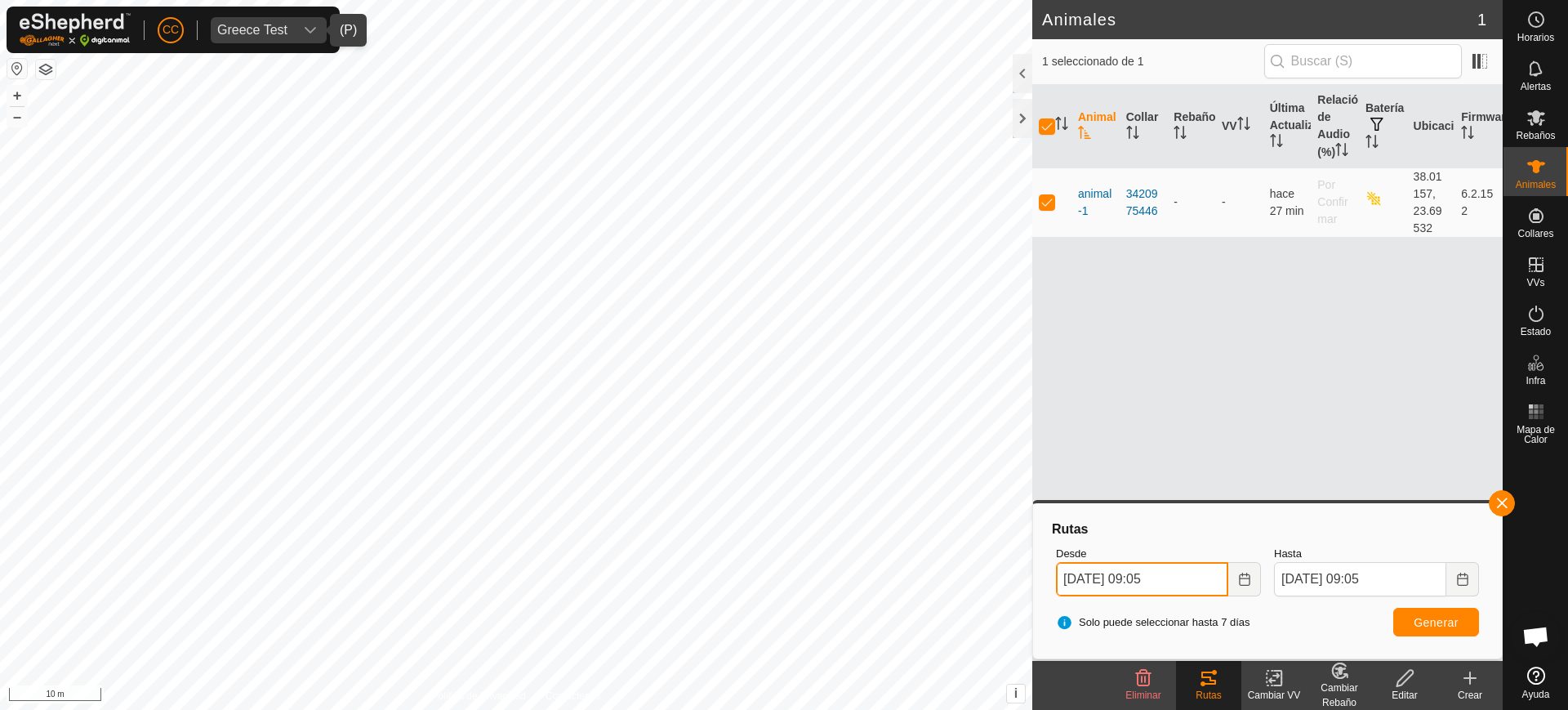
drag, startPoint x: 1191, startPoint y: 581, endPoint x: 1169, endPoint y: 581, distance: 22.0
click at [1169, 581] on input "[DATE] 09:05" at bounding box center [1142, 578] width 172 height 34
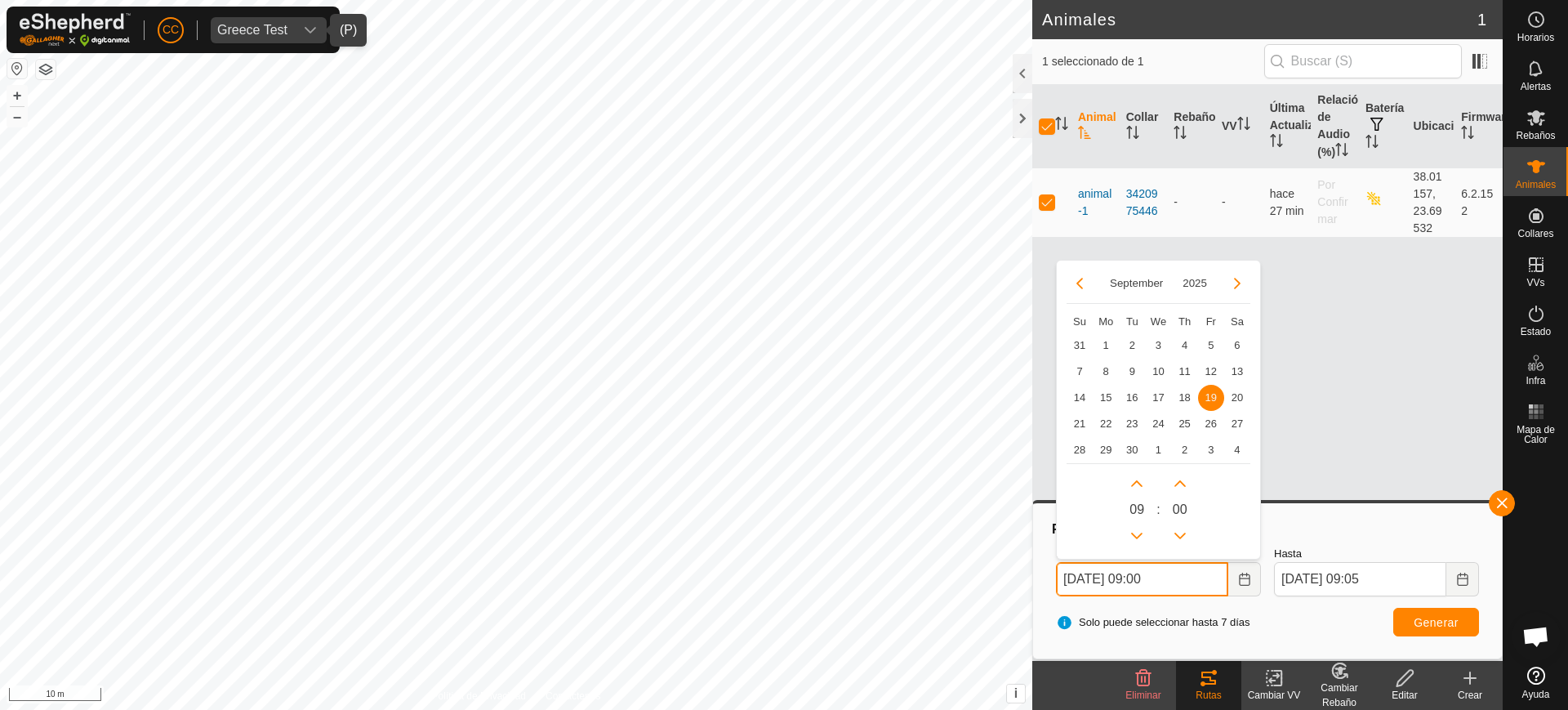
click at [1156, 579] on input "[DATE] 09:00" at bounding box center [1142, 578] width 172 height 34
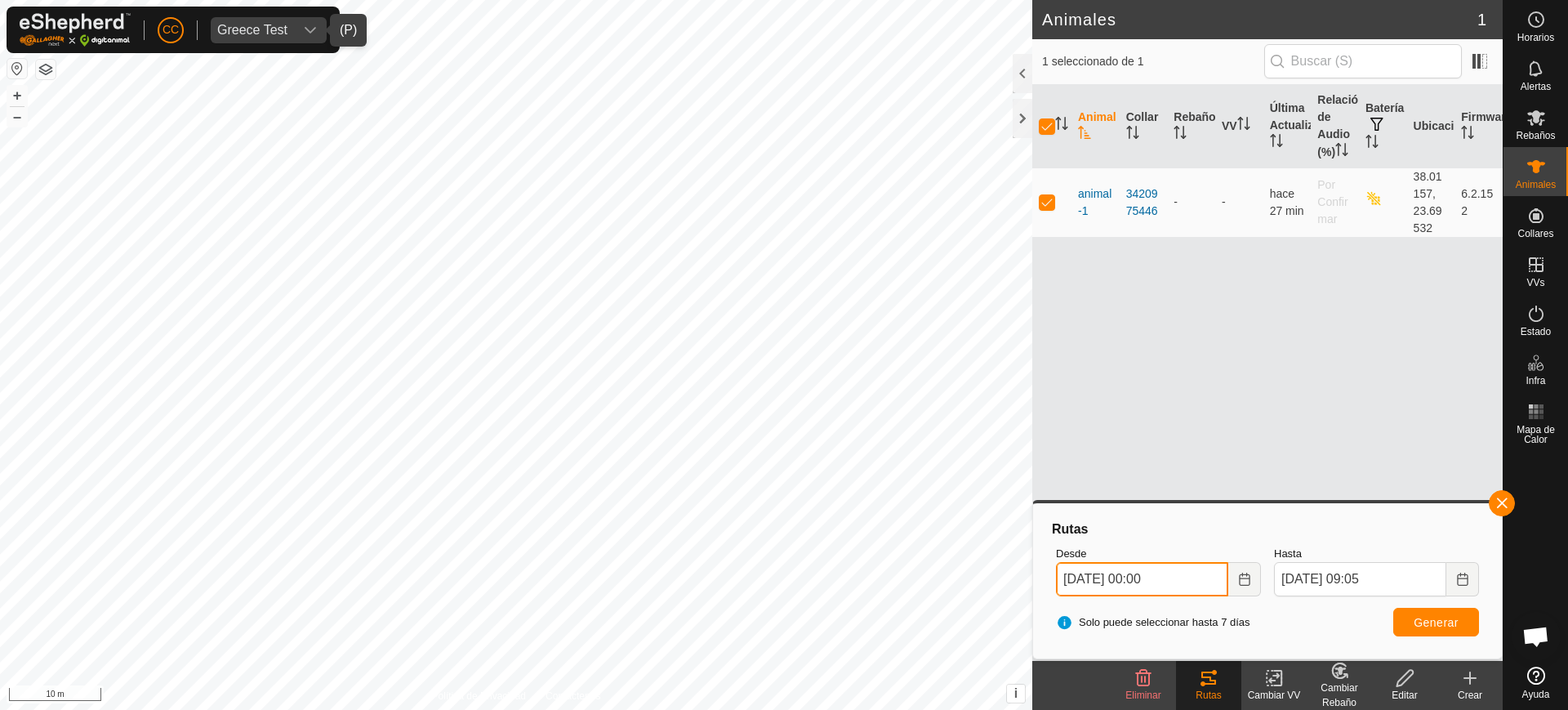
type input "[DATE] 00:00"
click at [1412, 623] on button "Generar" at bounding box center [1436, 622] width 86 height 29
click at [226, 39] on span "Greece Test" at bounding box center [253, 30] width 83 height 26
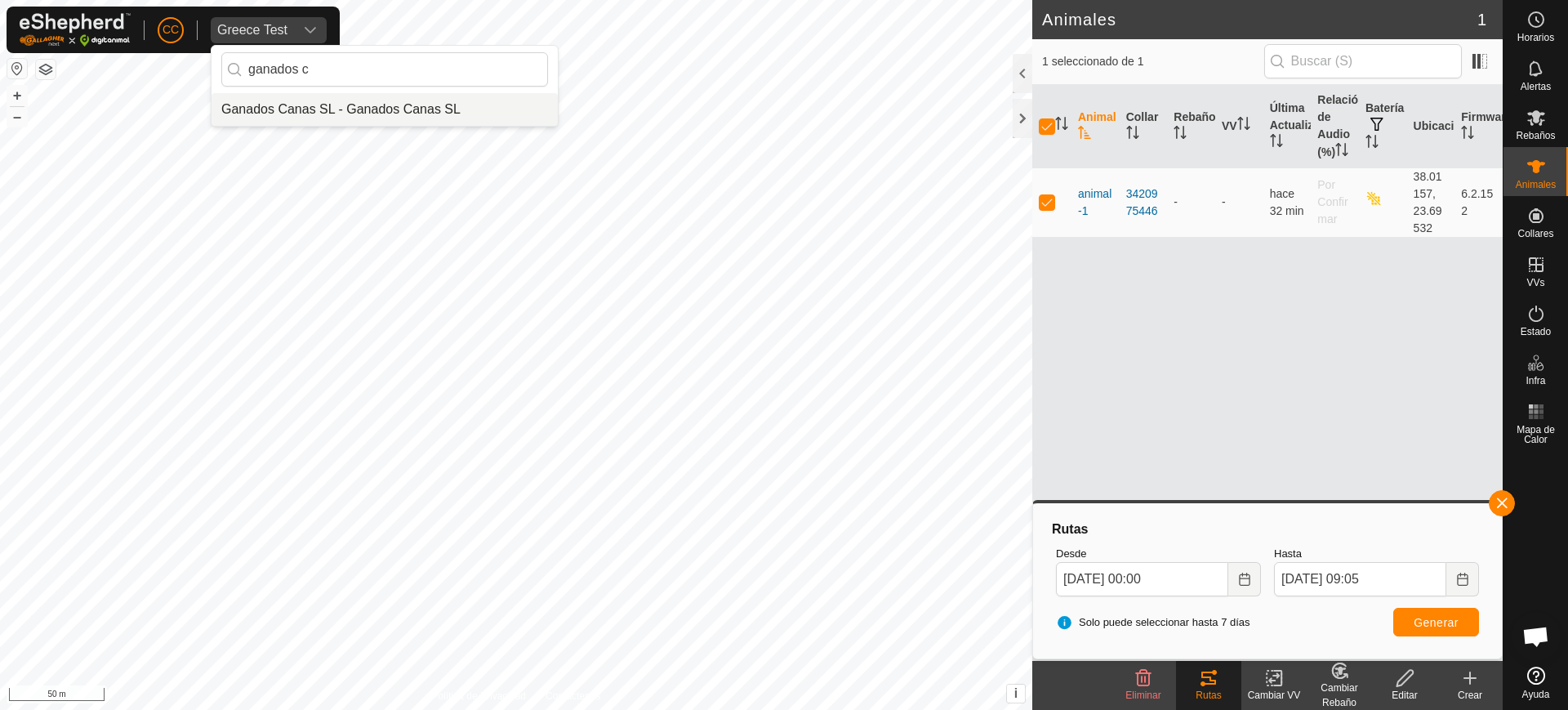
type input "ganados c"
click at [315, 116] on li "Ganados Canas SL - Ganados Canas SL" at bounding box center [384, 109] width 347 height 33
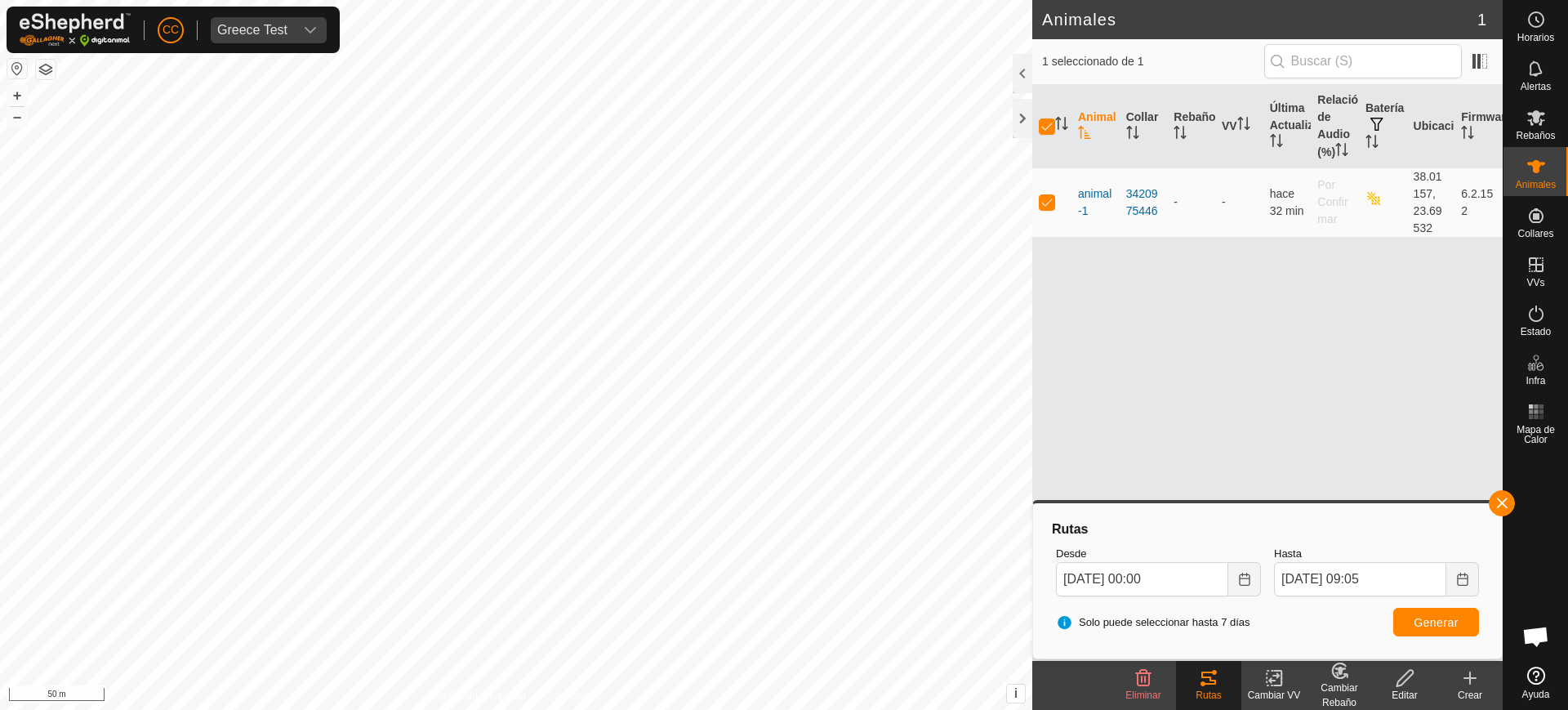
checkbox input "false"
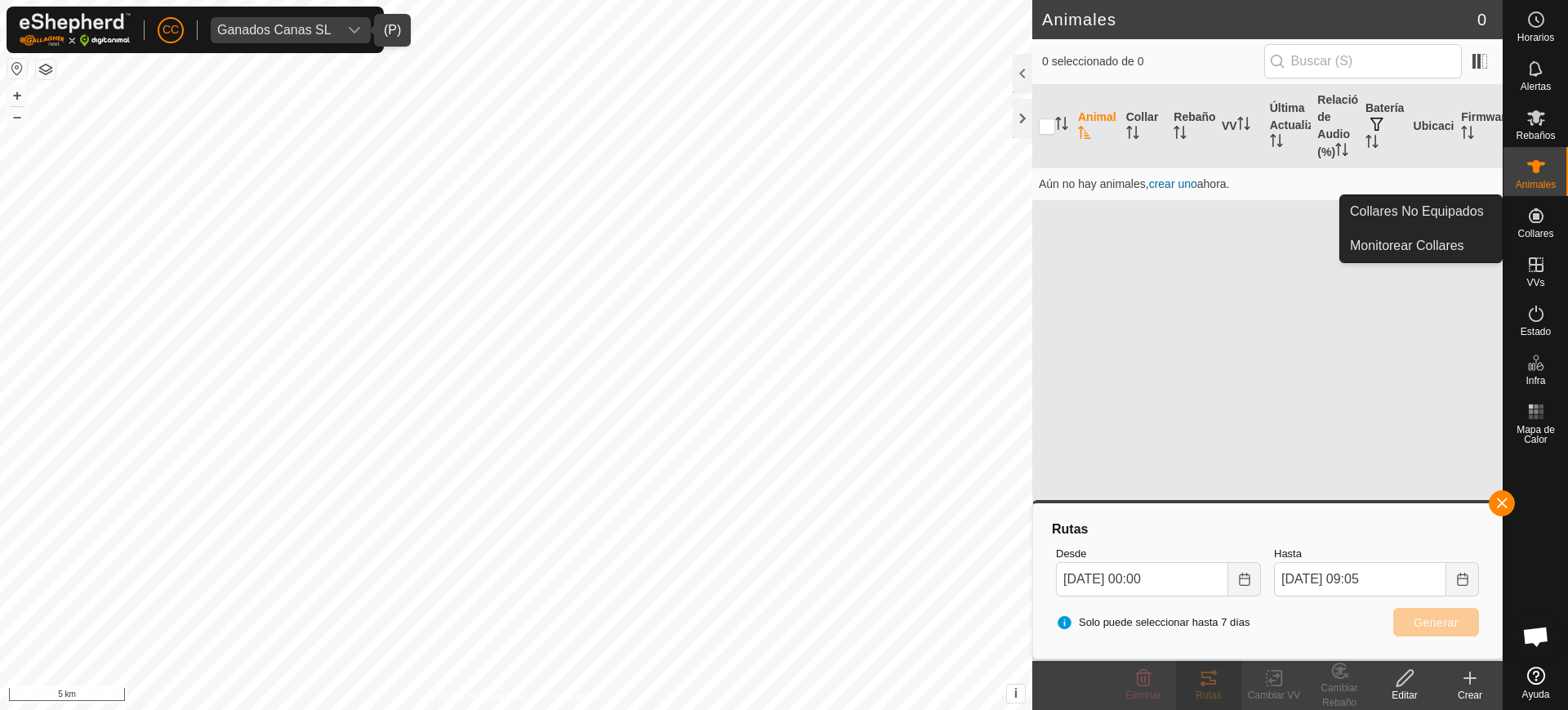
click at [1540, 232] on span "Collares" at bounding box center [1535, 233] width 36 height 10
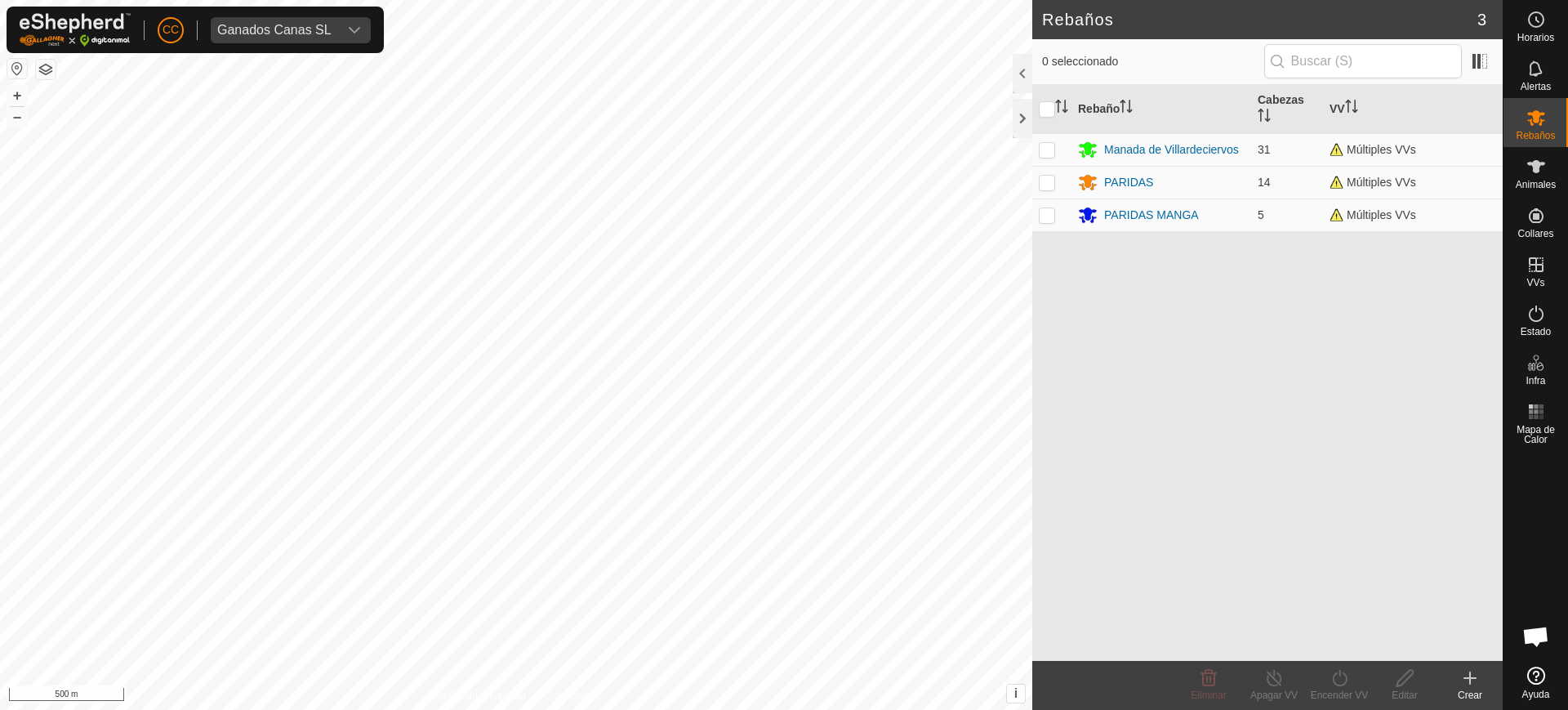
click at [1532, 670] on icon at bounding box center [1536, 675] width 18 height 18
click at [1550, 638] on span "Chat abierto" at bounding box center [1536, 636] width 49 height 49
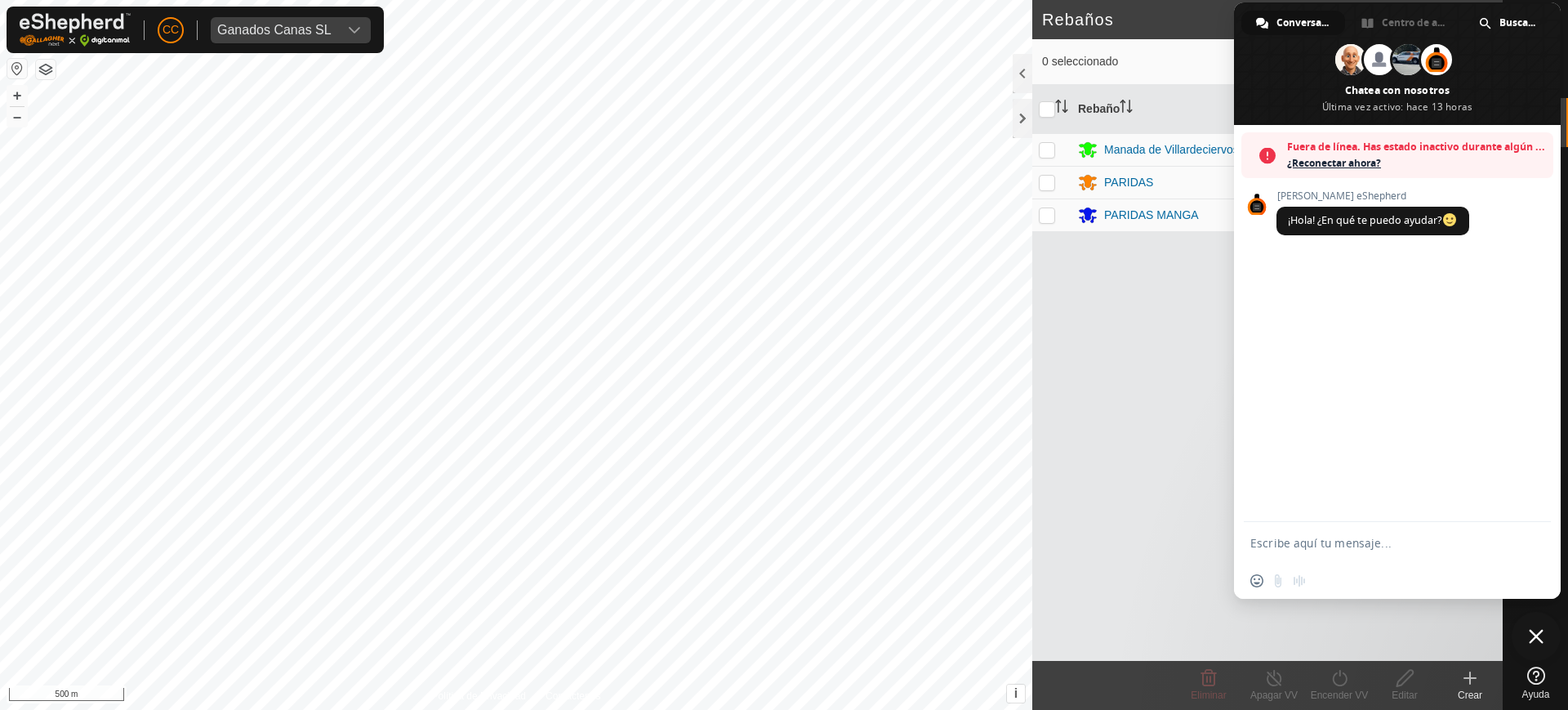
click at [1329, 160] on span "¿Reconectar ahora?" at bounding box center [1416, 163] width 258 height 16
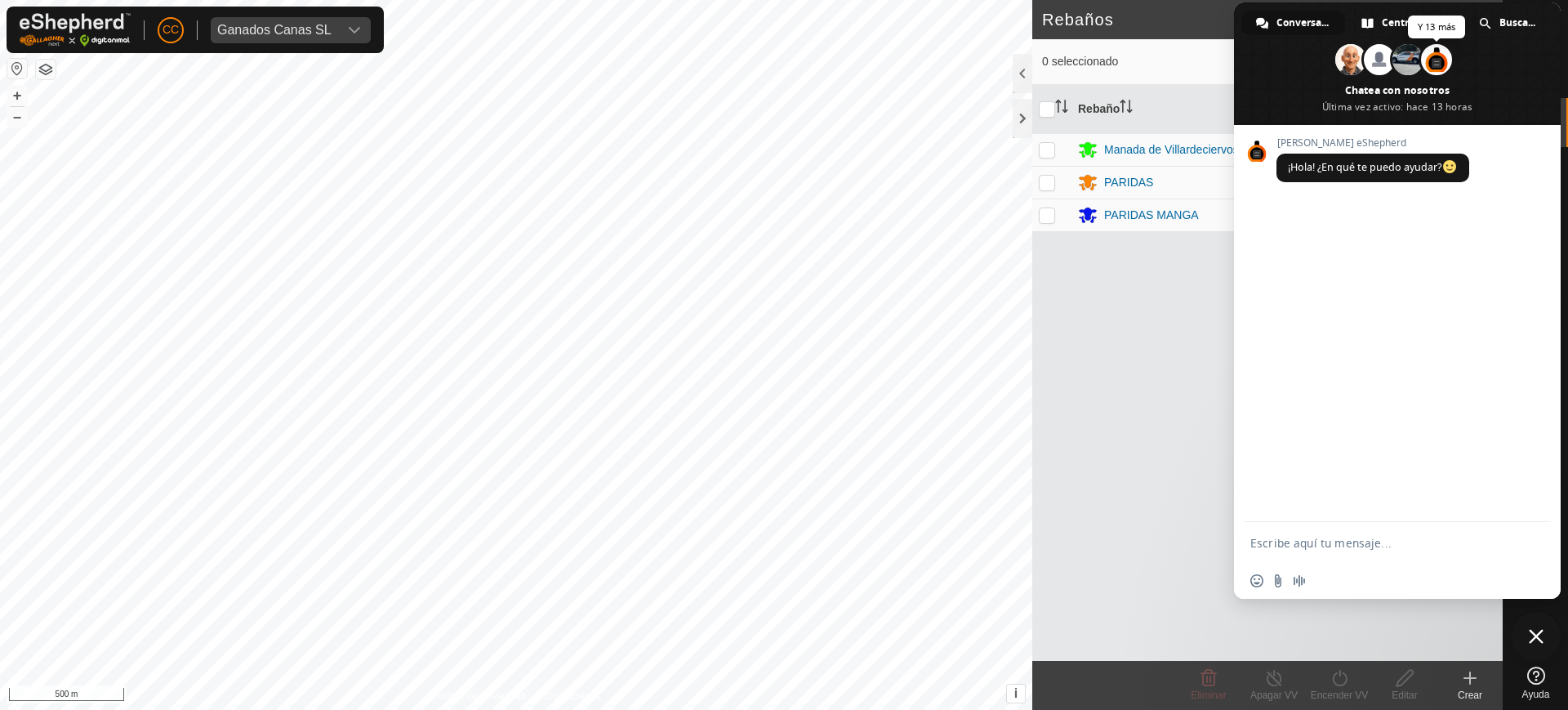
click at [1436, 62] on span at bounding box center [1436, 60] width 31 height 31
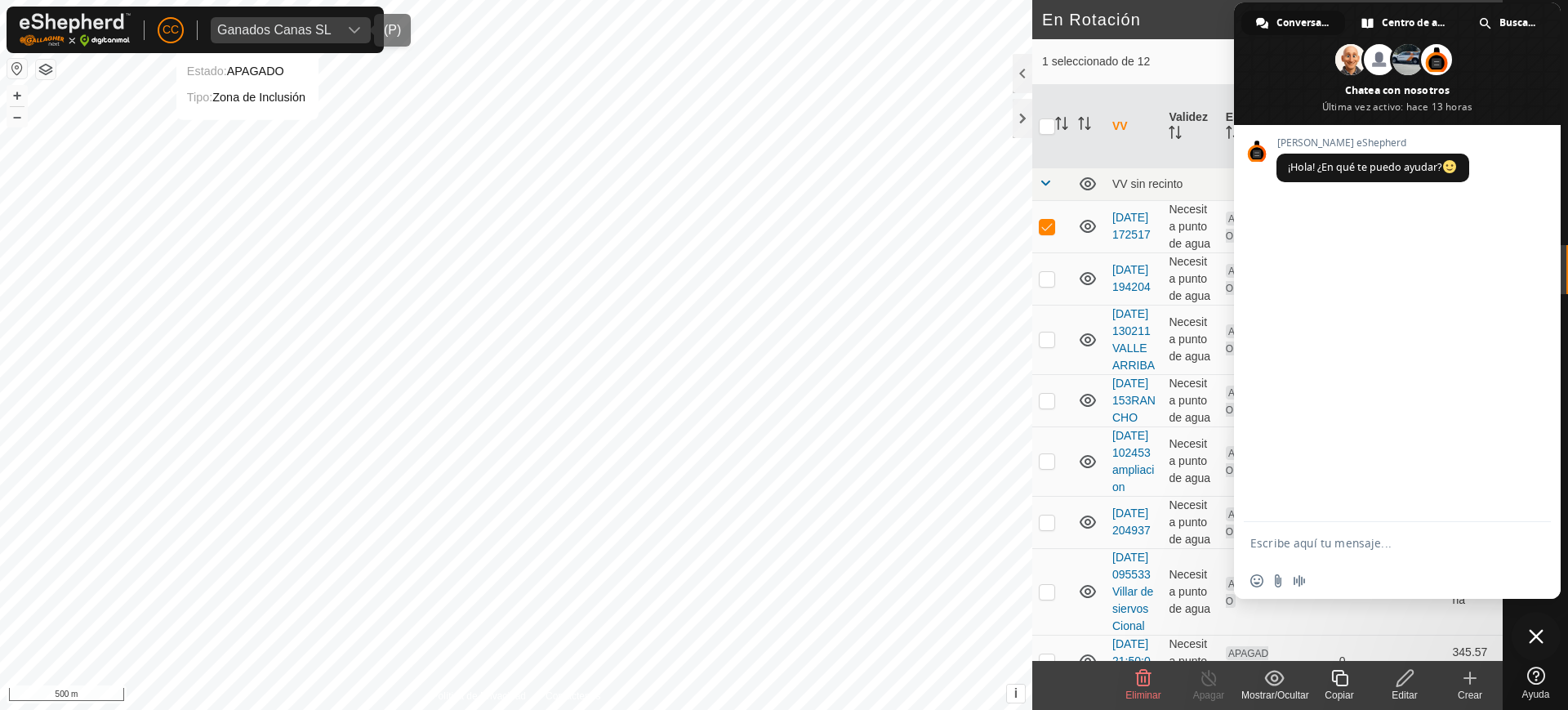
click at [263, 23] on div "Ganados Canas SL" at bounding box center [274, 29] width 114 height 13
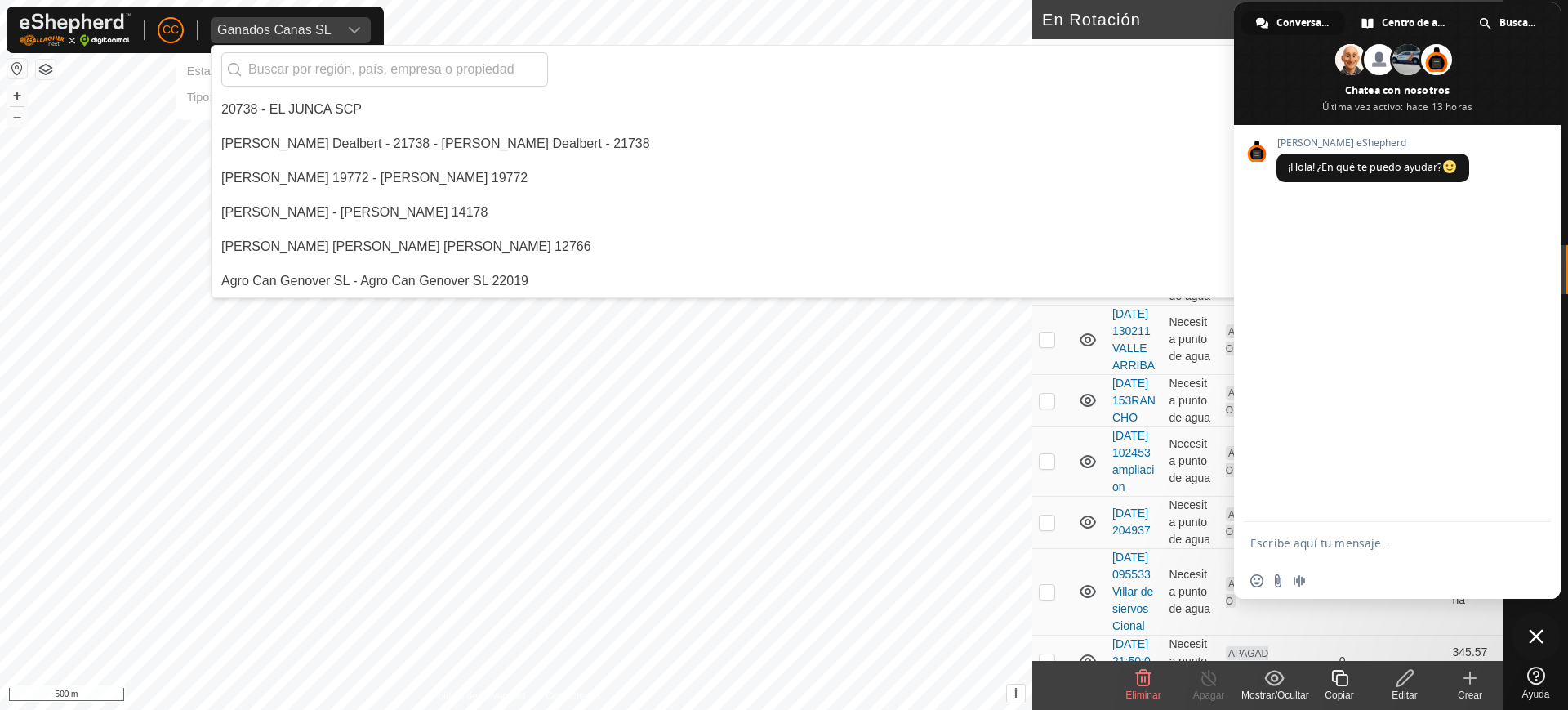
scroll to position [4735, 0]
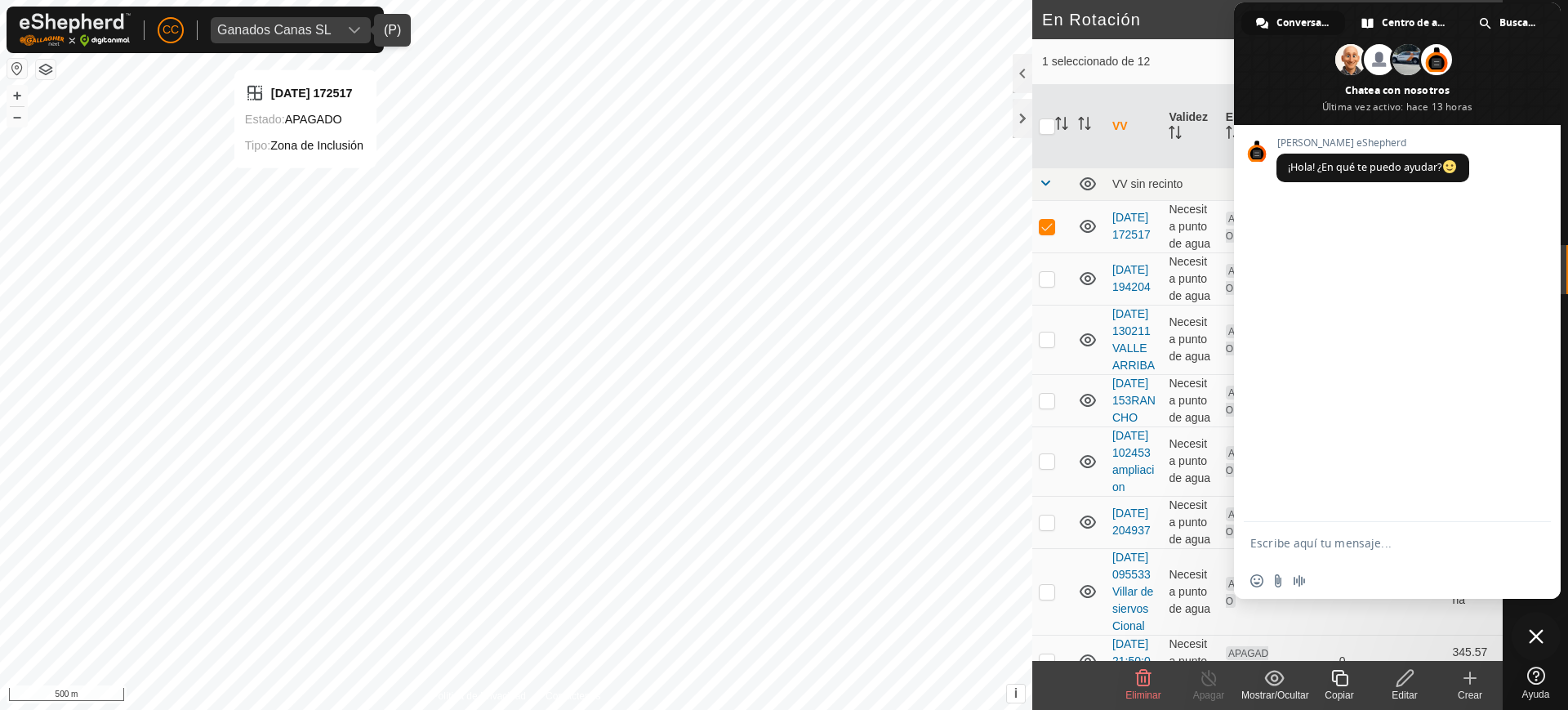
click at [300, 35] on div "Ganados Canas SL" at bounding box center [274, 29] width 114 height 13
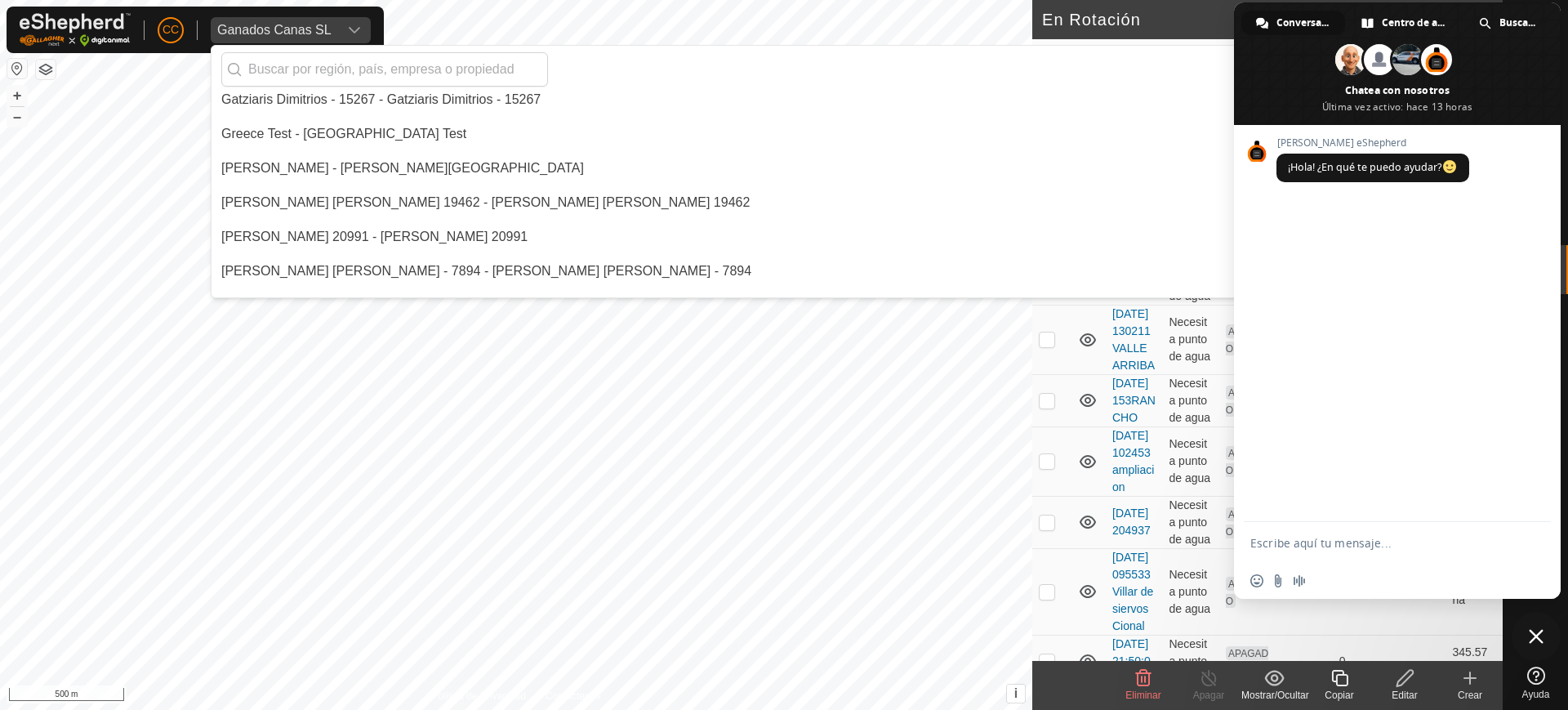
scroll to position [5146, 0]
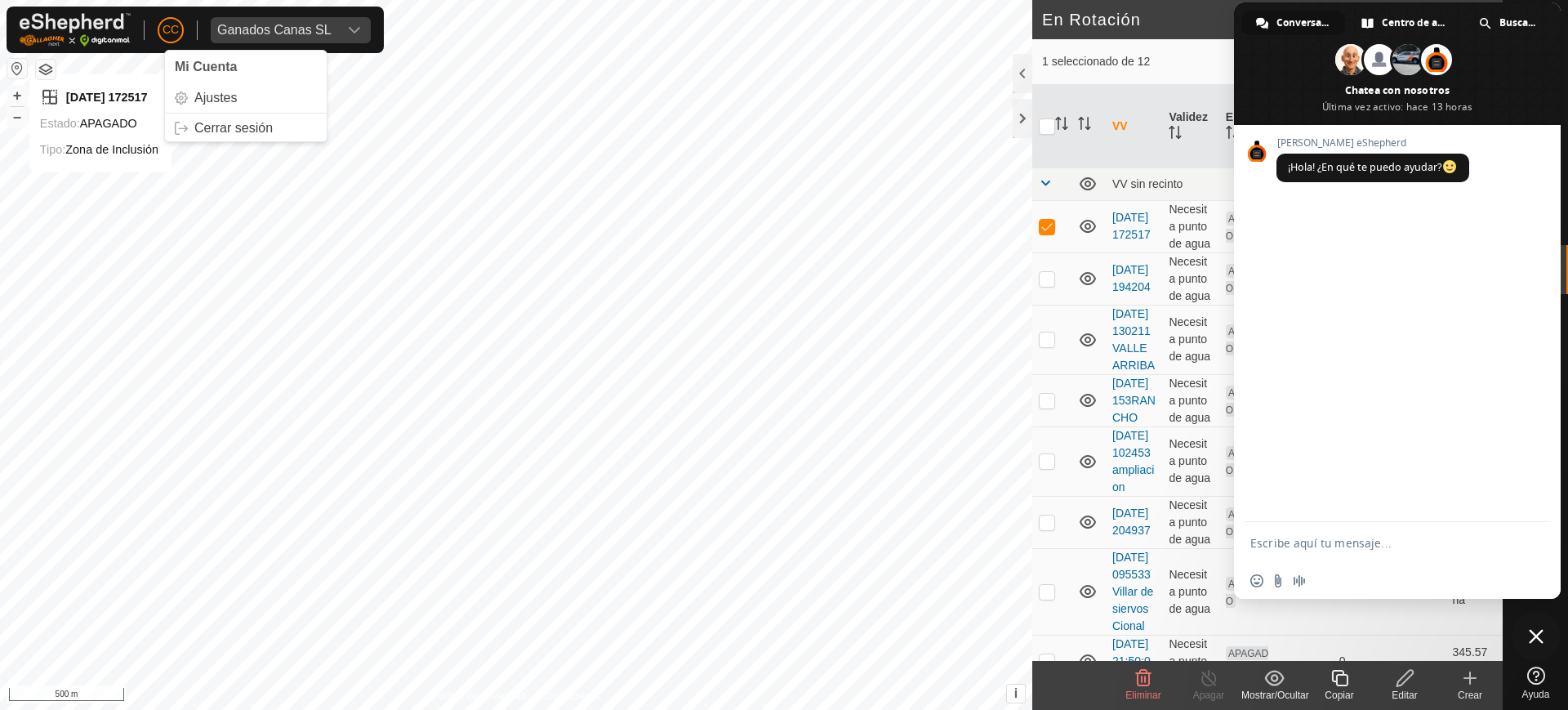
click at [167, 26] on span "CC" at bounding box center [170, 30] width 16 height 17
click at [173, 27] on span "CC" at bounding box center [170, 30] width 16 height 17
click at [241, 123] on link "Cerrar sesión" at bounding box center [245, 128] width 162 height 26
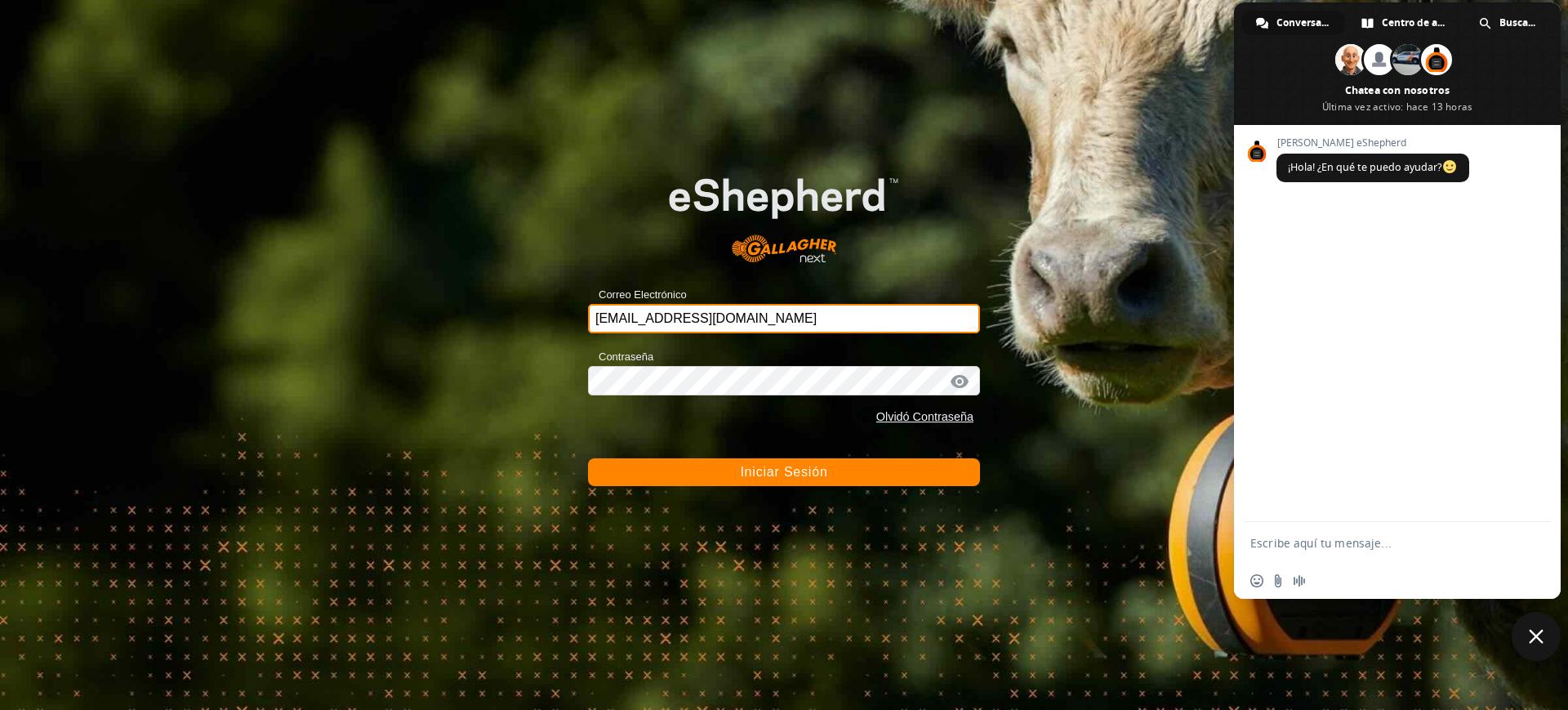
click at [840, 307] on input "[EMAIL_ADDRESS][DOMAIN_NAME]" at bounding box center [784, 319] width 392 height 29
click at [735, 313] on input "[EMAIL_ADDRESS][DOMAIN_NAME]" at bounding box center [784, 319] width 392 height 29
drag, startPoint x: 802, startPoint y: 319, endPoint x: 455, endPoint y: 268, distance: 350.7
click at [455, 268] on div "Correo Electrónico [EMAIL_ADDRESS][DOMAIN_NAME] Contraseña Olvidó Contraseña In…" at bounding box center [784, 355] width 1568 height 710
type input "[PERSON_NAME][EMAIL_ADDRESS][DOMAIN_NAME]"
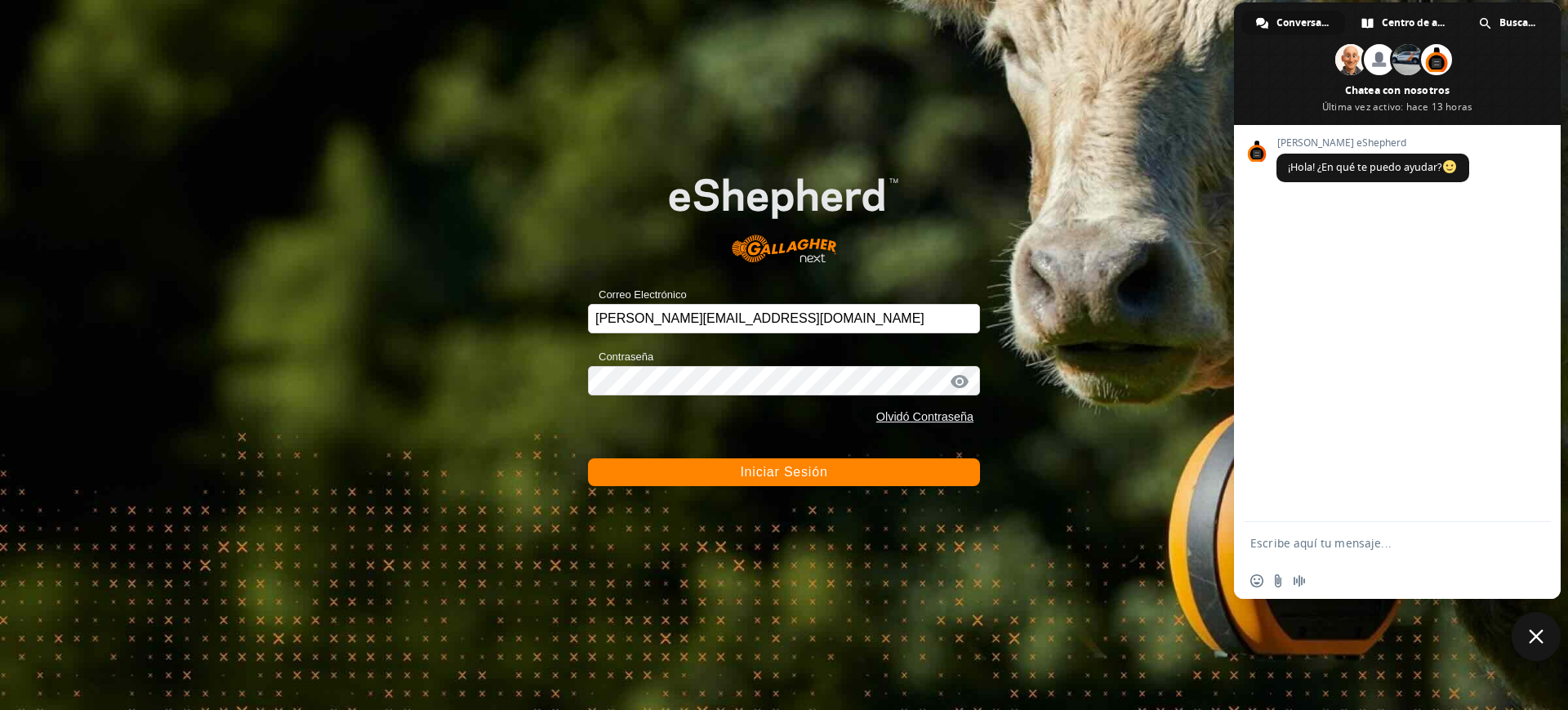
click at [784, 475] on span "Iniciar Sesión" at bounding box center [784, 472] width 87 height 14
